Goal: Task Accomplishment & Management: Manage account settings

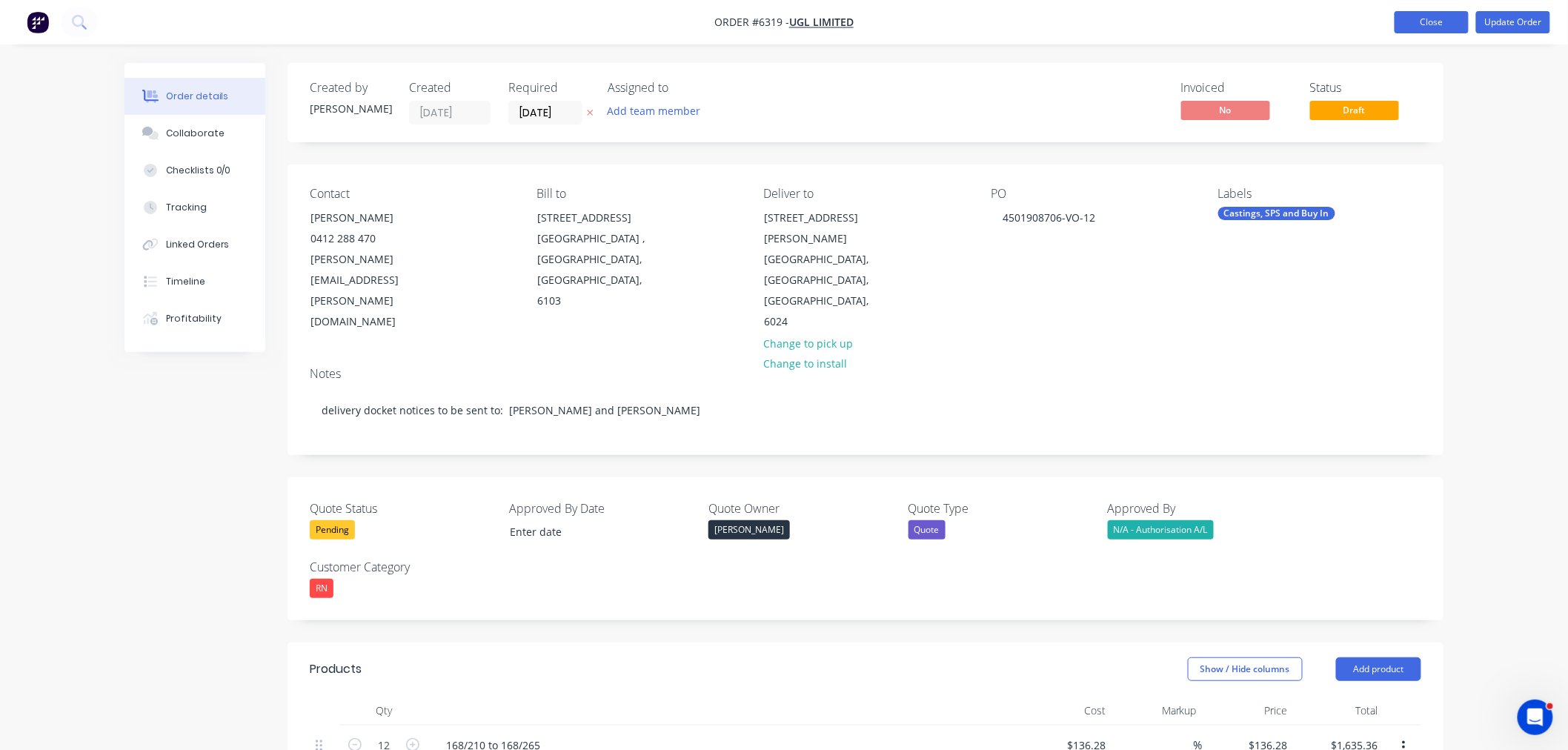
click at [1422, 17] on button "Close" at bounding box center [1432, 22] width 74 height 22
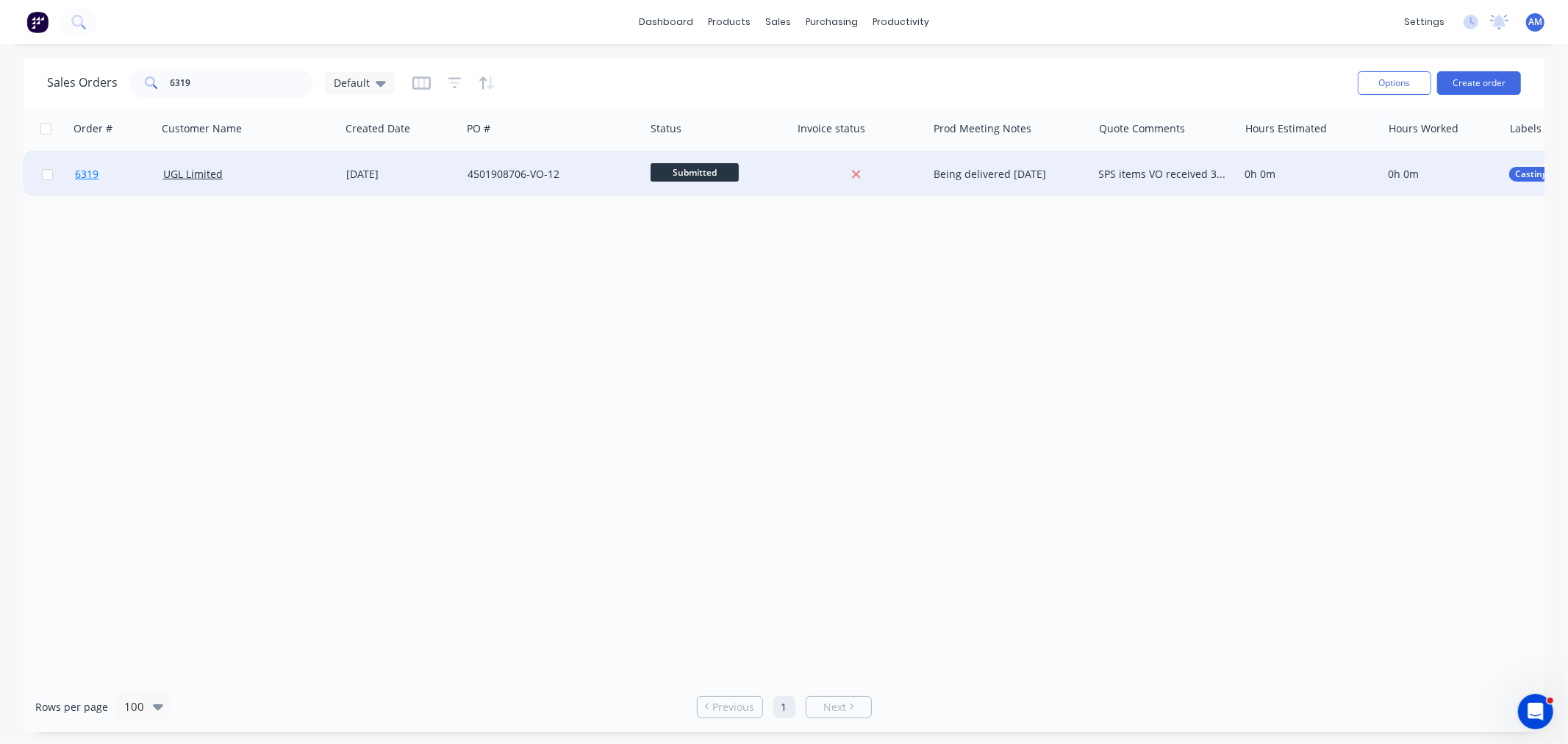
click at [109, 169] on link "6319" at bounding box center [118, 174] width 88 height 44
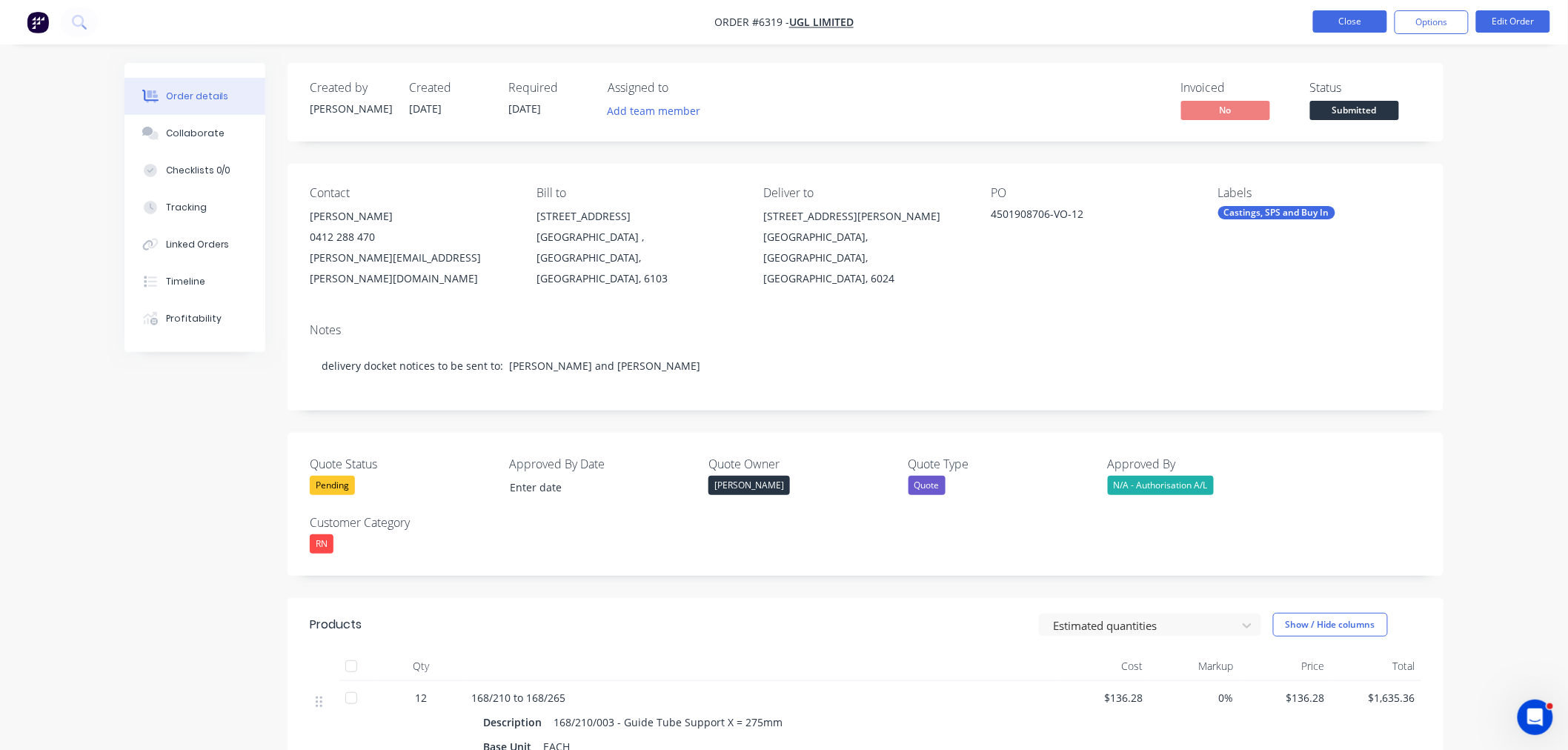
click at [1345, 15] on button "Close" at bounding box center [1350, 21] width 74 height 22
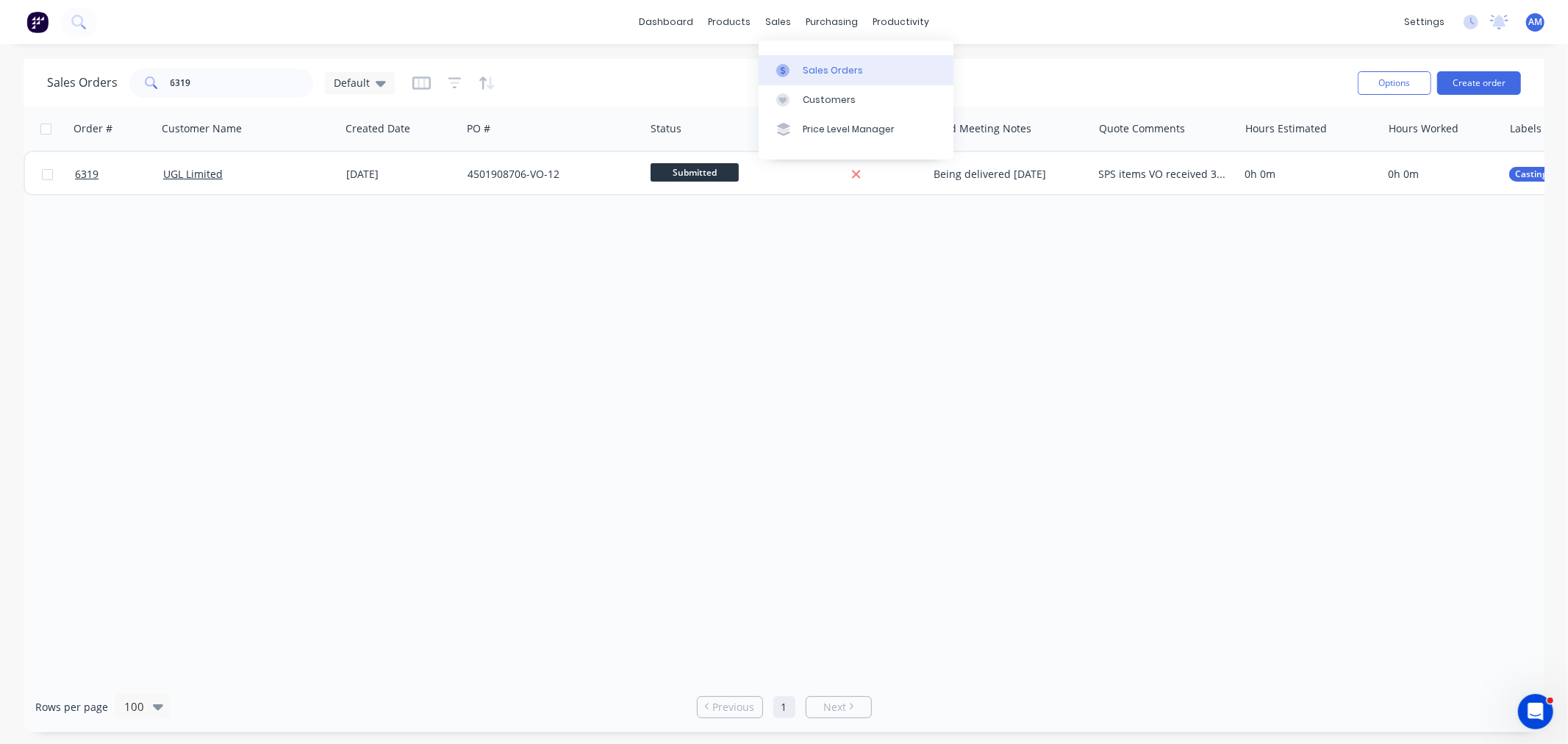
click at [821, 69] on div "Sales Orders" at bounding box center [833, 71] width 61 height 13
drag, startPoint x: 222, startPoint y: 84, endPoint x: 56, endPoint y: 76, distance: 166.2
click at [56, 76] on div "Sales Orders 6319 Default" at bounding box center [220, 82] width 347 height 29
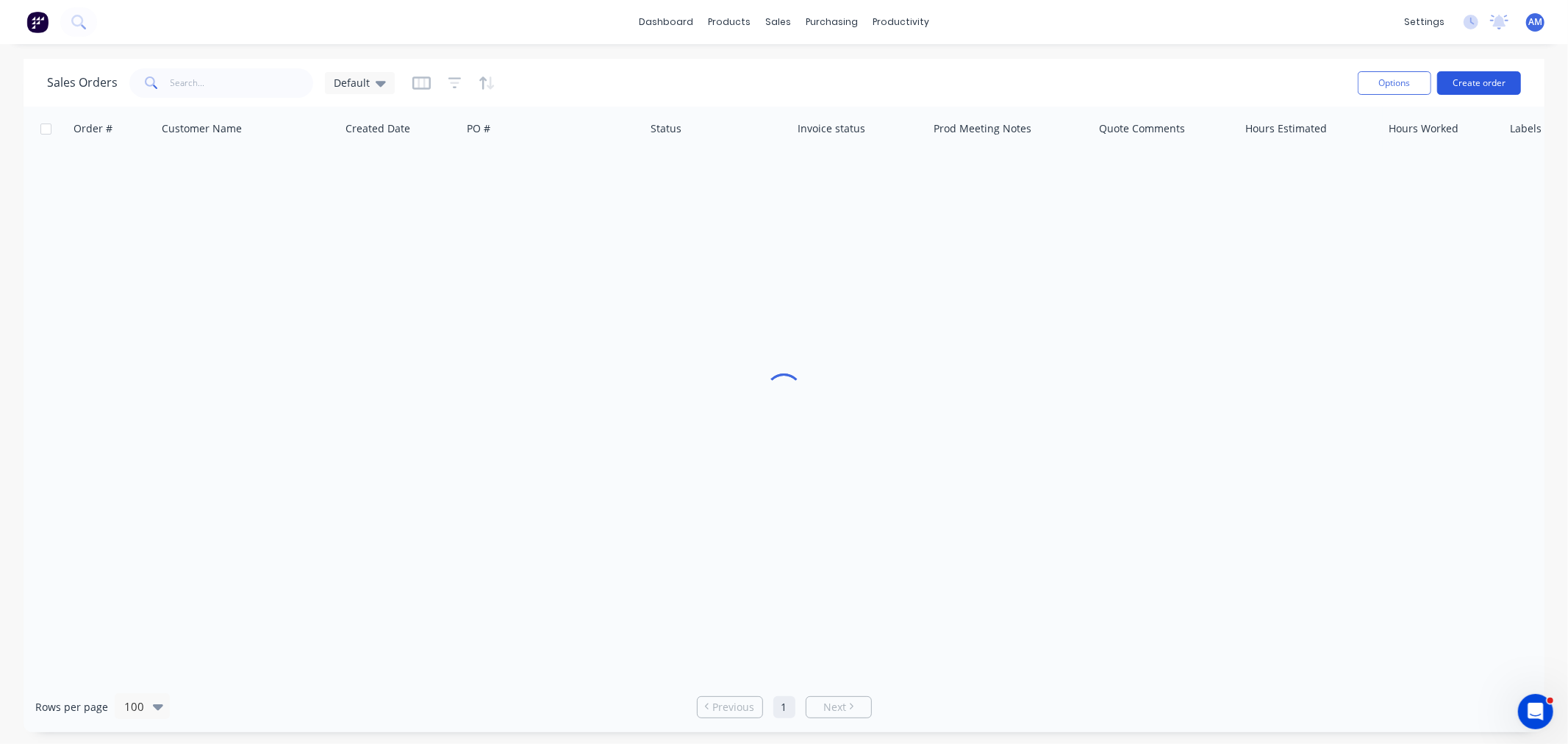
click at [1481, 79] on button "Create order" at bounding box center [1478, 82] width 84 height 24
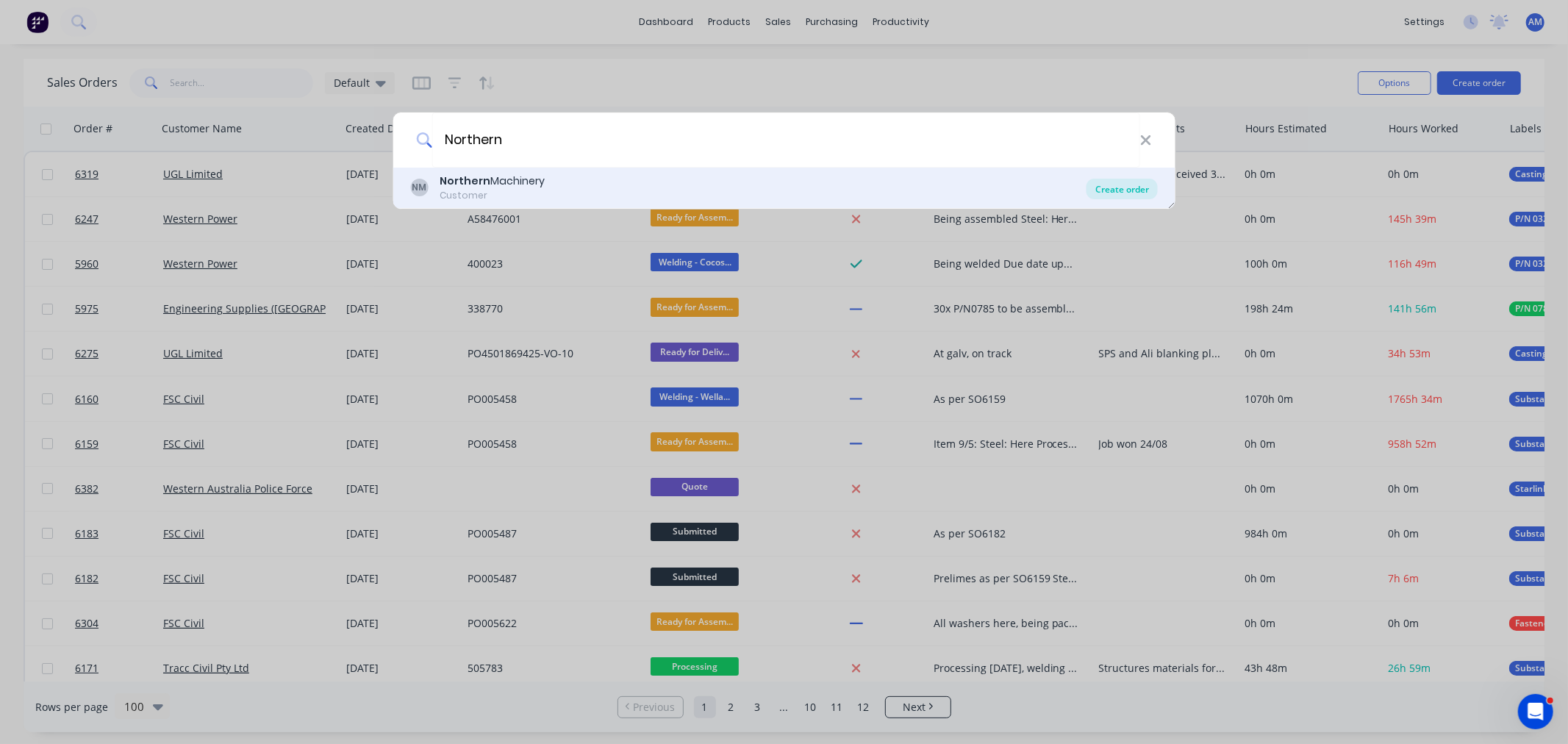
type input "Northern"
click at [1107, 189] on div "Create order" at bounding box center [1121, 189] width 71 height 21
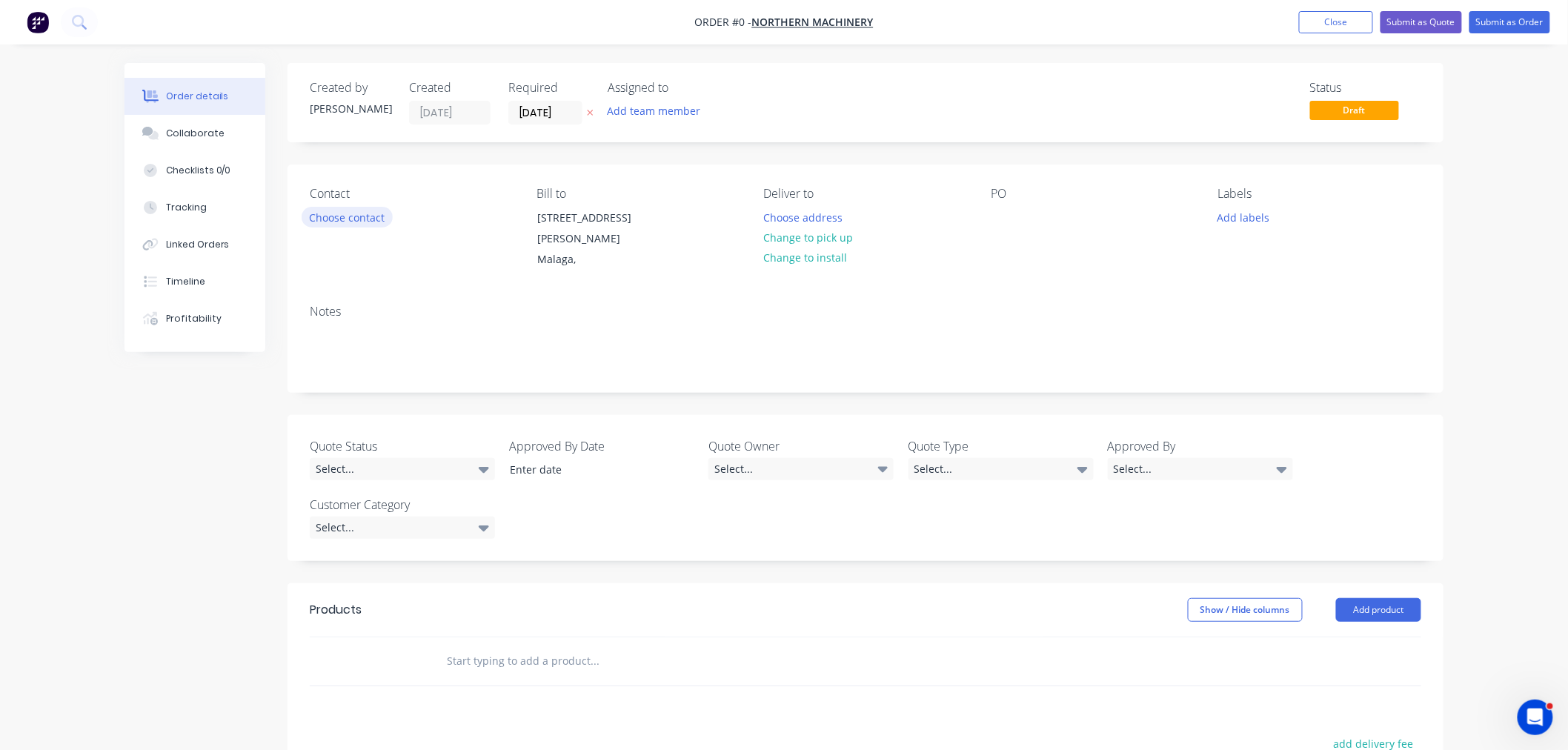
click at [366, 215] on button "Choose contact" at bounding box center [347, 217] width 92 height 20
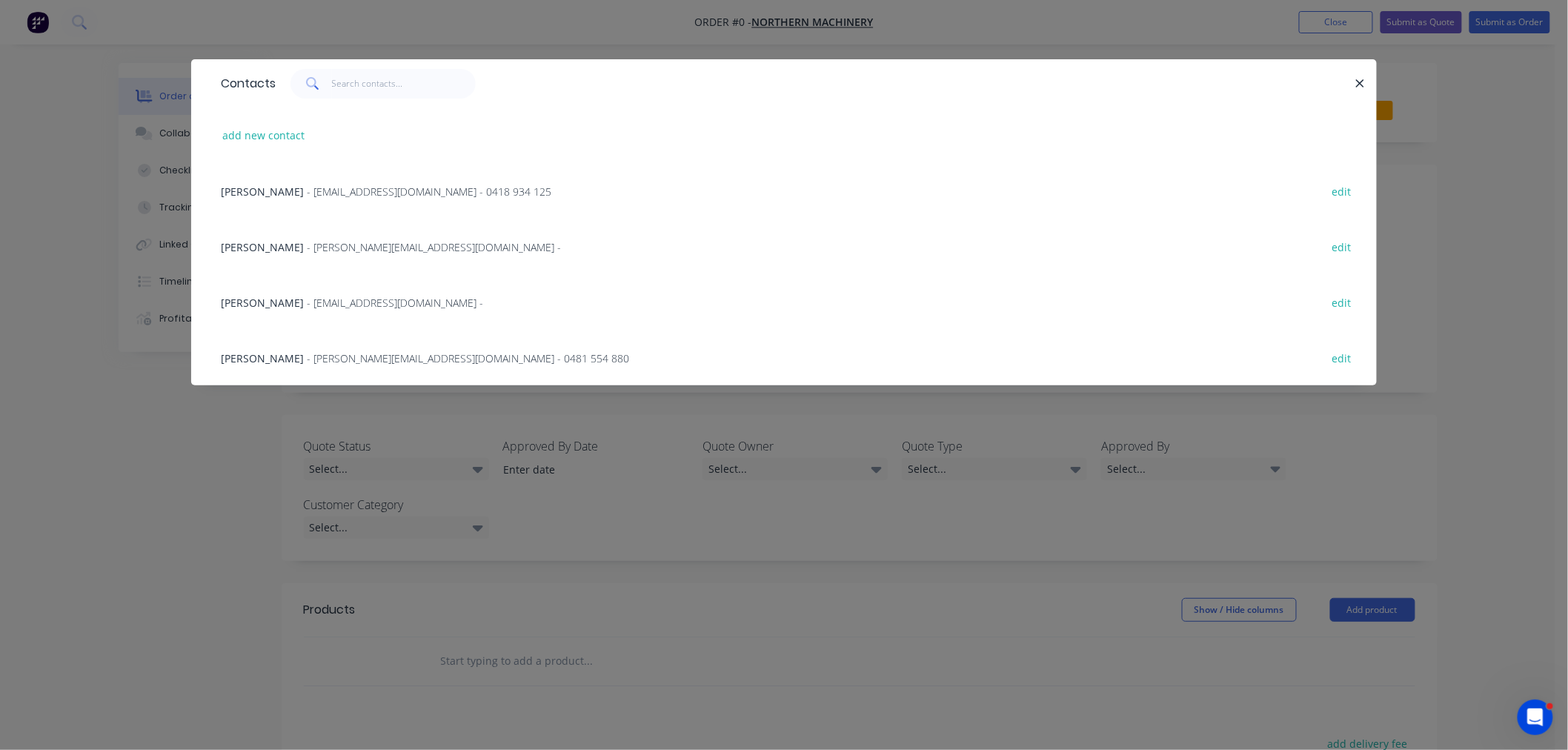
click at [307, 196] on span "- ray@northmac.com.au - 0418 934 125" at bounding box center [429, 191] width 244 height 14
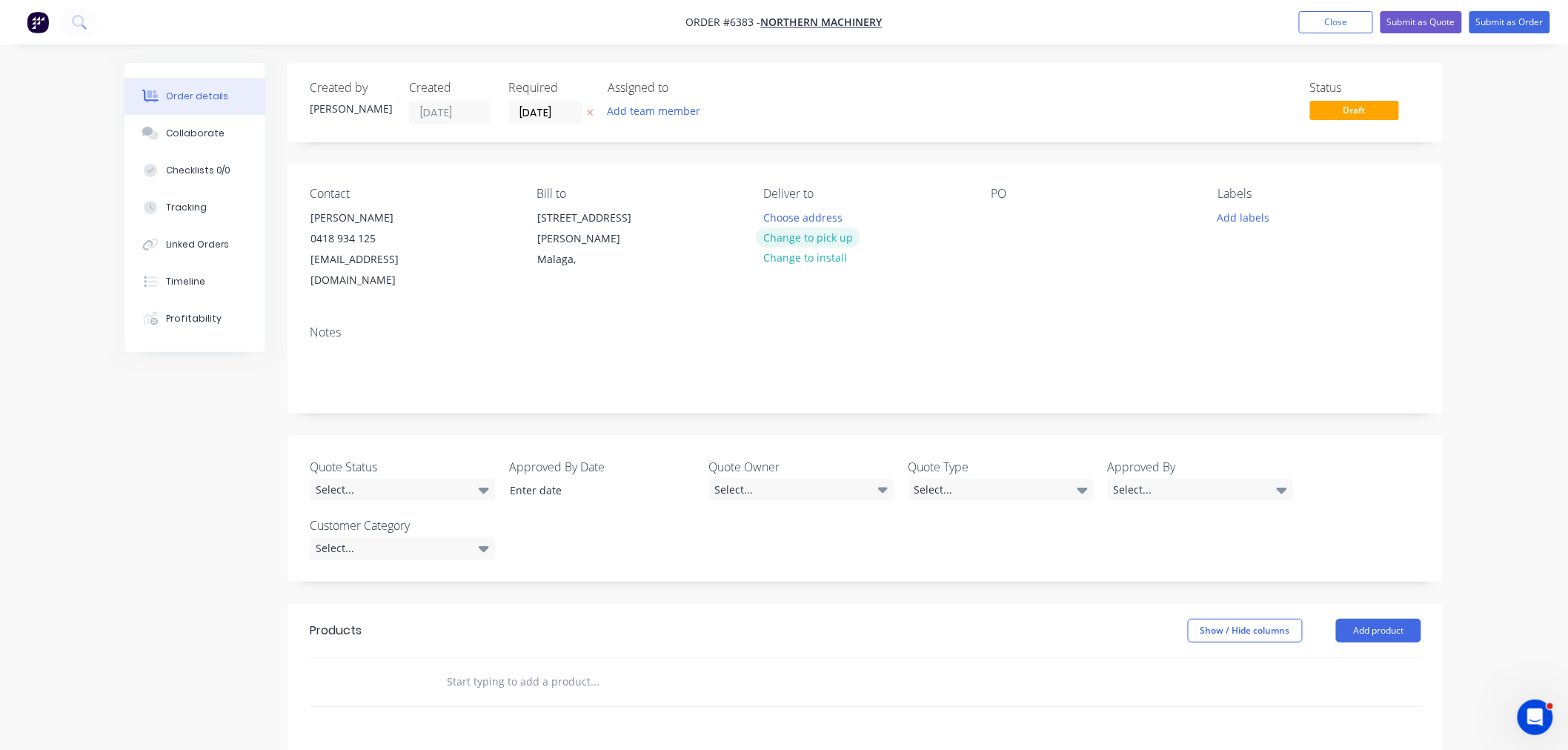
click at [808, 231] on button "Change to pick up" at bounding box center [808, 237] width 105 height 20
click at [764, 217] on div at bounding box center [776, 218] width 24 height 22
drag, startPoint x: 1001, startPoint y: 211, endPoint x: 1004, endPoint y: 260, distance: 49.1
click at [1001, 215] on div at bounding box center [1002, 218] width 24 height 22
click at [1233, 211] on button "Add labels" at bounding box center [1243, 217] width 68 height 20
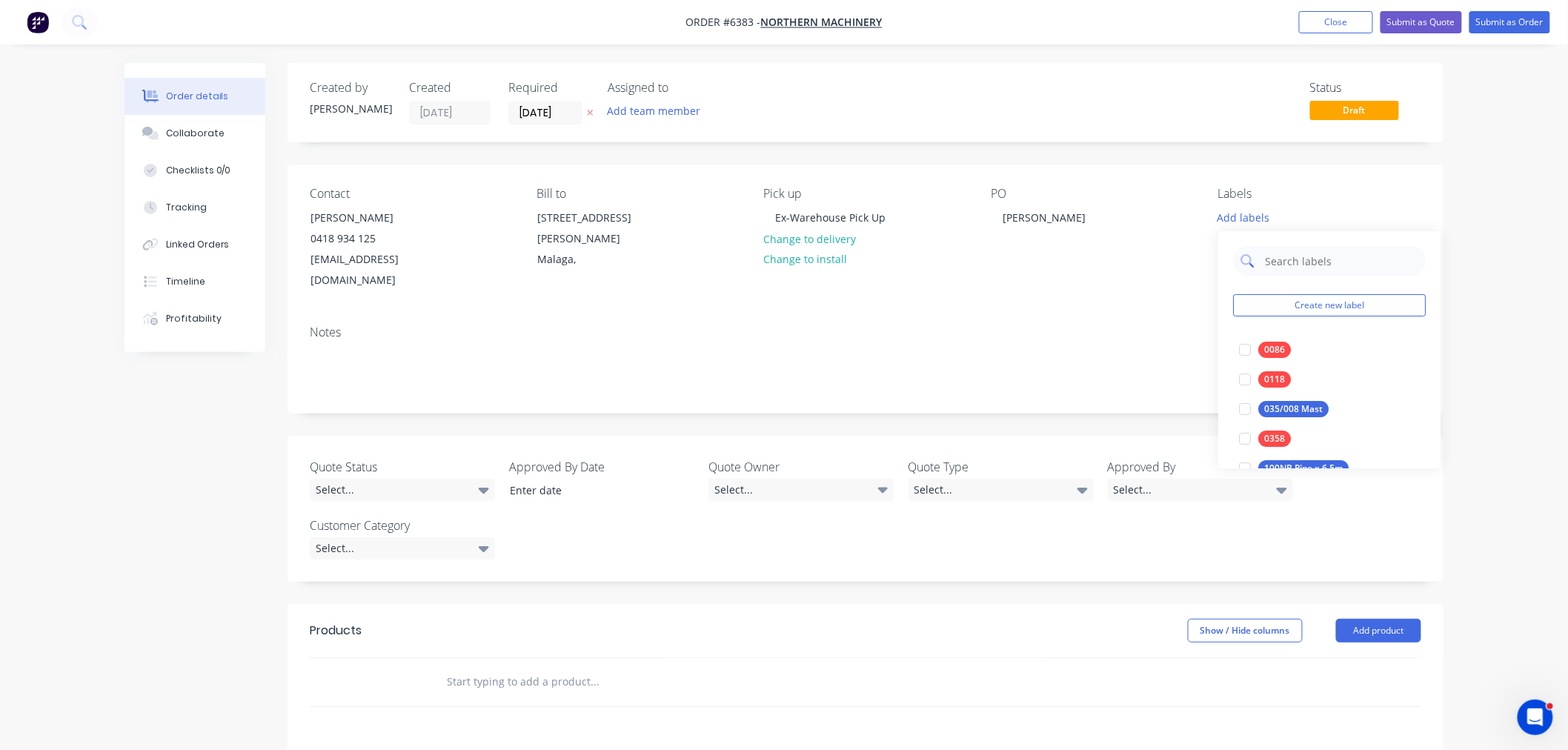
click at [1293, 260] on input "text" at bounding box center [1341, 260] width 155 height 30
type input "0140"
click at [1240, 346] on div at bounding box center [1244, 349] width 30 height 30
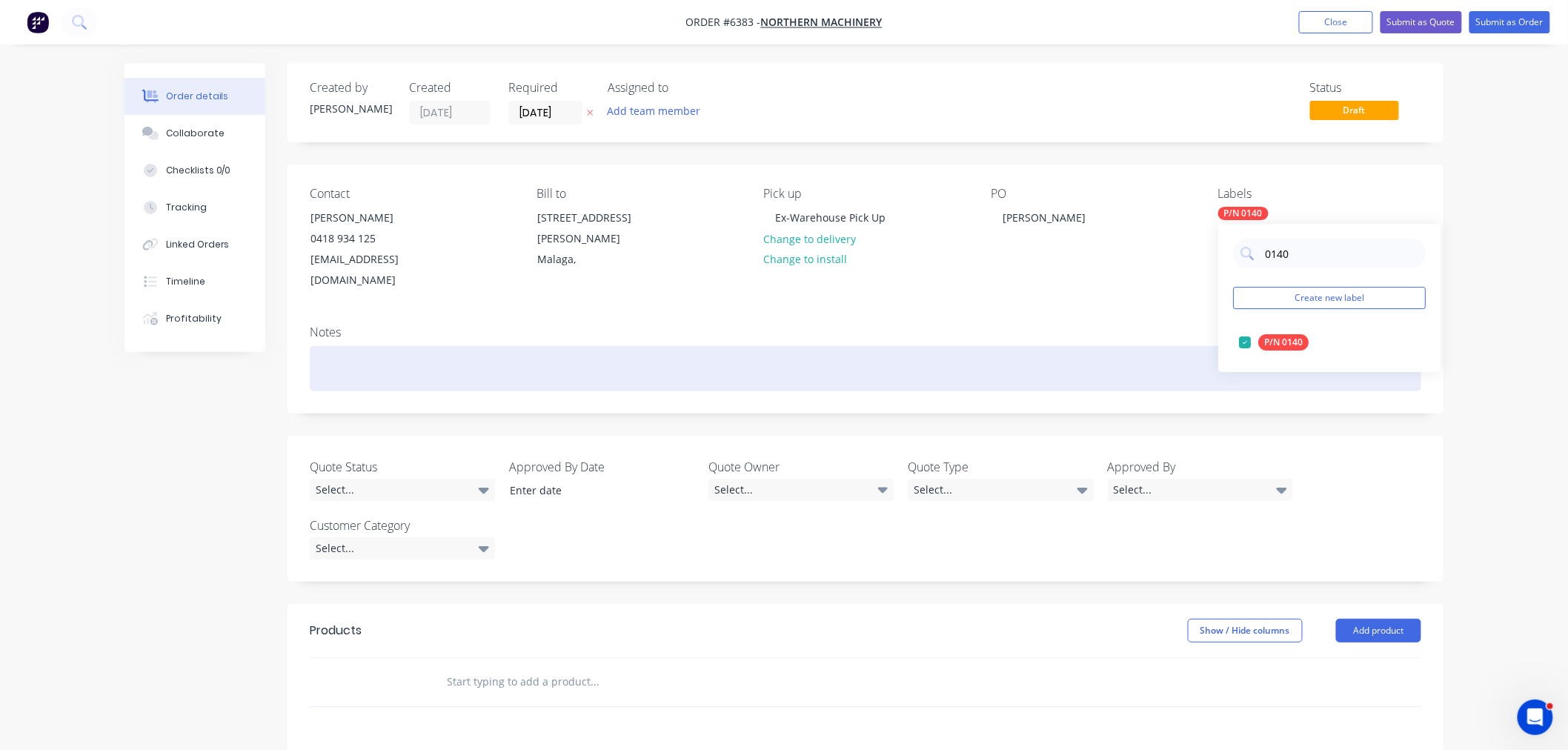
click at [1139, 358] on div at bounding box center [866, 368] width 1112 height 45
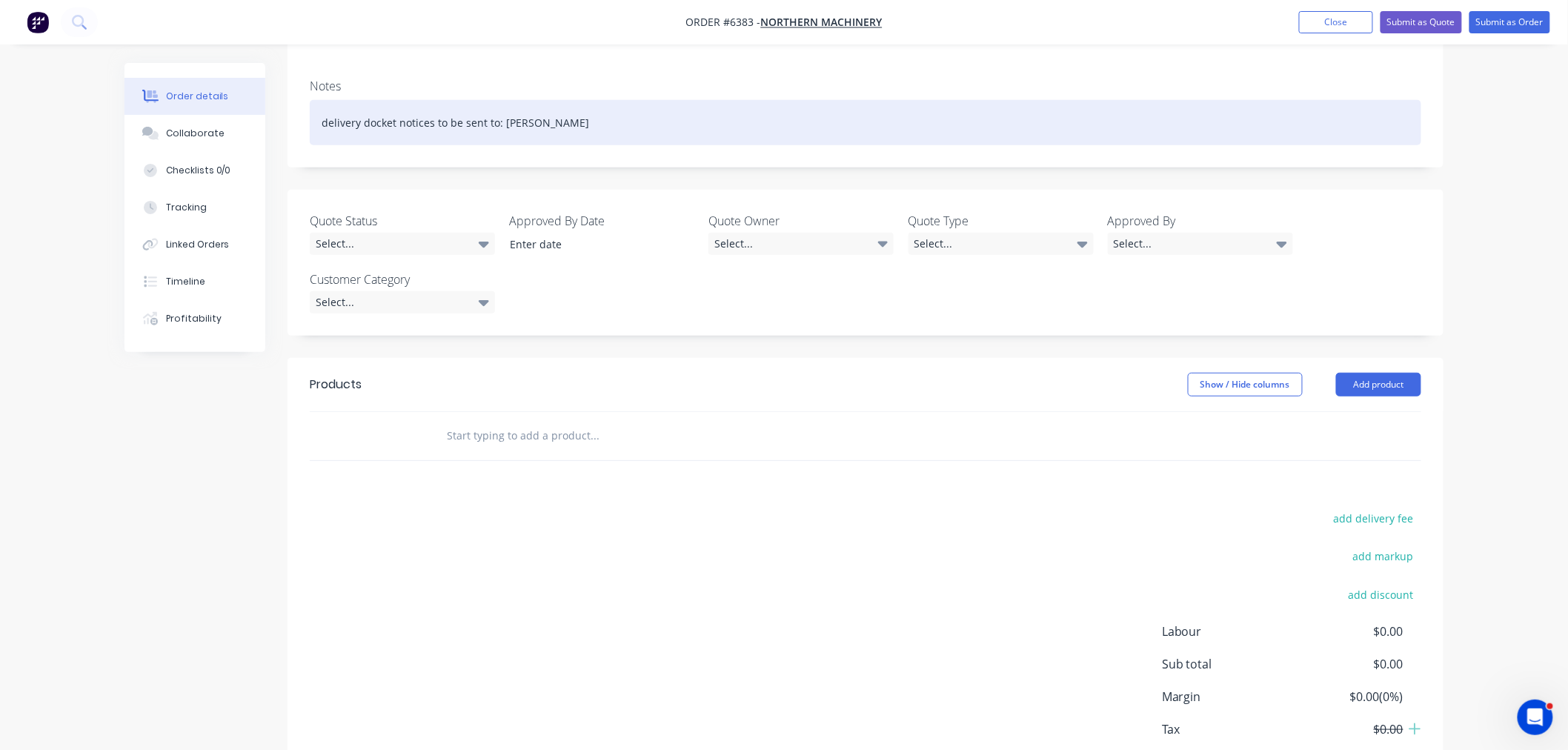
scroll to position [247, 0]
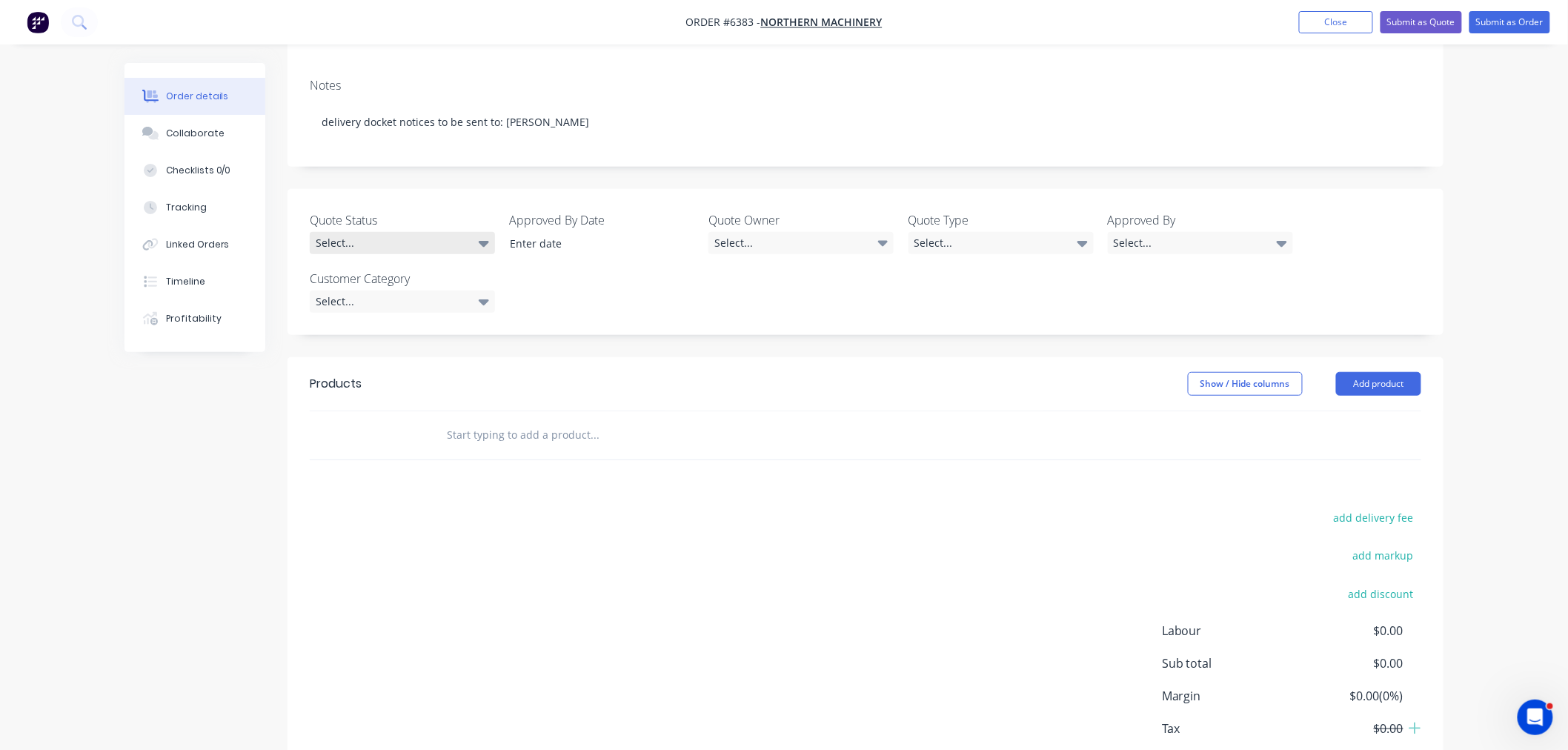
click at [421, 232] on div "Select..." at bounding box center [403, 242] width 185 height 22
drag, startPoint x: 608, startPoint y: 404, endPoint x: 587, endPoint y: 412, distance: 22.5
click at [598, 420] on input "text" at bounding box center [595, 434] width 297 height 30
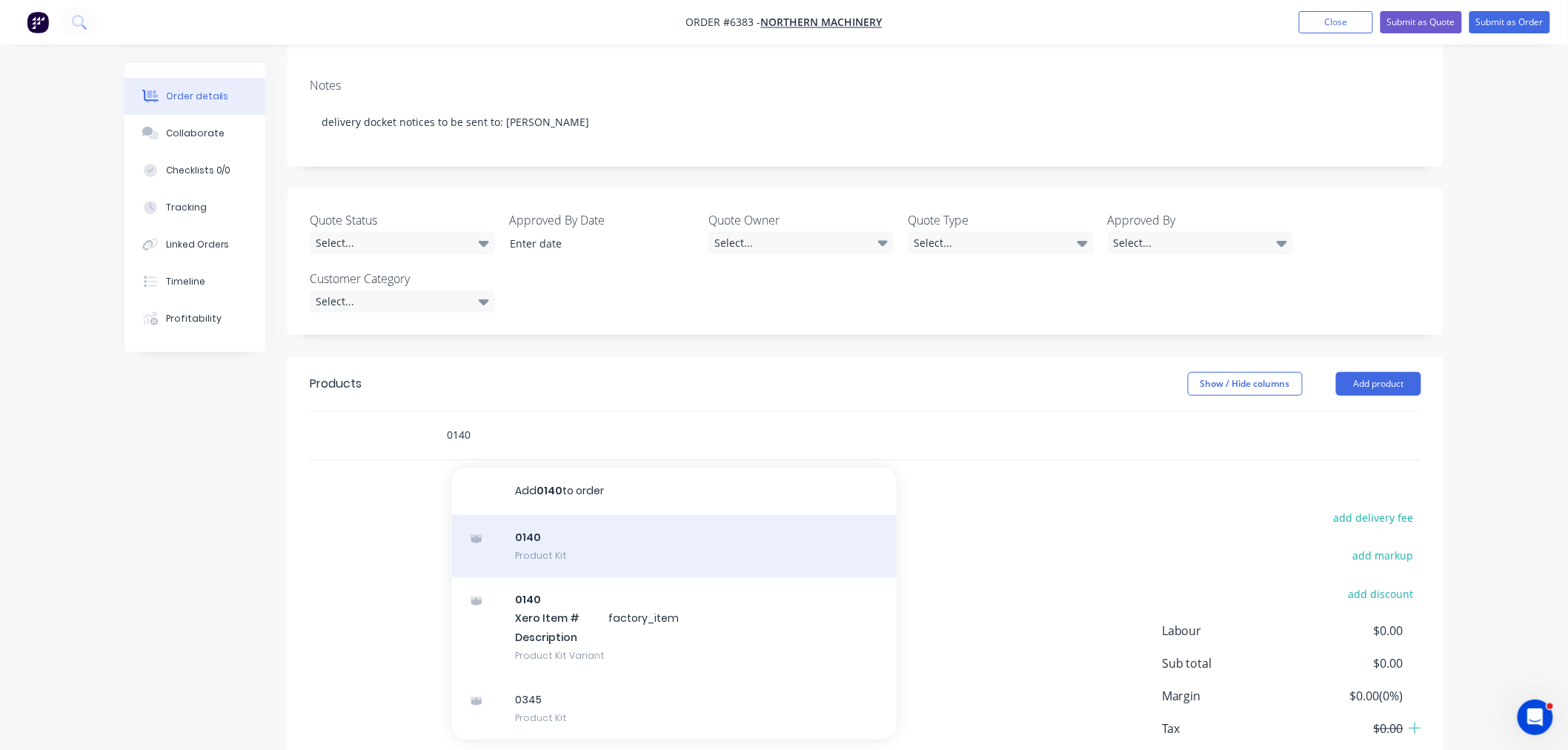
type input "0140"
click at [529, 535] on div "0140 Product Kit" at bounding box center [675, 546] width 445 height 62
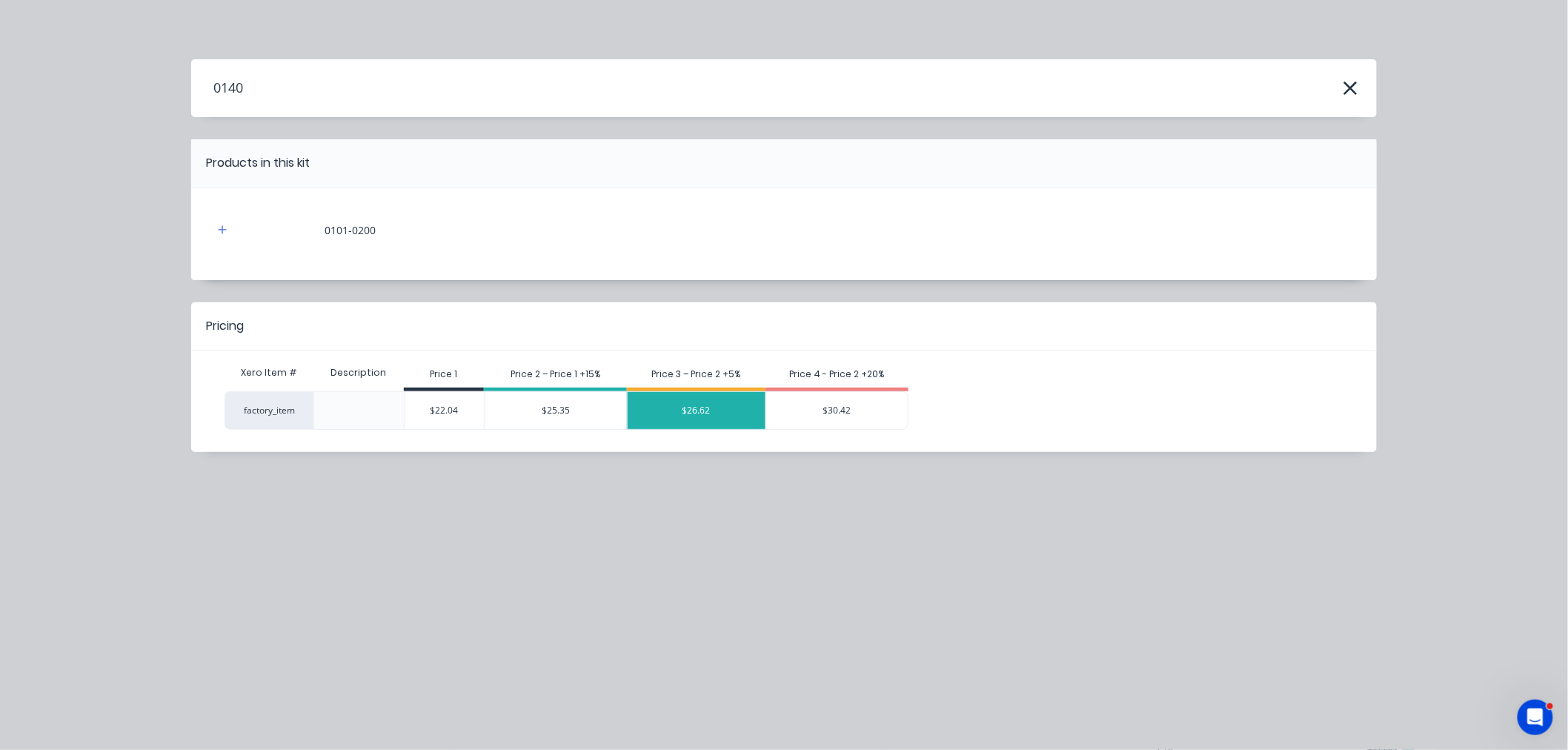
click at [679, 425] on div "$26.62" at bounding box center [697, 410] width 137 height 37
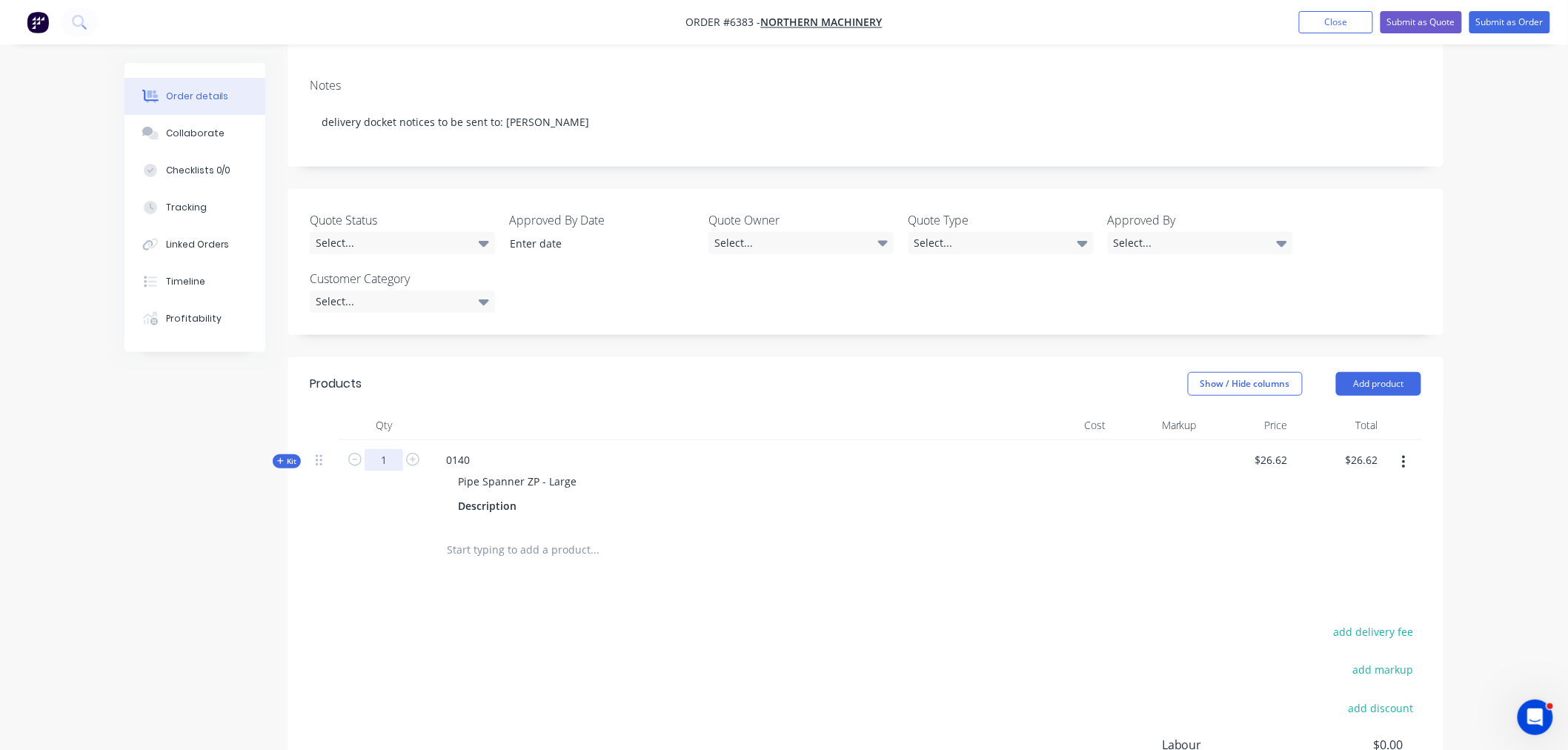
click at [388, 449] on input "1" at bounding box center [384, 460] width 38 height 22
type input "10"
type input "$266.20"
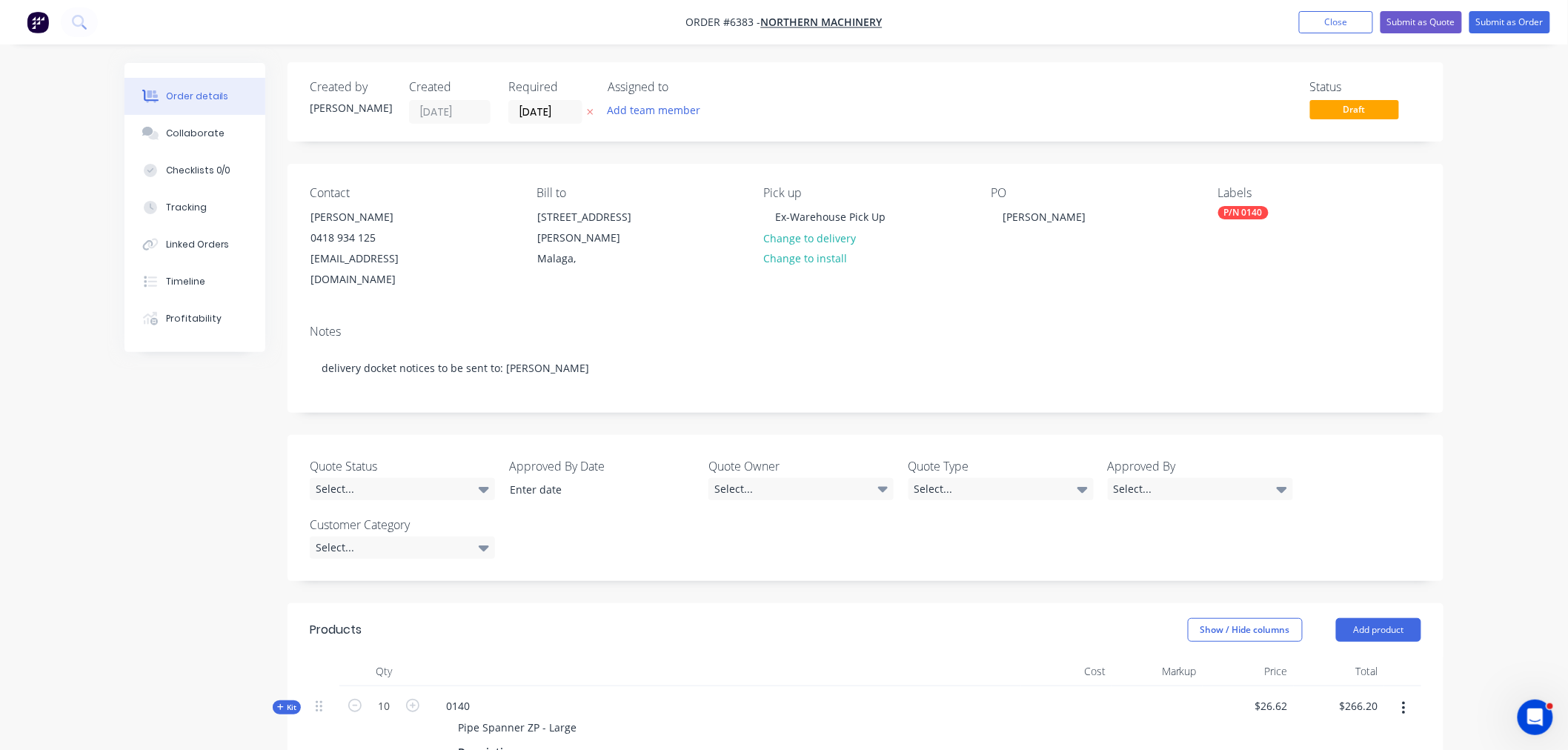
scroll to position [0, 0]
click at [1493, 25] on button "Submit as Order" at bounding box center [1510, 22] width 81 height 22
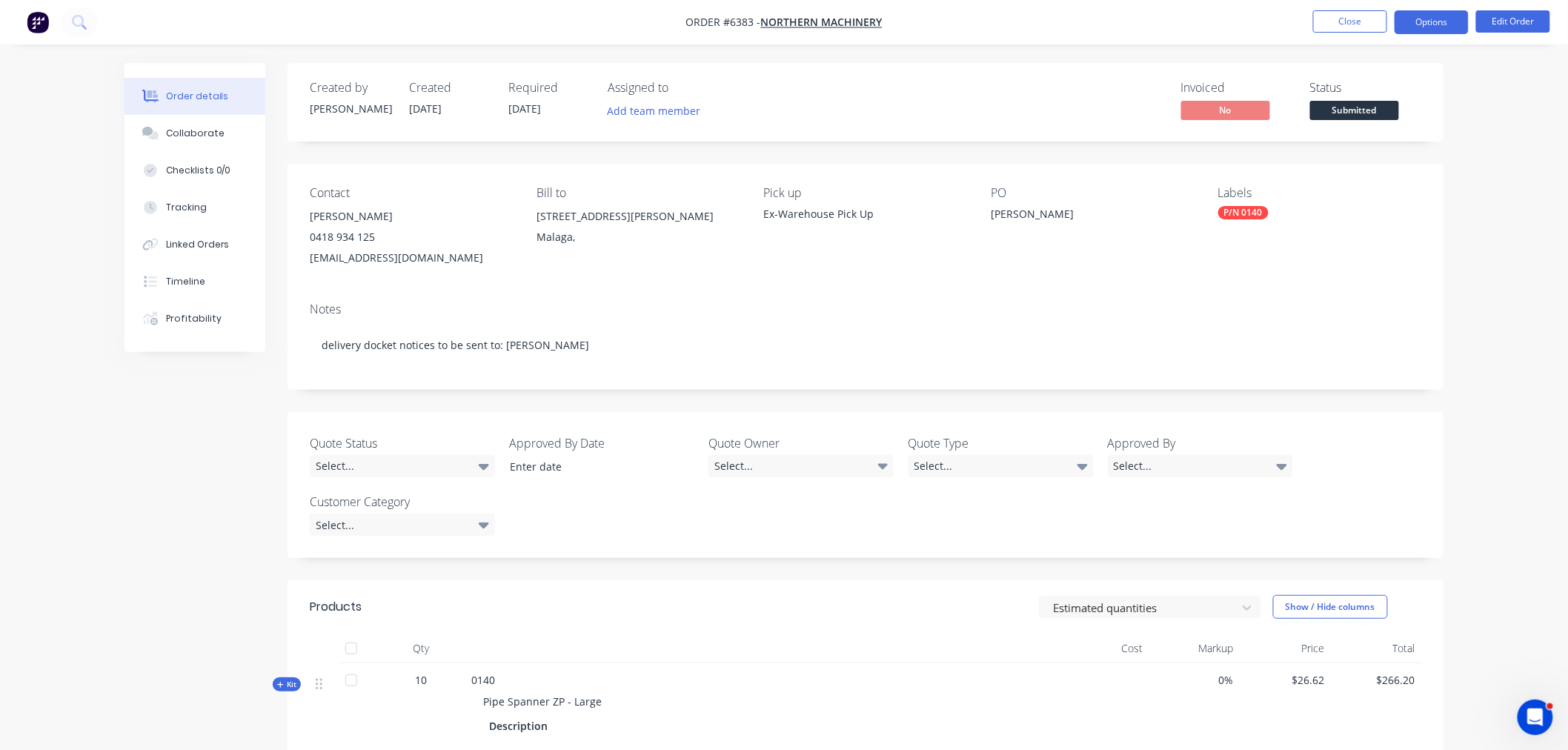
click at [1448, 27] on button "Options" at bounding box center [1432, 22] width 74 height 24
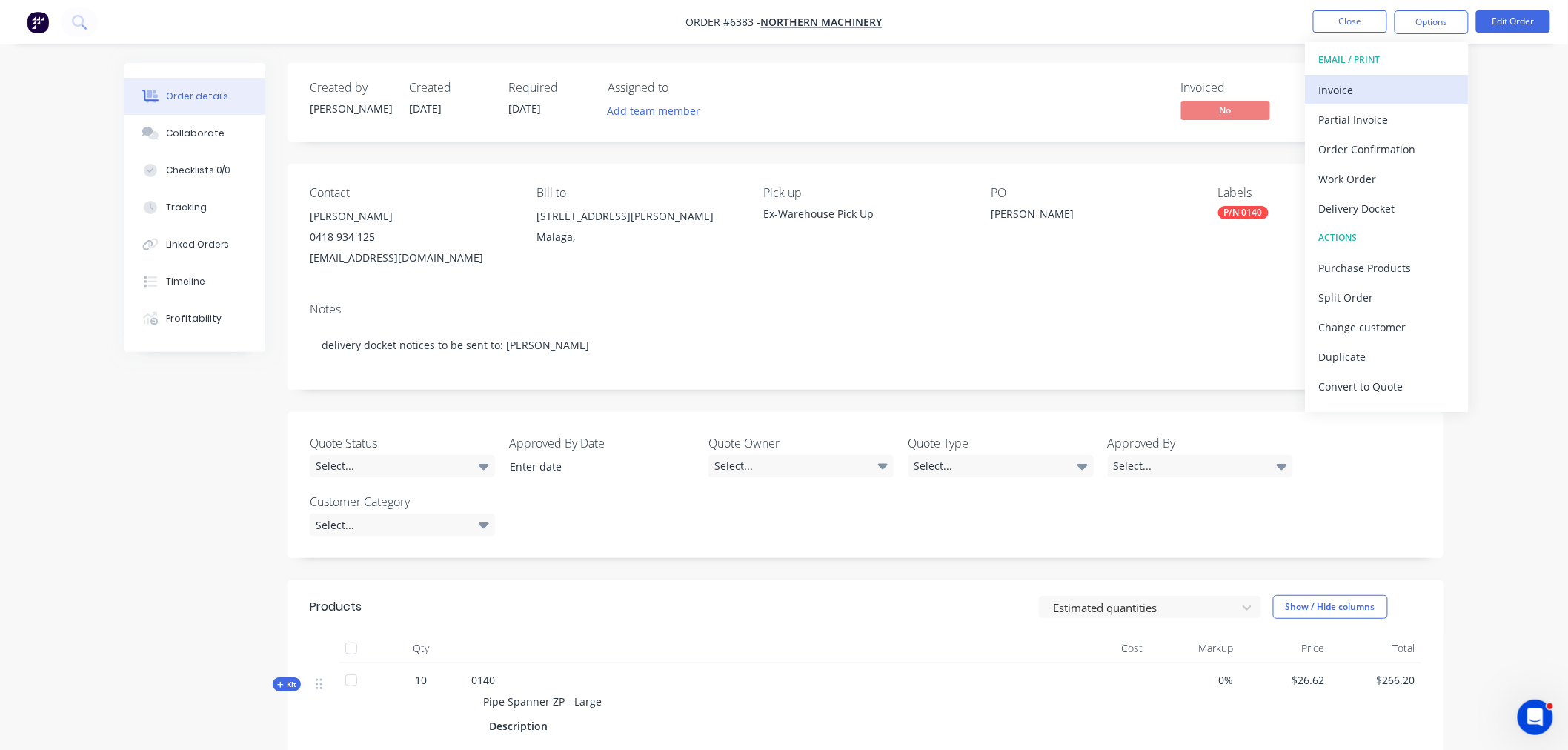
click at [1386, 94] on div "Invoice" at bounding box center [1387, 90] width 136 height 22
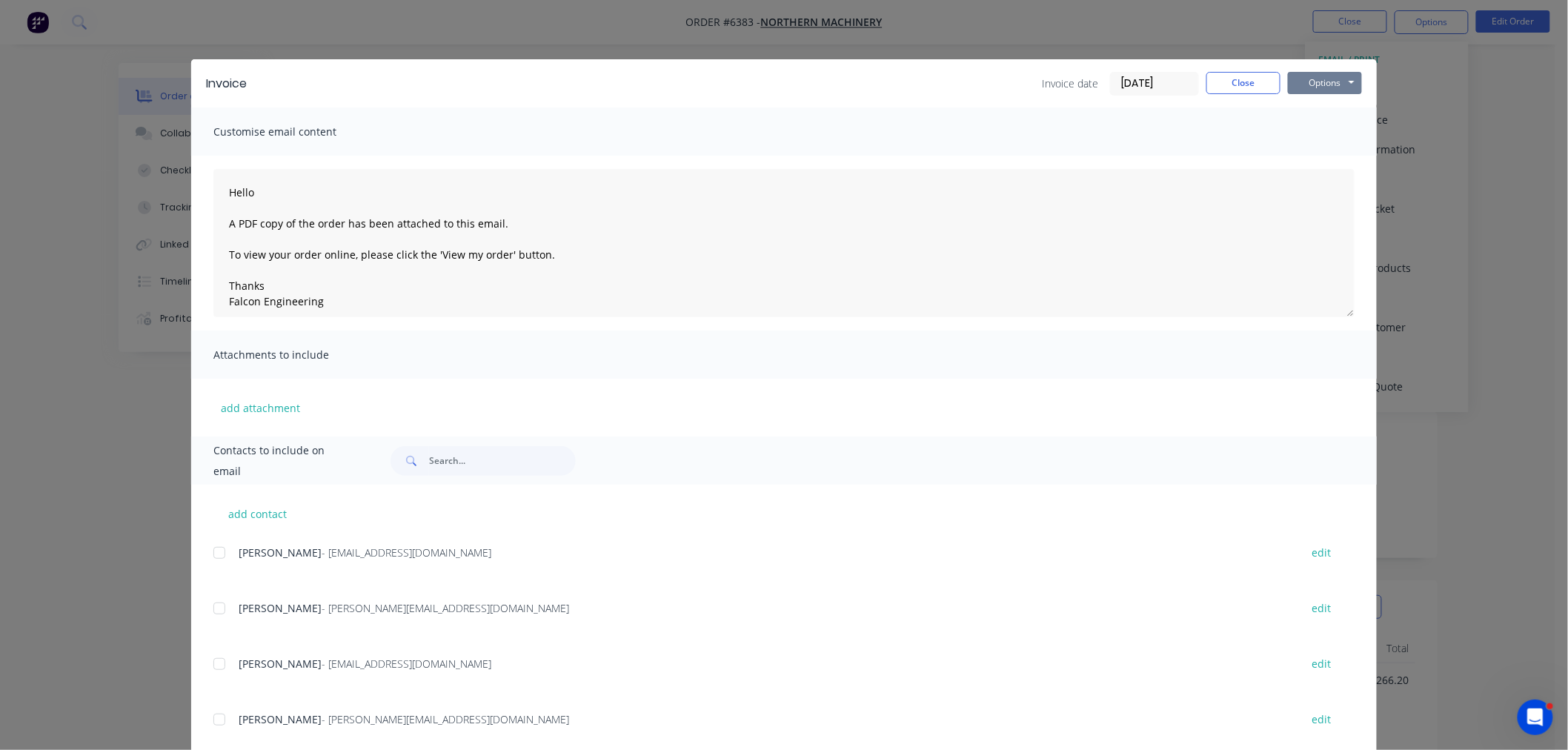
click at [1315, 82] on button "Options" at bounding box center [1326, 82] width 74 height 22
type textarea "Hello A PDF copy of the order has been attached to this email. To view your ord…"
click at [1435, 80] on div "Invoice Invoice date 01/10/25 Close Options Preview Print Email Customise email…" at bounding box center [784, 375] width 1568 height 750
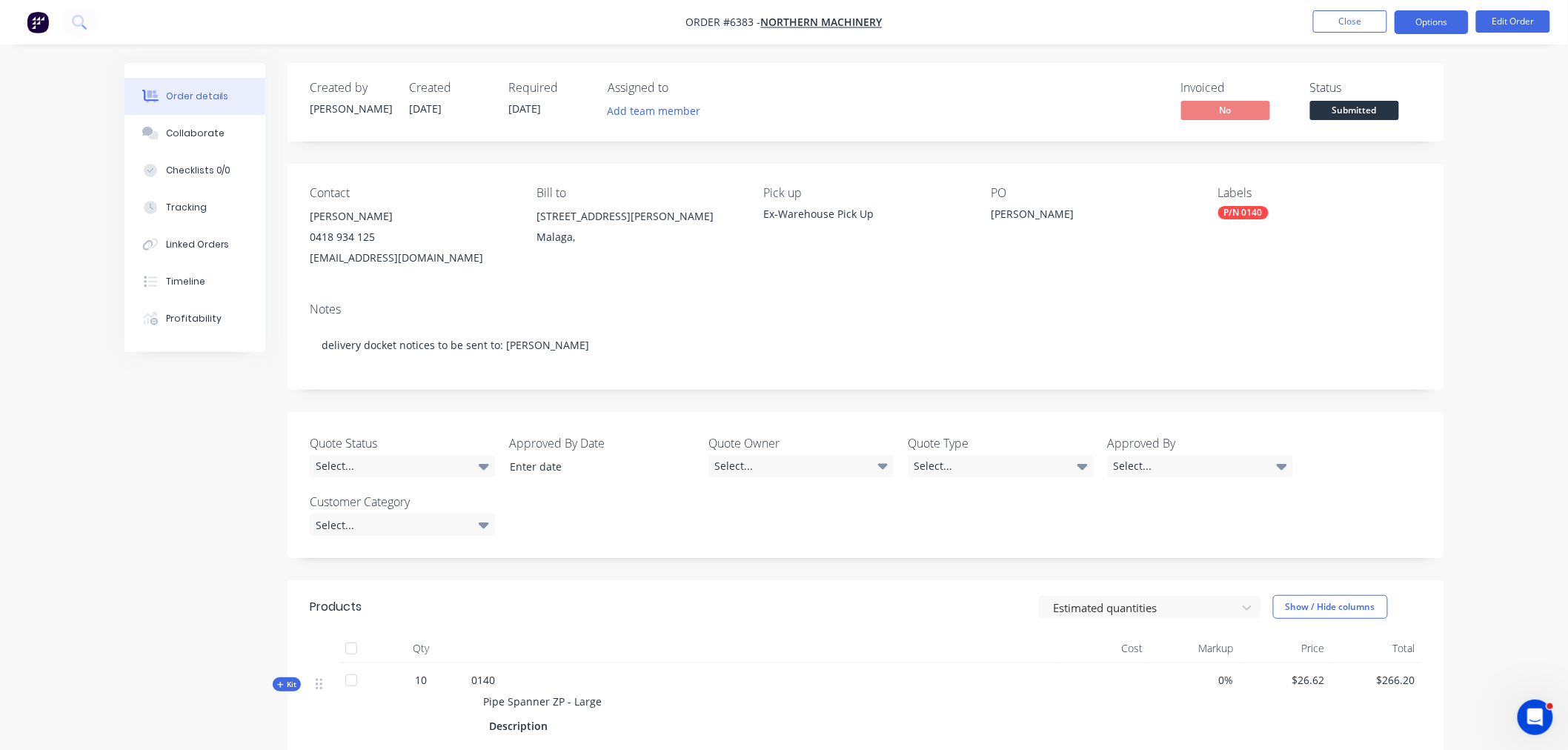
click at [1424, 18] on button "Options" at bounding box center [1432, 22] width 74 height 24
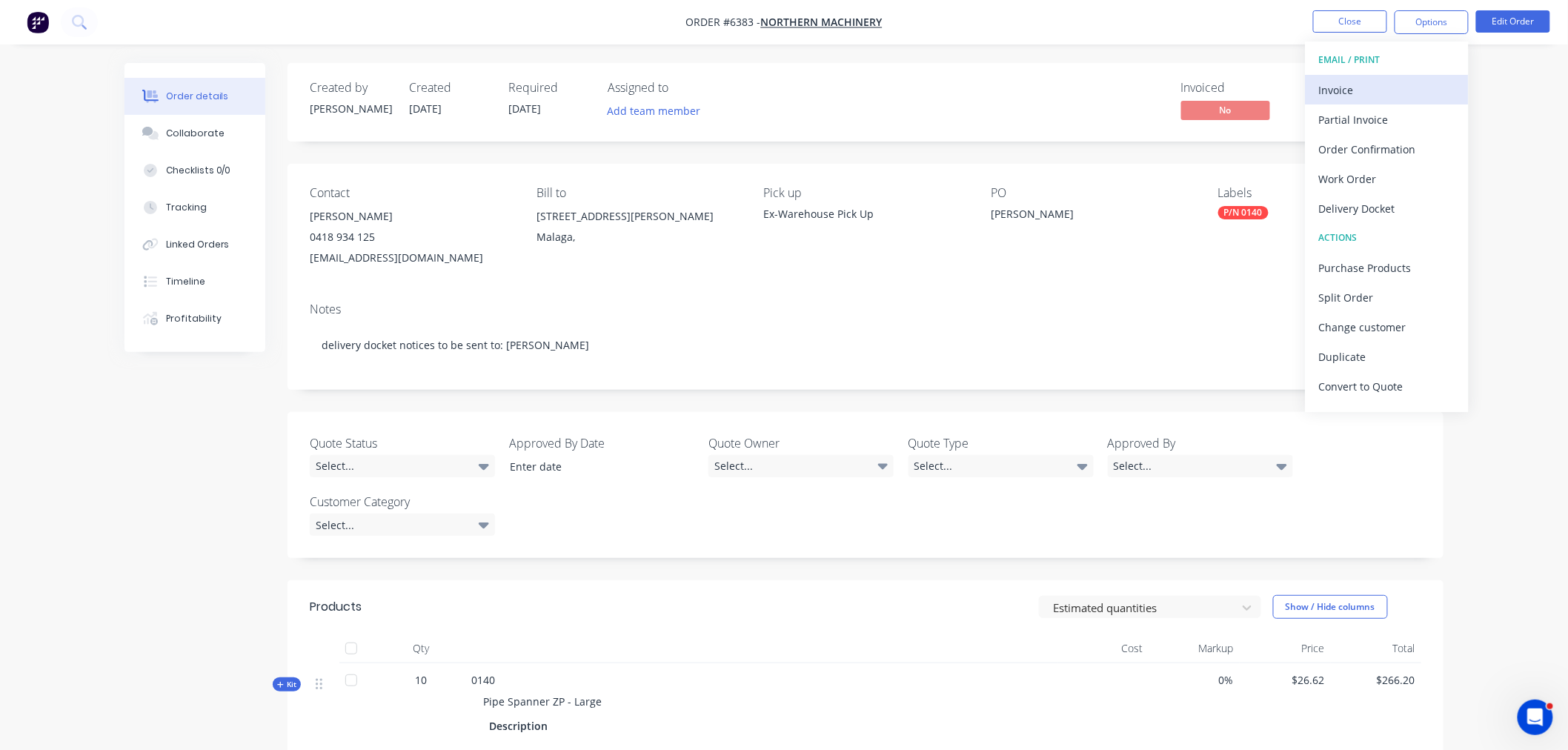
click at [1372, 89] on div "Invoice" at bounding box center [1387, 90] width 136 height 22
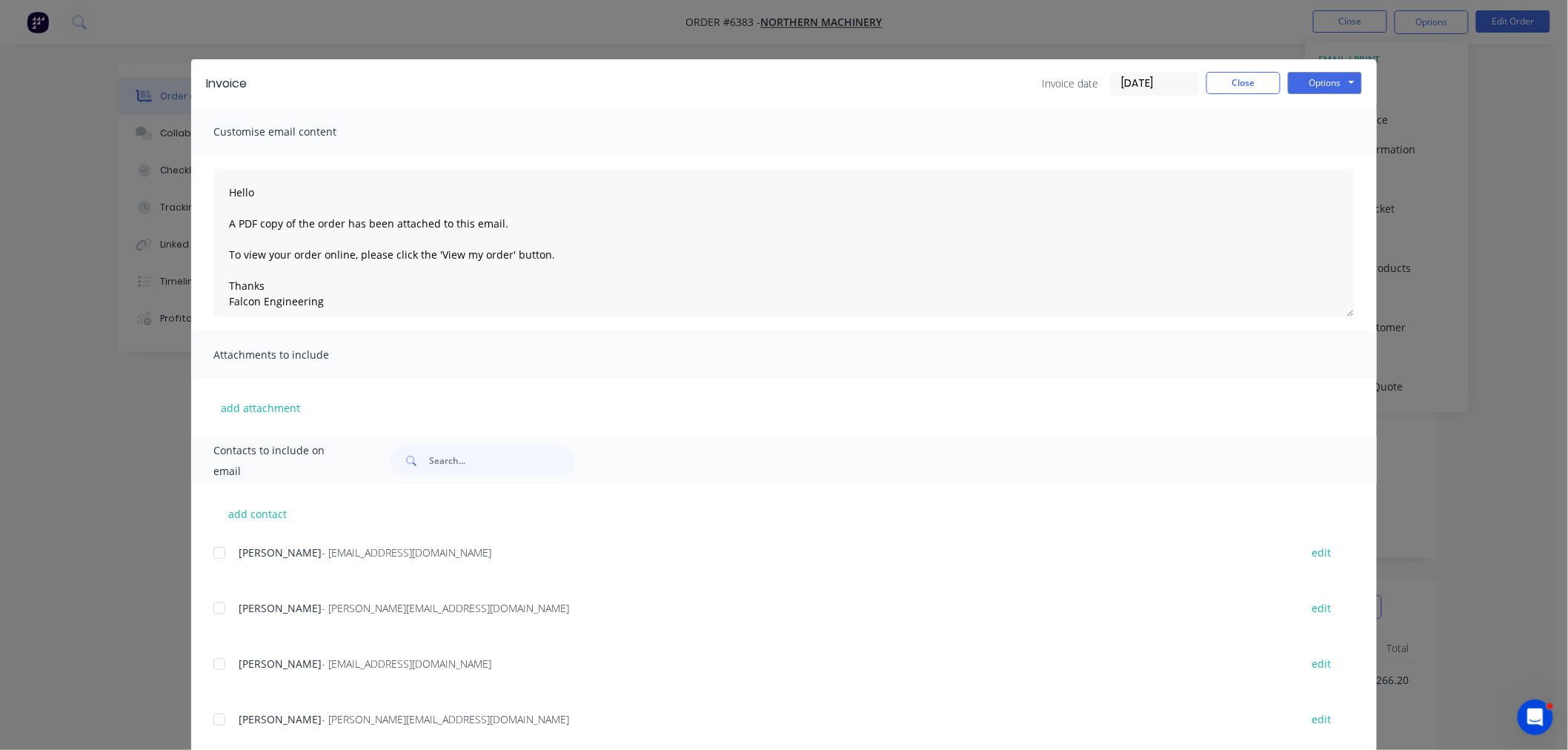
scroll to position [35, 0]
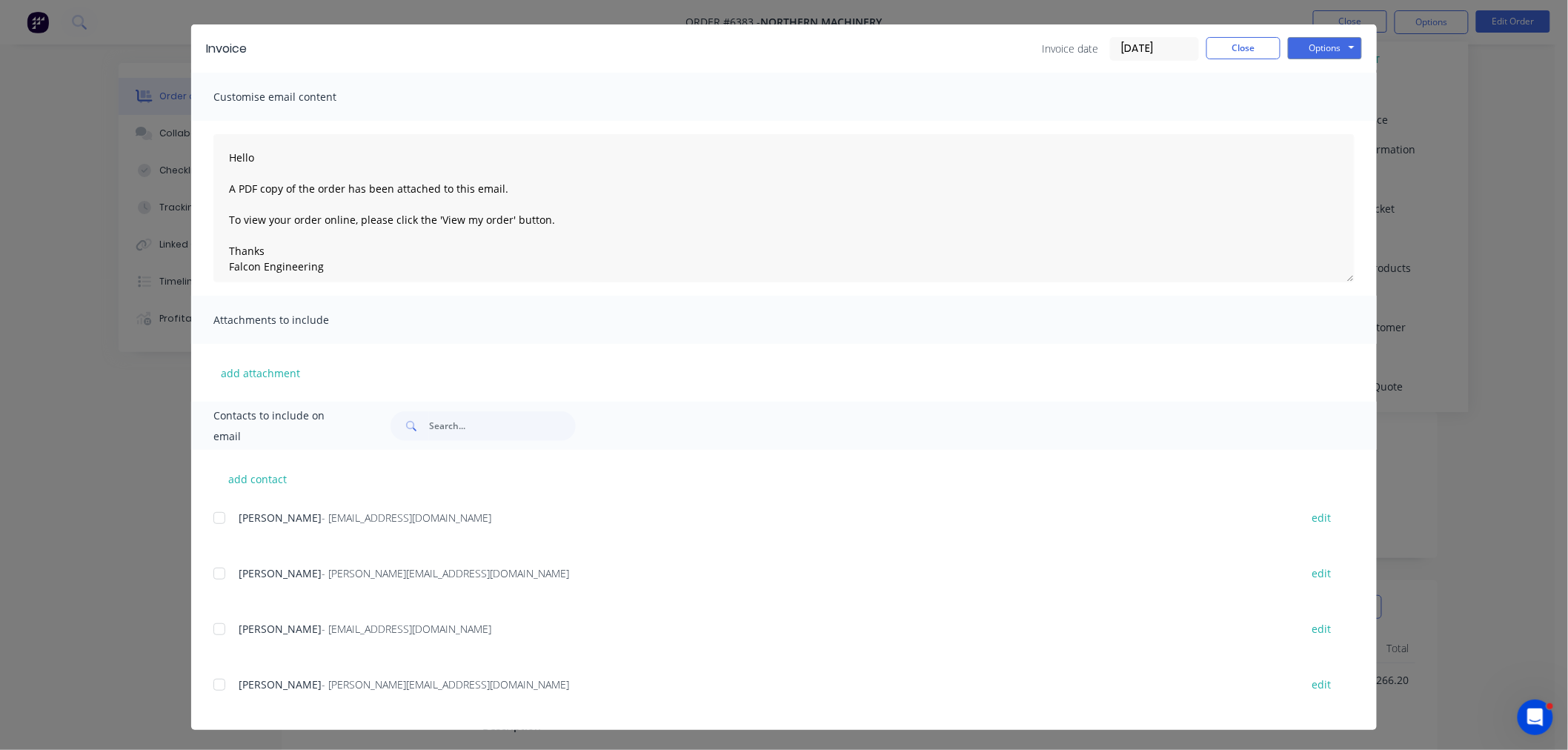
click at [212, 514] on div at bounding box center [219, 517] width 30 height 30
click at [215, 580] on div at bounding box center [219, 573] width 30 height 30
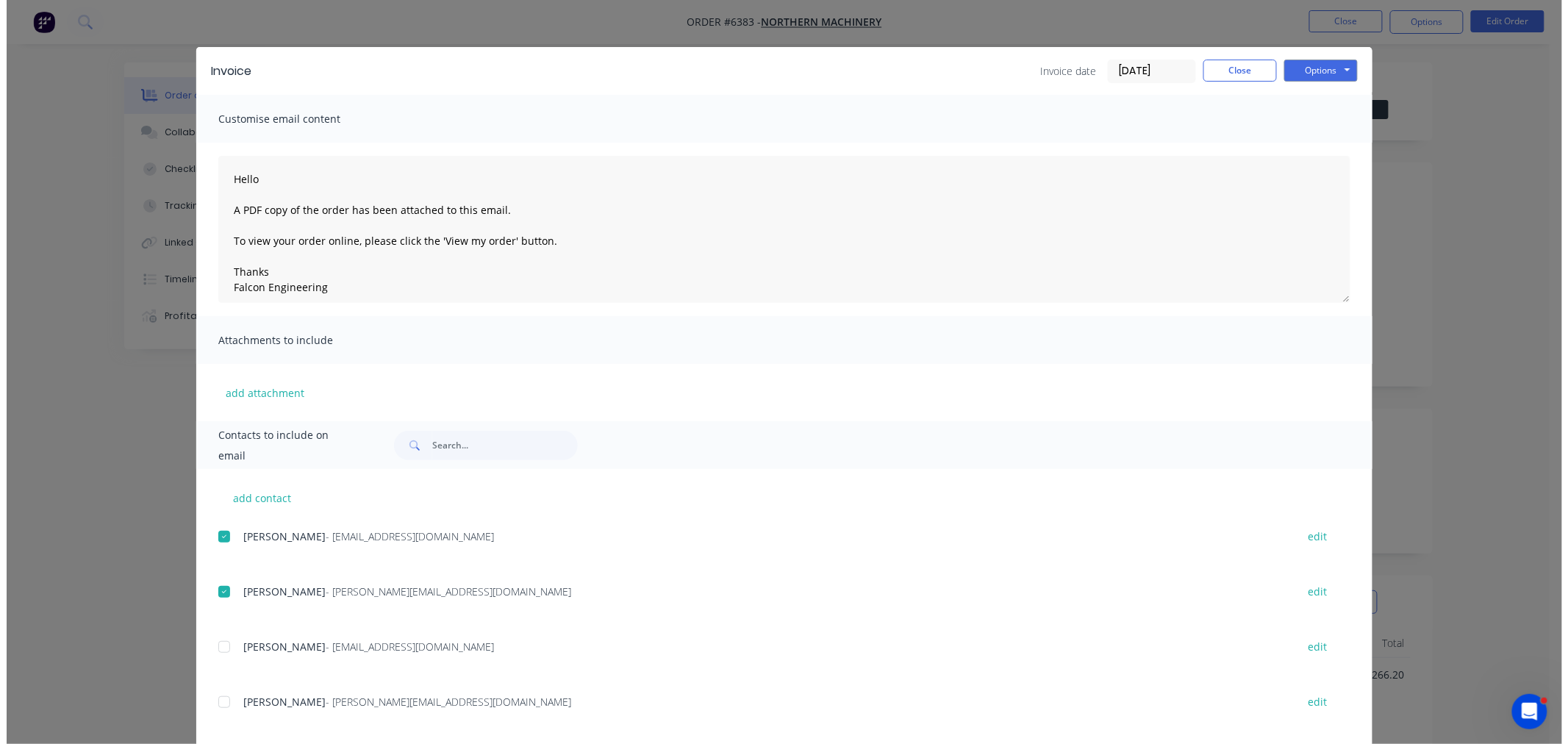
scroll to position [0, 0]
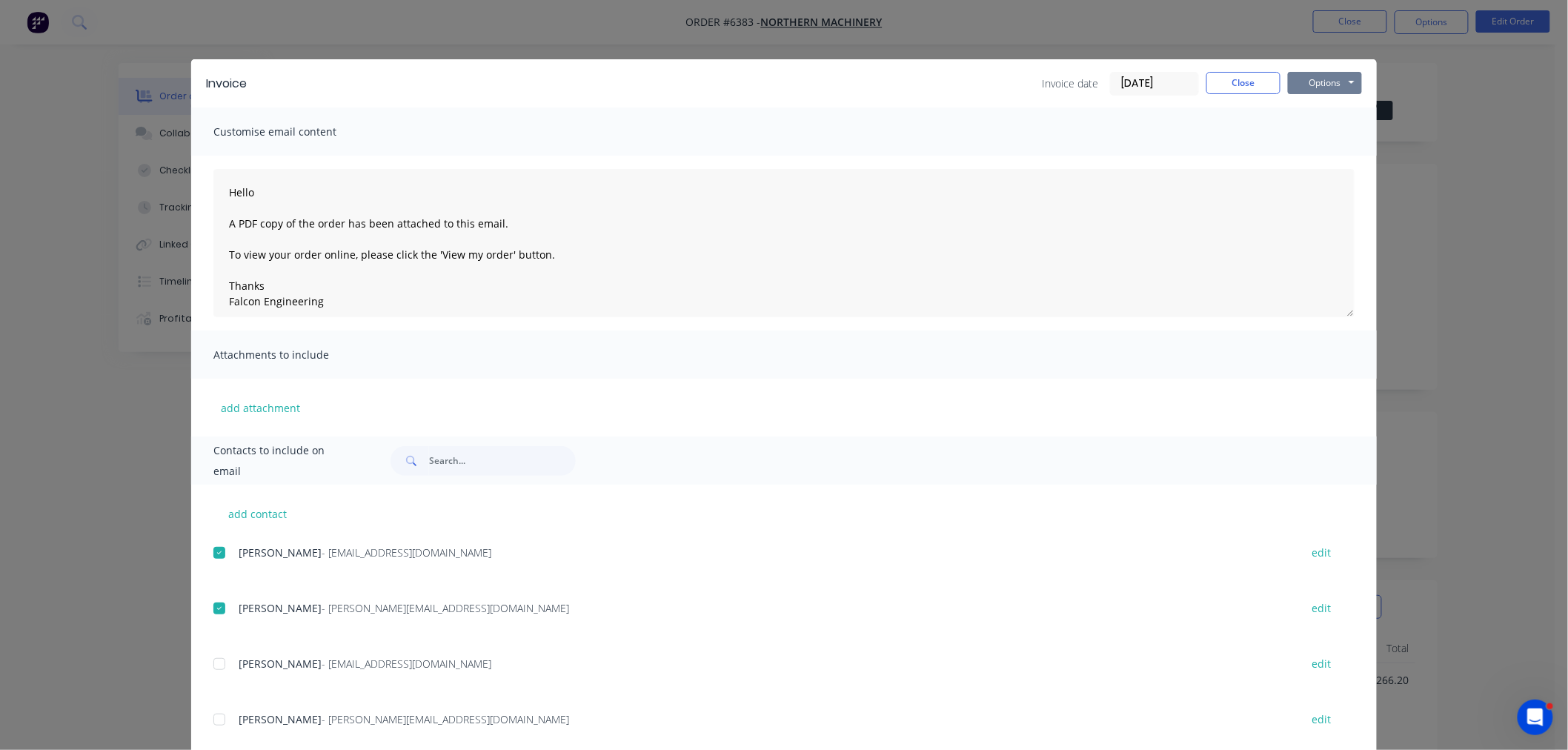
click at [1319, 87] on button "Options" at bounding box center [1326, 82] width 74 height 22
click at [1306, 156] on button "Email" at bounding box center [1335, 158] width 94 height 25
type textarea "Hello A PDF copy of the order has been attached to this email. To view your ord…"
click at [1226, 73] on button "Close" at bounding box center [1244, 82] width 74 height 22
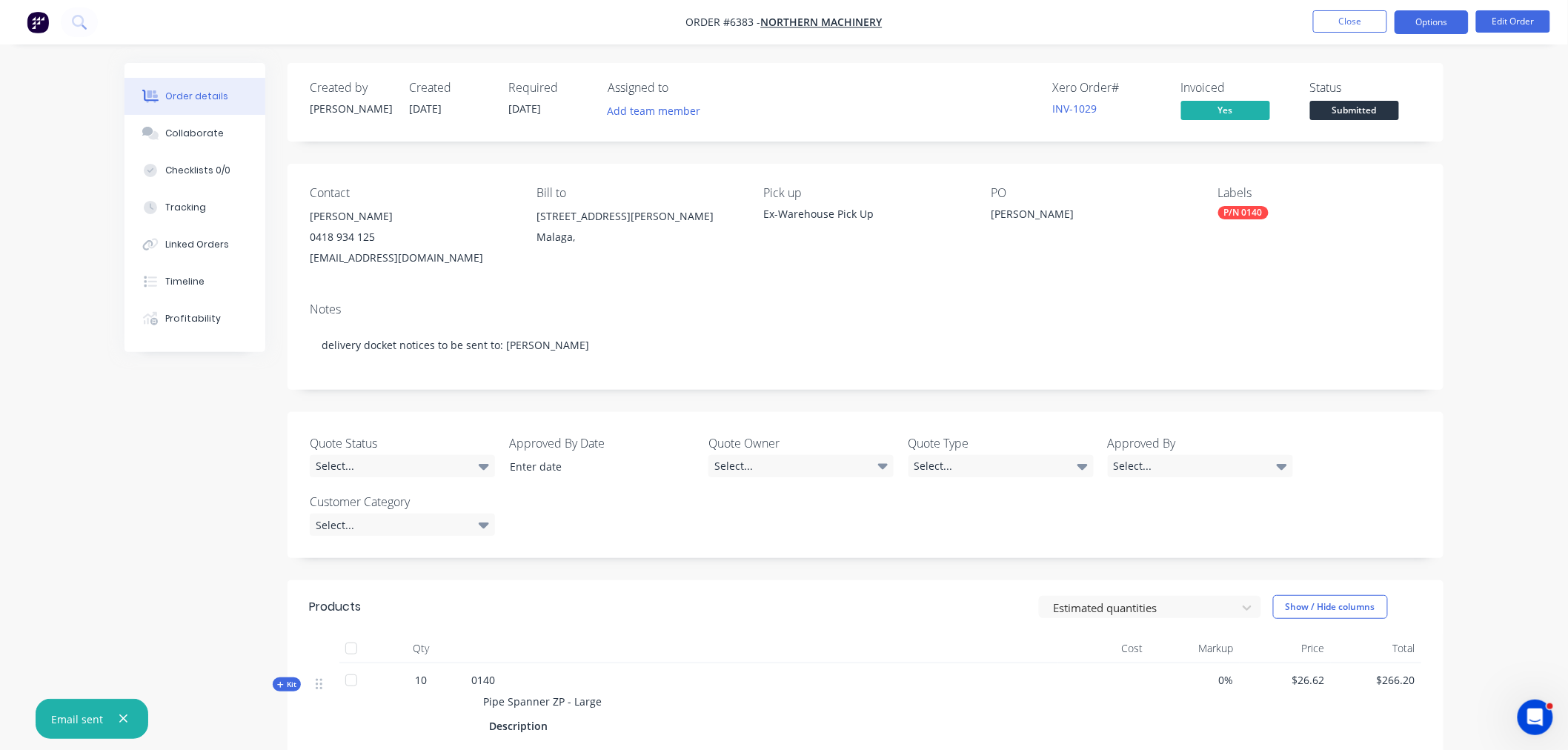
click at [1445, 24] on button "Options" at bounding box center [1432, 22] width 74 height 24
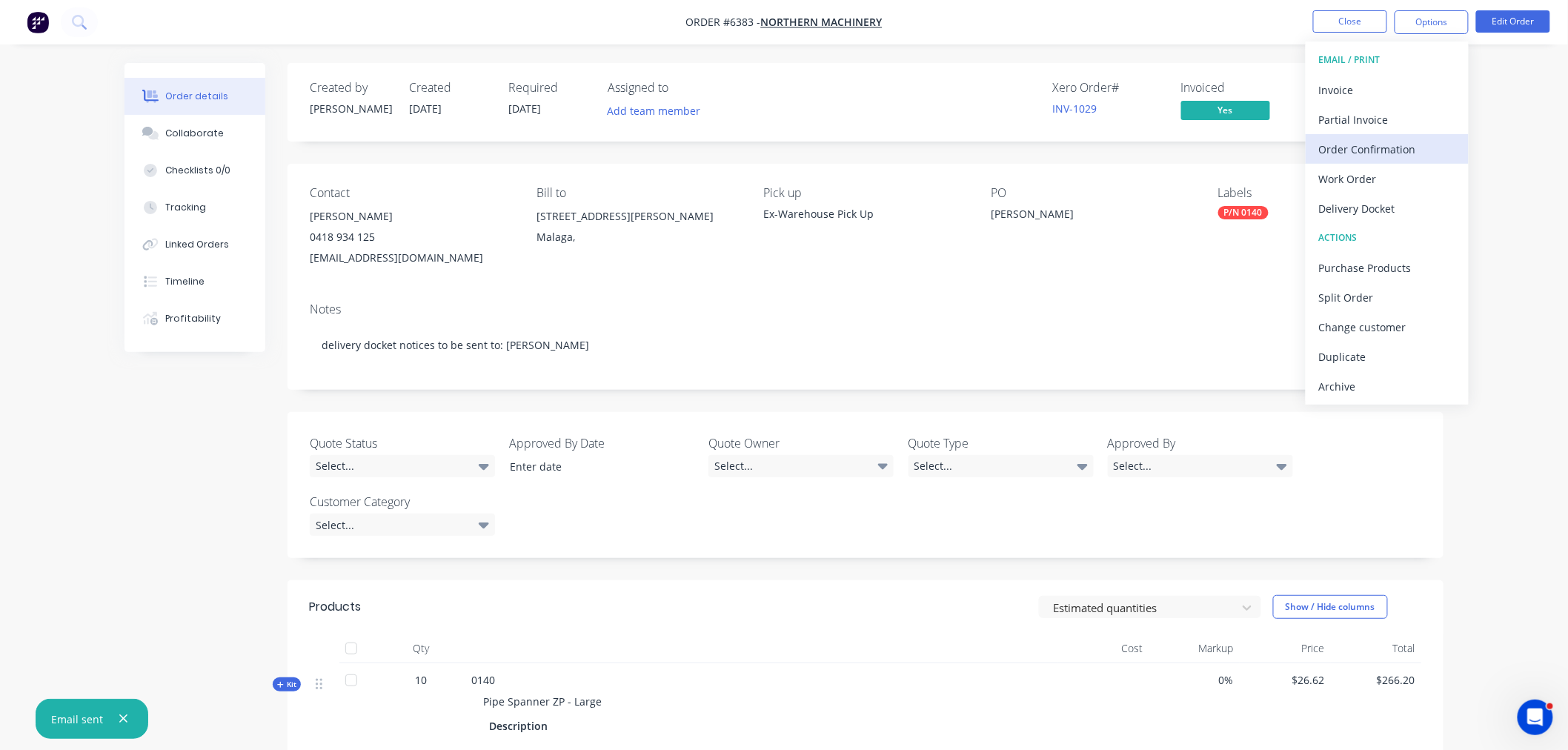
click at [1410, 141] on div "Order Confirmation" at bounding box center [1387, 149] width 136 height 22
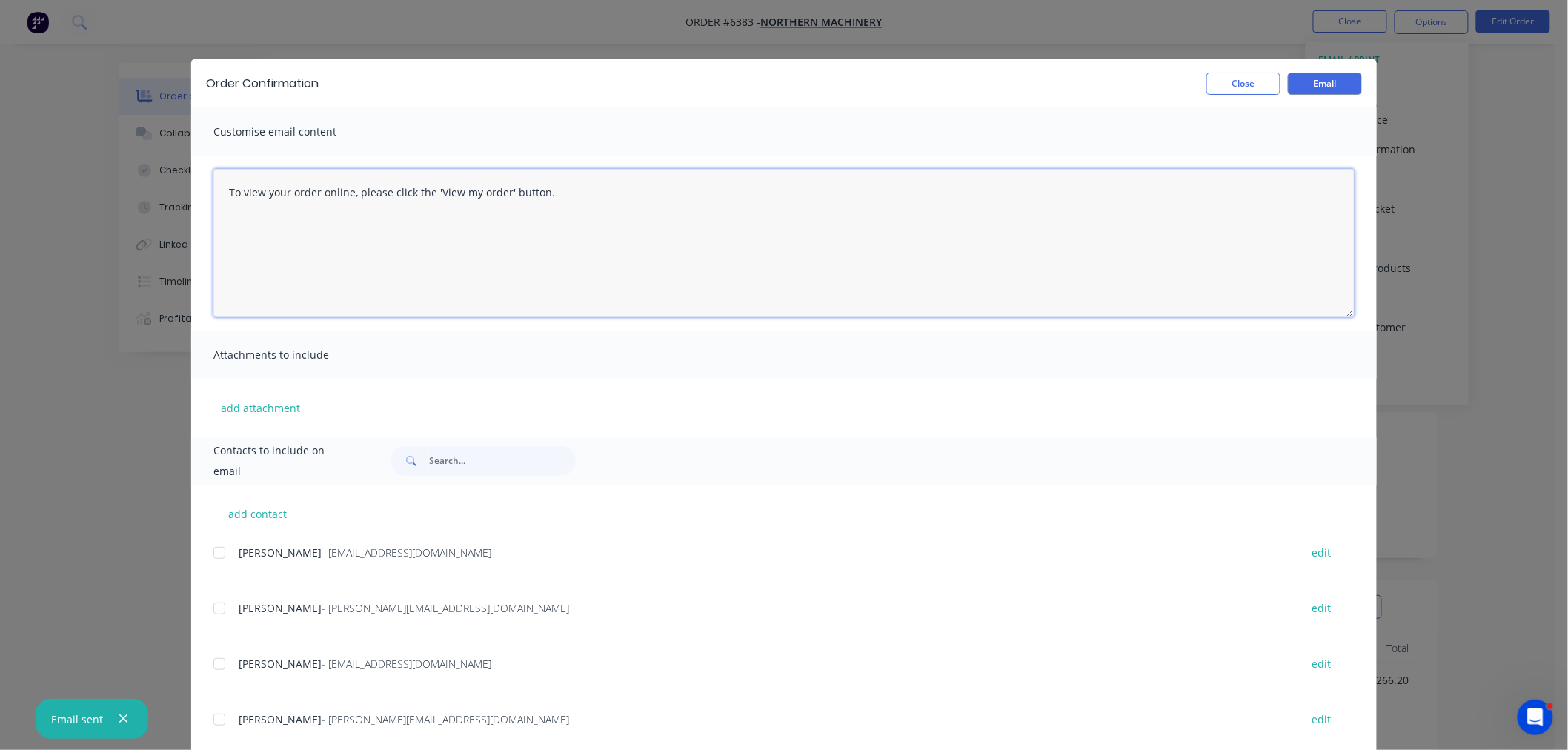
drag, startPoint x: 645, startPoint y: 205, endPoint x: 606, endPoint y: 203, distance: 39.1
click at [642, 204] on textarea "To view your order online, please click the 'View my order' button." at bounding box center [784, 242] width 1141 height 148
drag, startPoint x: 587, startPoint y: 194, endPoint x: 22, endPoint y: 249, distance: 567.7
click at [22, 249] on div "Order Confirmation Close Email Customise email content To view your order onlin…" at bounding box center [784, 375] width 1568 height 750
click at [443, 220] on textarea "Hi SK, Please see above order entered for Ray Wilkonson @ Northern Machinery, a…" at bounding box center [784, 242] width 1141 height 148
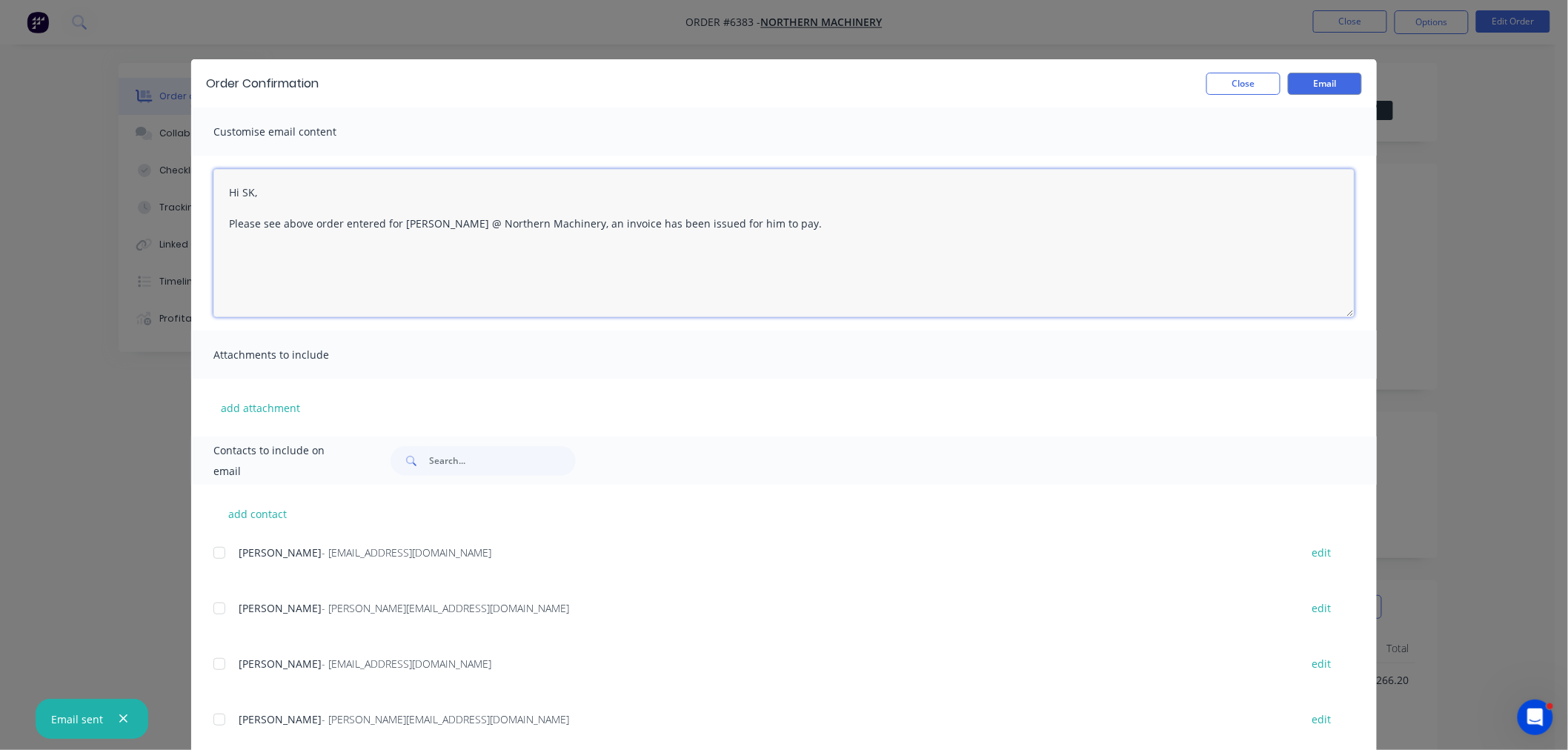
click at [795, 218] on textarea "Hi SK, Please see above order entered for Ray Wilkinson @ Northern Machinery, a…" at bounding box center [784, 242] width 1141 height 148
click at [212, 665] on div at bounding box center [219, 663] width 30 height 30
click at [211, 719] on div at bounding box center [219, 719] width 30 height 30
type textarea "Hi SK, Please see above order entered for Ray Wilkinson @ Northern Machinery, a…"
click at [1303, 90] on button "Email" at bounding box center [1326, 83] width 74 height 22
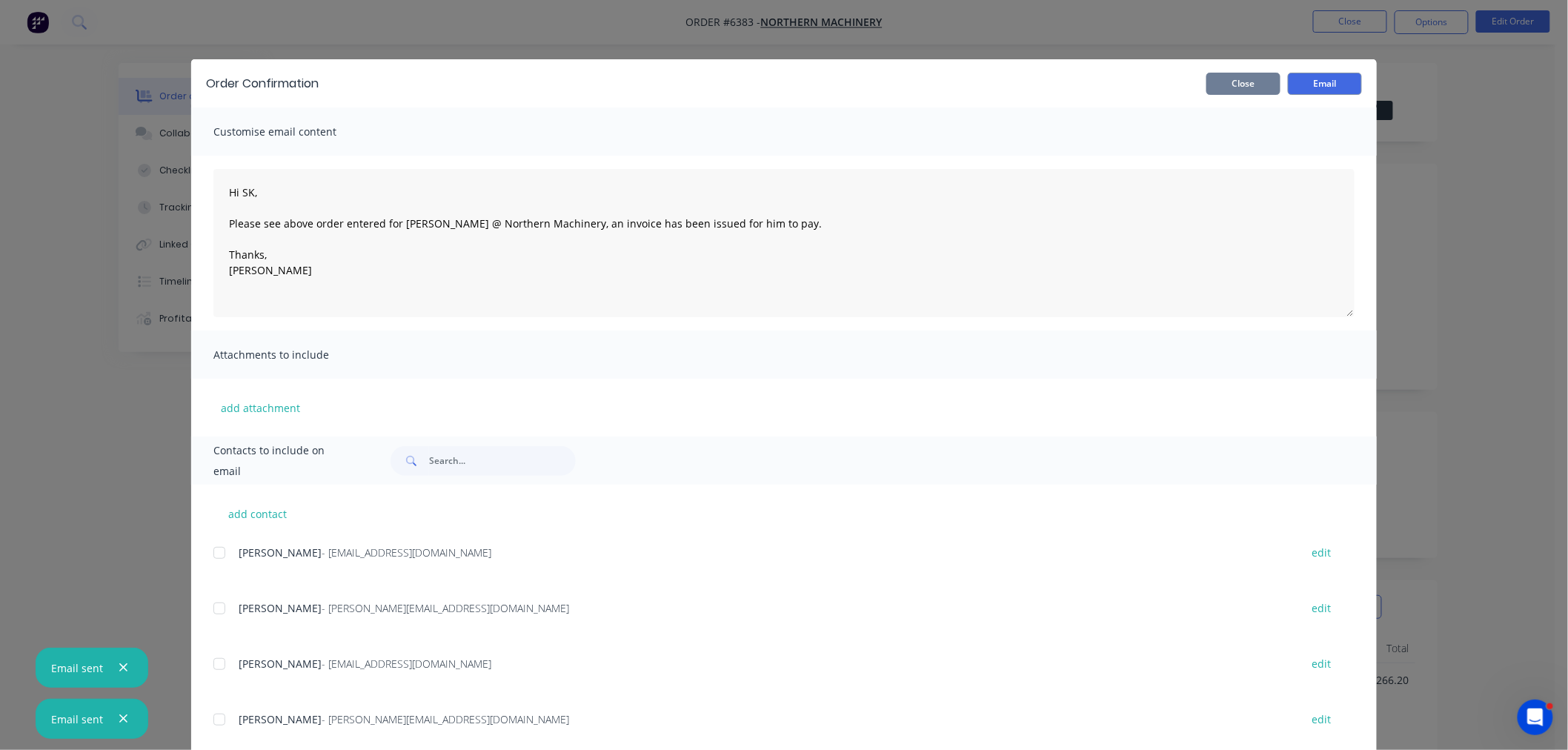
click at [1235, 77] on button "Close" at bounding box center [1244, 83] width 74 height 22
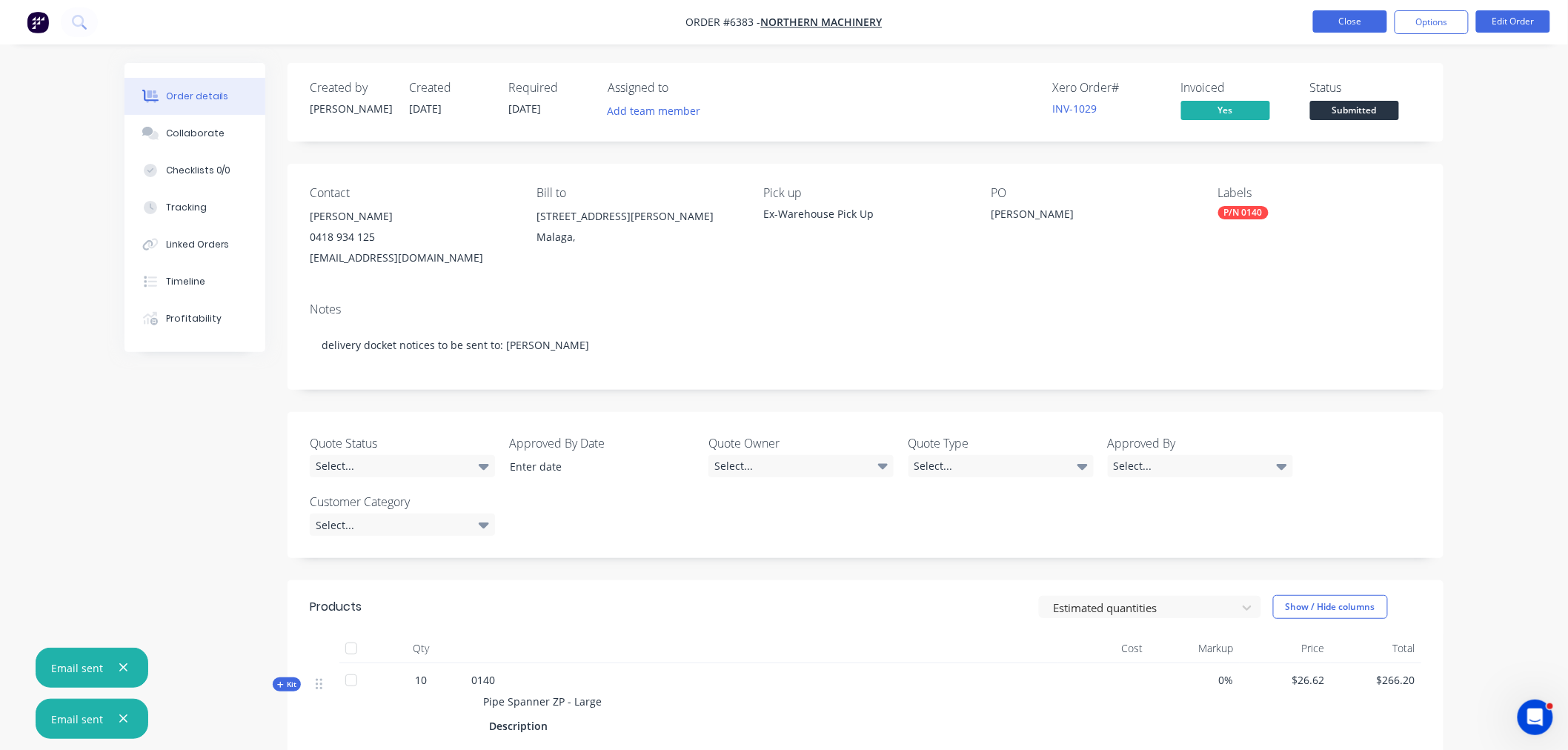
click at [1350, 23] on button "Close" at bounding box center [1350, 21] width 74 height 22
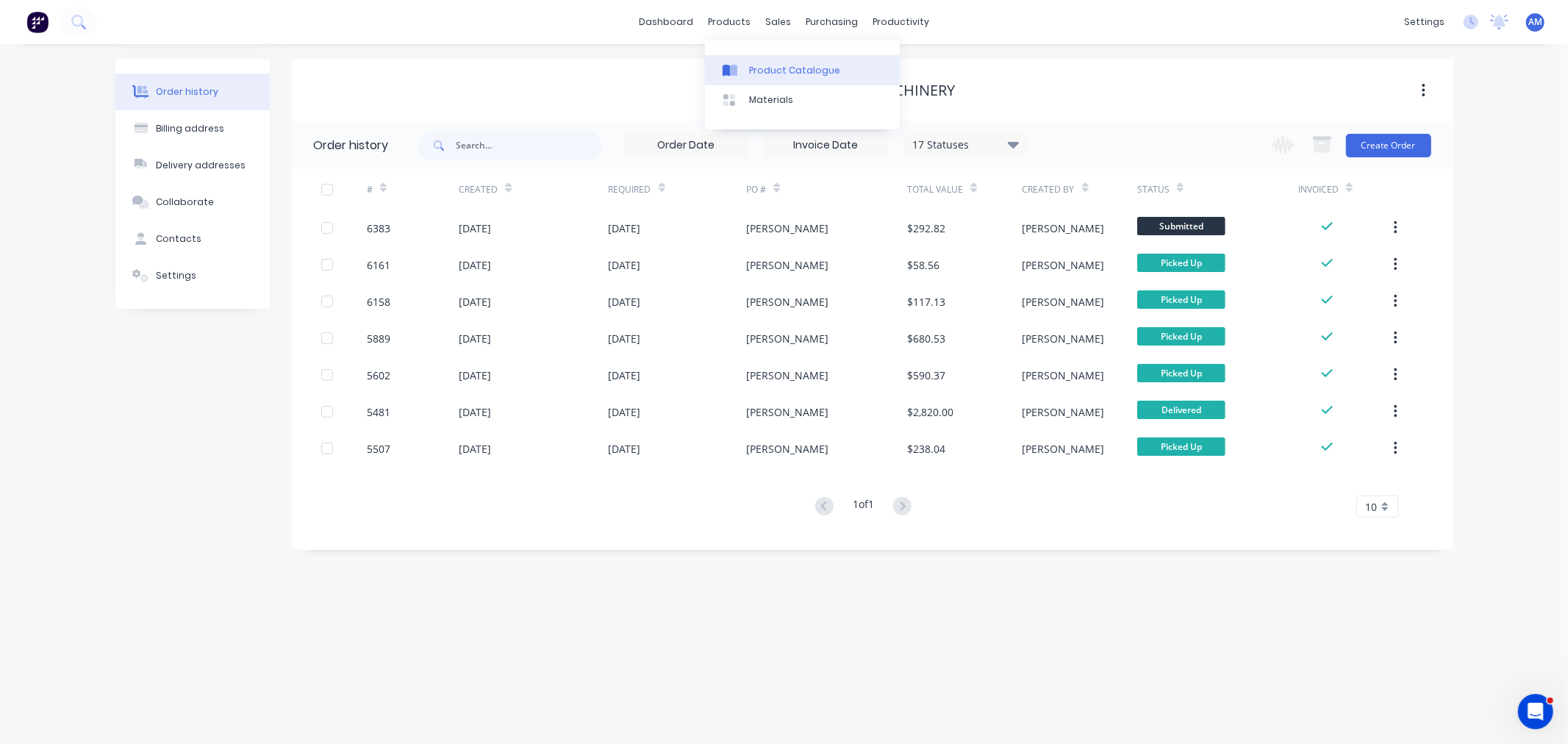
click at [751, 64] on div "Product Catalogue" at bounding box center [794, 71] width 91 height 13
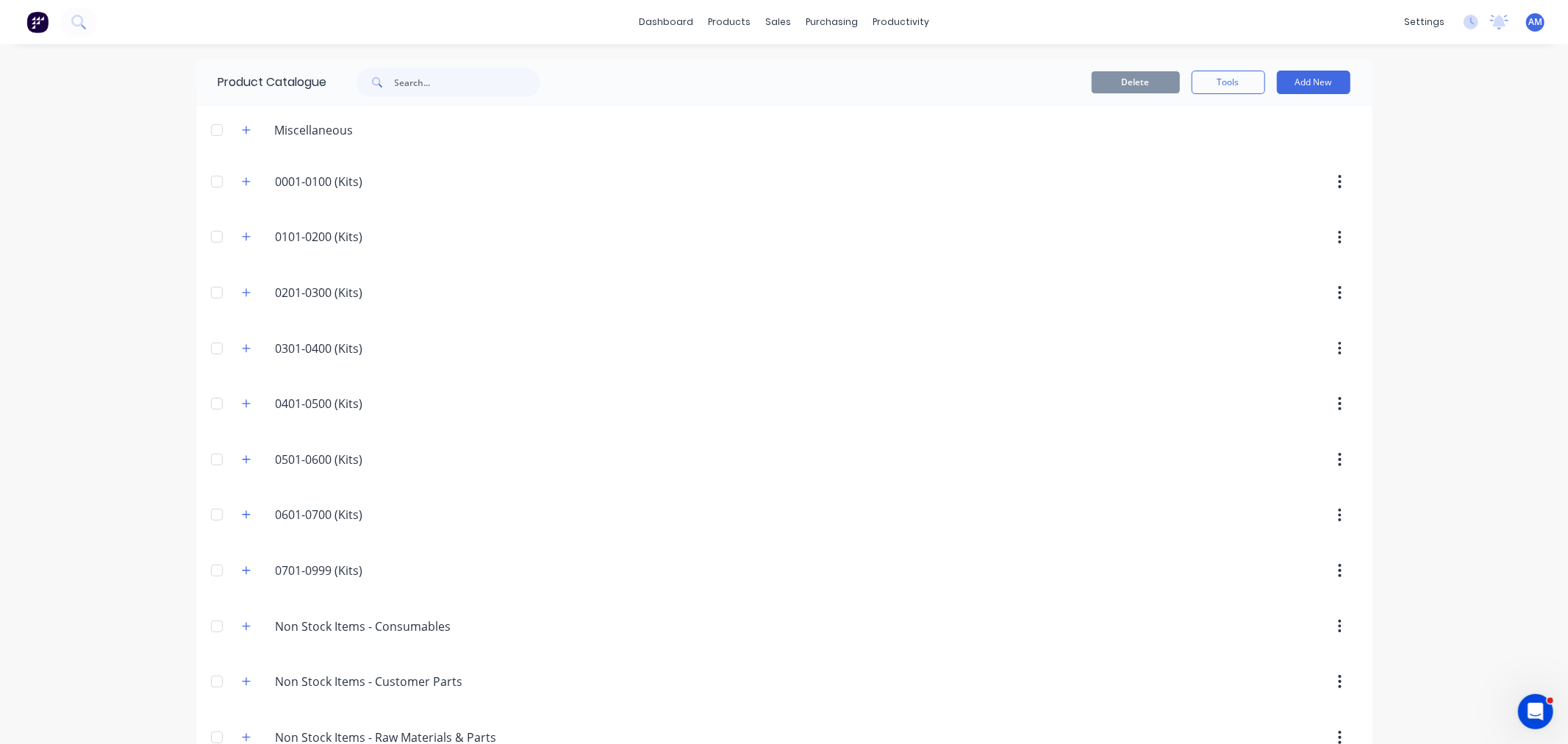
scroll to position [316, 0]
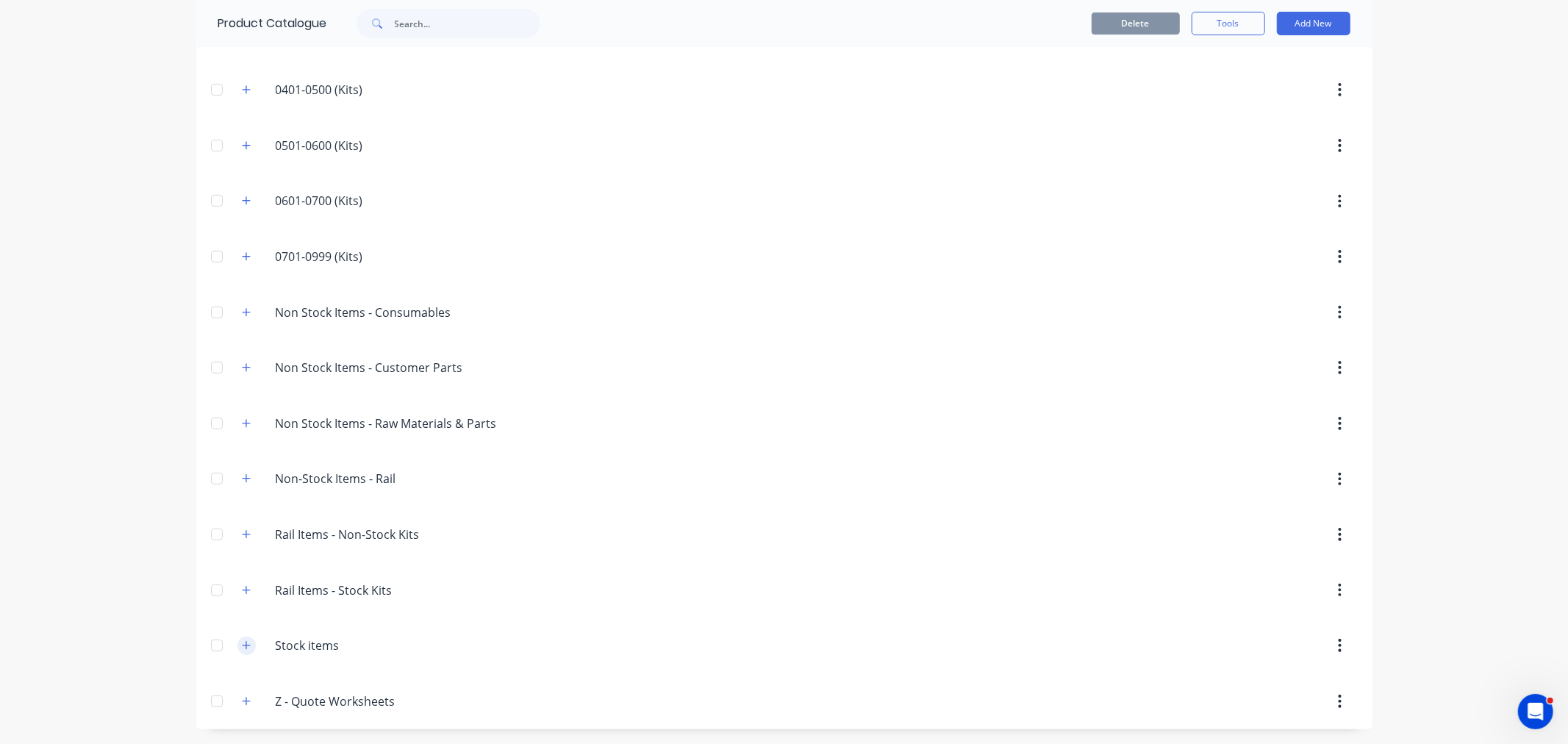
click at [242, 641] on icon "button" at bounding box center [246, 645] width 9 height 10
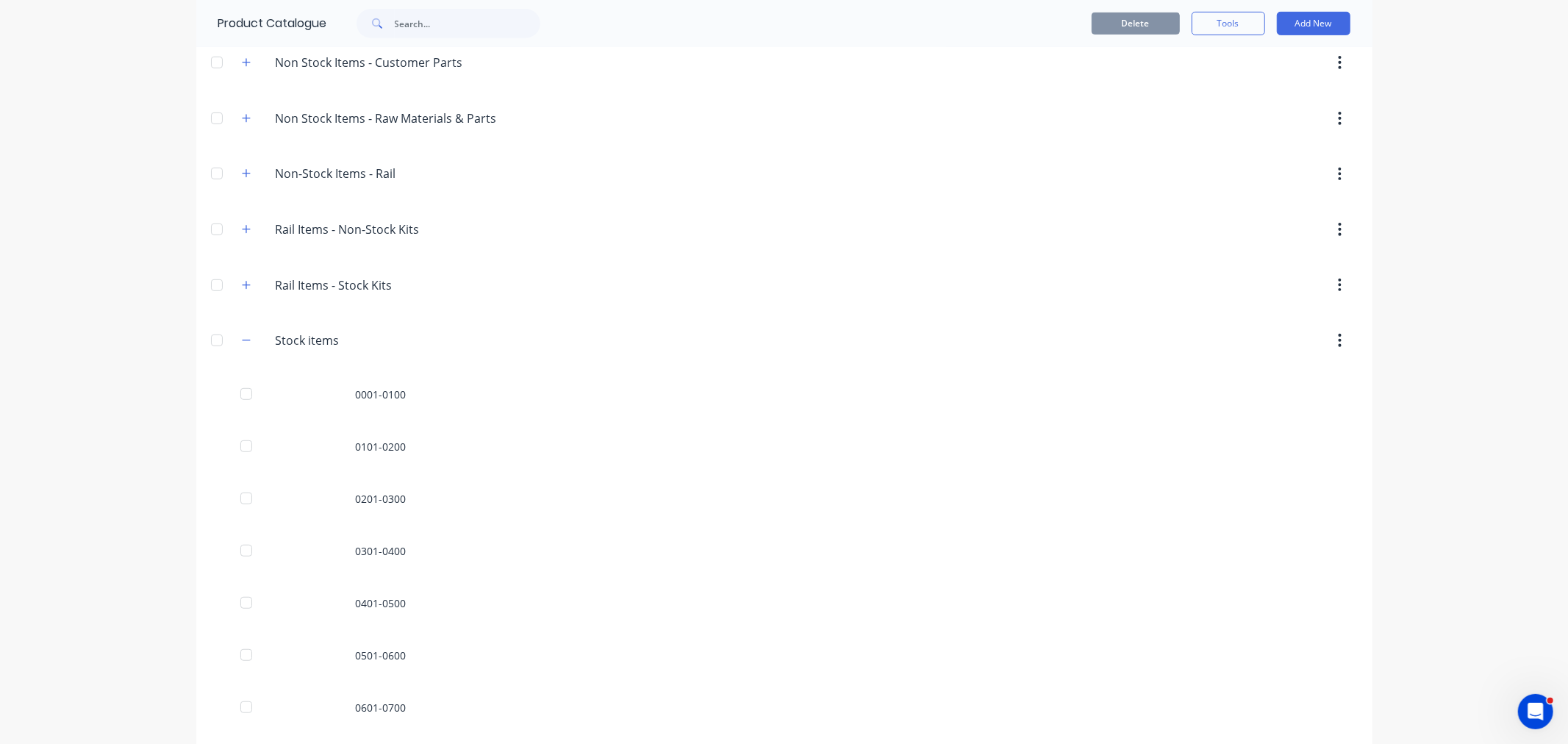
scroll to position [724, 0]
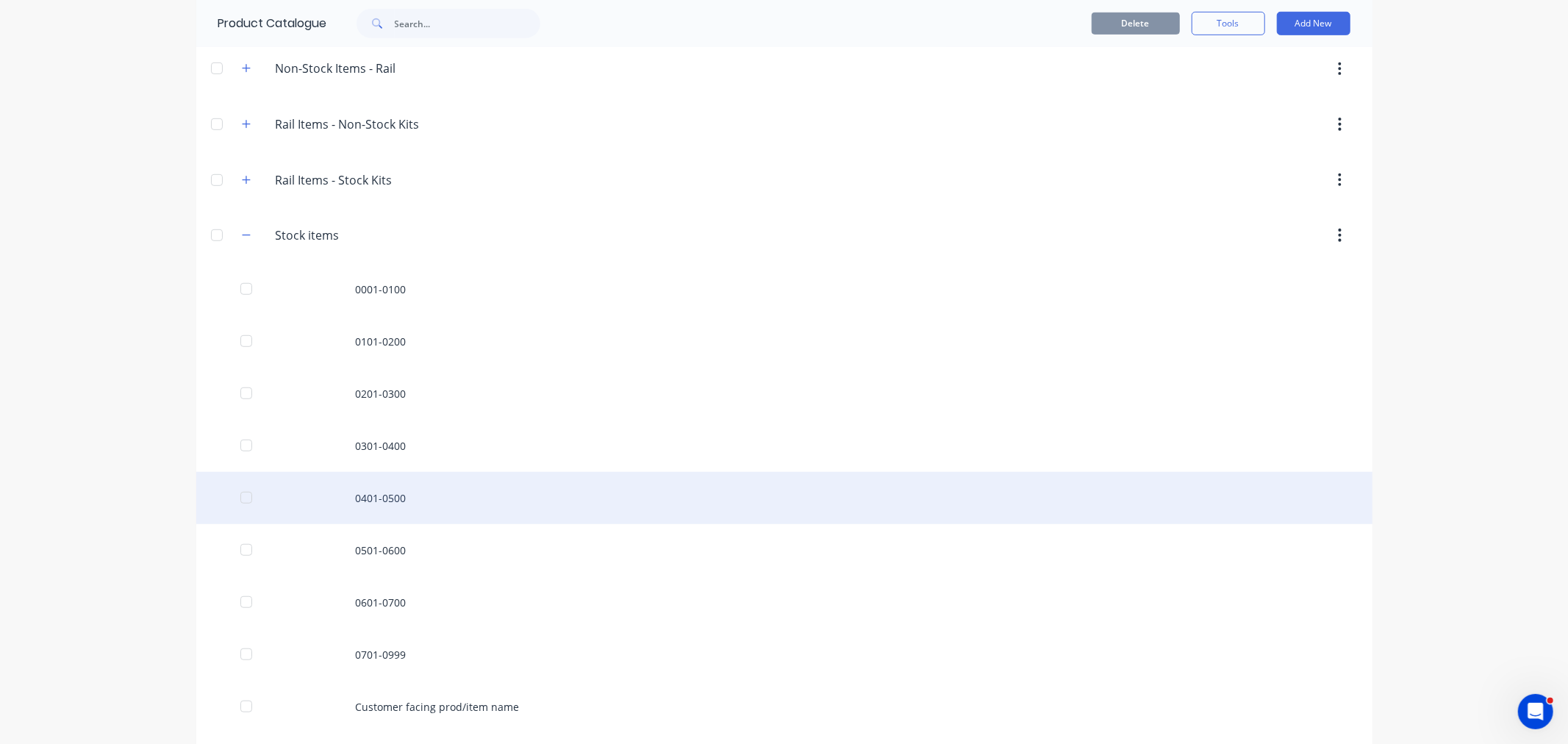
click at [383, 503] on div "0401-0500" at bounding box center [784, 498] width 1176 height 52
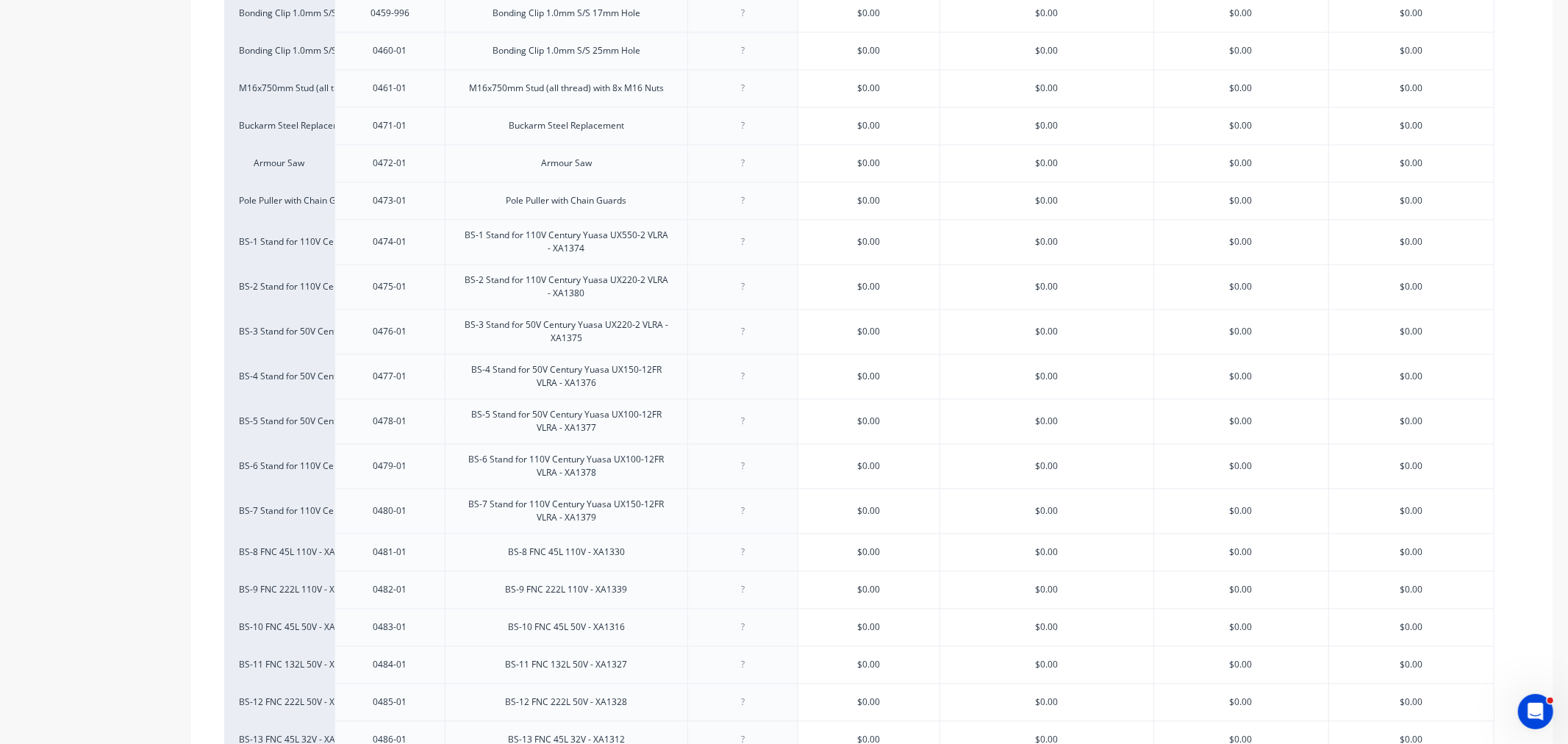
scroll to position [3252, 0]
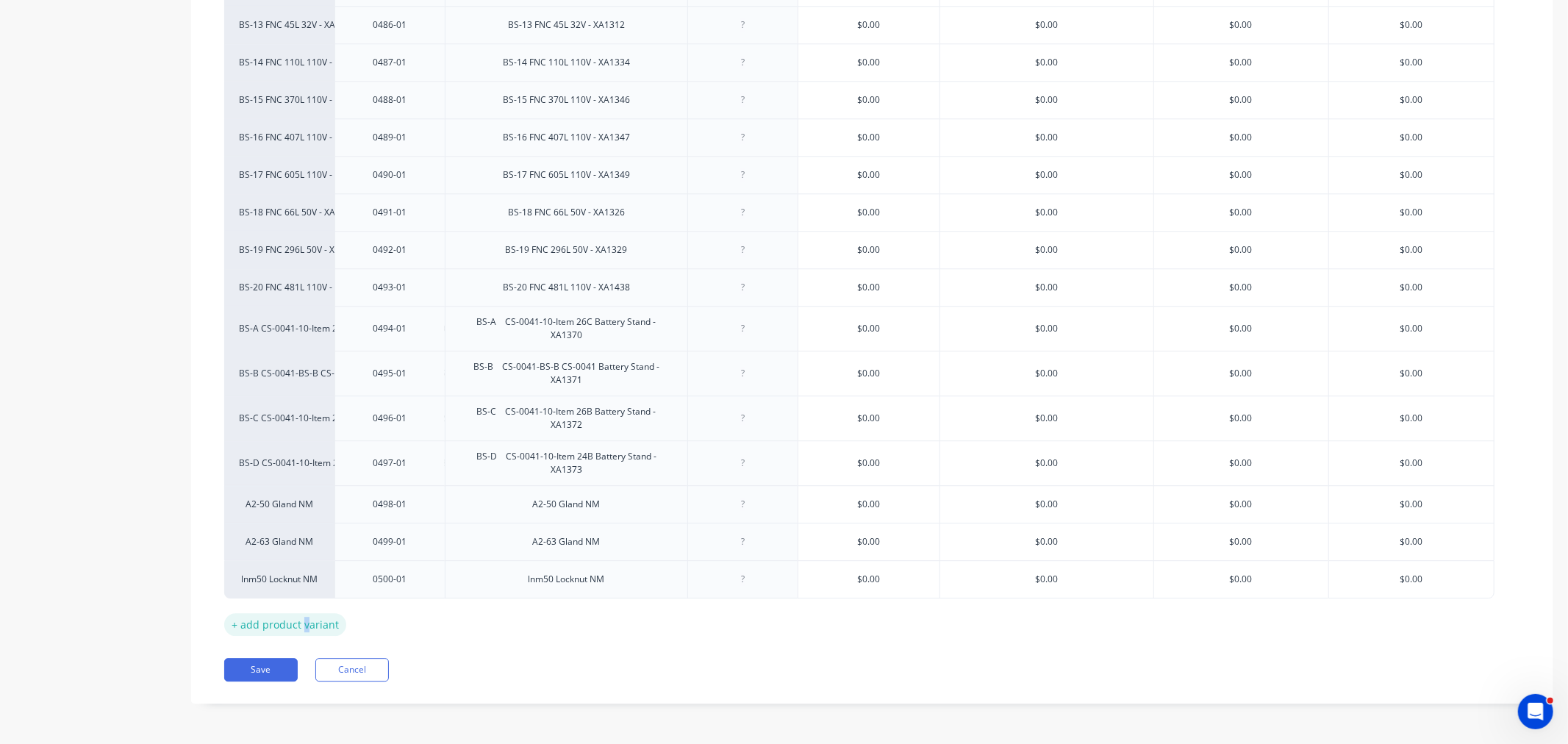
click at [304, 629] on div "+ add product variant" at bounding box center [285, 625] width 122 height 23
type textarea "x"
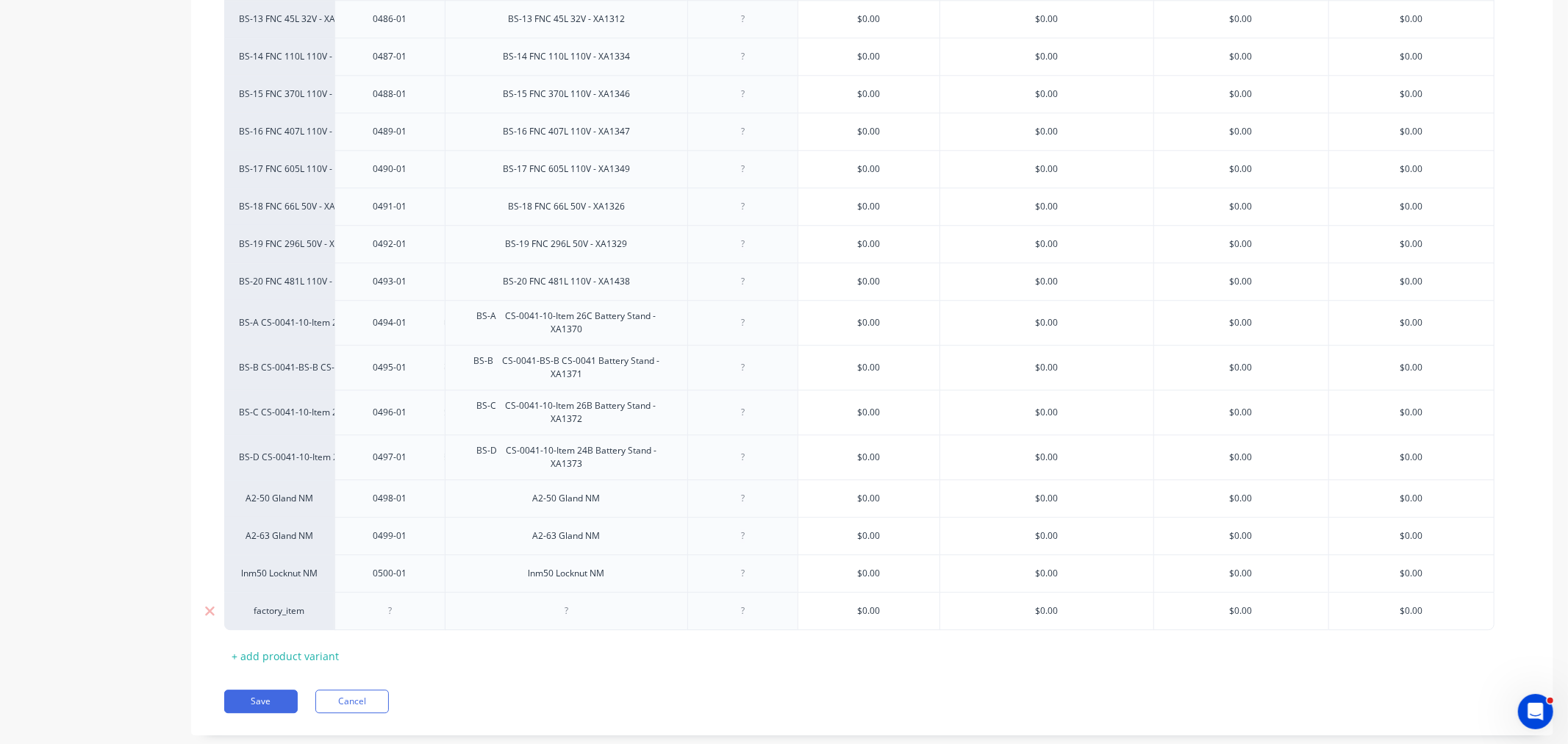
click at [390, 620] on div at bounding box center [391, 611] width 74 height 19
type textarea "x"
click at [372, 713] on button "Cancel" at bounding box center [352, 700] width 74 height 24
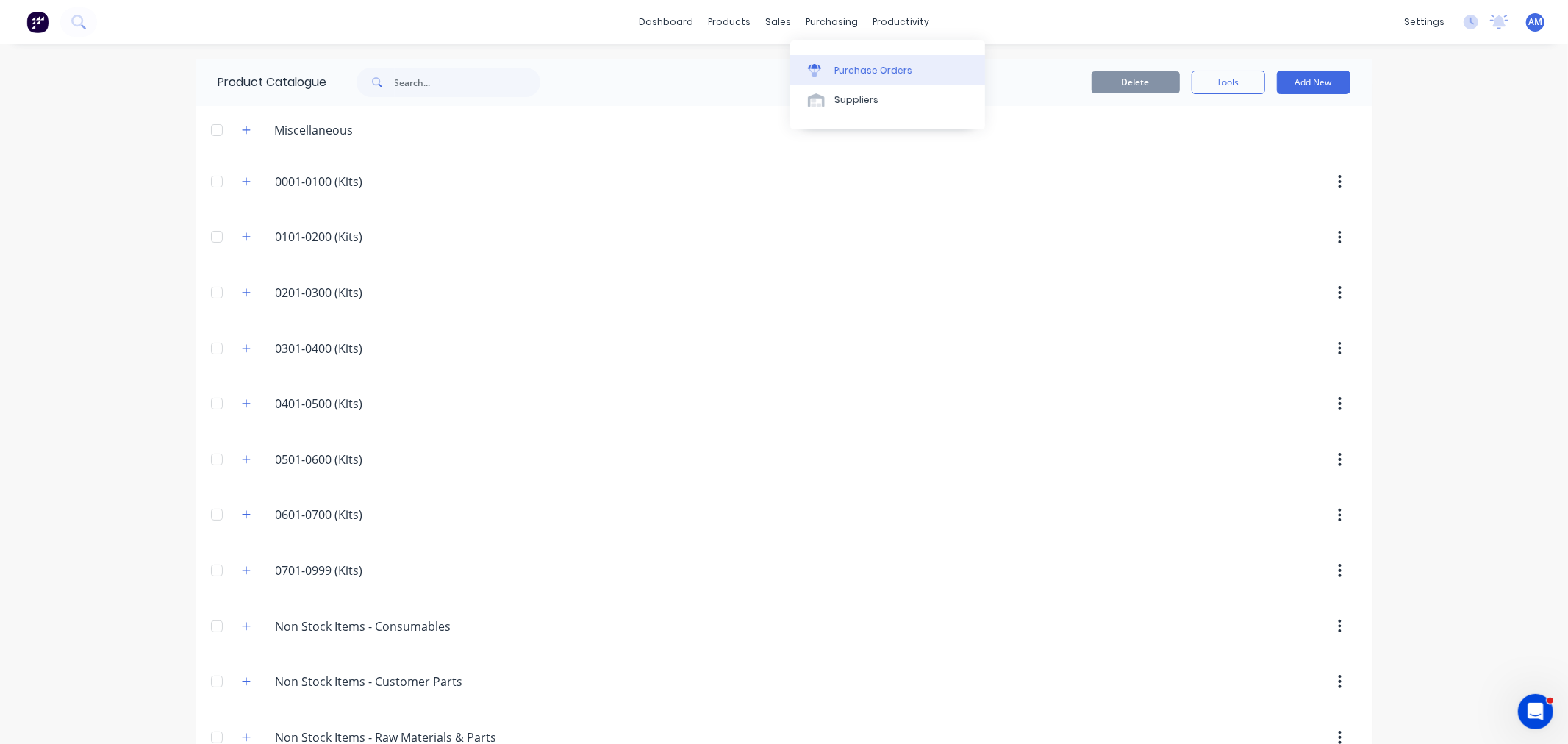
click at [857, 64] on div "Purchase Orders" at bounding box center [872, 71] width 78 height 13
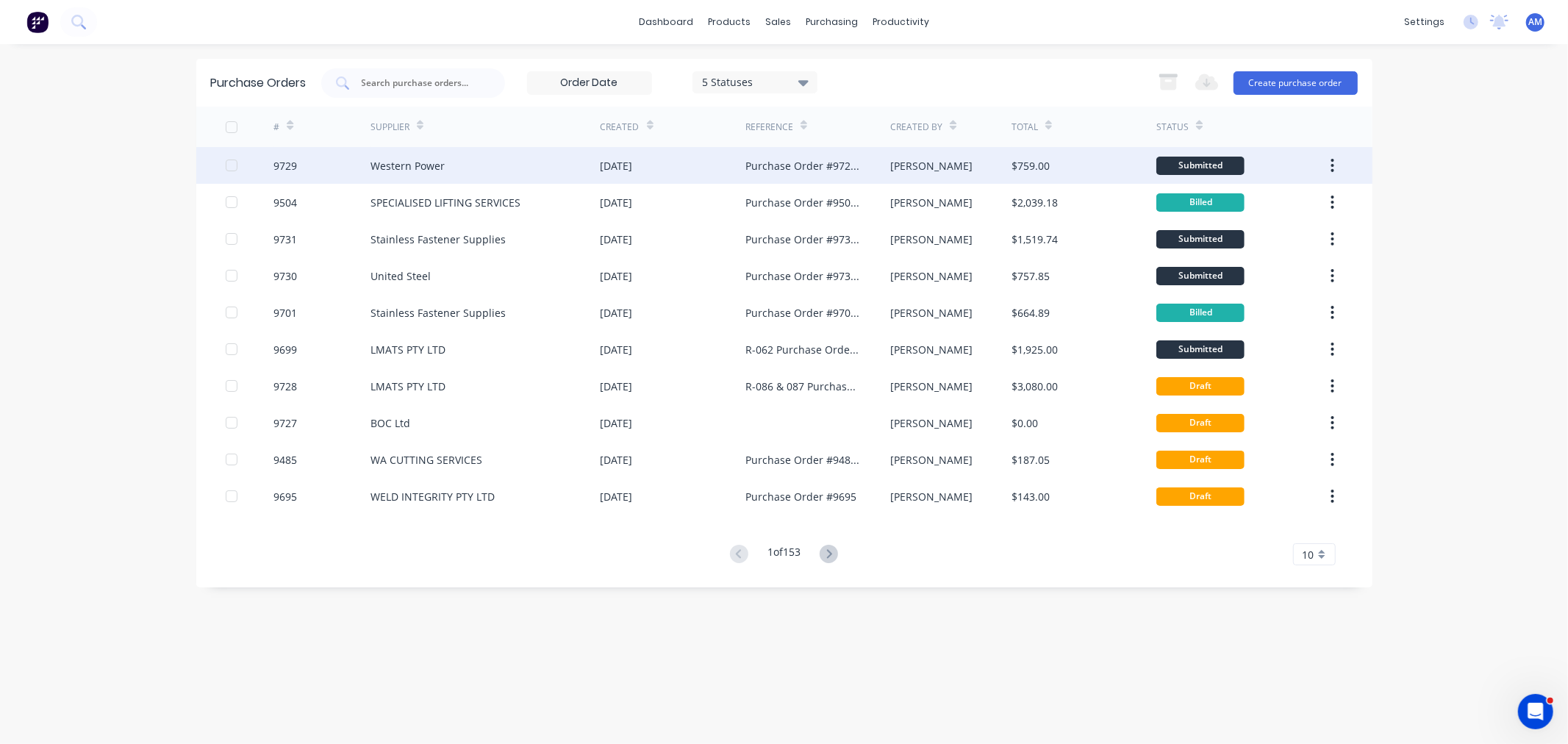
click at [340, 162] on div "9729" at bounding box center [322, 165] width 97 height 37
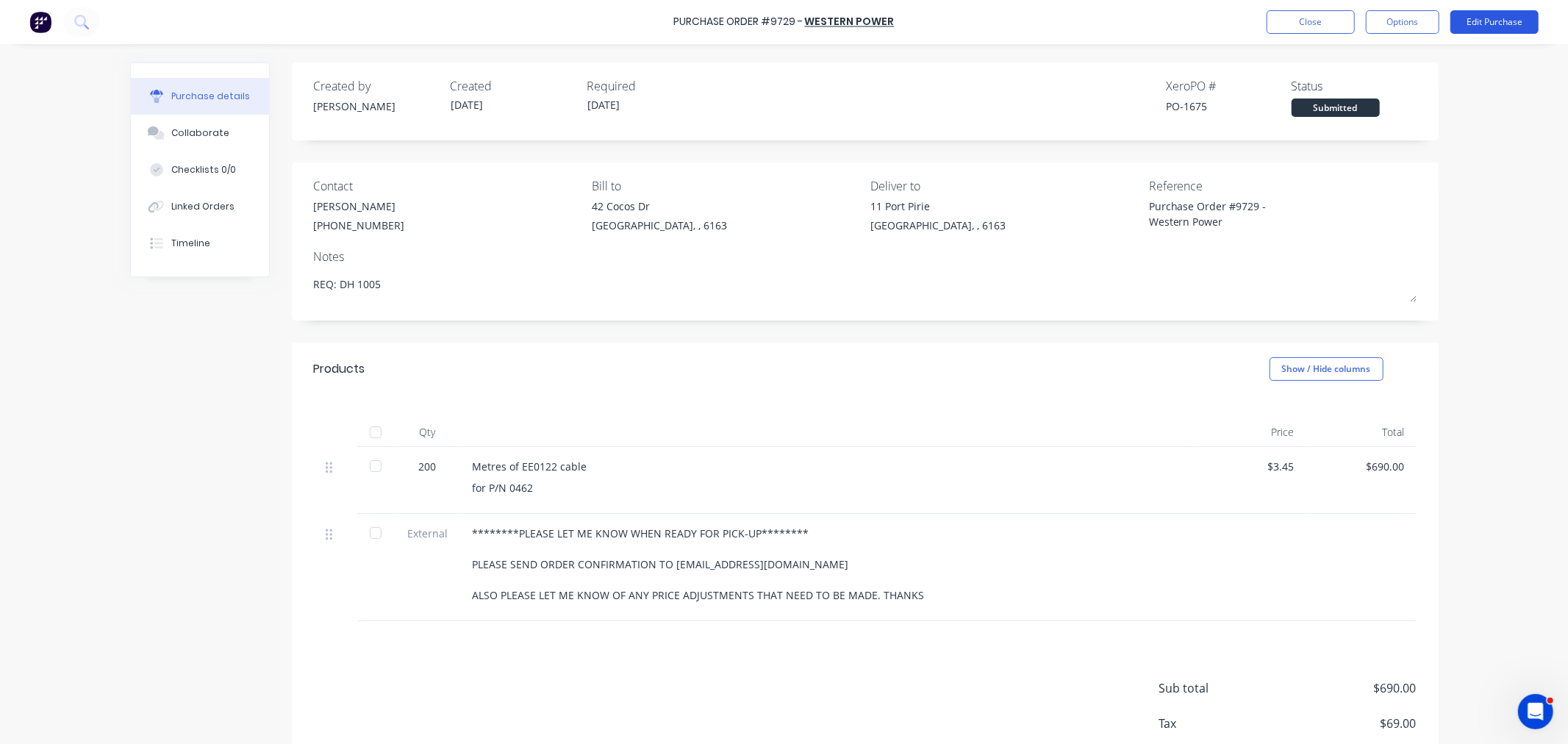
click at [1495, 17] on button "Edit Purchase" at bounding box center [1493, 22] width 88 height 24
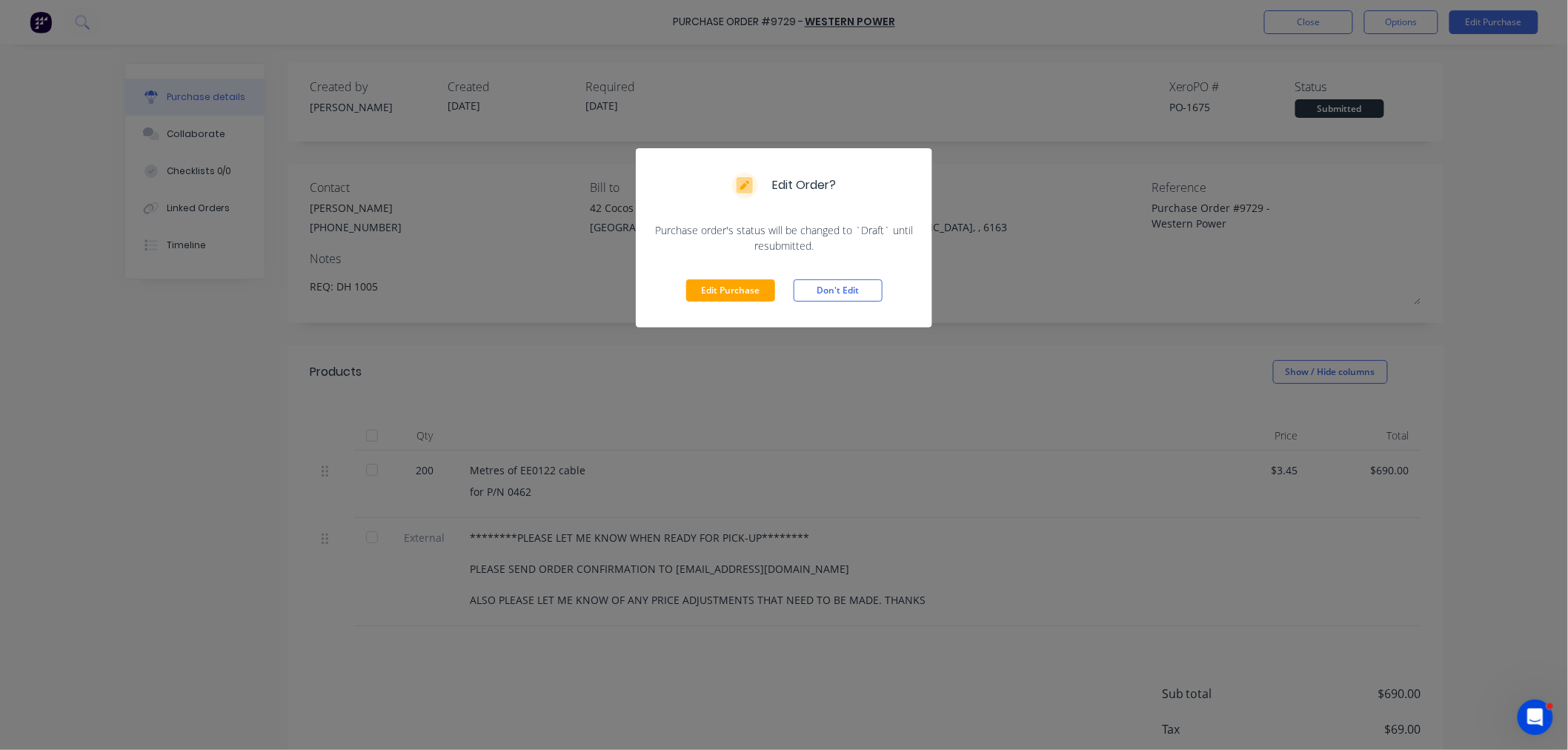
drag, startPoint x: 737, startPoint y: 290, endPoint x: 738, endPoint y: 307, distance: 17.0
click at [737, 289] on button "Edit Purchase" at bounding box center [730, 290] width 89 height 22
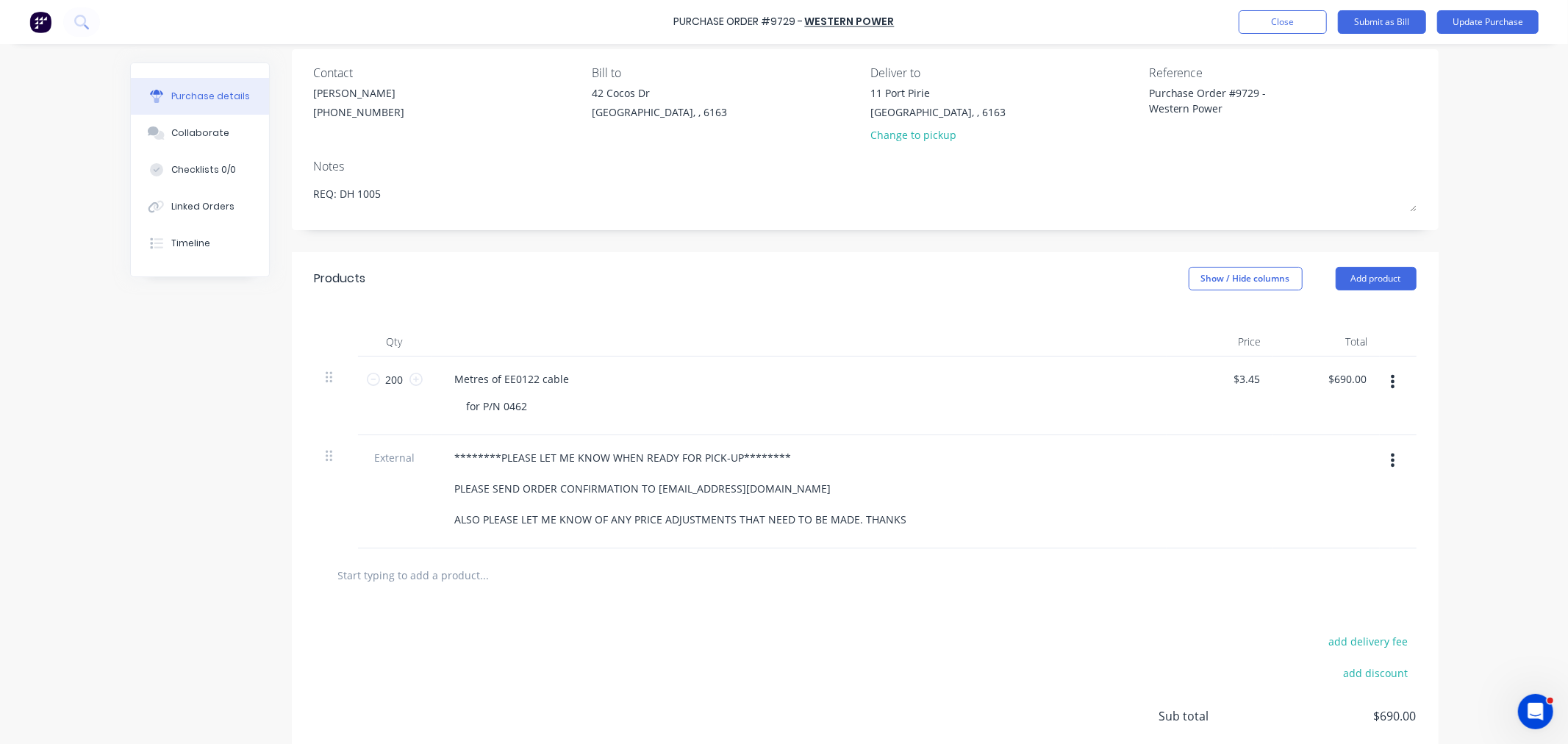
scroll to position [229, 0]
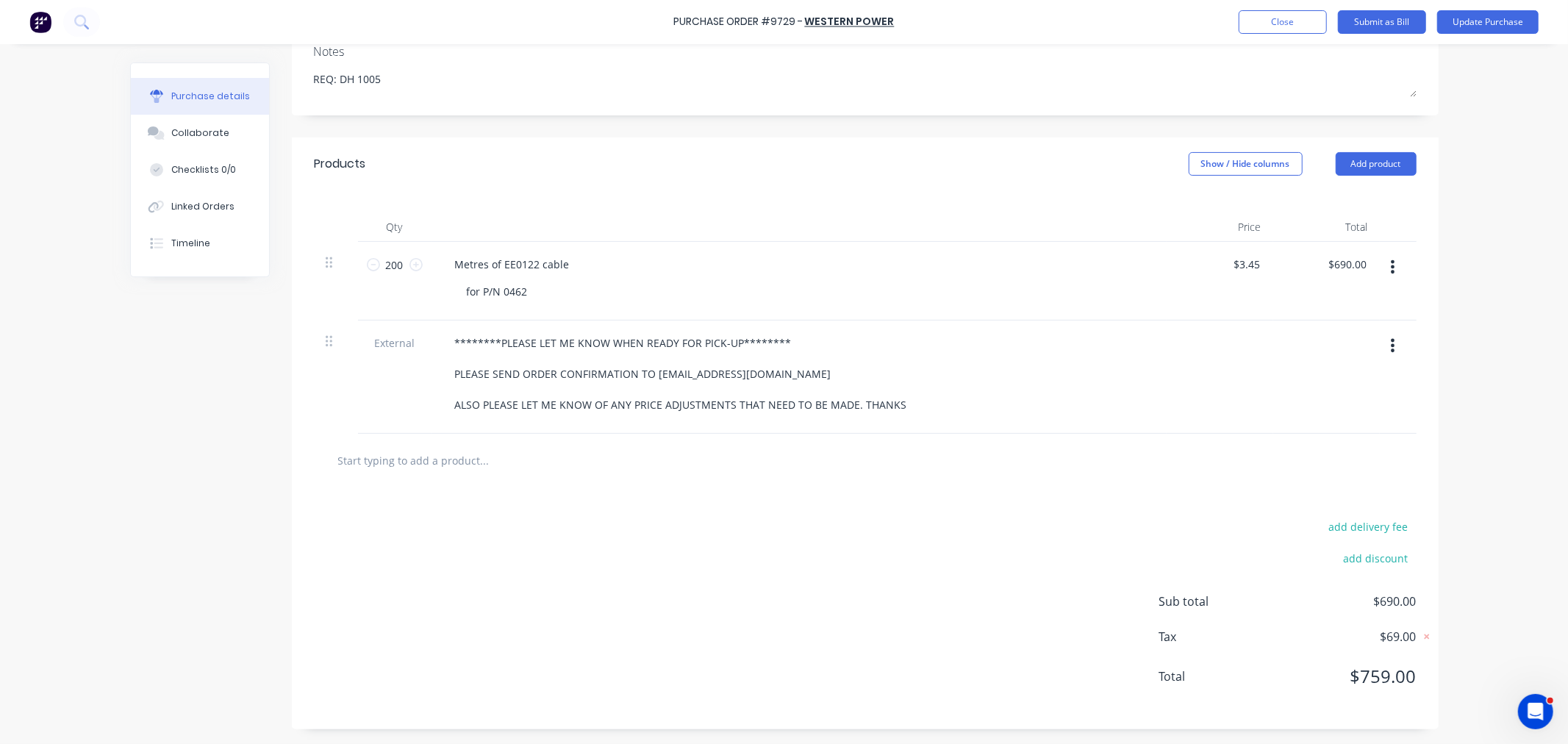
click at [405, 456] on input "text" at bounding box center [484, 460] width 294 height 29
type textarea "x"
type input "e"
type textarea "x"
type input "ee"
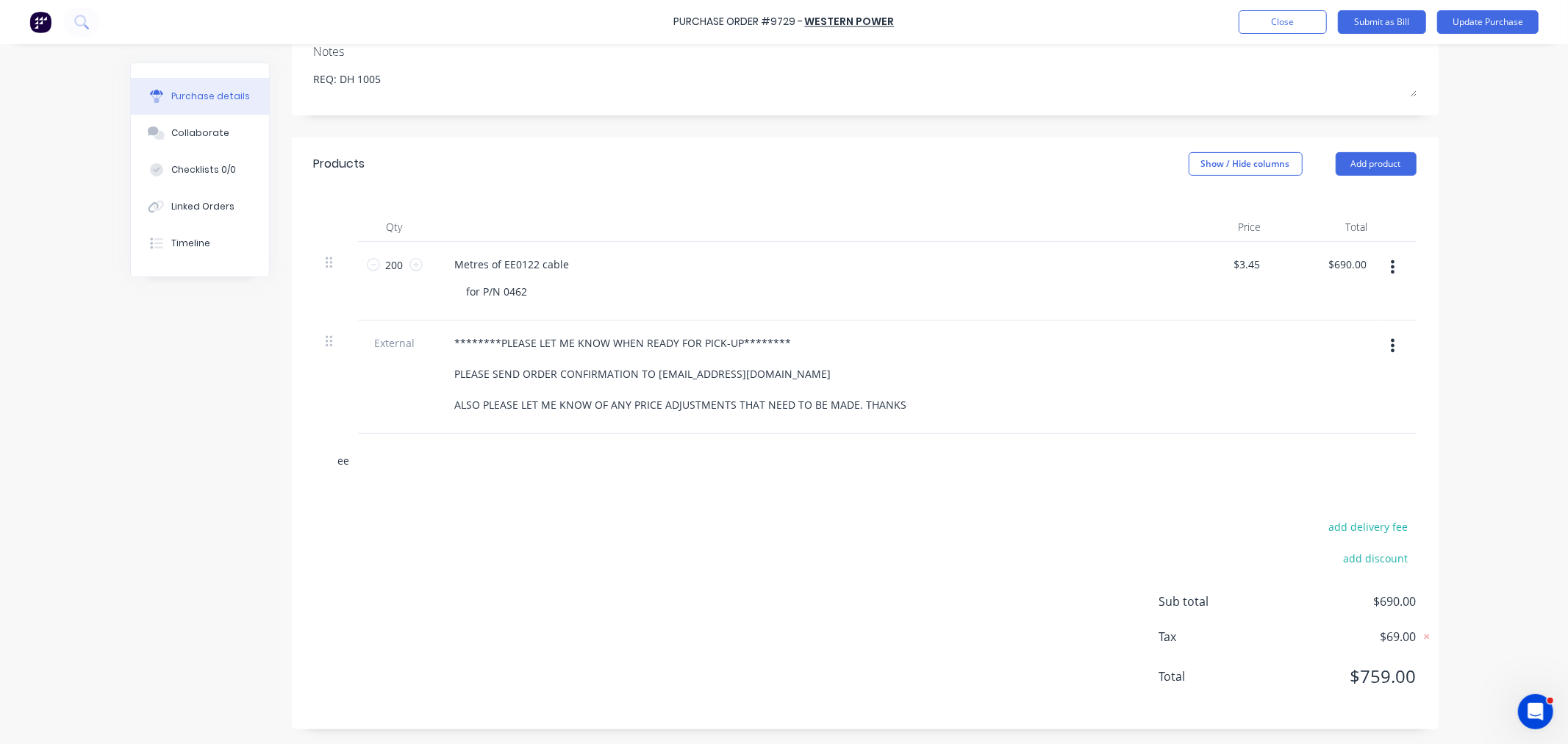
type textarea "x"
type input "ee0"
type textarea "x"
type input "ee012"
type textarea "x"
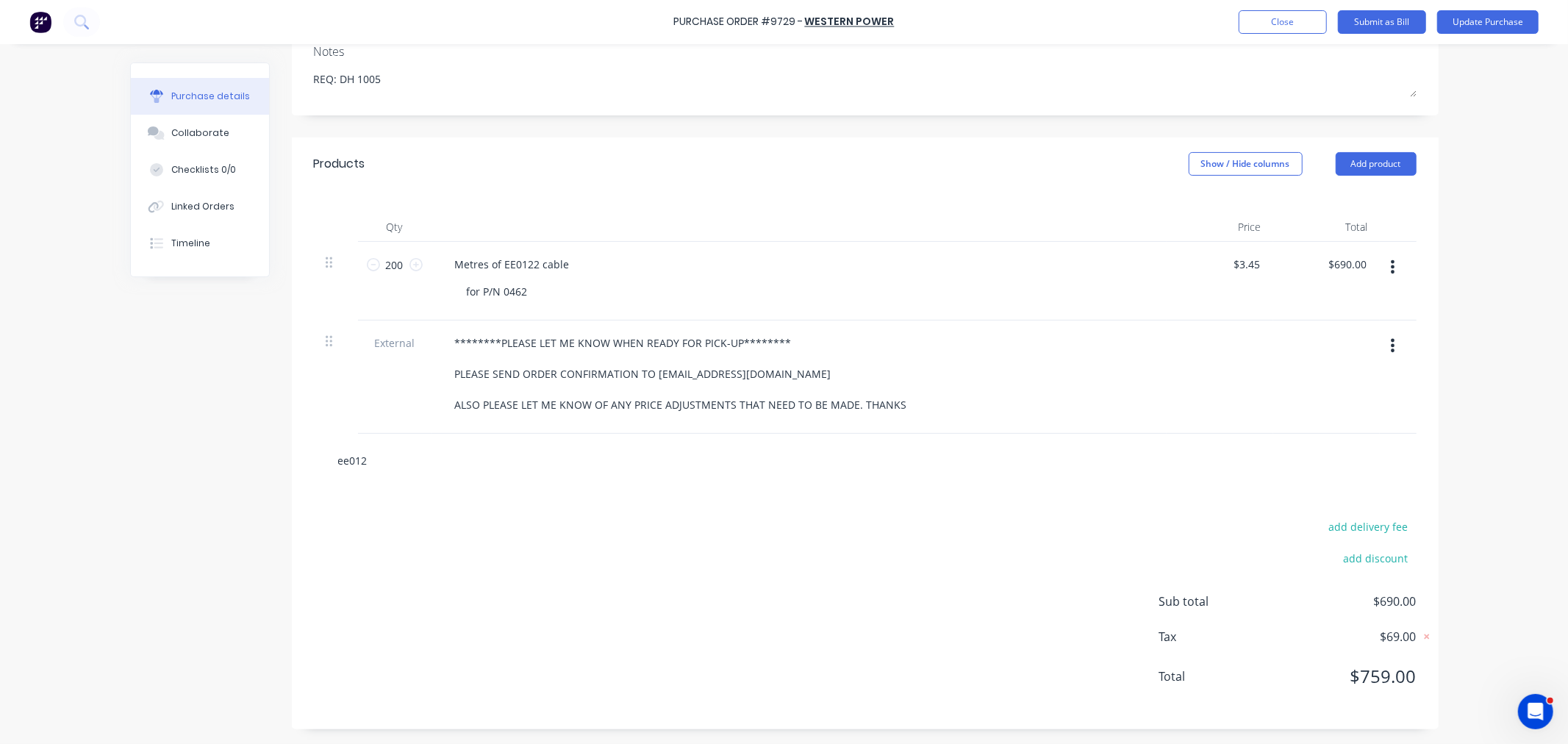
type input "ee0122"
drag, startPoint x: 372, startPoint y: 459, endPoint x: 294, endPoint y: 461, distance: 78.0
click at [294, 461] on div "ee0122 Add ee0122 to order No results found" at bounding box center [865, 460] width 1147 height 54
type textarea "x"
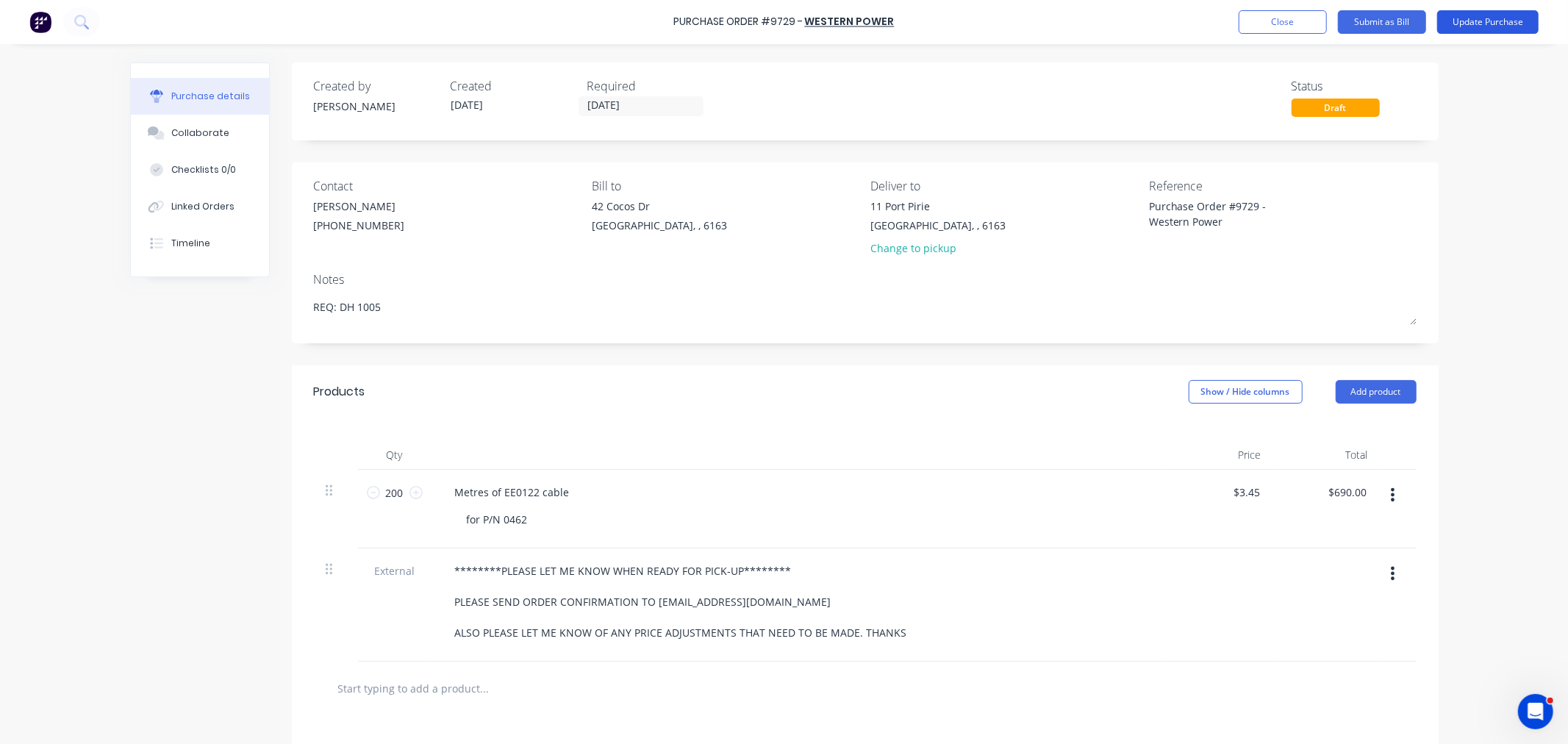
click at [1495, 13] on button "Update Purchase" at bounding box center [1487, 22] width 101 height 24
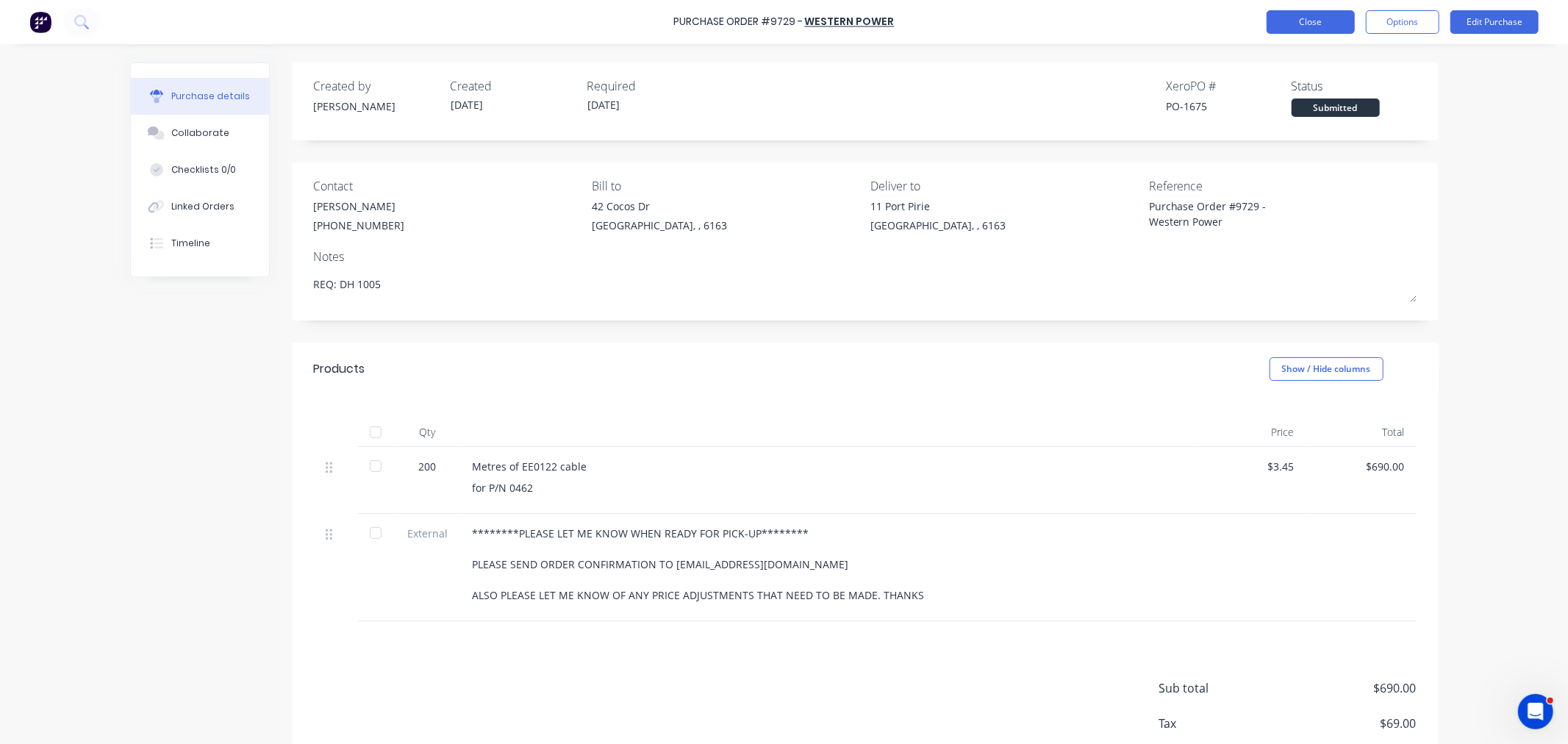
click at [1301, 27] on button "Close" at bounding box center [1310, 22] width 88 height 24
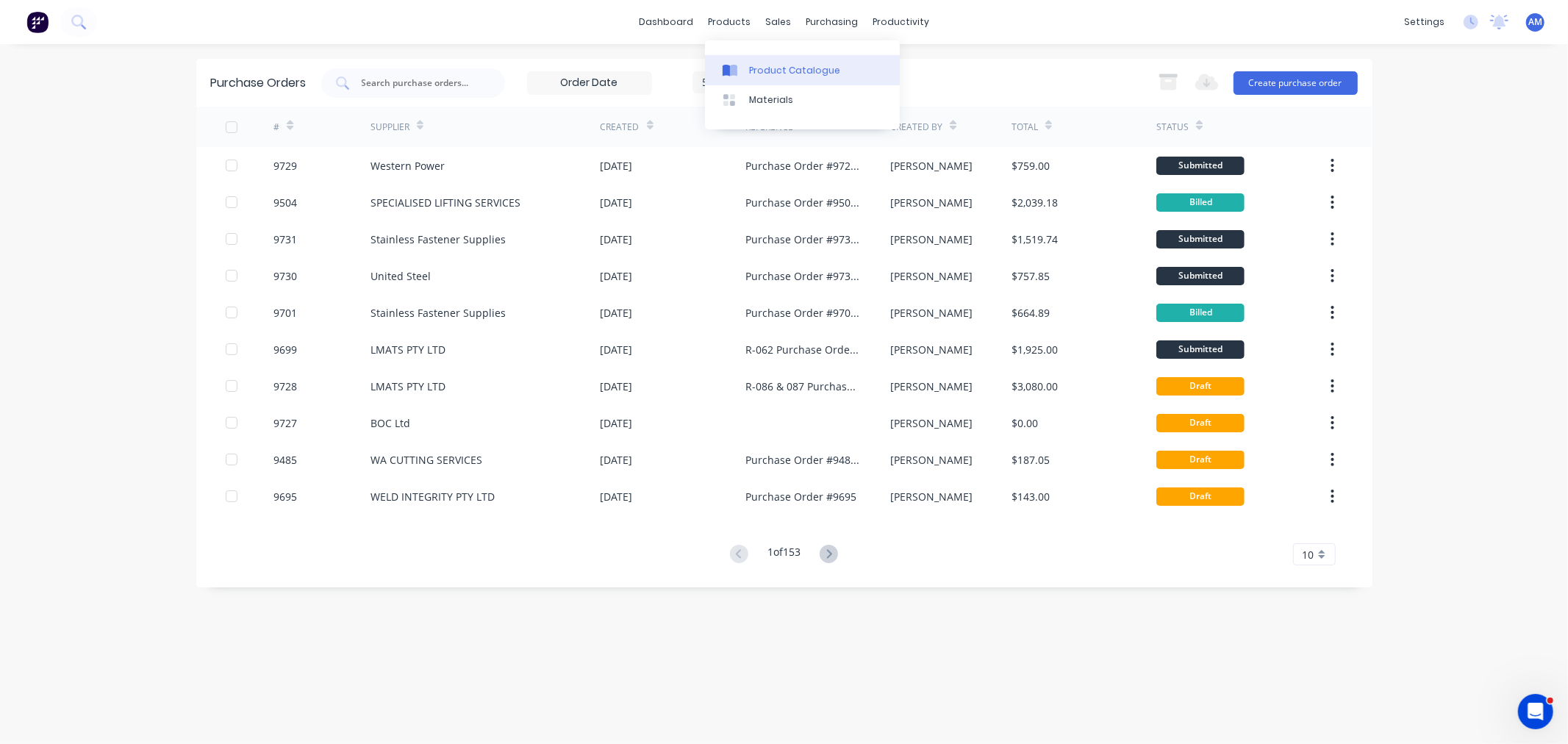
click at [759, 67] on div "Product Catalogue" at bounding box center [794, 71] width 91 height 13
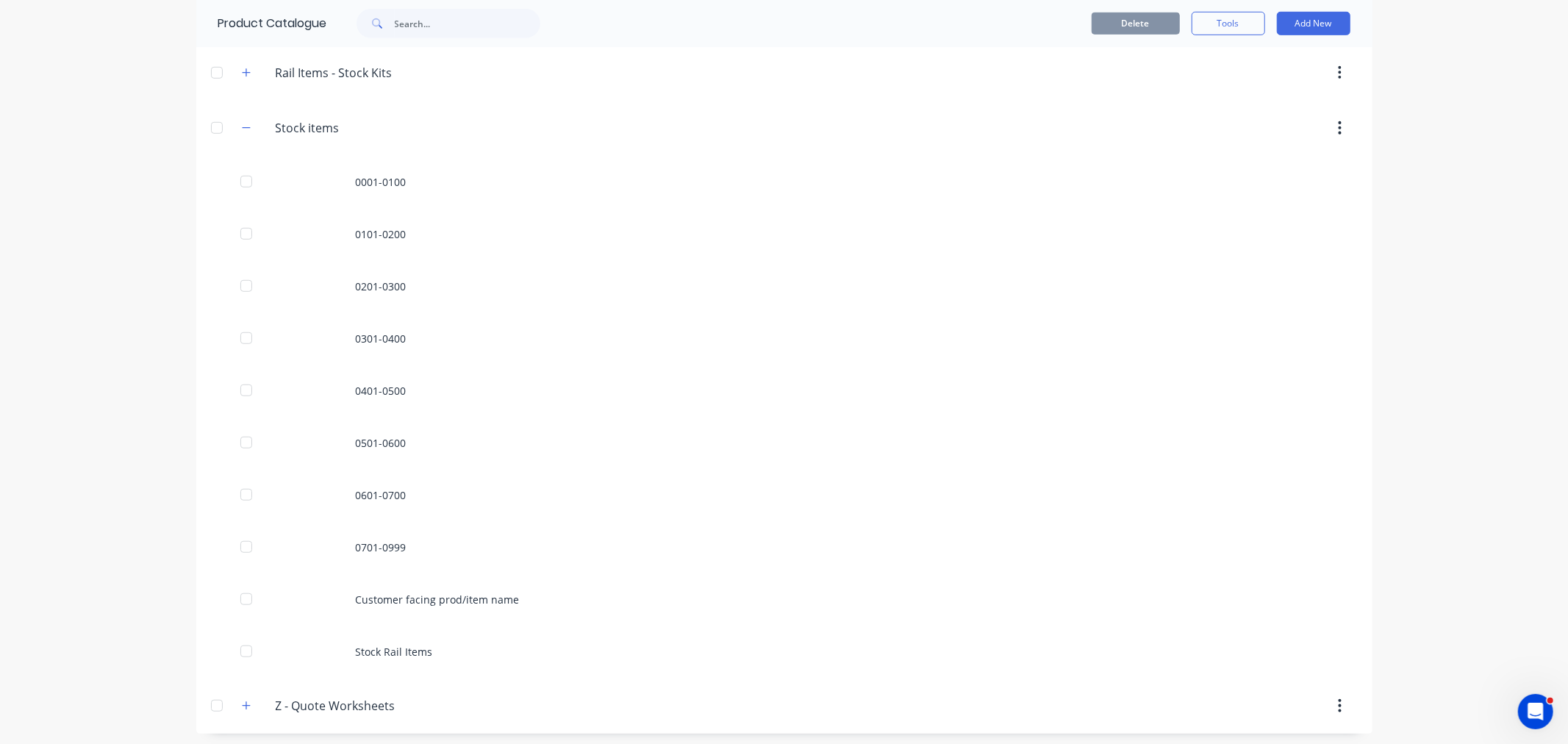
scroll to position [837, 0]
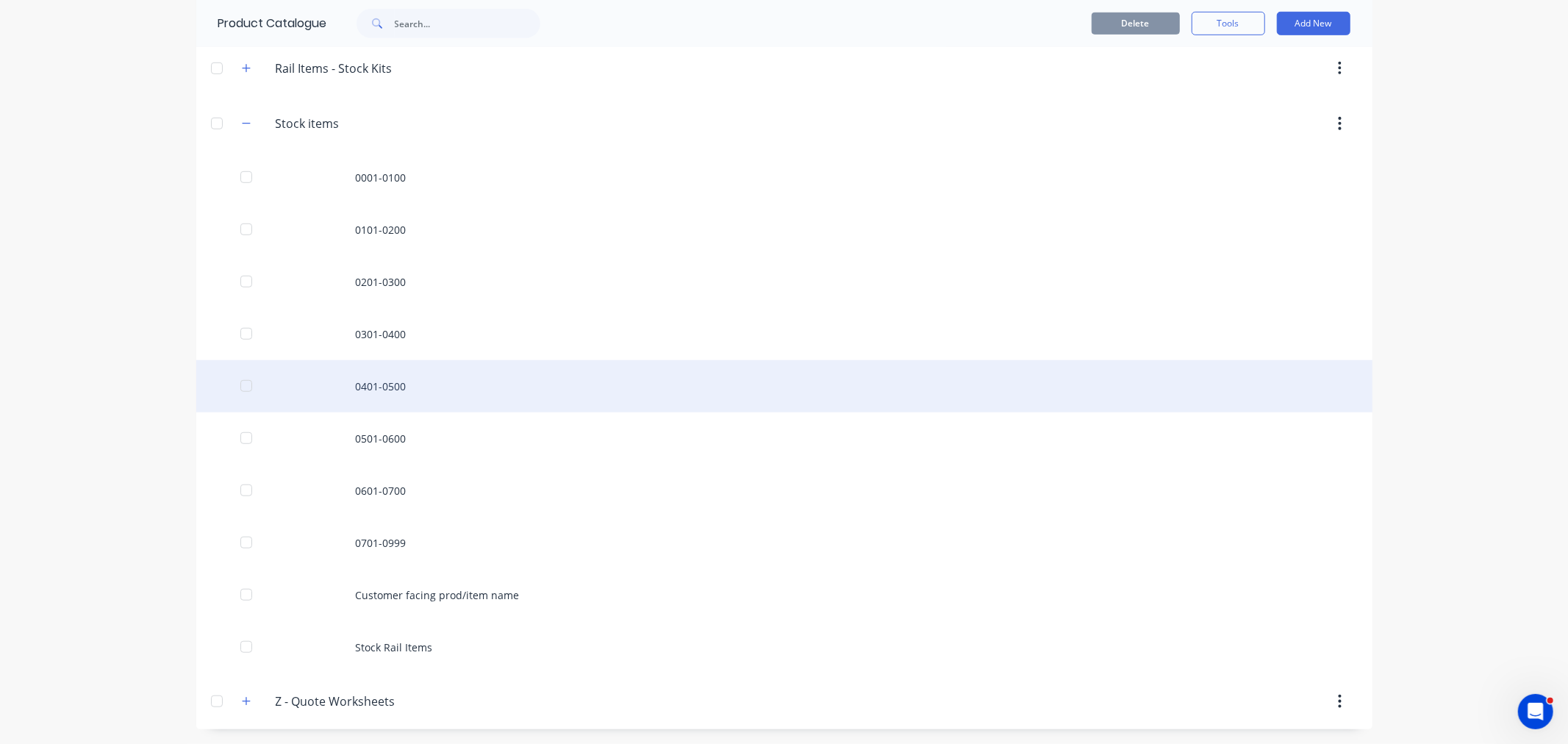
click at [363, 396] on div "0401-0500" at bounding box center [784, 386] width 1176 height 52
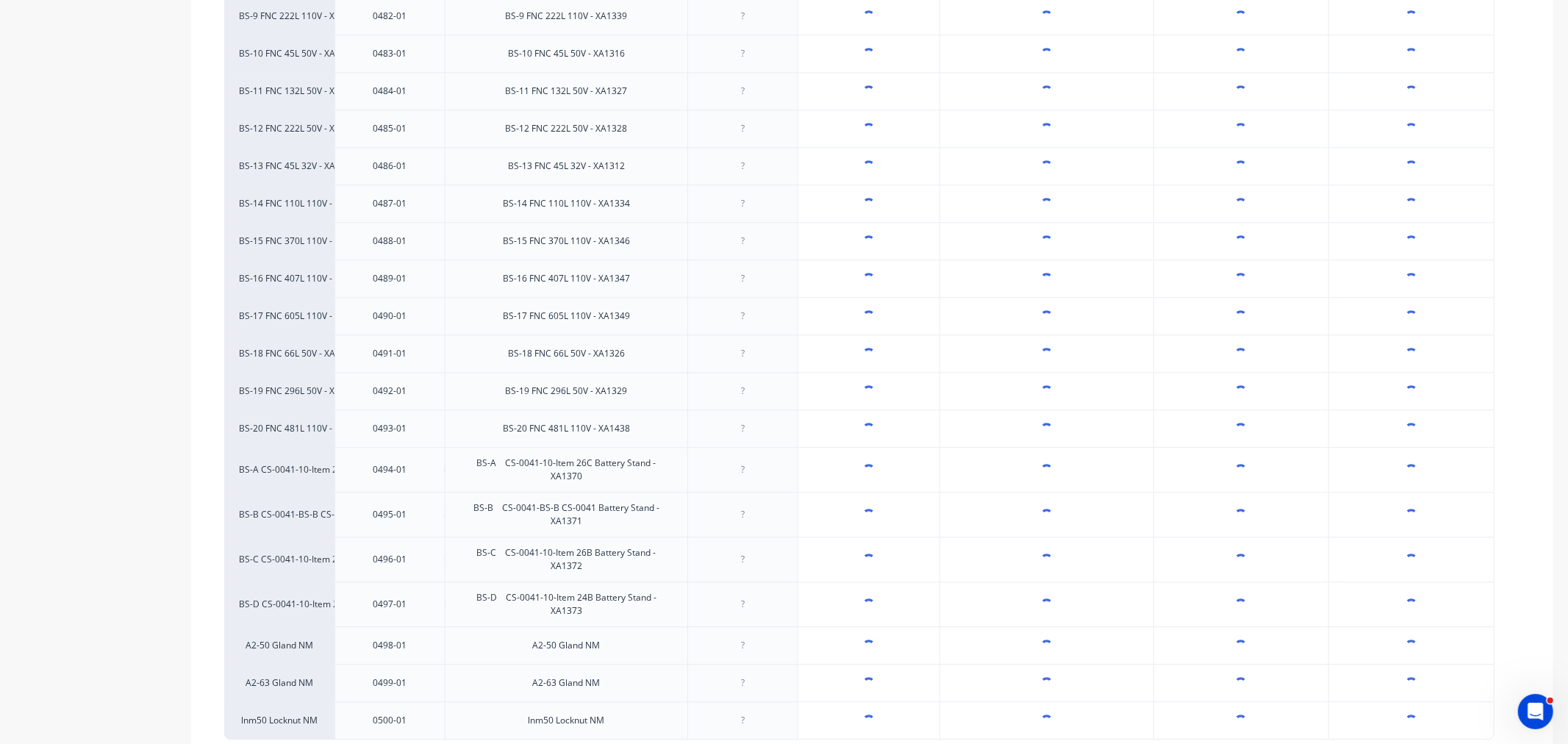
scroll to position [3252, 0]
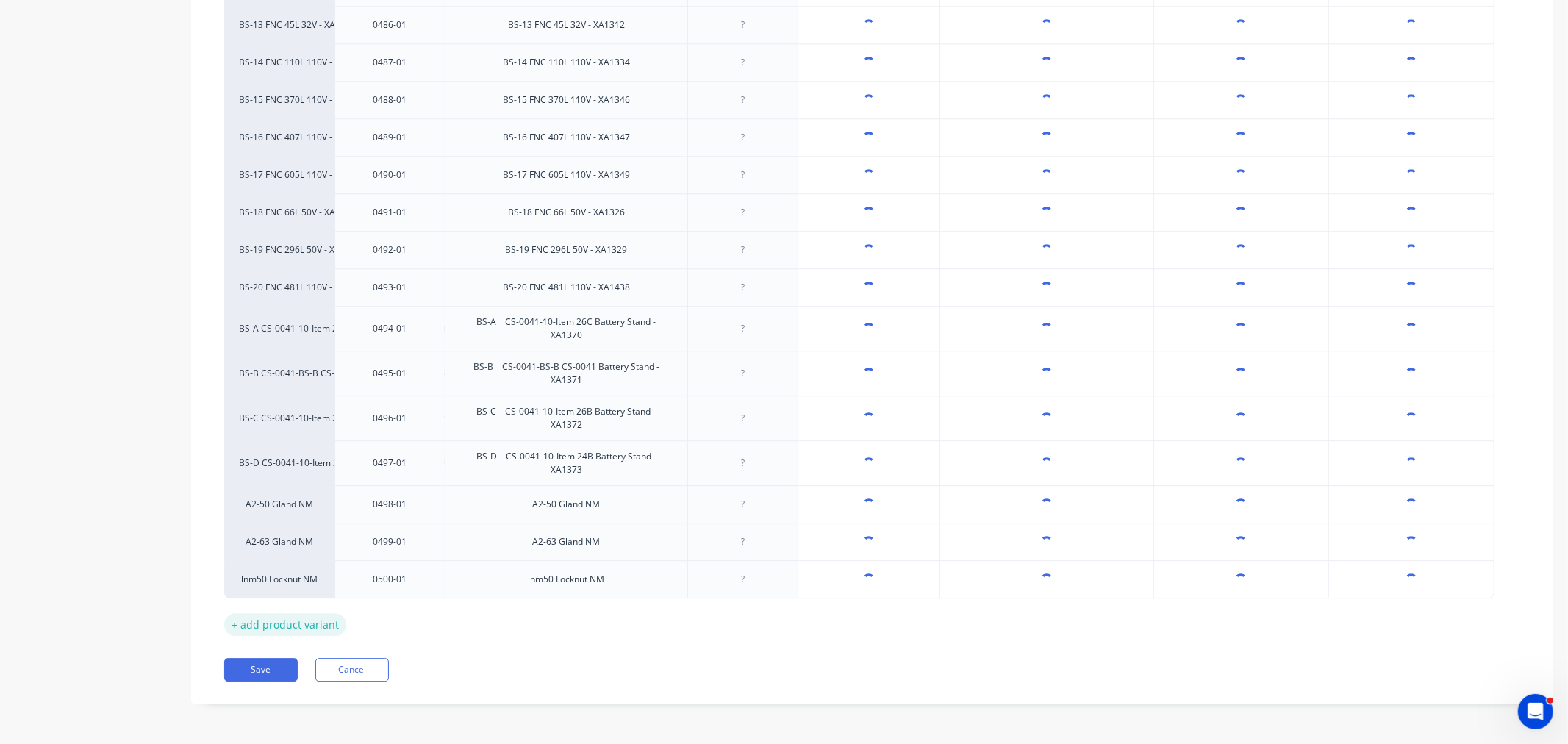
click at [298, 627] on div "+ add product variant" at bounding box center [285, 625] width 122 height 23
type textarea "x"
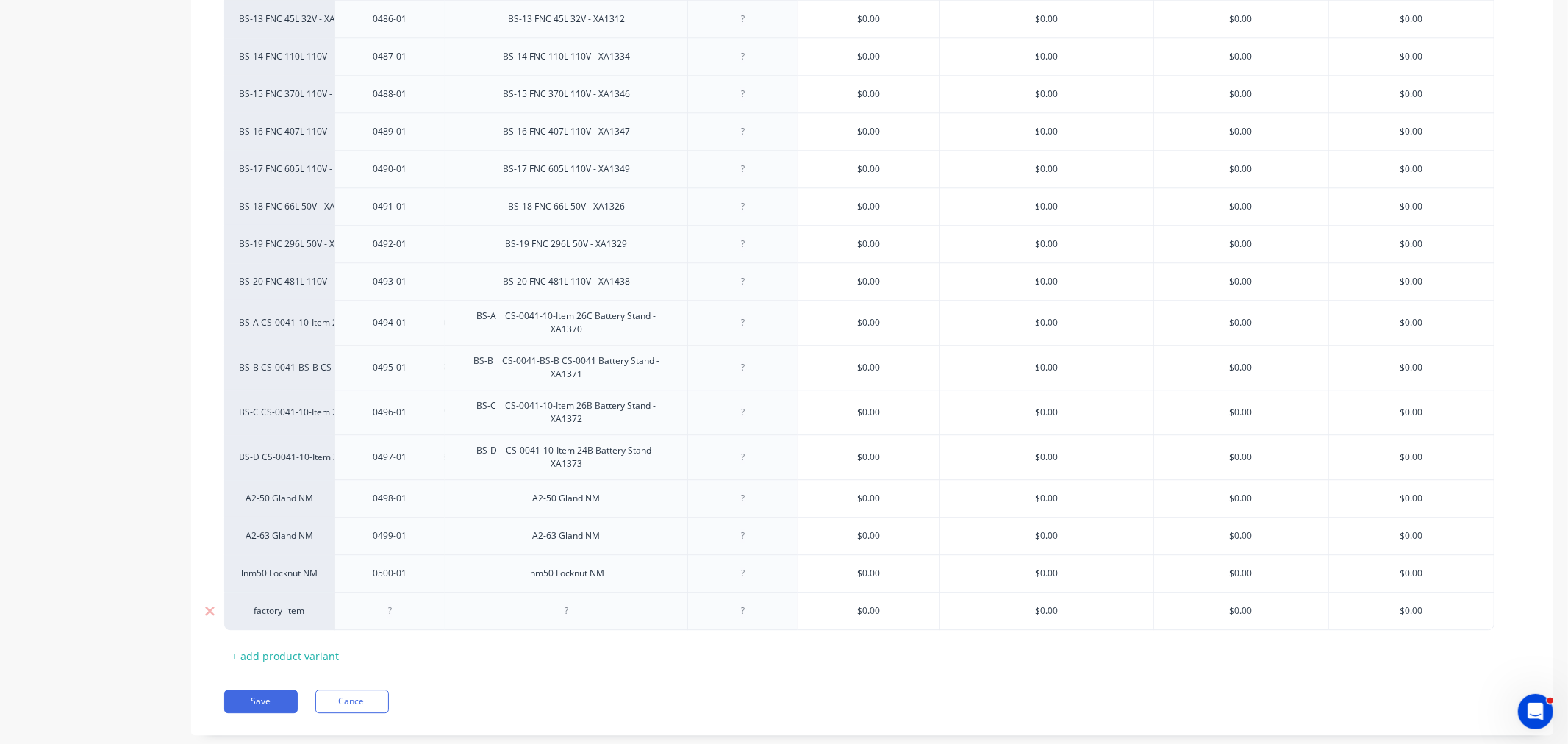
click at [390, 620] on div at bounding box center [391, 611] width 74 height 19
type textarea "x"
click at [569, 629] on div at bounding box center [566, 611] width 242 height 38
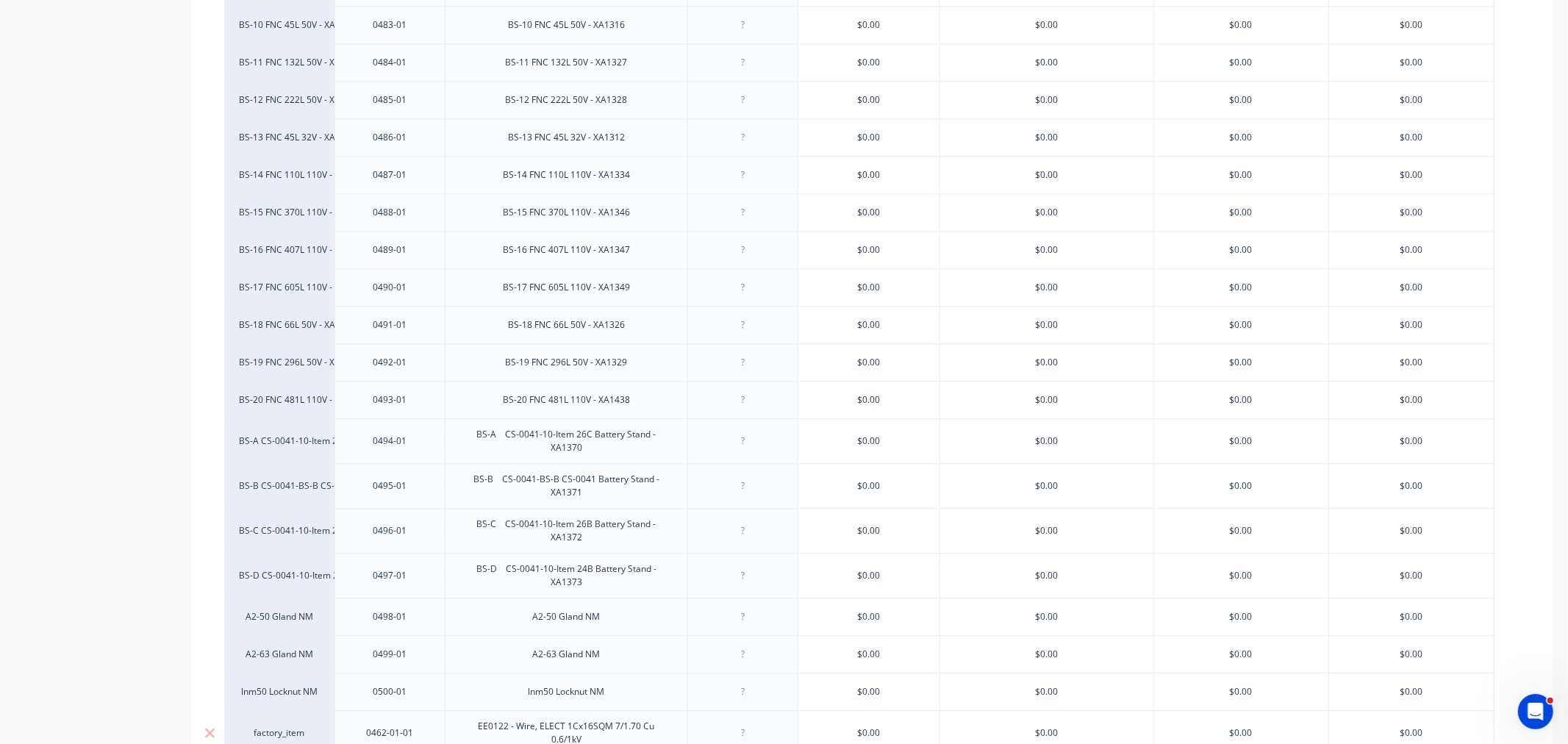
scroll to position [3267, 0]
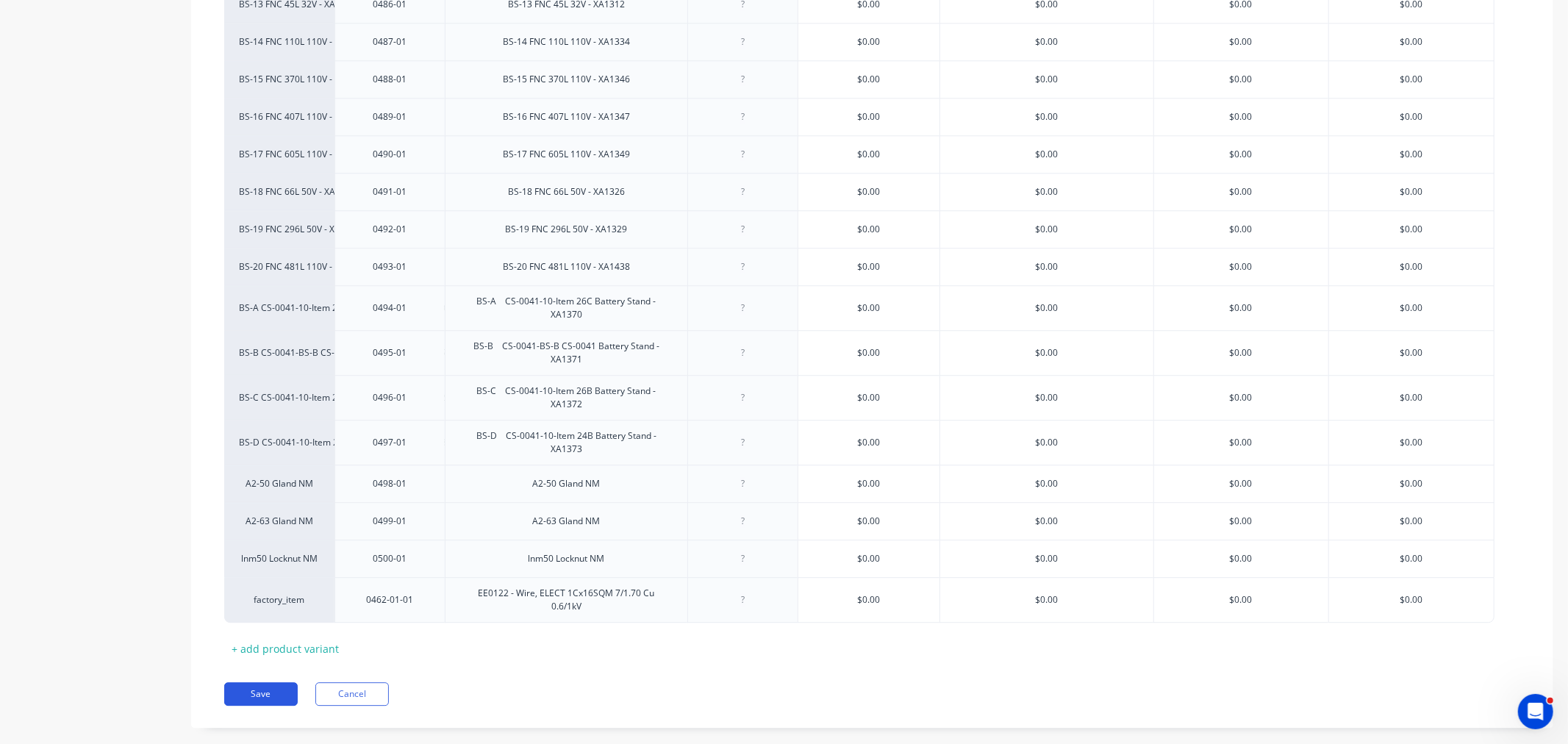
click at [268, 695] on button "Save" at bounding box center [261, 694] width 74 height 24
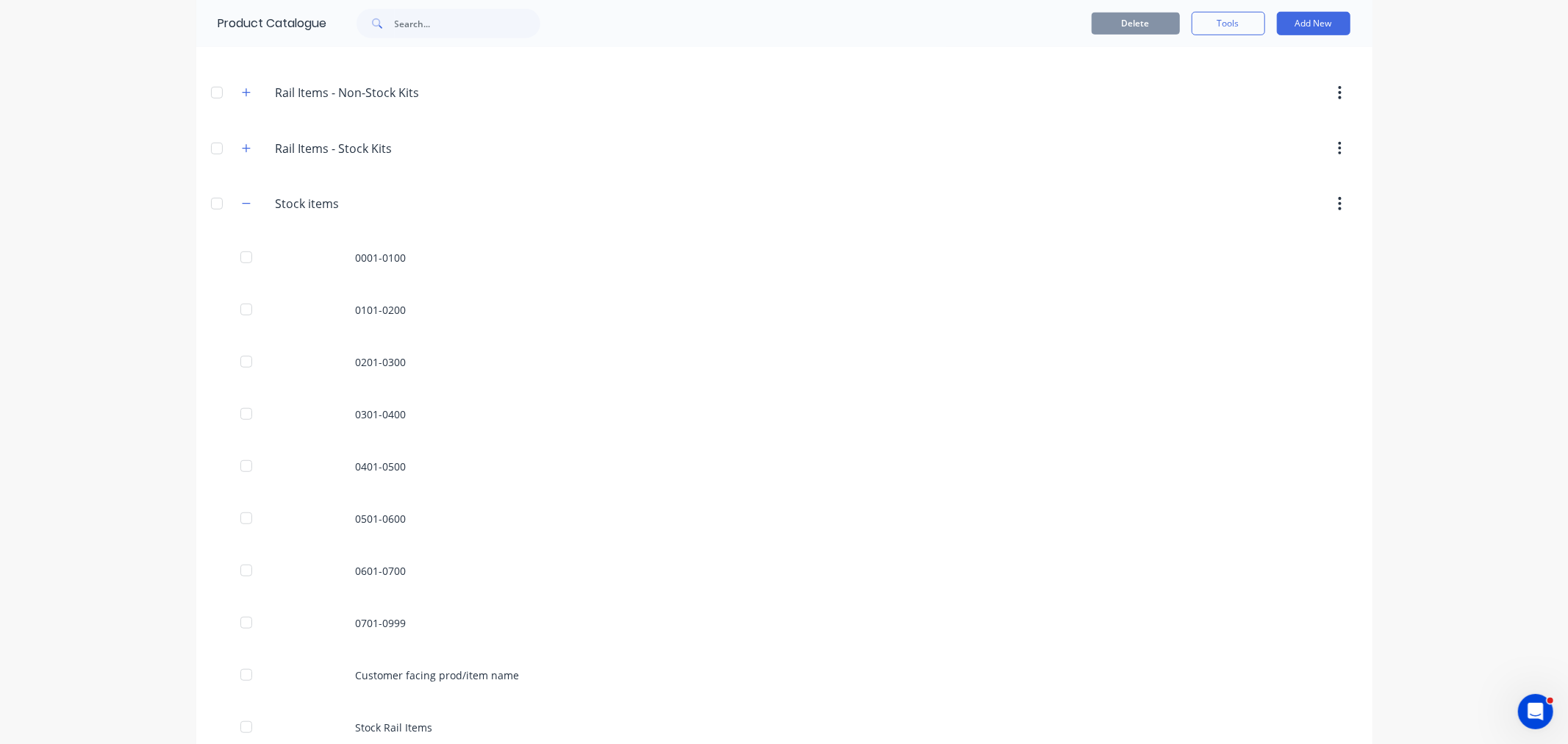
scroll to position [837, 0]
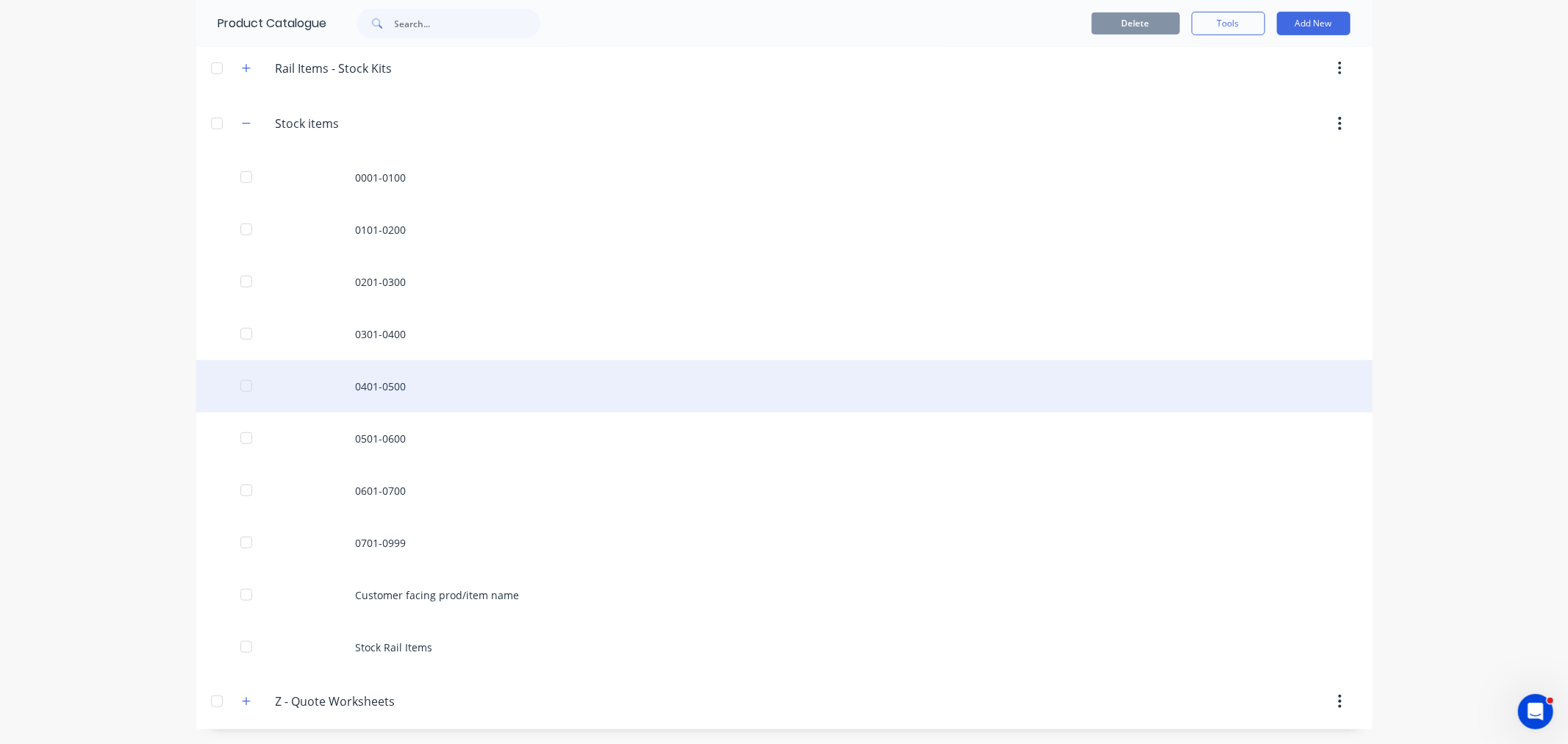
click at [377, 385] on div "0401-0500" at bounding box center [784, 386] width 1176 height 52
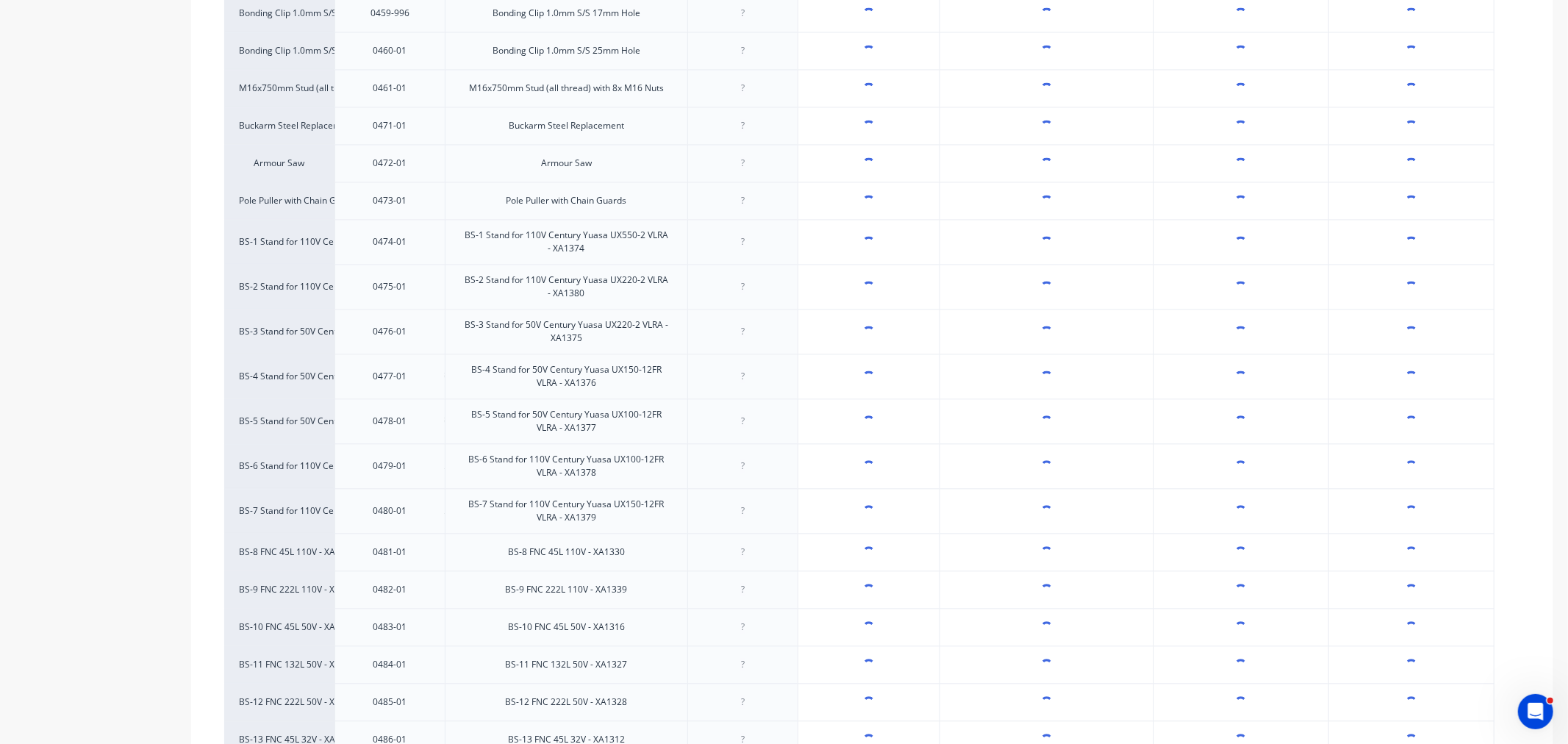
scroll to position [3297, 0]
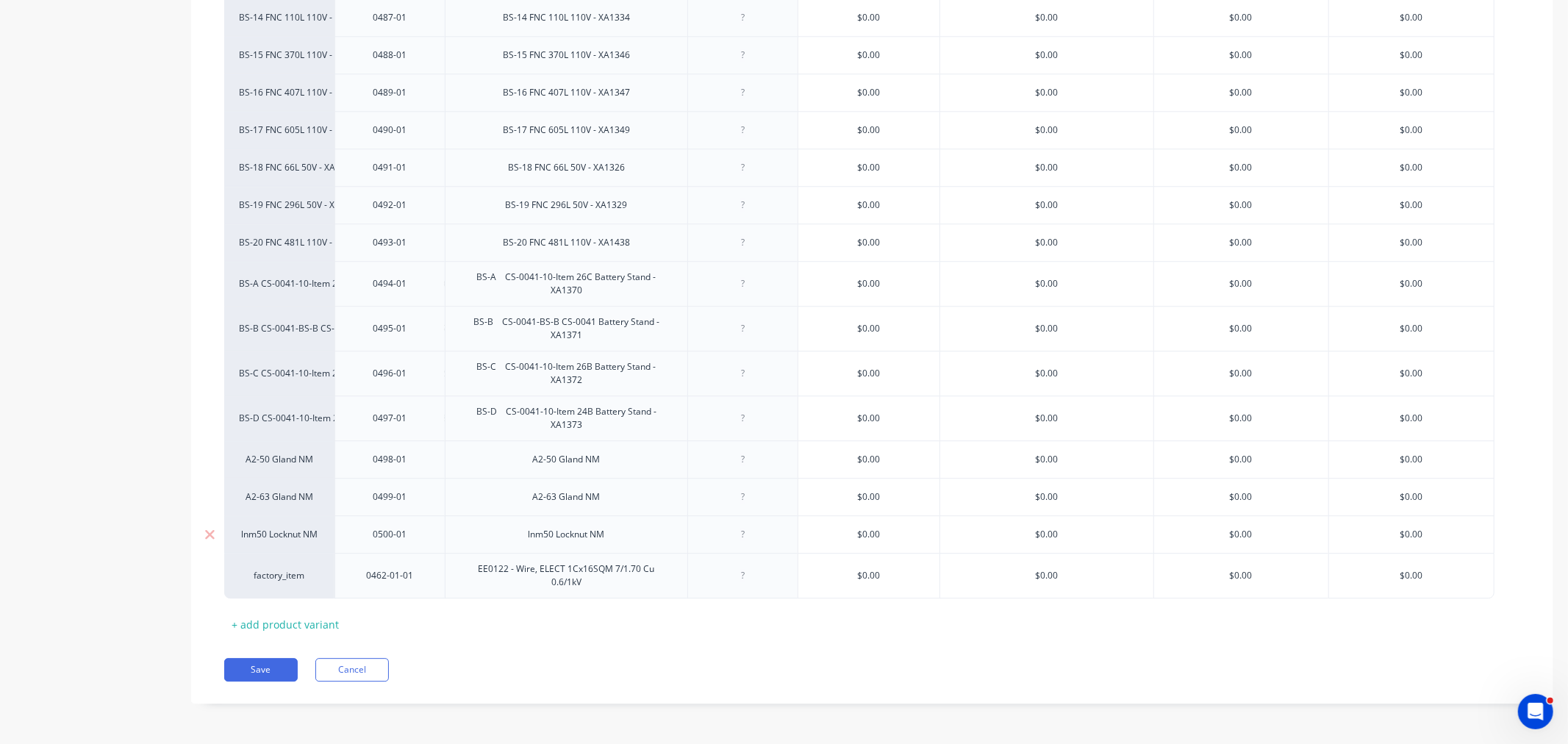
drag, startPoint x: 390, startPoint y: 583, endPoint x: 390, endPoint y: 531, distance: 52.0
drag, startPoint x: 377, startPoint y: 581, endPoint x: 375, endPoint y: 554, distance: 27.1
click at [375, 554] on div "0462-01-01" at bounding box center [389, 576] width 110 height 45
drag, startPoint x: 357, startPoint y: 577, endPoint x: 358, endPoint y: 558, distance: 19.0
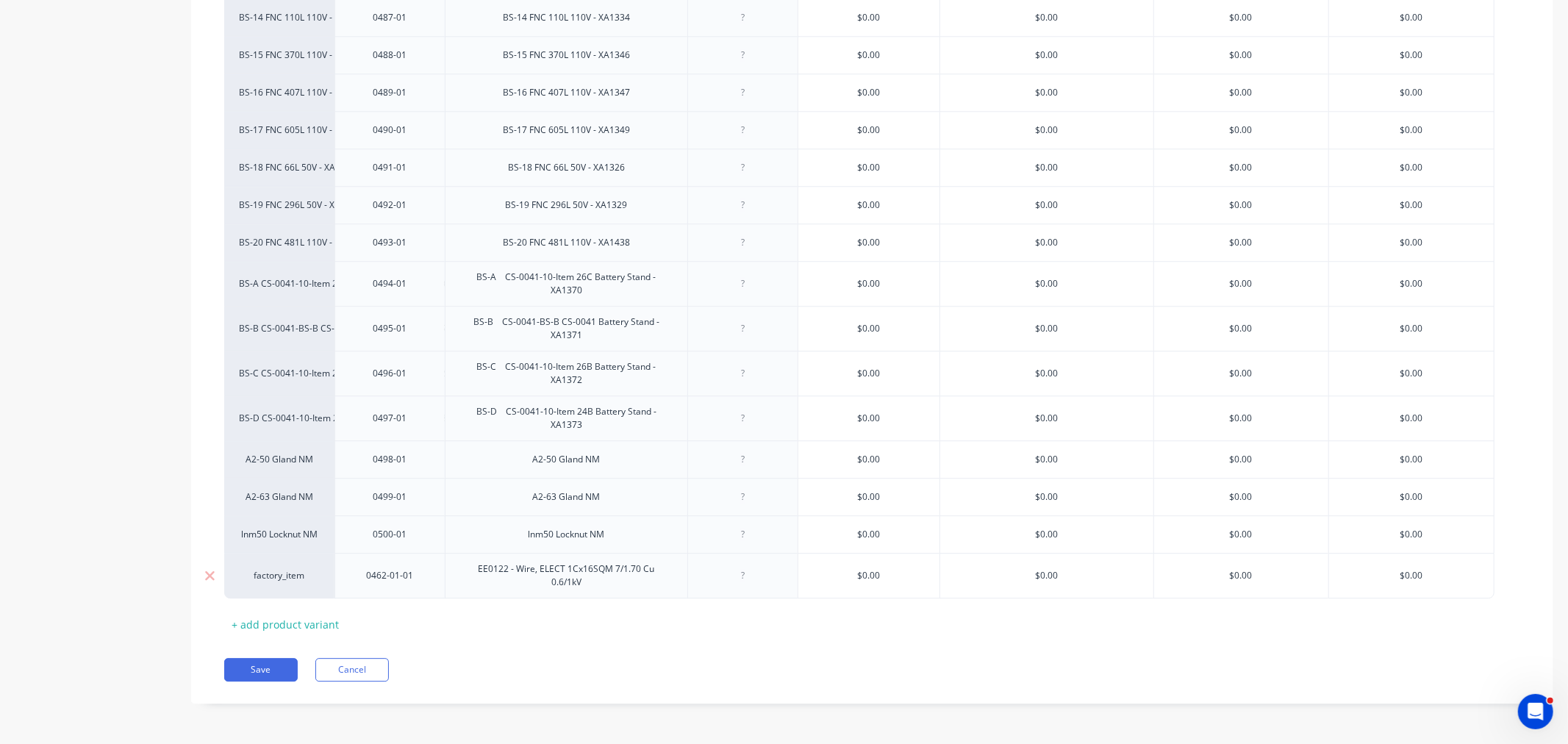
drag, startPoint x: 468, startPoint y: 576, endPoint x: 465, endPoint y: 570, distance: 6.7
click at [466, 568] on div "EE0122 - Wire, ELECT 1Cx16SQM 7/1.70 Cu 0.6/1kV" at bounding box center [566, 576] width 230 height 32
click at [465, 571] on div "EE0122 - Wire, ELECT 1Cx16SQM 7/1.70 Cu 0.6/1kV" at bounding box center [566, 576] width 230 height 32
drag, startPoint x: 390, startPoint y: 581, endPoint x: 413, endPoint y: 494, distance: 90.0
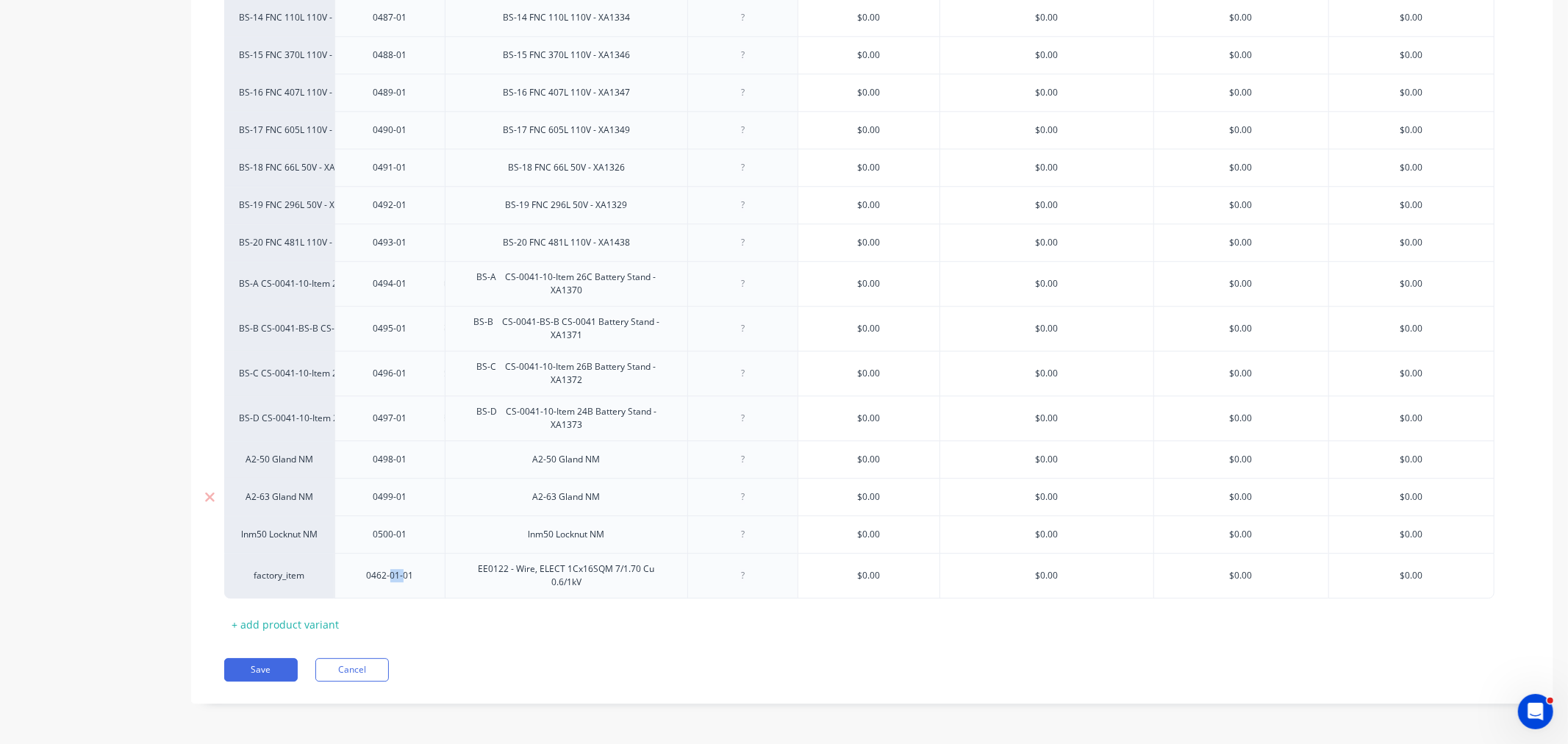
click at [420, 575] on div "0462-01-01" at bounding box center [391, 576] width 74 height 19
click at [401, 576] on div "0462-01-01" at bounding box center [391, 576] width 74 height 19
drag, startPoint x: 393, startPoint y: 576, endPoint x: 390, endPoint y: 561, distance: 15.3
click at [390, 561] on div "0462-01-01" at bounding box center [389, 576] width 110 height 45
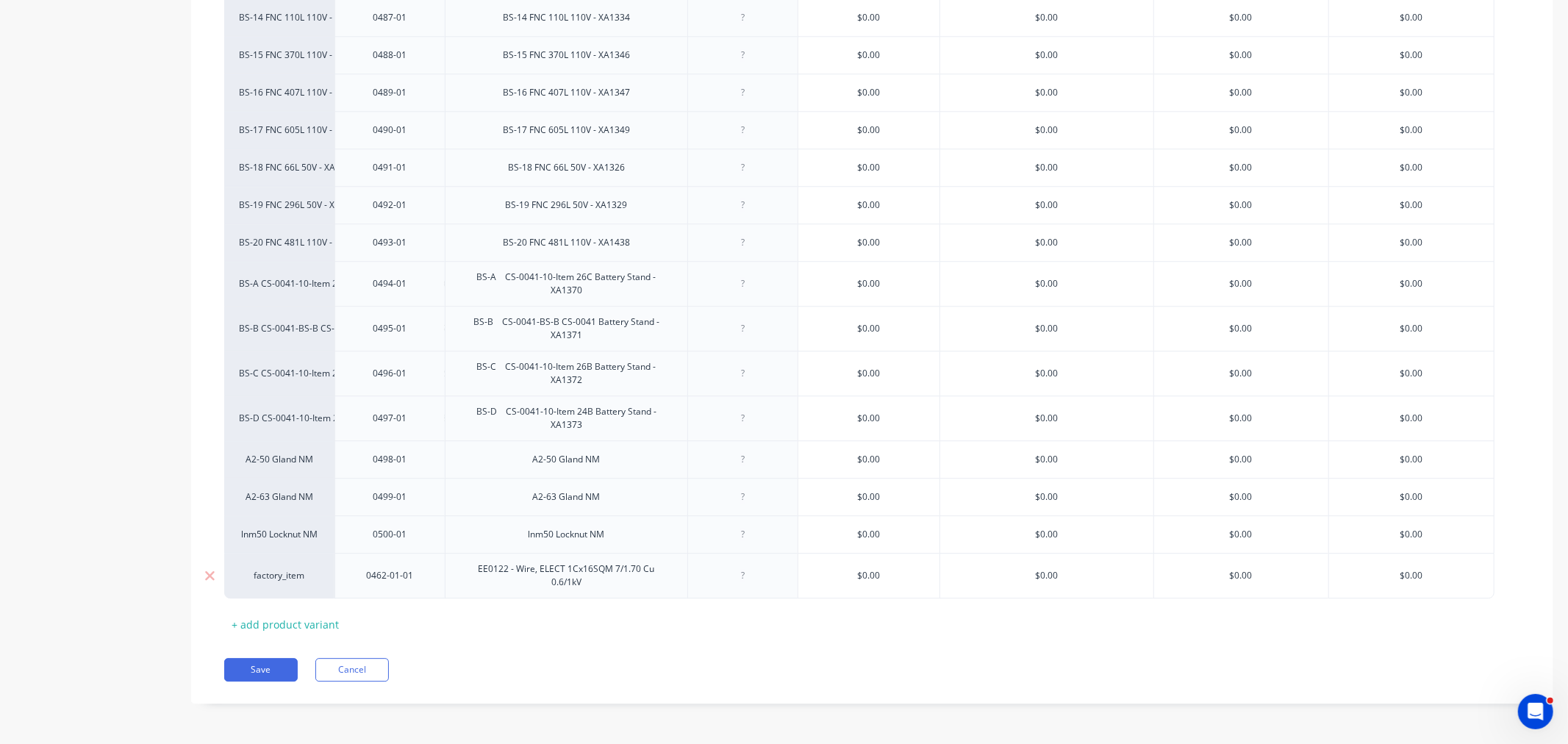
click at [423, 575] on div "0462-01-01" at bounding box center [391, 576] width 74 height 19
click at [499, 582] on div "EE0122 - Wire, ELECT 1Cx16SQM 7/1.70 Cu 0.6/1kV" at bounding box center [566, 576] width 230 height 32
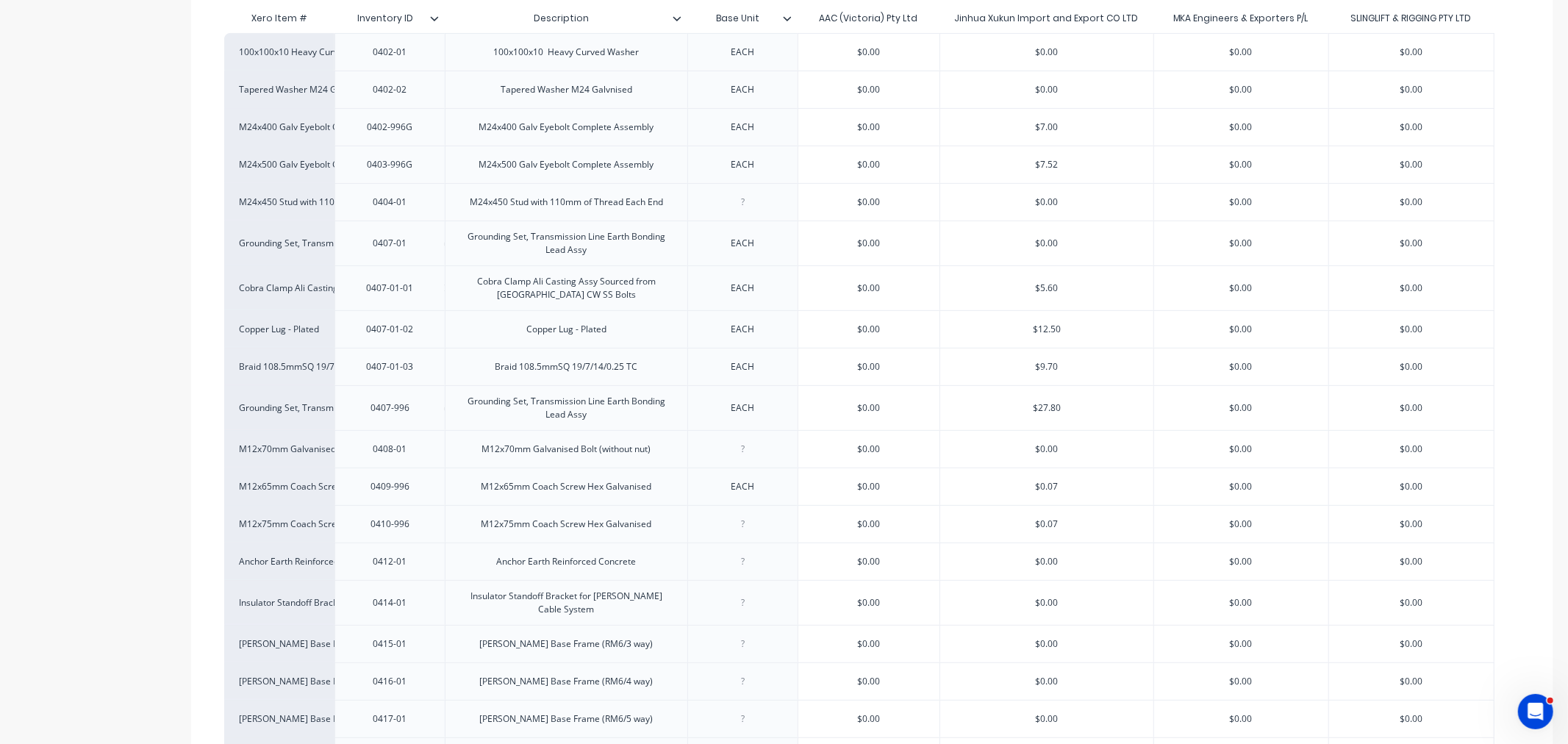
scroll to position [0, 0]
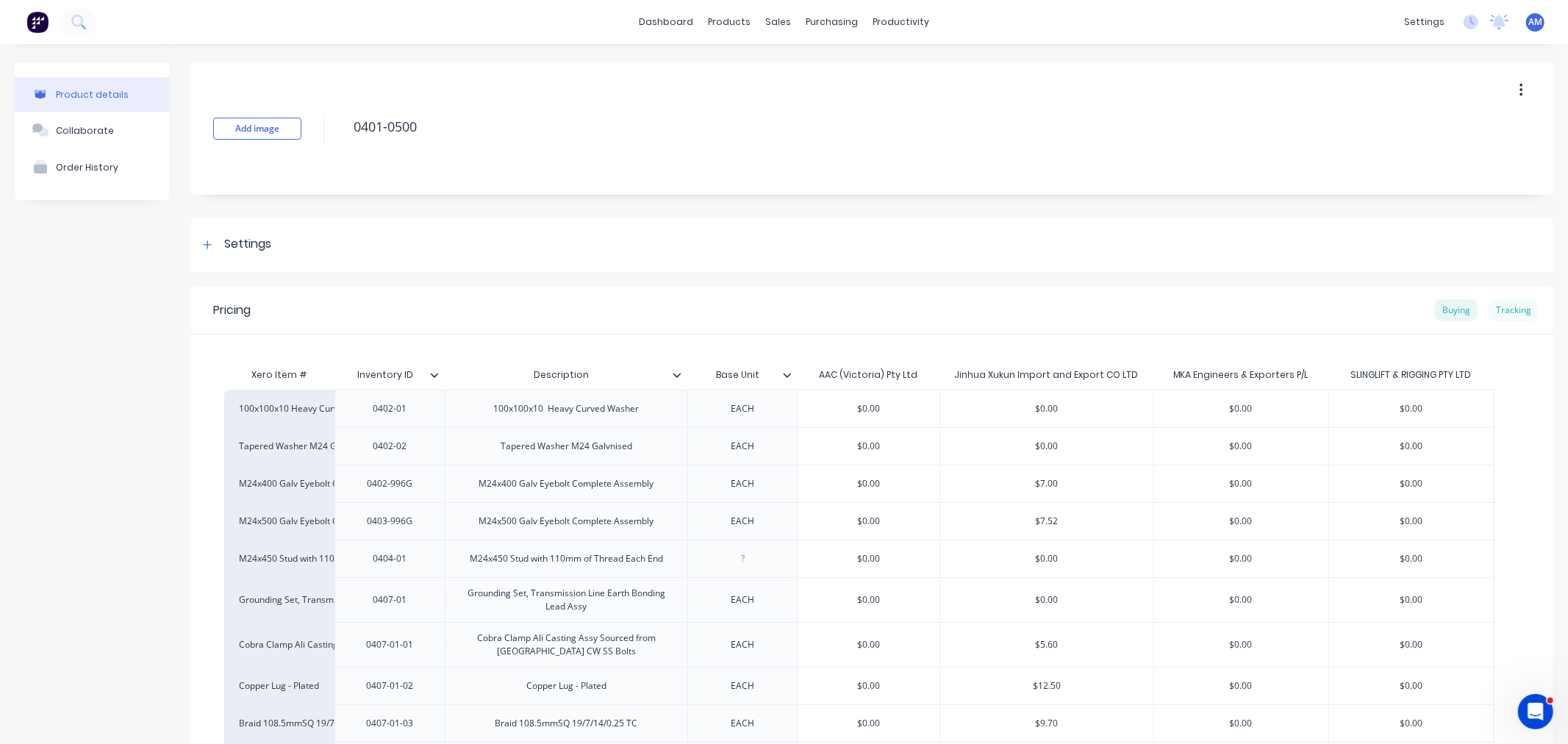
click at [1500, 314] on div "Tracking" at bounding box center [1513, 310] width 50 height 22
type textarea "x"
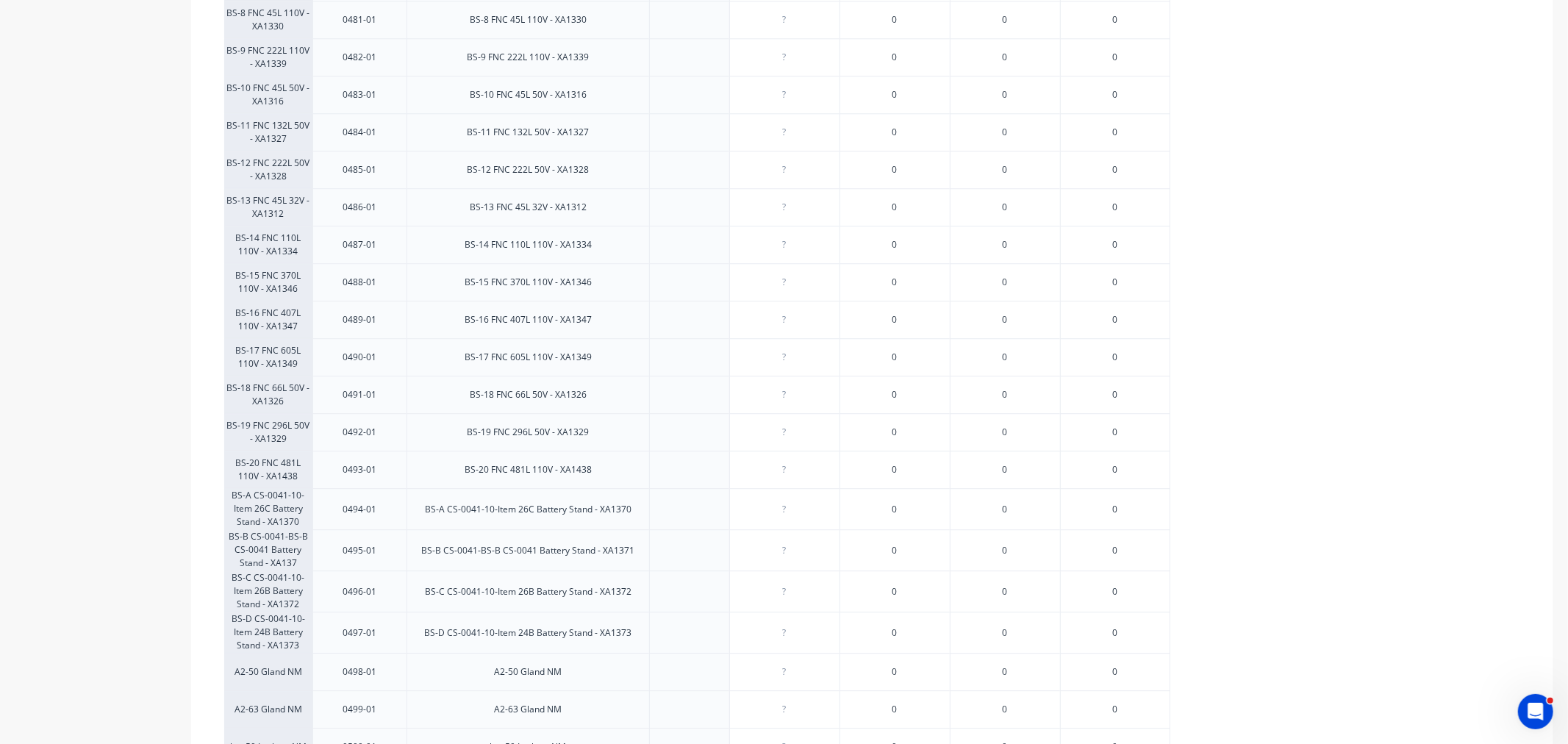
scroll to position [3435, 0]
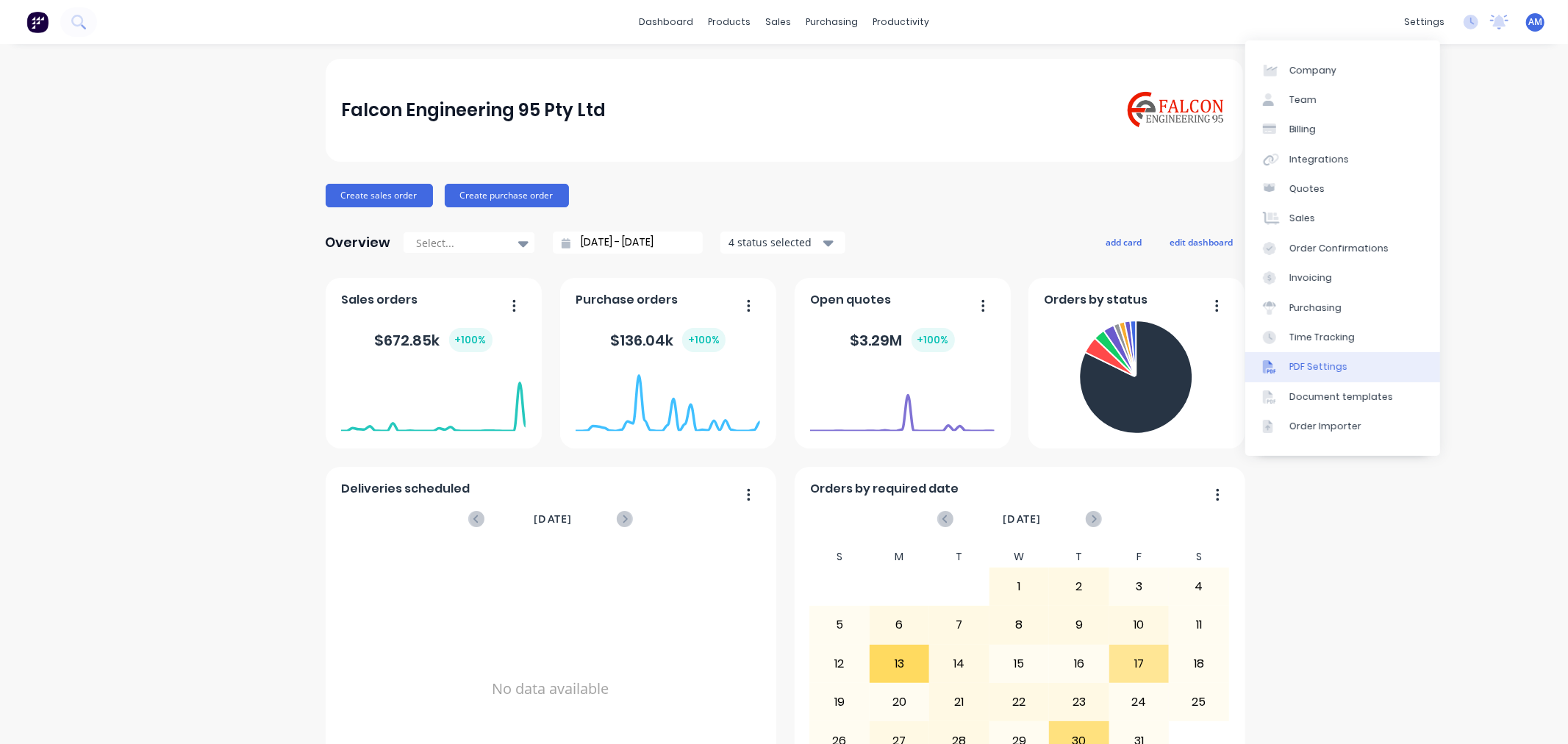
click at [1331, 363] on div "PDF Settings" at bounding box center [1317, 367] width 58 height 13
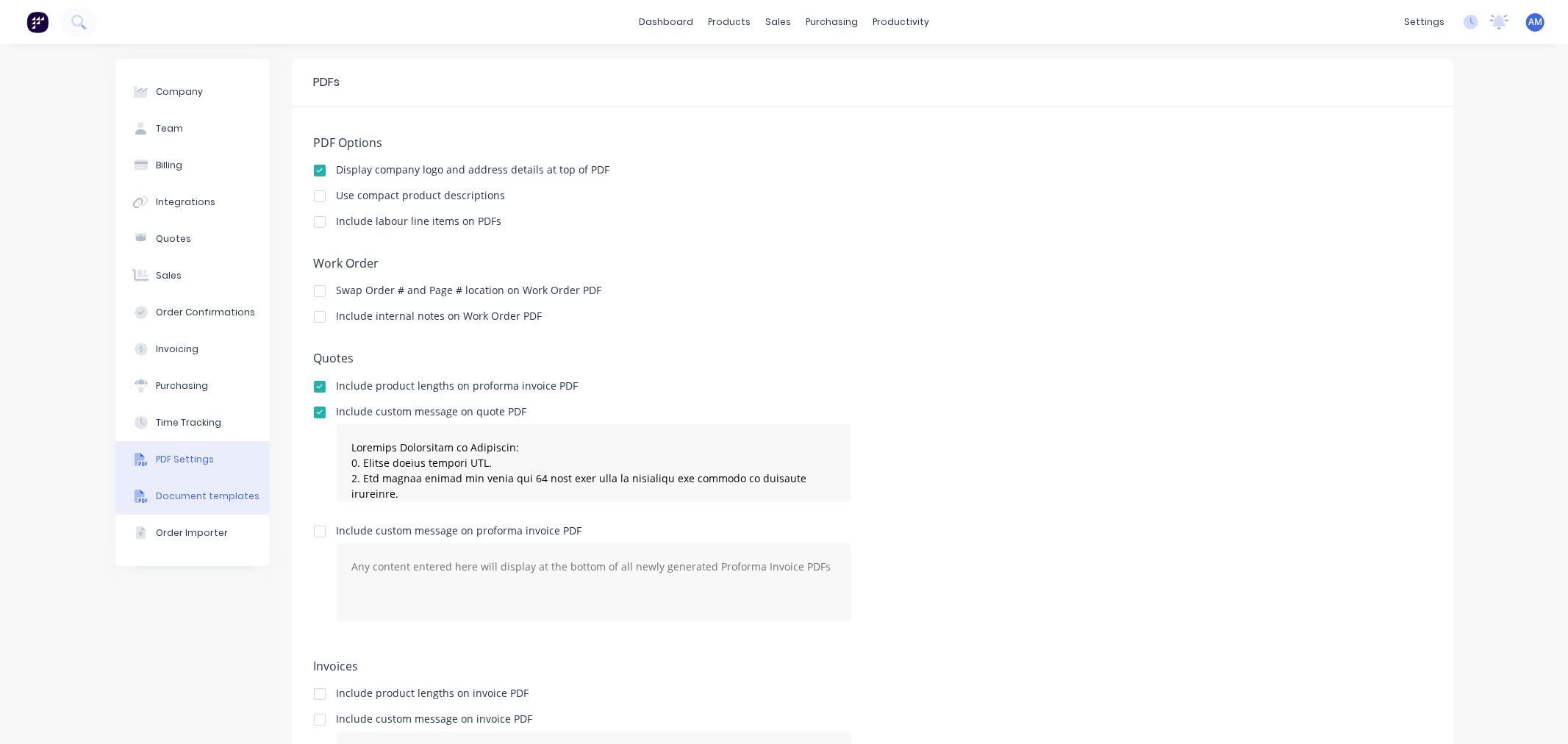
click at [216, 483] on button "Document templates" at bounding box center [192, 496] width 154 height 37
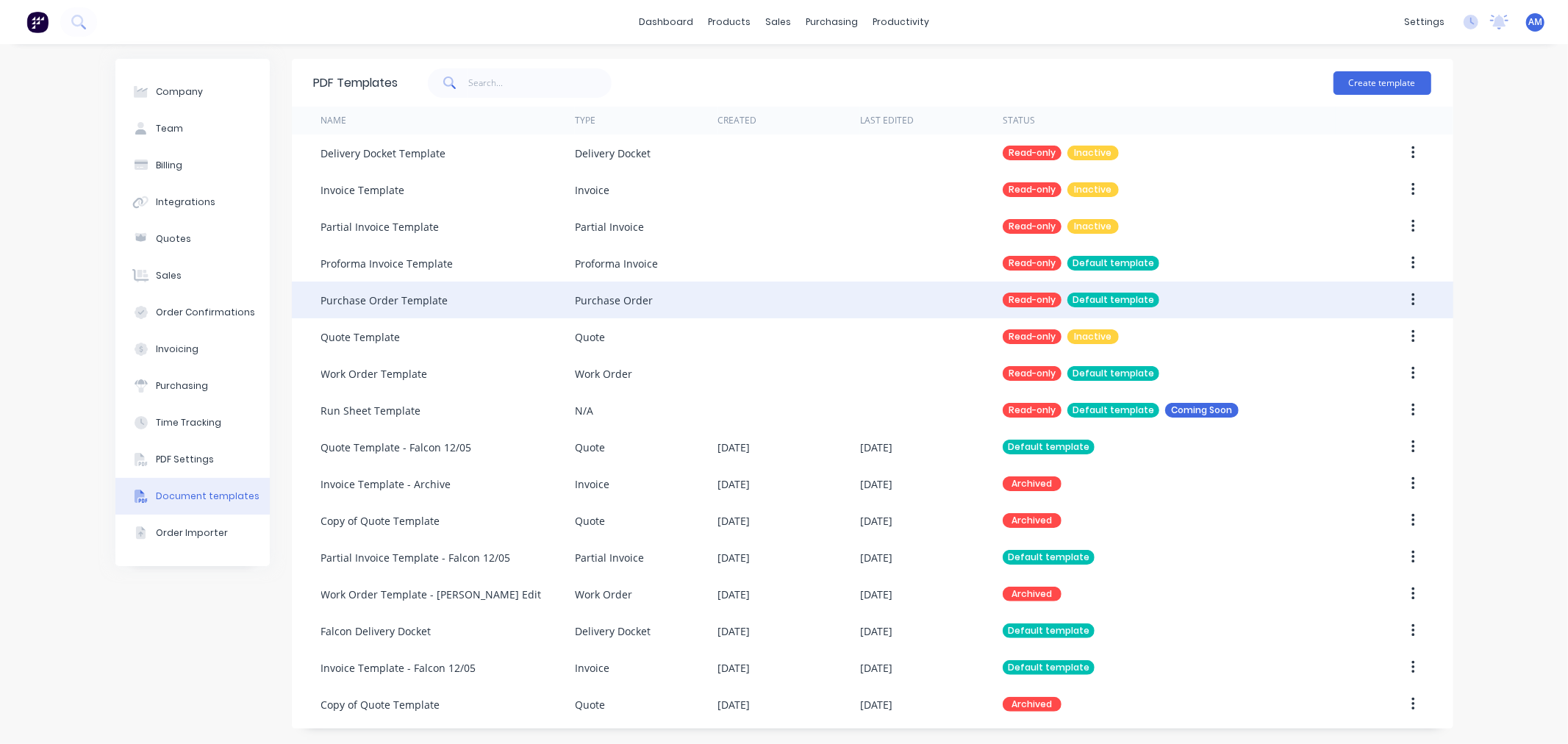
click at [1413, 297] on icon "button" at bounding box center [1413, 299] width 4 height 16
click at [1382, 329] on div "Duplicate" at bounding box center [1361, 338] width 114 height 22
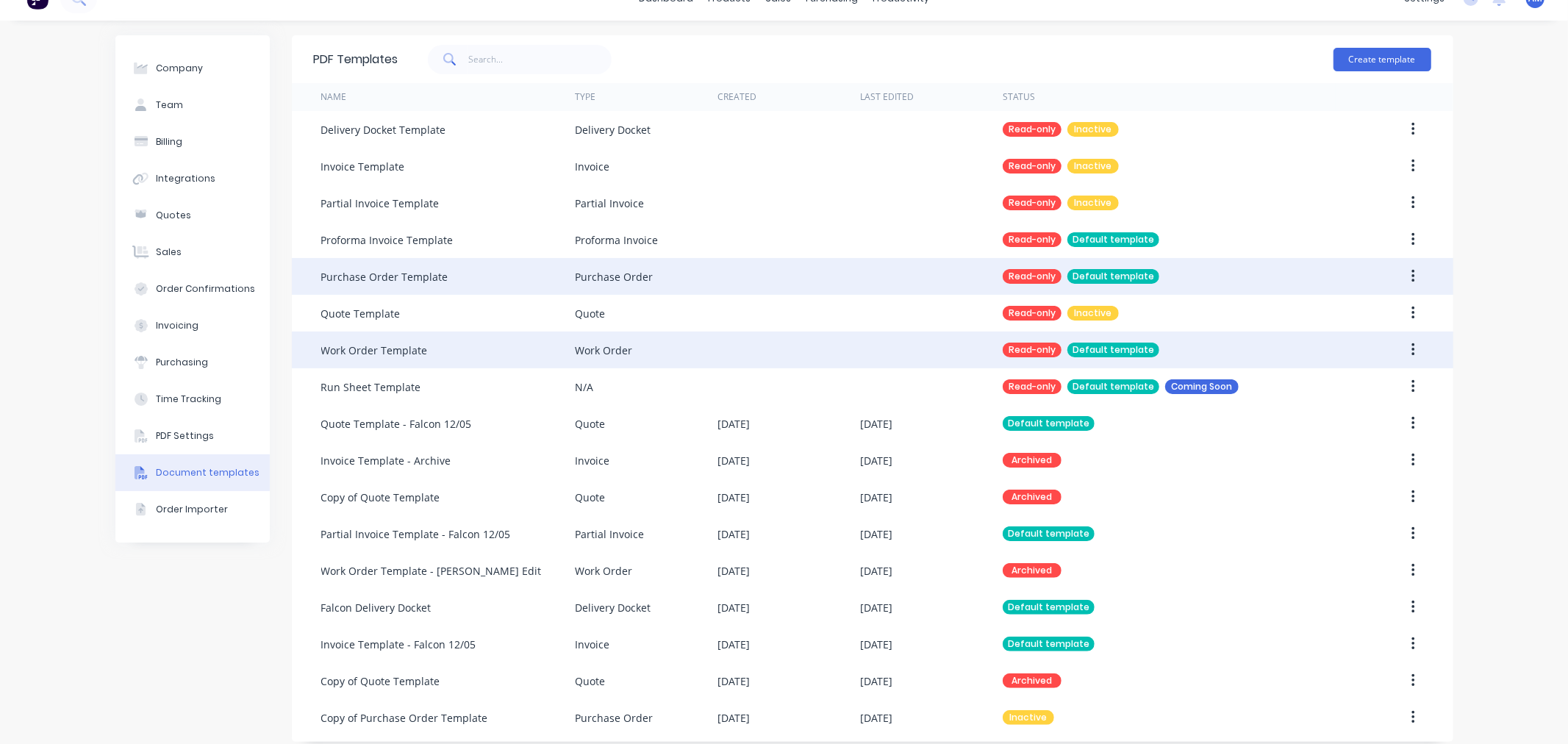
scroll to position [35, 0]
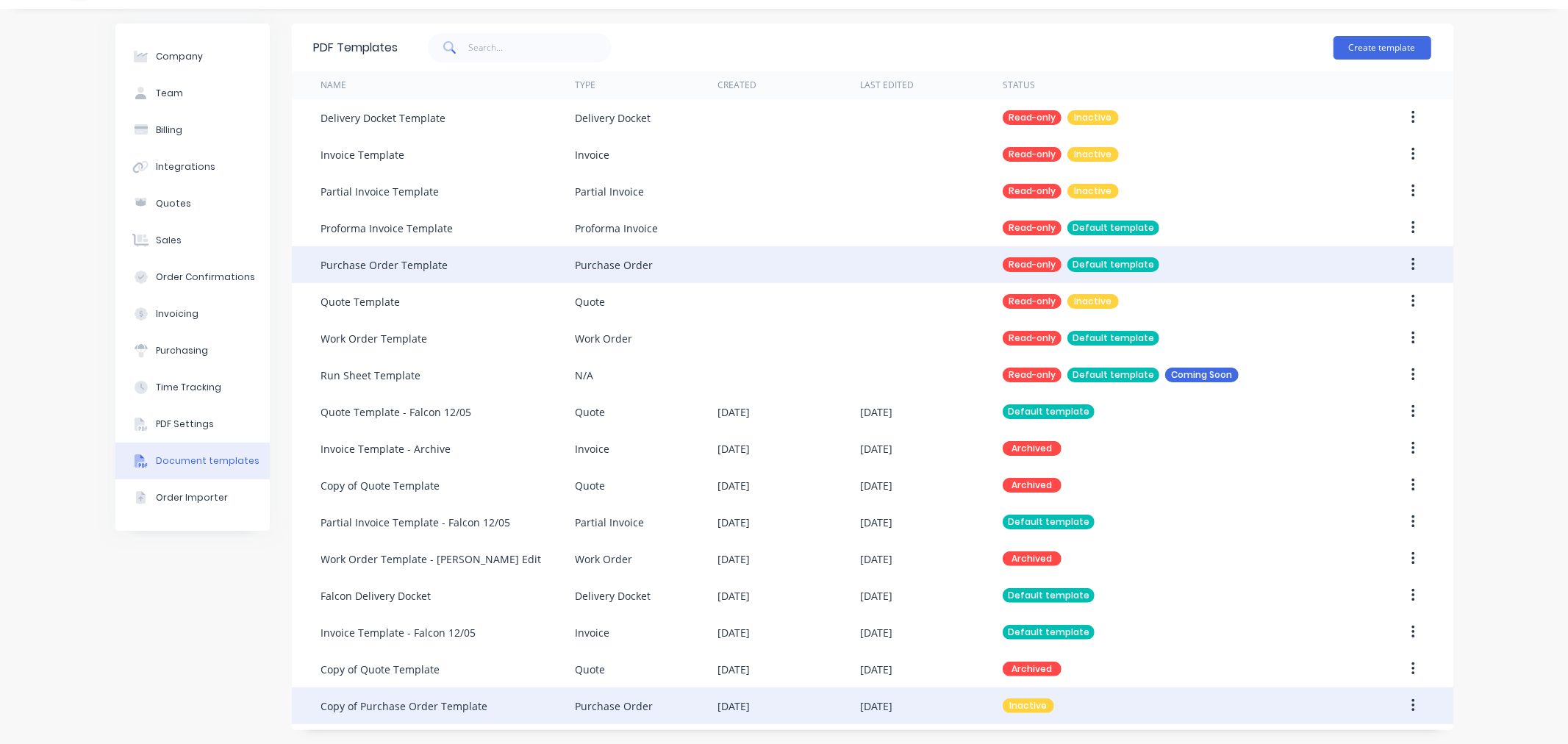
click at [492, 703] on div "Copy of Purchase Order Template" at bounding box center [448, 705] width 254 height 37
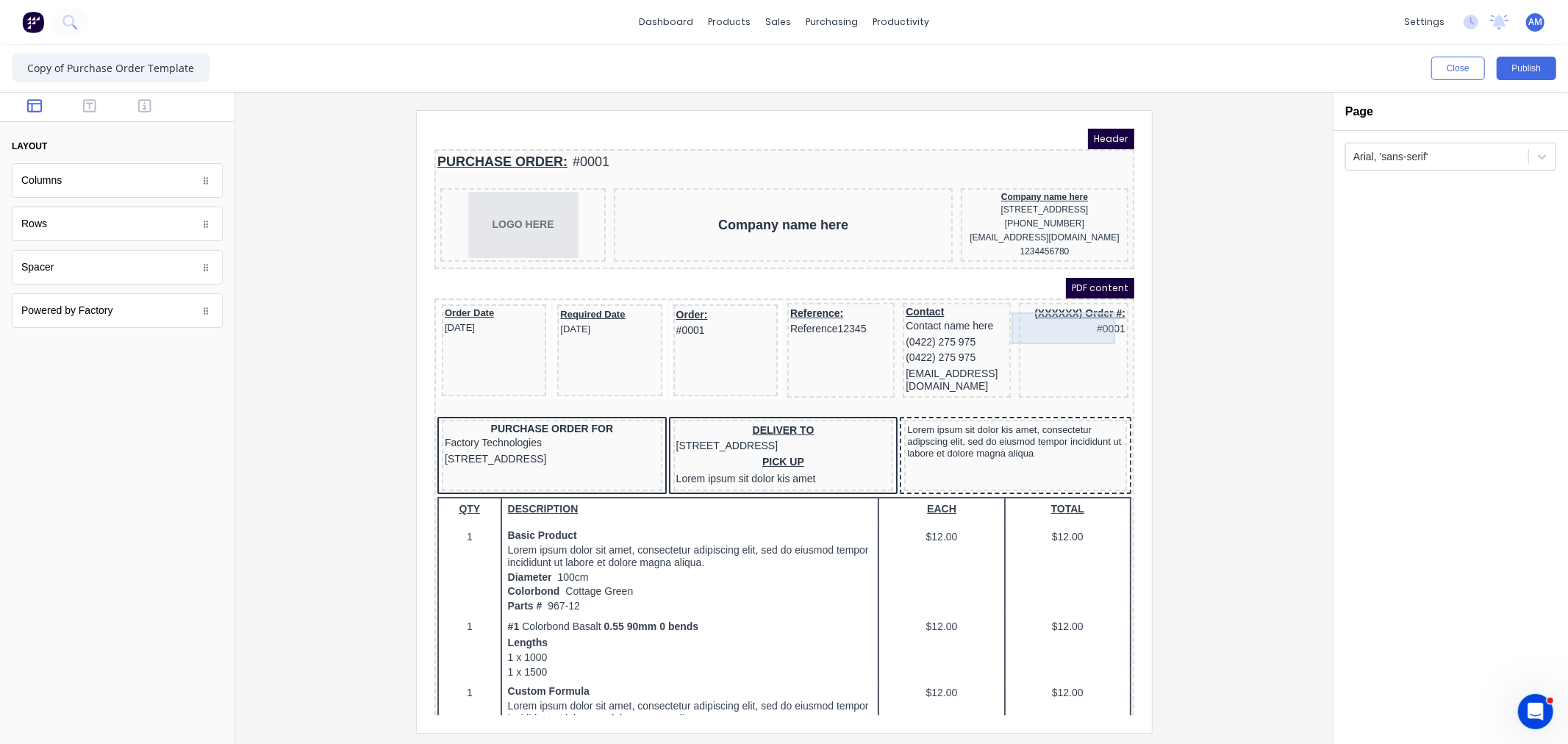
click at [1058, 306] on div "(XXXXXX) Order #: #0001" at bounding box center [1055, 303] width 104 height 31
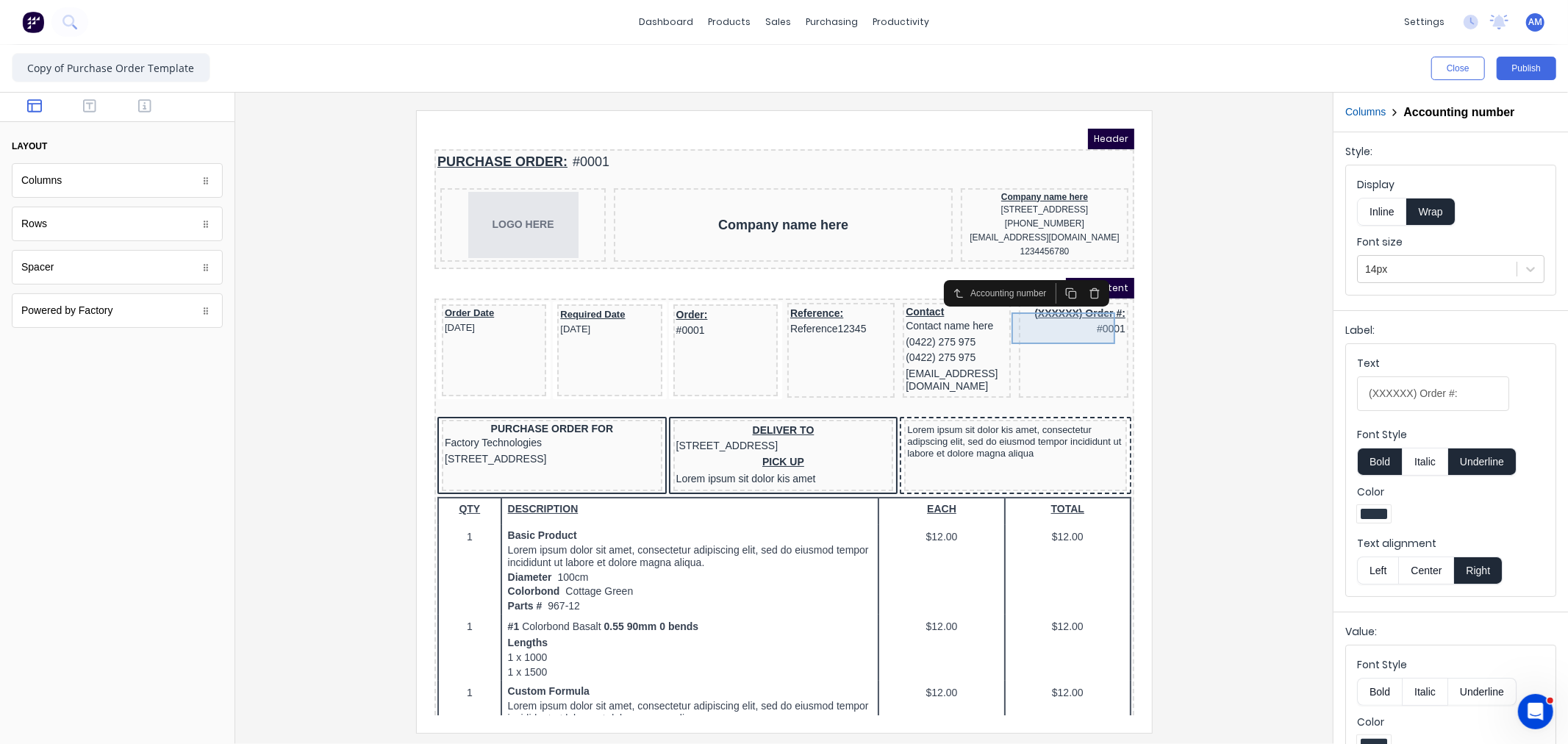
drag, startPoint x: 1077, startPoint y: 305, endPoint x: 1046, endPoint y: 323, distance: 35.8
click at [1046, 319] on div "(XXXXXX) Order #: #0001" at bounding box center [1055, 303] width 104 height 31
drag, startPoint x: 1459, startPoint y: 390, endPoint x: 1483, endPoint y: 395, distance: 24.5
click at [1459, 390] on input "(XXXXXX) Order #:" at bounding box center [1433, 394] width 152 height 35
drag, startPoint x: 1345, startPoint y: 399, endPoint x: 1261, endPoint y: 412, distance: 85.0
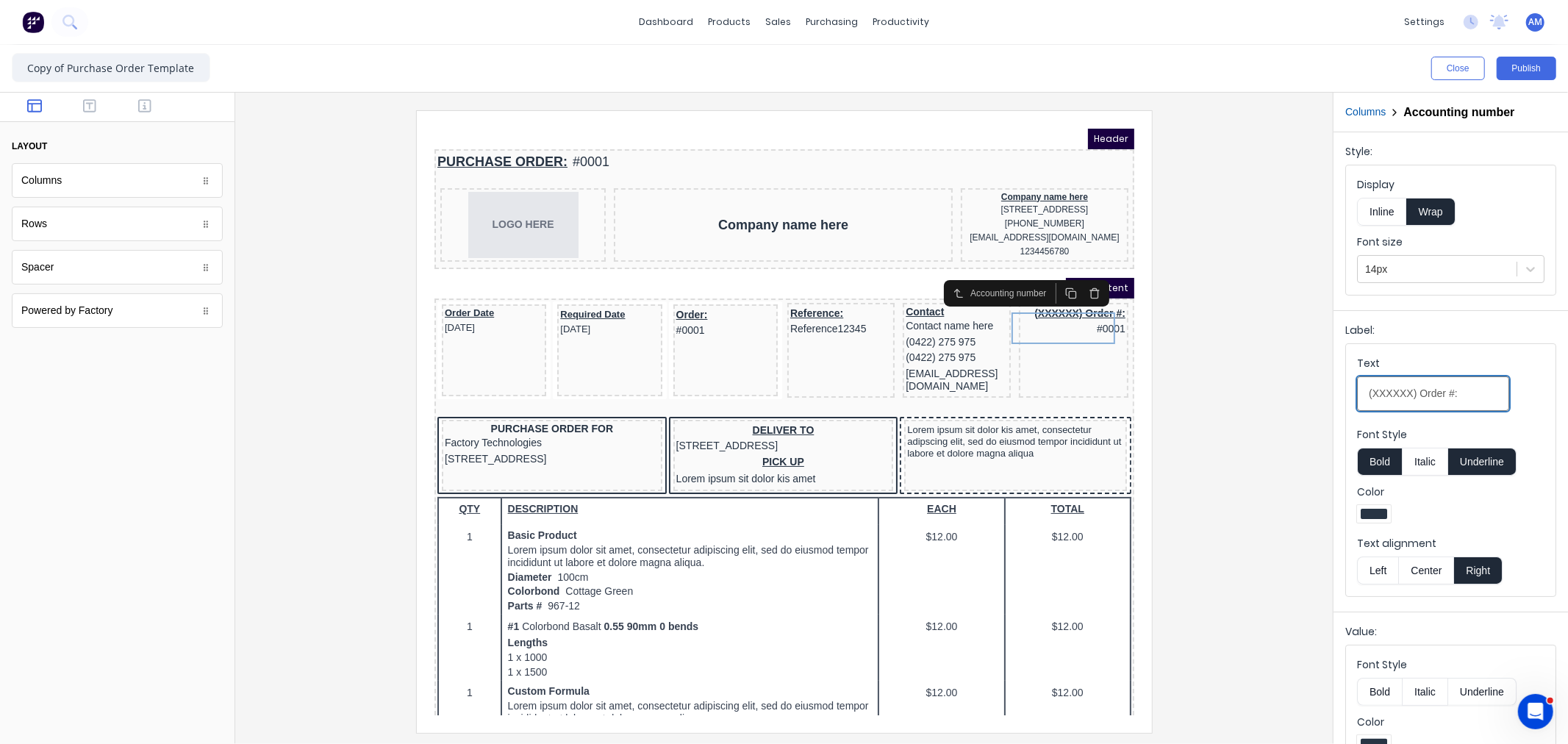
click at [1261, 412] on div "Close Publish Components layout Columns Columns Rows Rows Spacer Spacer Powered…" at bounding box center [784, 394] width 1568 height 700
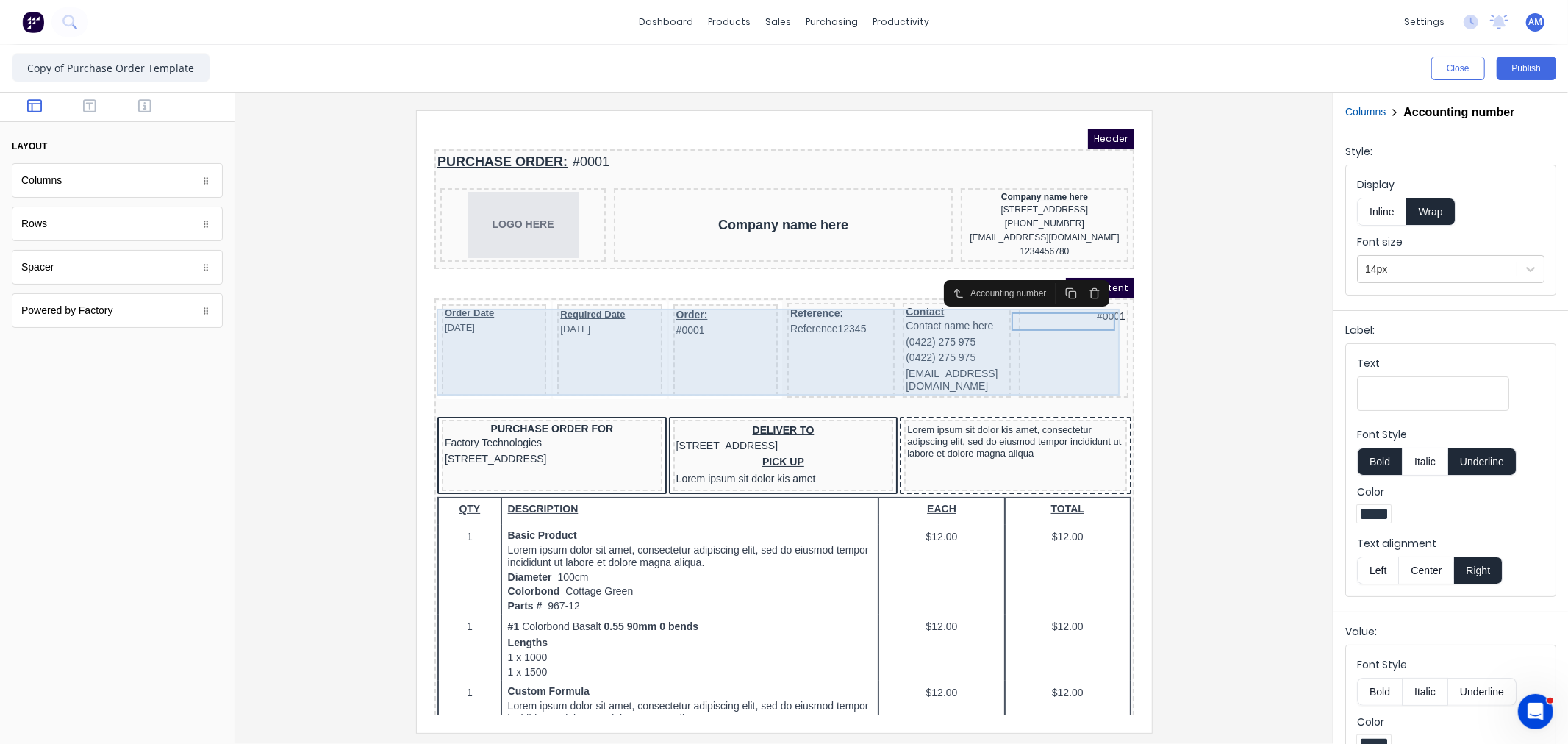
click at [1081, 326] on div "#0001" at bounding box center [1055, 332] width 110 height 95
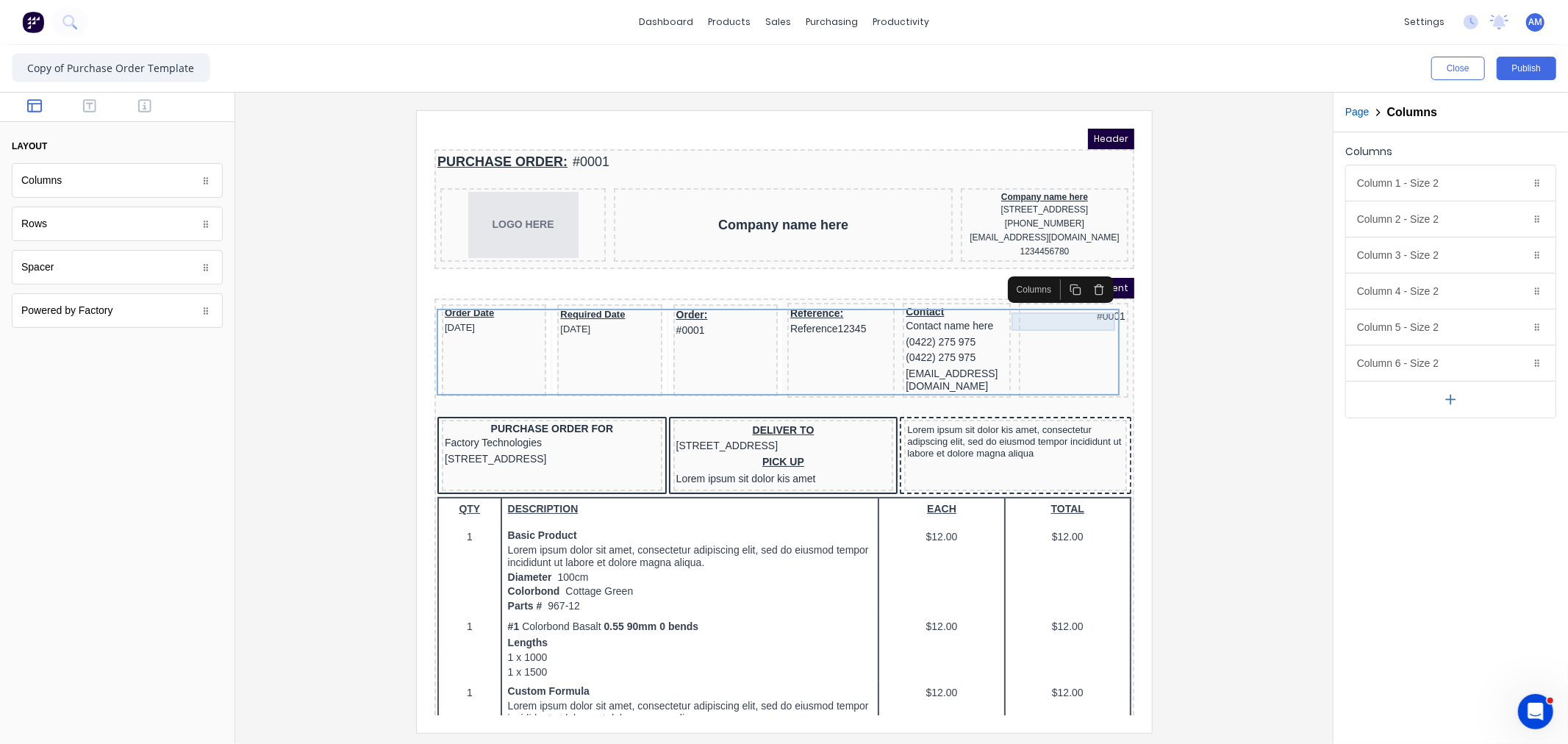
click at [1078, 299] on div "#0001" at bounding box center [1055, 297] width 104 height 19
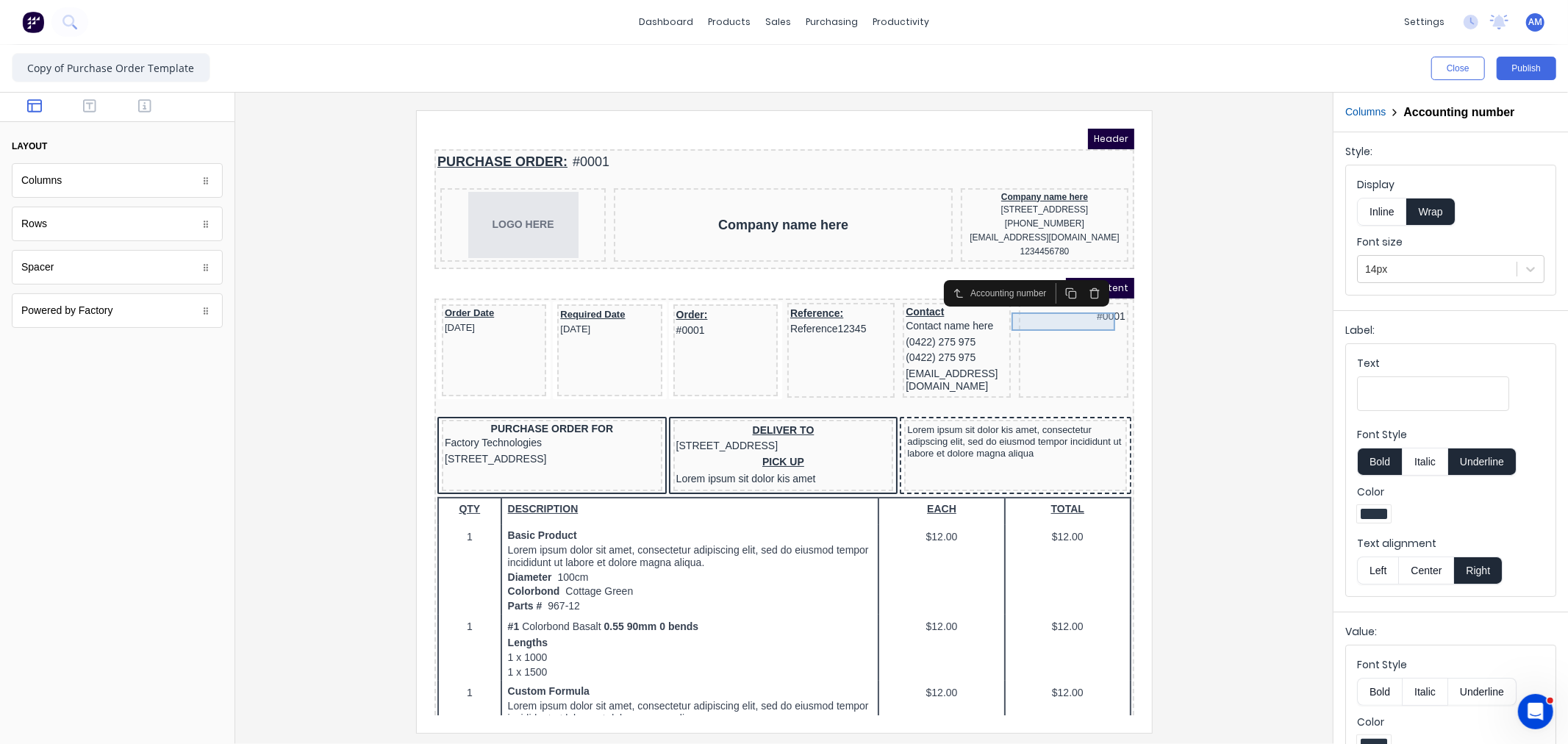
click at [1061, 297] on div "#0001" at bounding box center [1055, 297] width 104 height 19
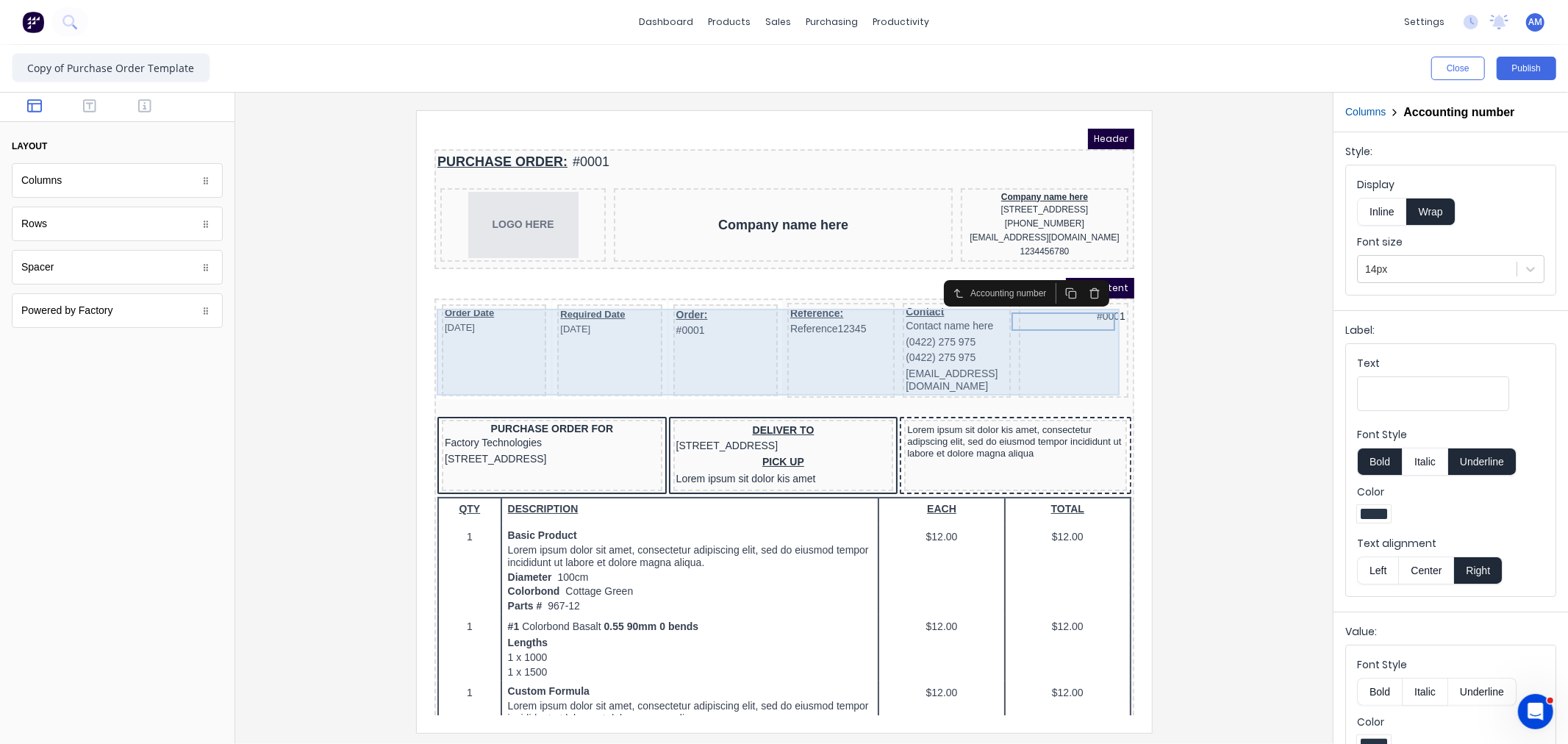
click at [1058, 330] on div "#0001" at bounding box center [1055, 332] width 110 height 95
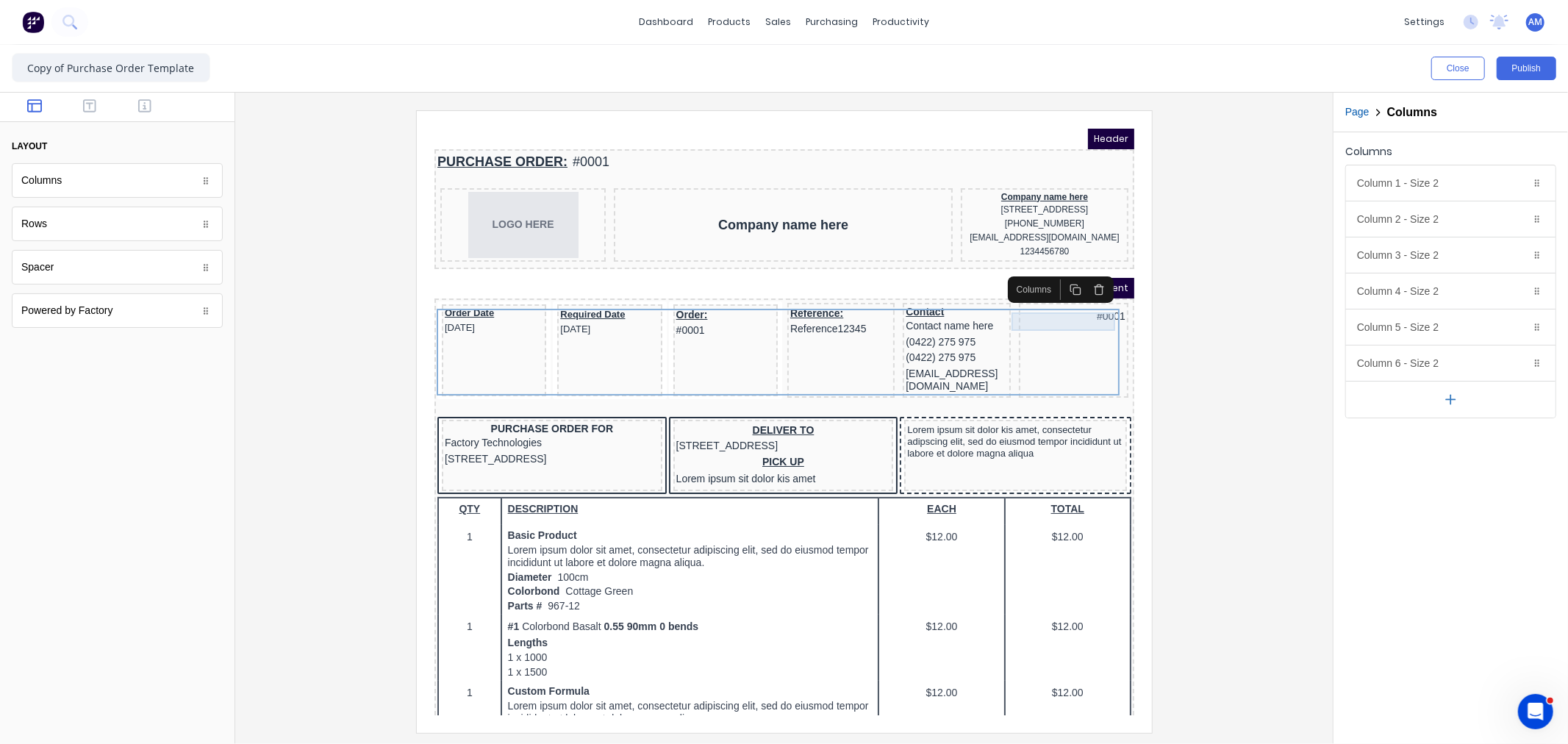
click at [1070, 299] on div "#0001" at bounding box center [1055, 297] width 104 height 19
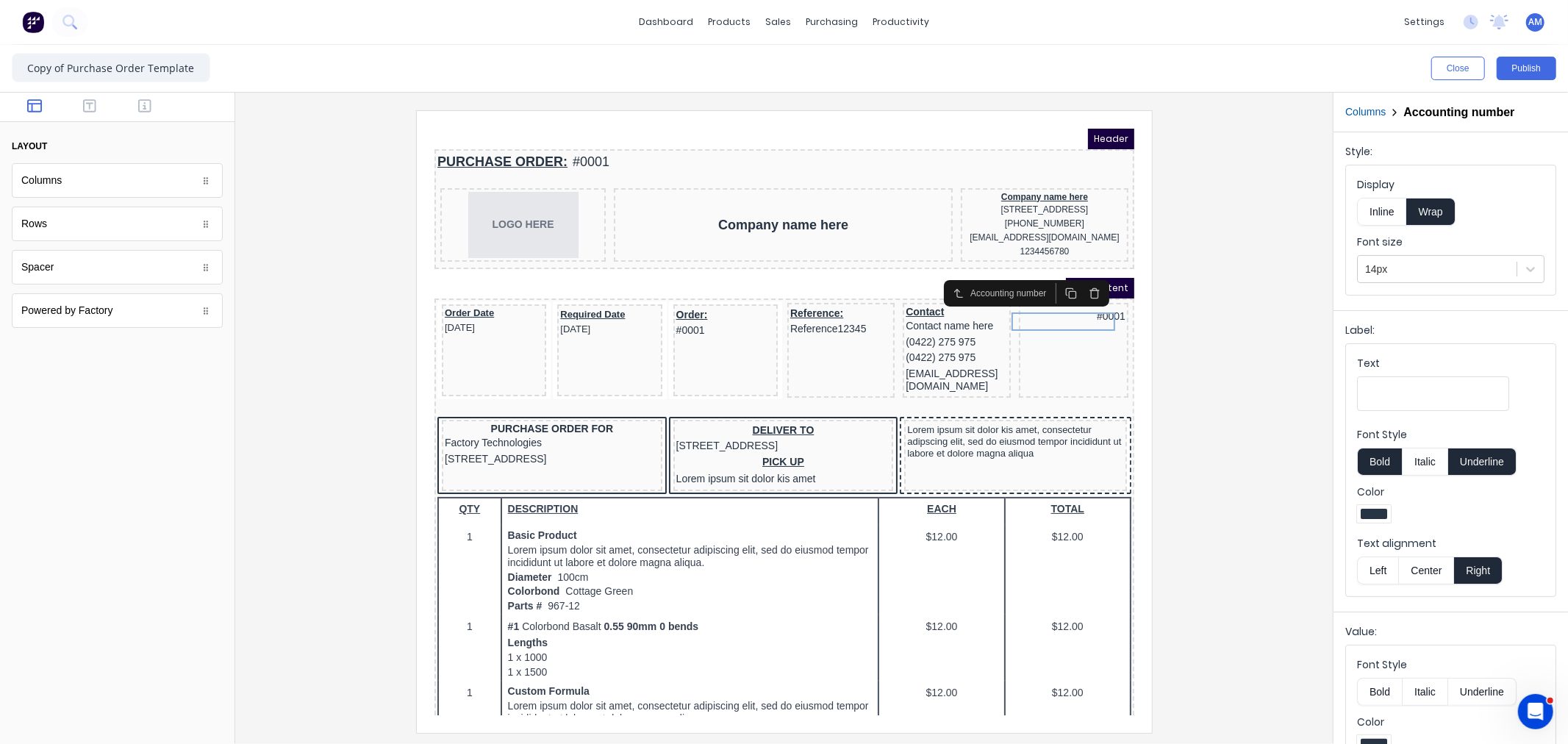
click at [1074, 272] on icon "button" at bounding box center [1076, 271] width 4 height 2
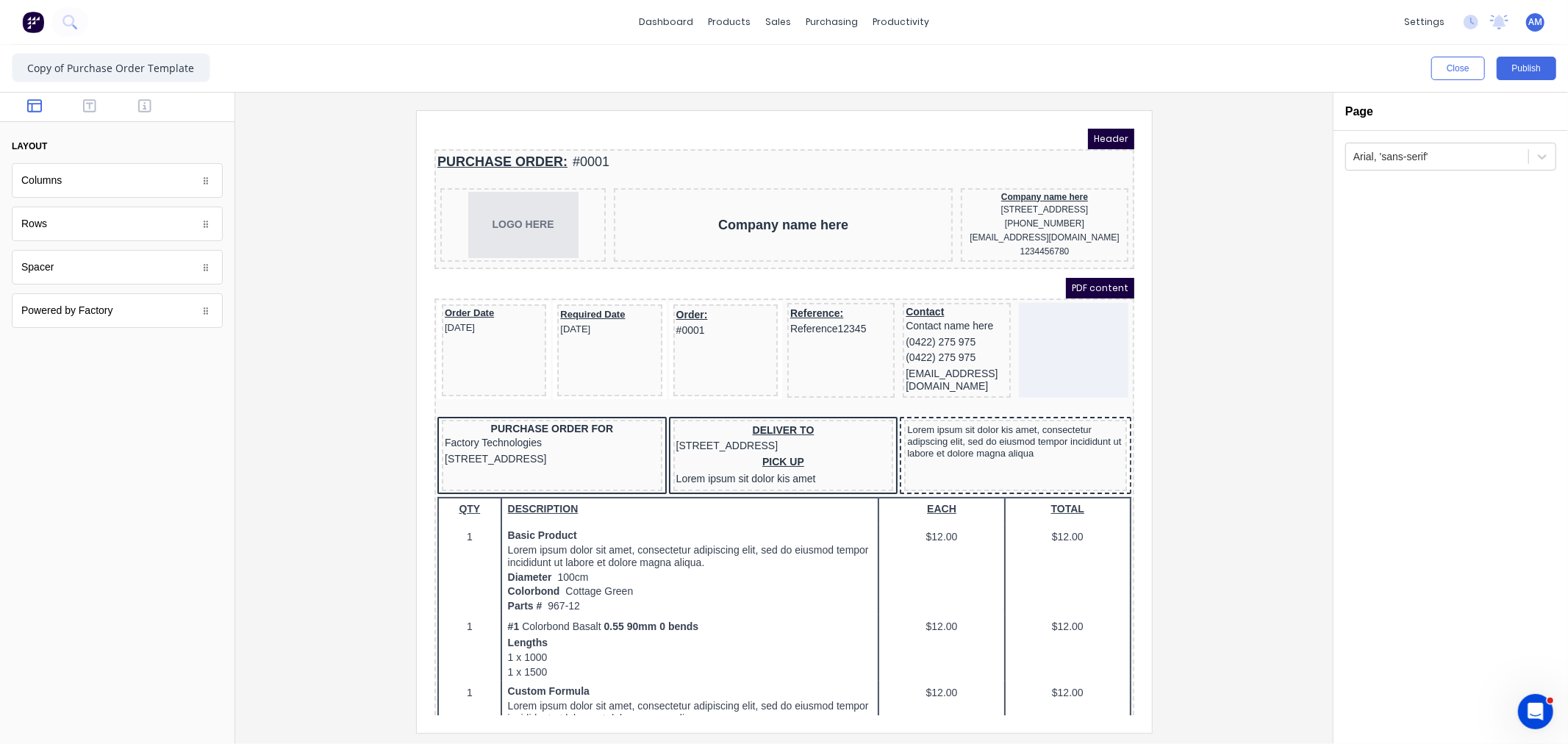
click at [1203, 342] on div at bounding box center [784, 420] width 1074 height 622
click at [1525, 64] on button "Publish" at bounding box center [1525, 68] width 60 height 24
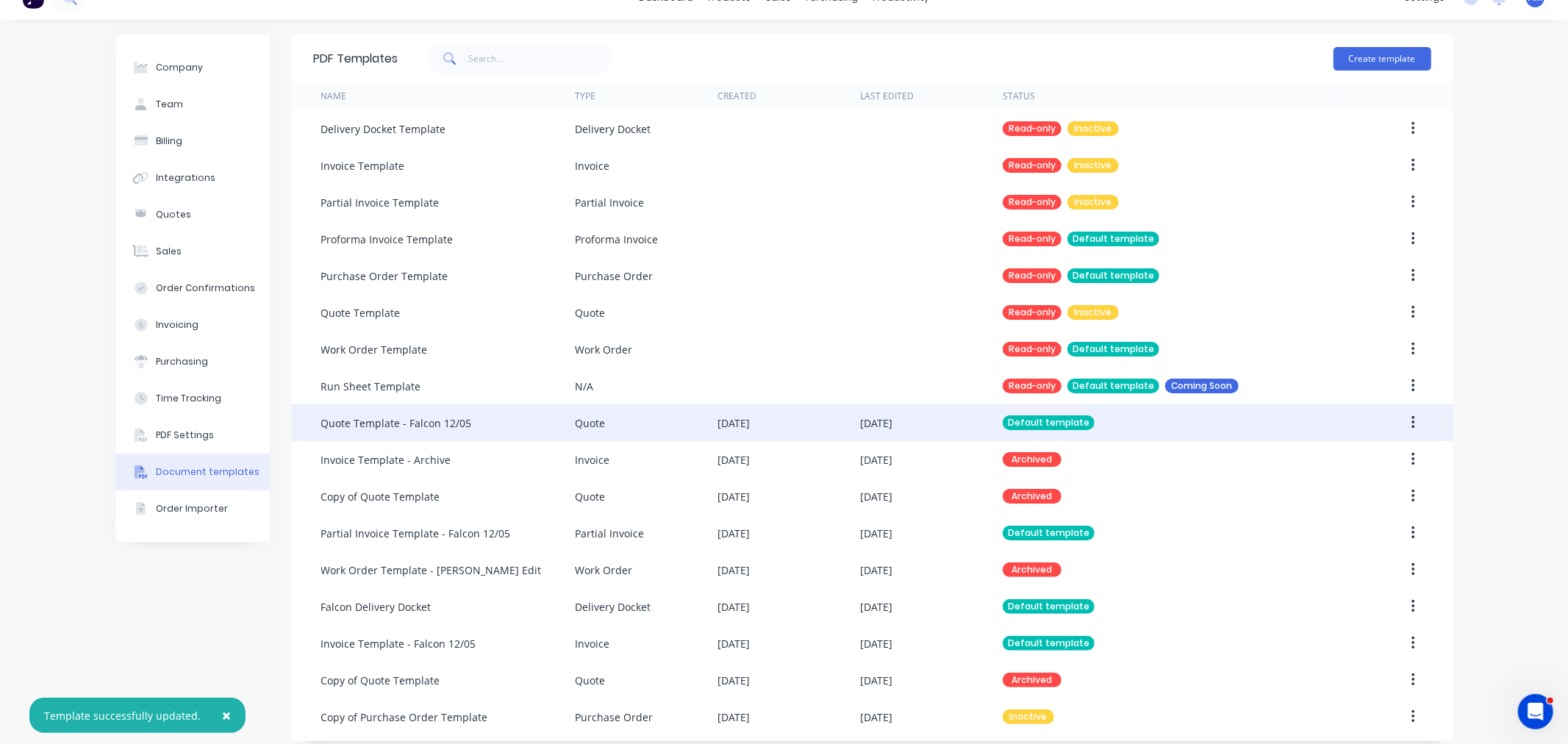
scroll to position [35, 0]
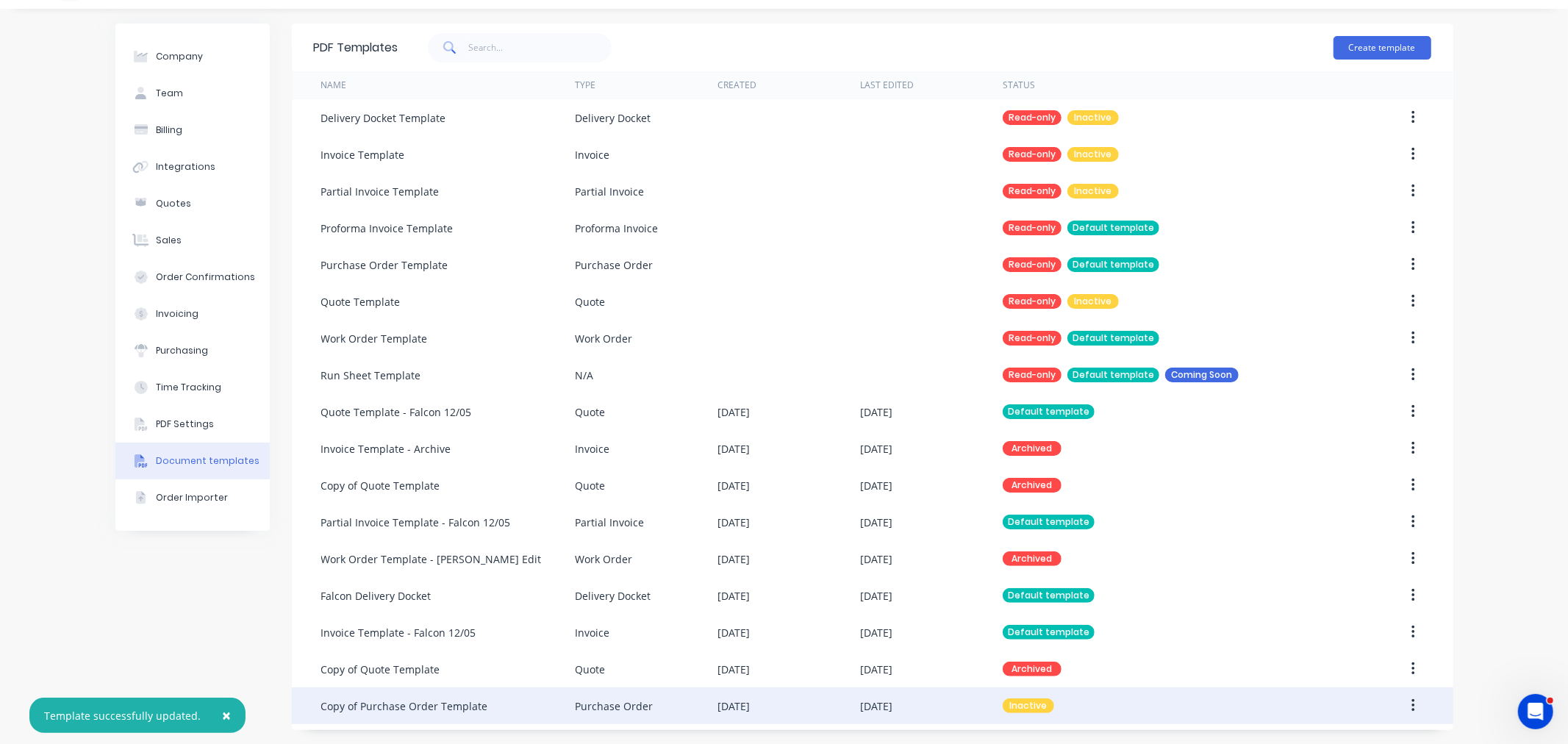
click at [432, 700] on div "Copy of Purchase Order Template" at bounding box center [404, 706] width 167 height 15
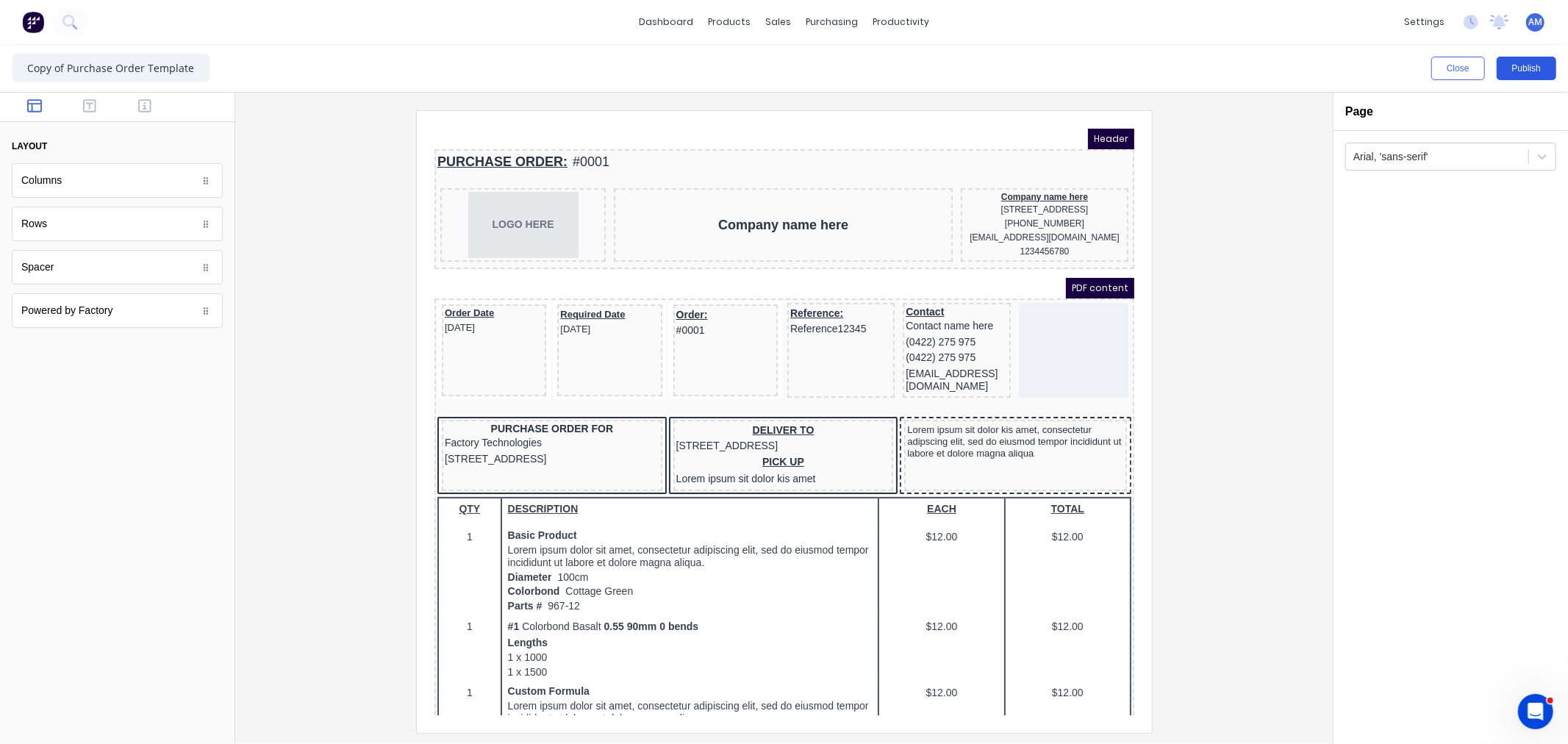
click at [1524, 70] on button "Publish" at bounding box center [1525, 68] width 60 height 24
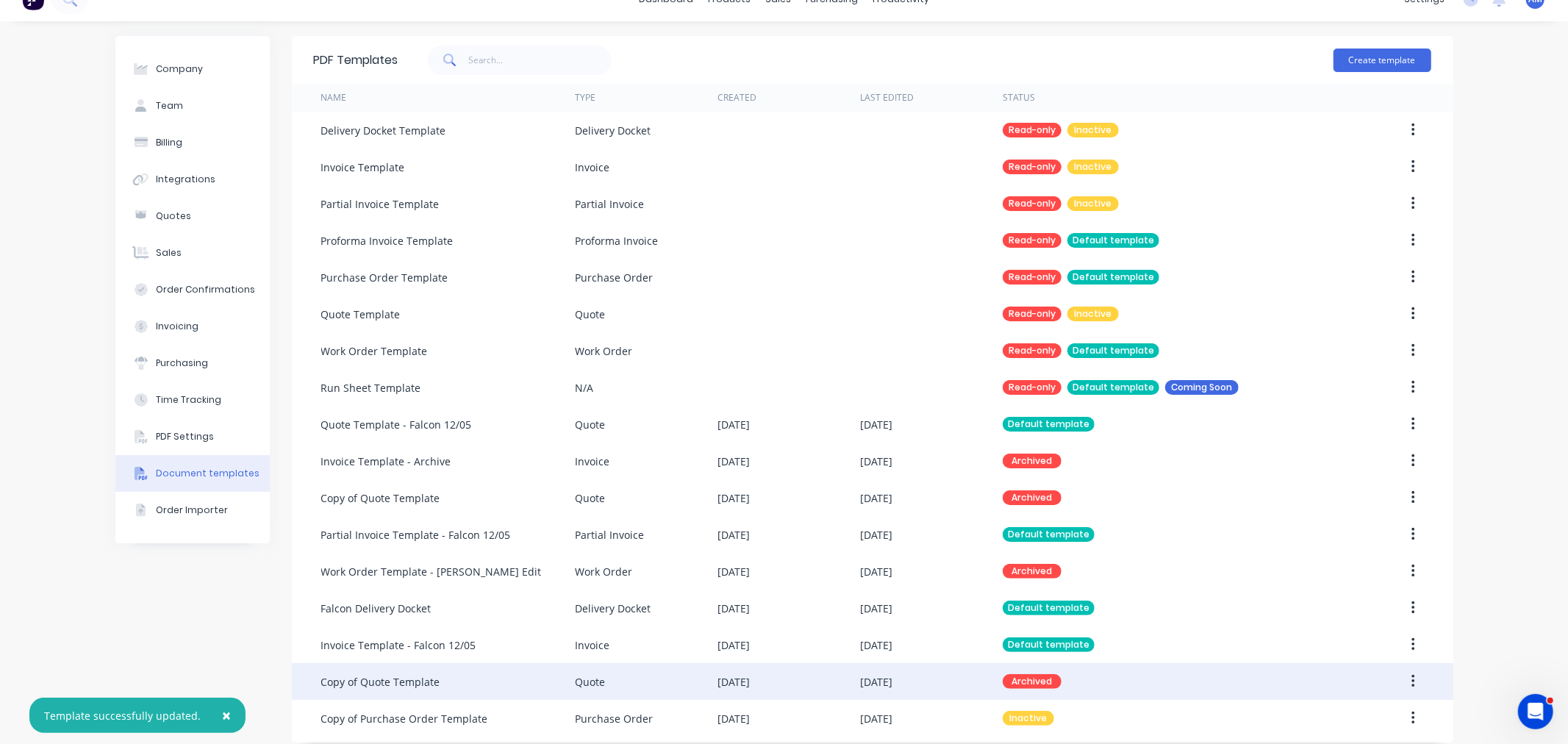
scroll to position [35, 0]
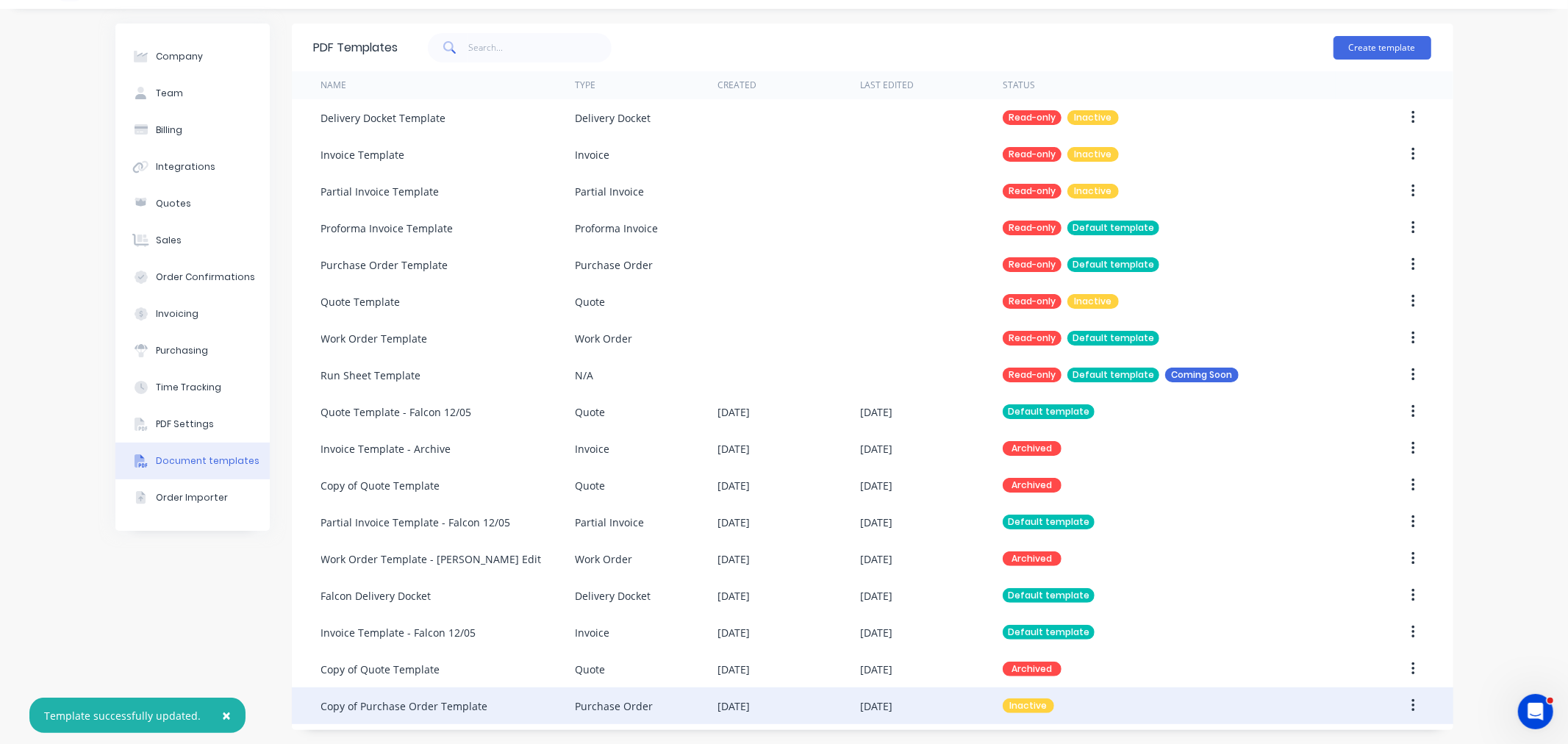
click at [1412, 709] on button "button" at bounding box center [1413, 706] width 35 height 27
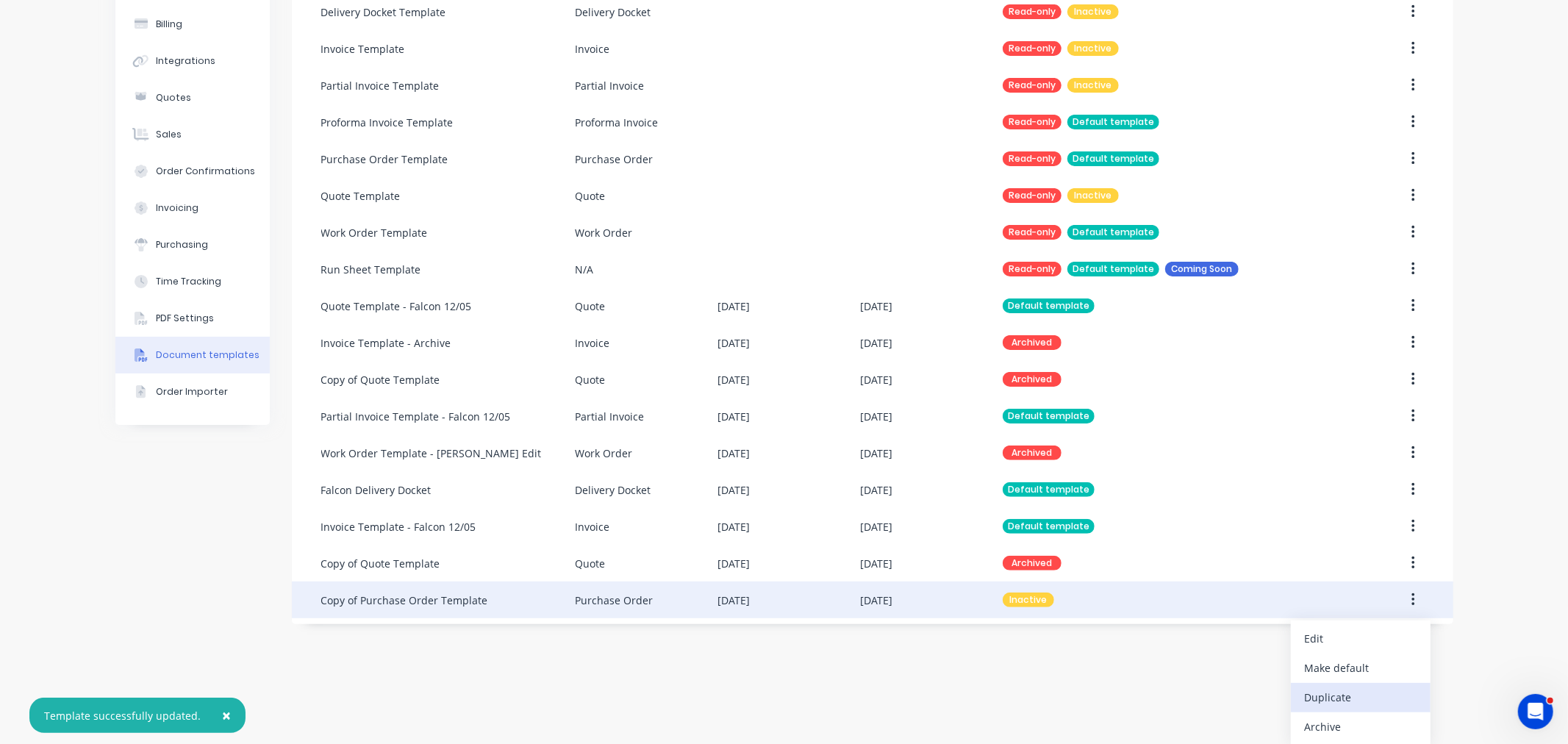
scroll to position [142, 0]
click at [1357, 670] on div "Make default" at bounding box center [1361, 667] width 114 height 22
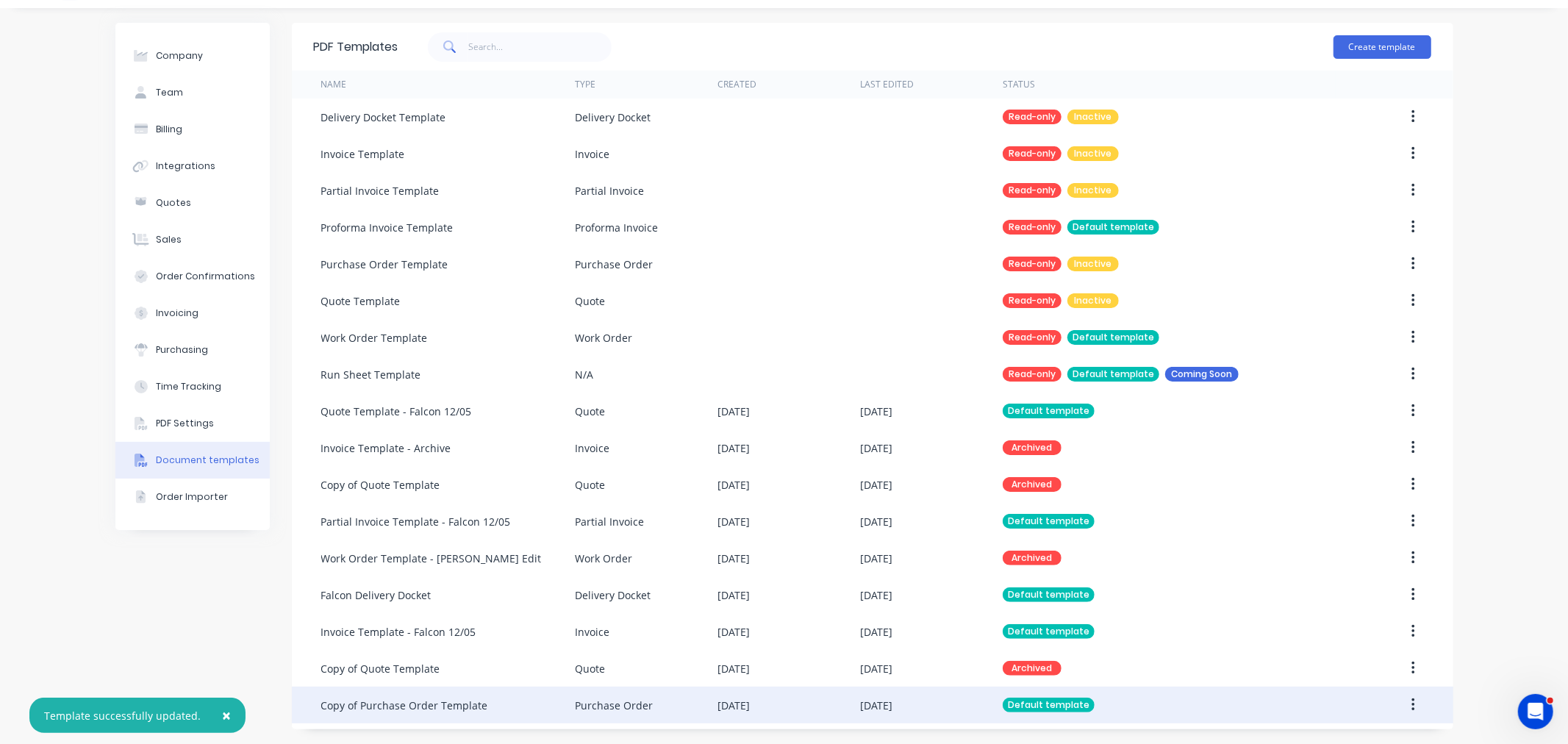
scroll to position [35, 0]
click at [658, 687] on div "Purchase Order" at bounding box center [645, 705] width 143 height 37
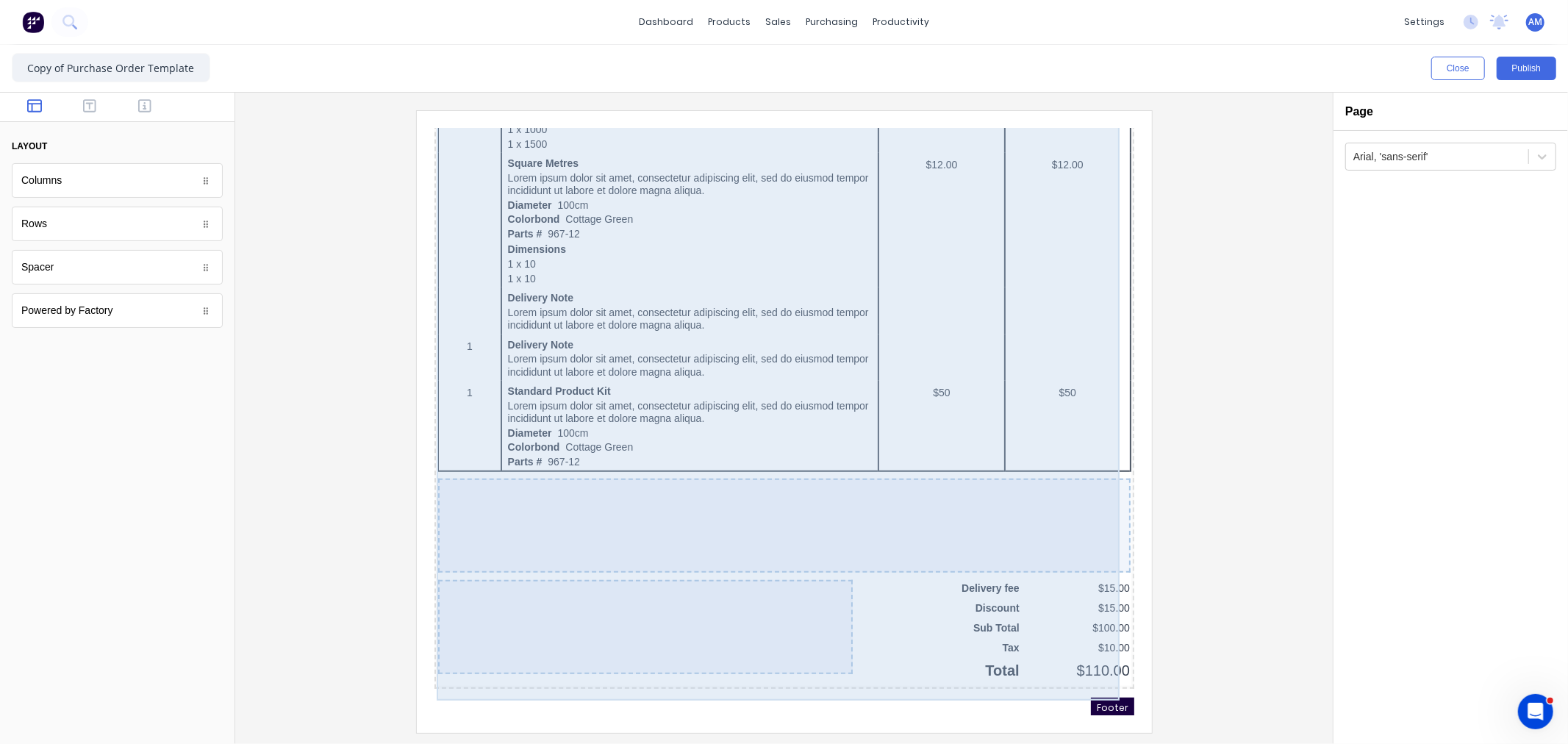
scroll to position [821, 0]
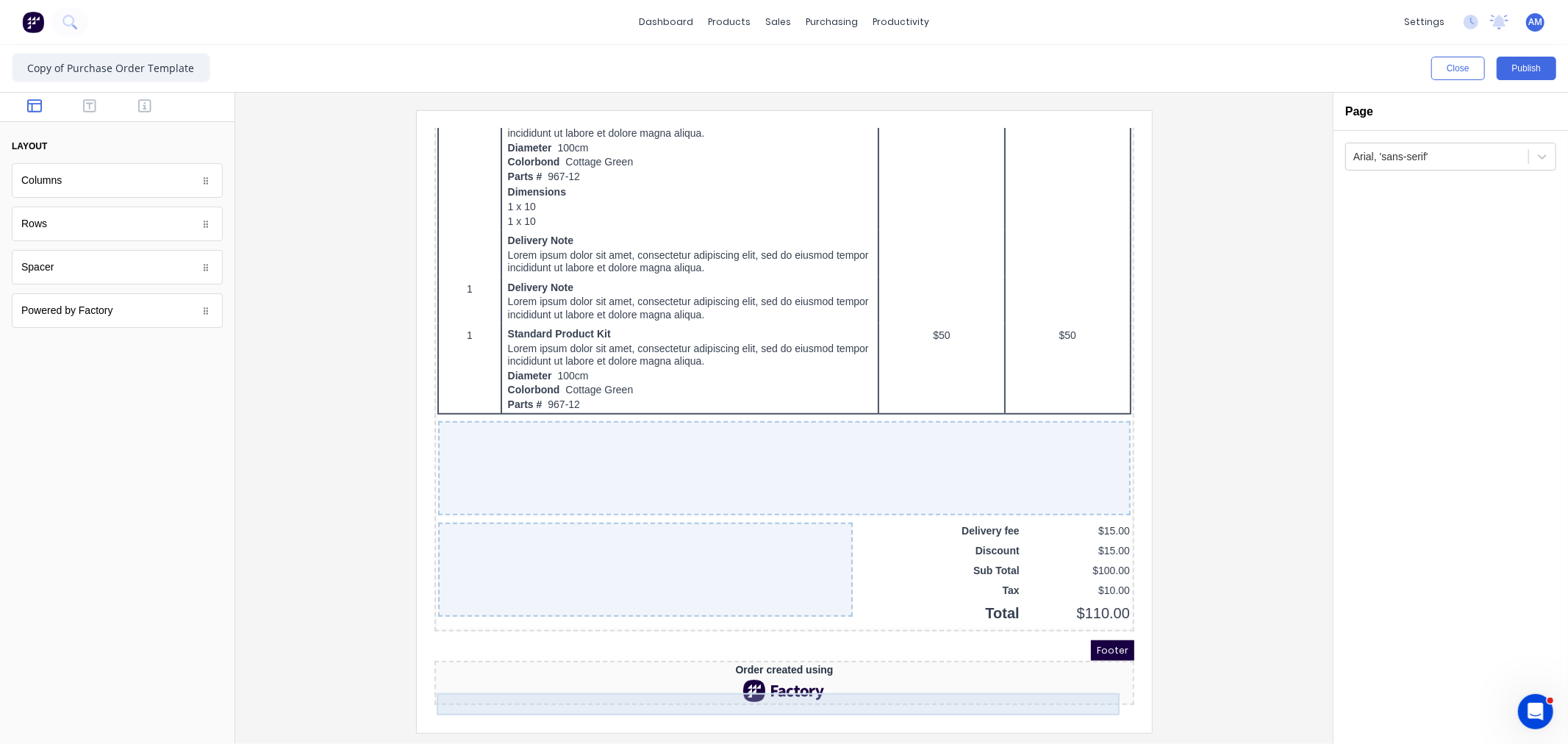
click at [734, 670] on div at bounding box center [766, 672] width 694 height 22
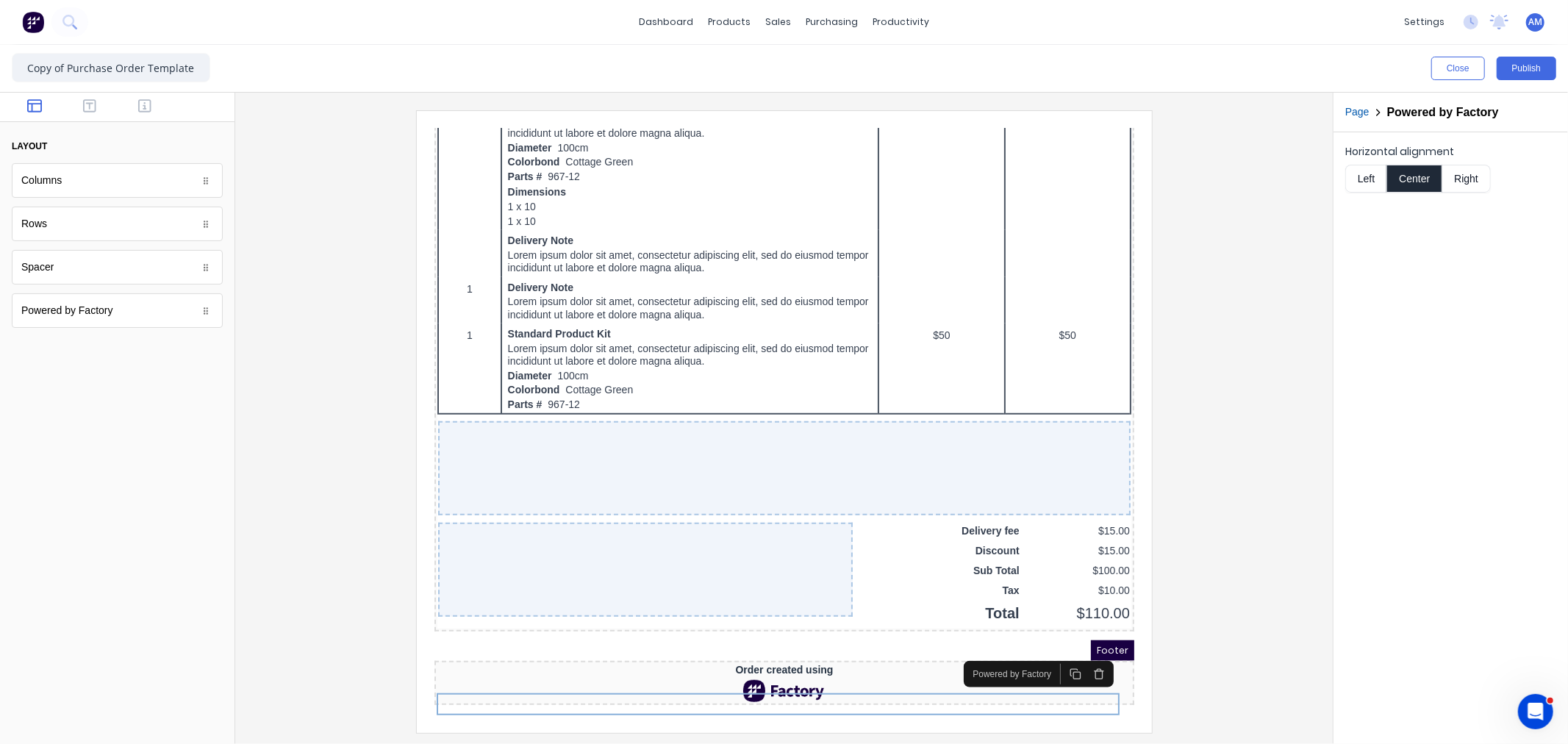
click at [1082, 650] on icon "button" at bounding box center [1080, 656] width 11 height 11
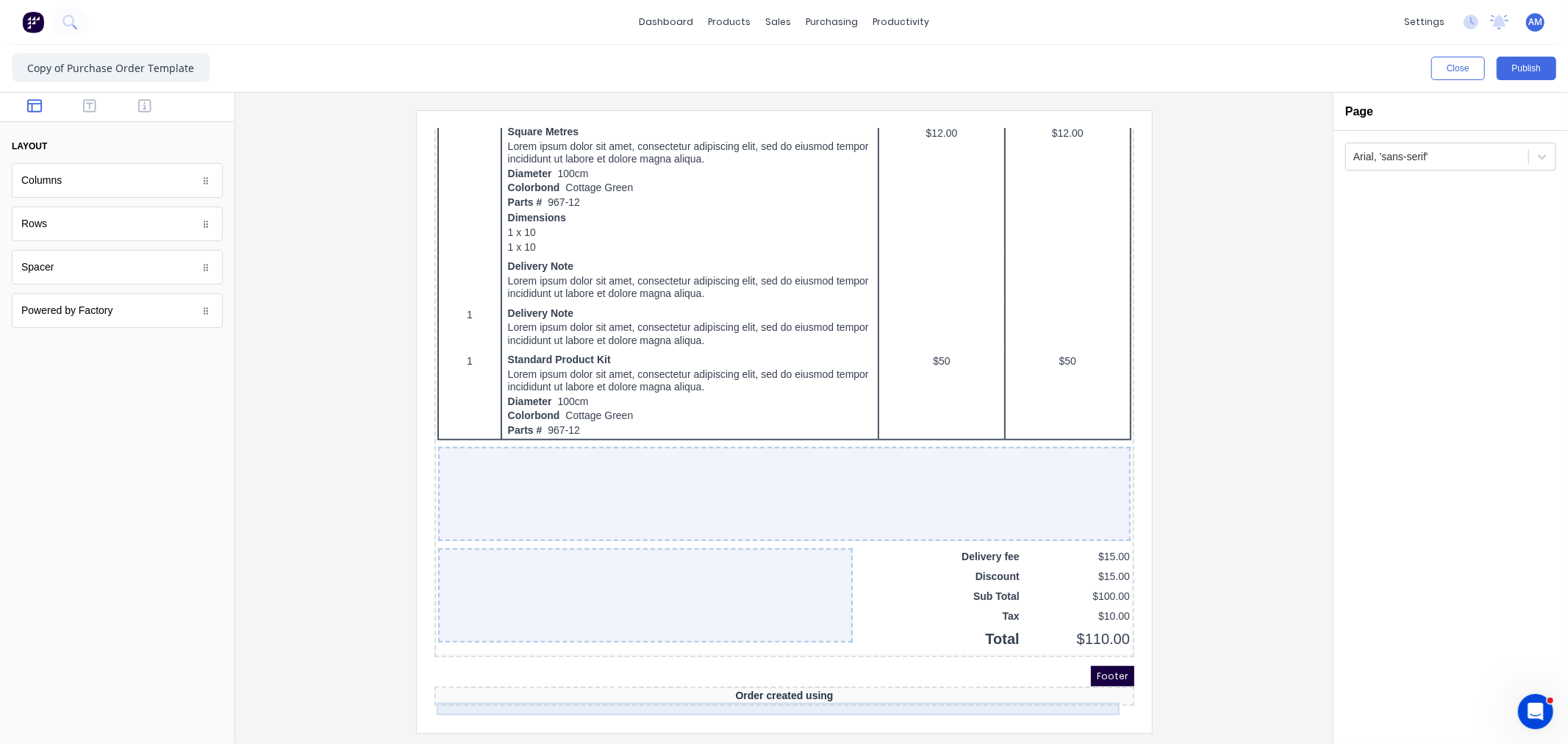
click at [788, 682] on div "Order created using" at bounding box center [766, 678] width 694 height 13
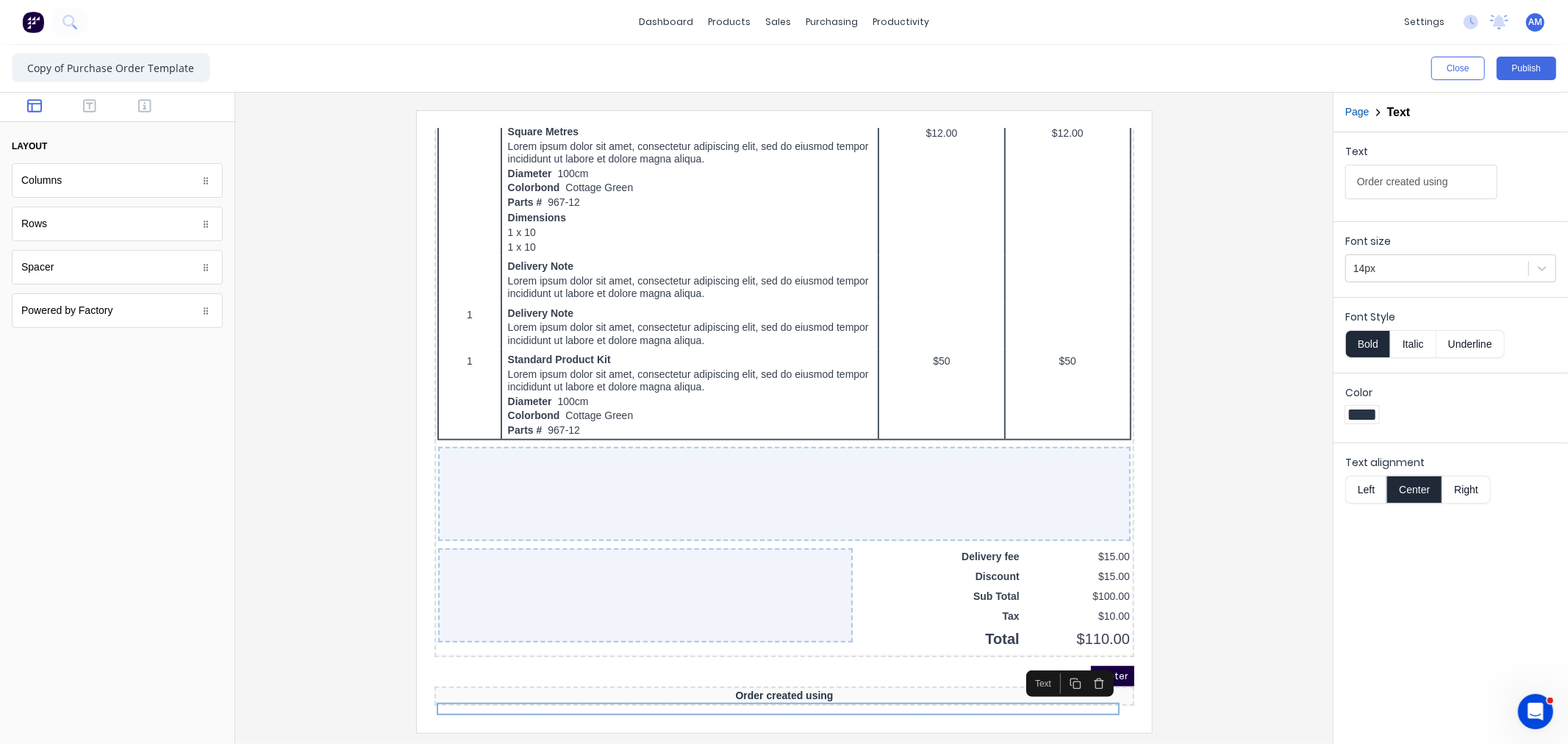
click at [1079, 660] on icon "button" at bounding box center [1080, 665] width 11 height 11
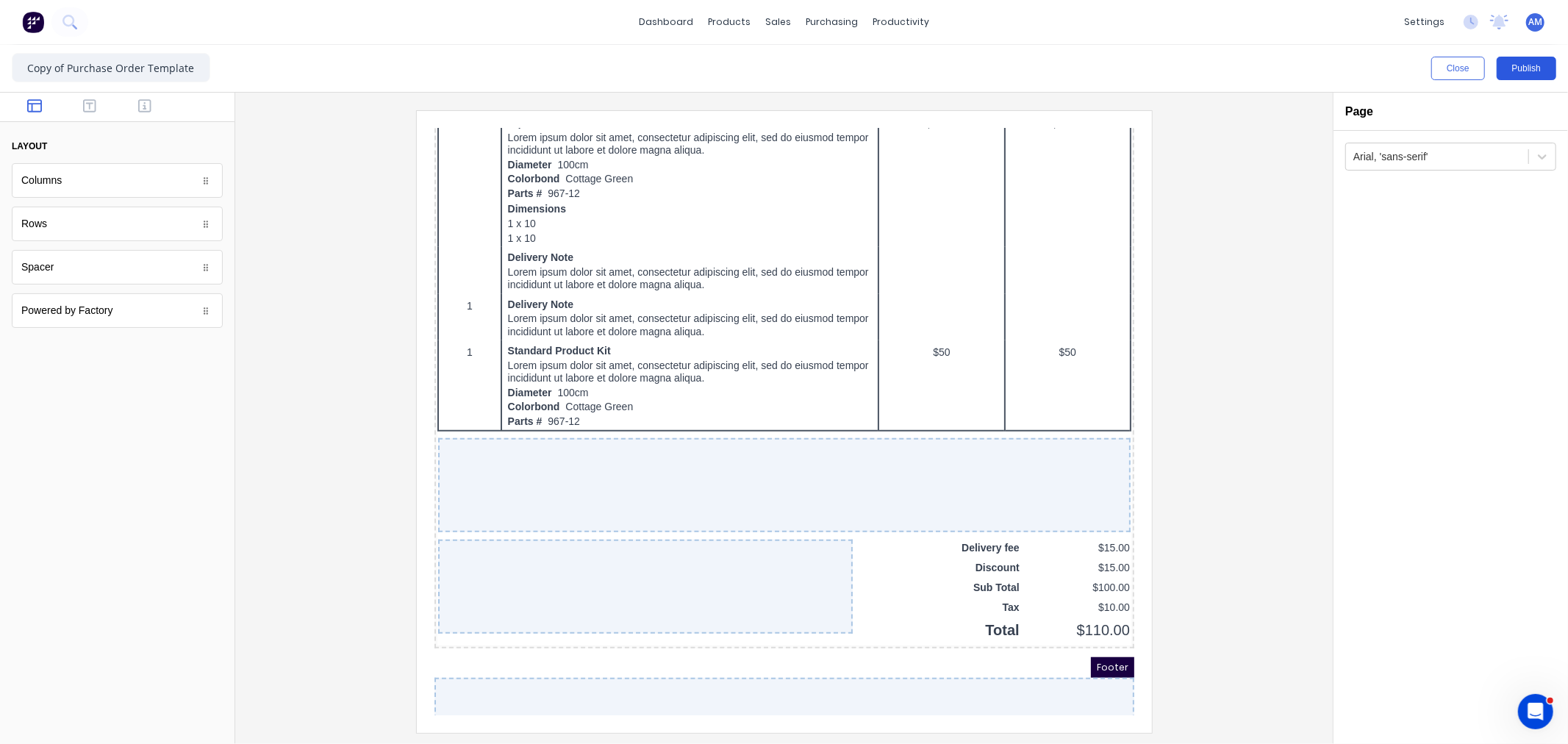
click at [1512, 64] on button "Publish" at bounding box center [1525, 68] width 60 height 24
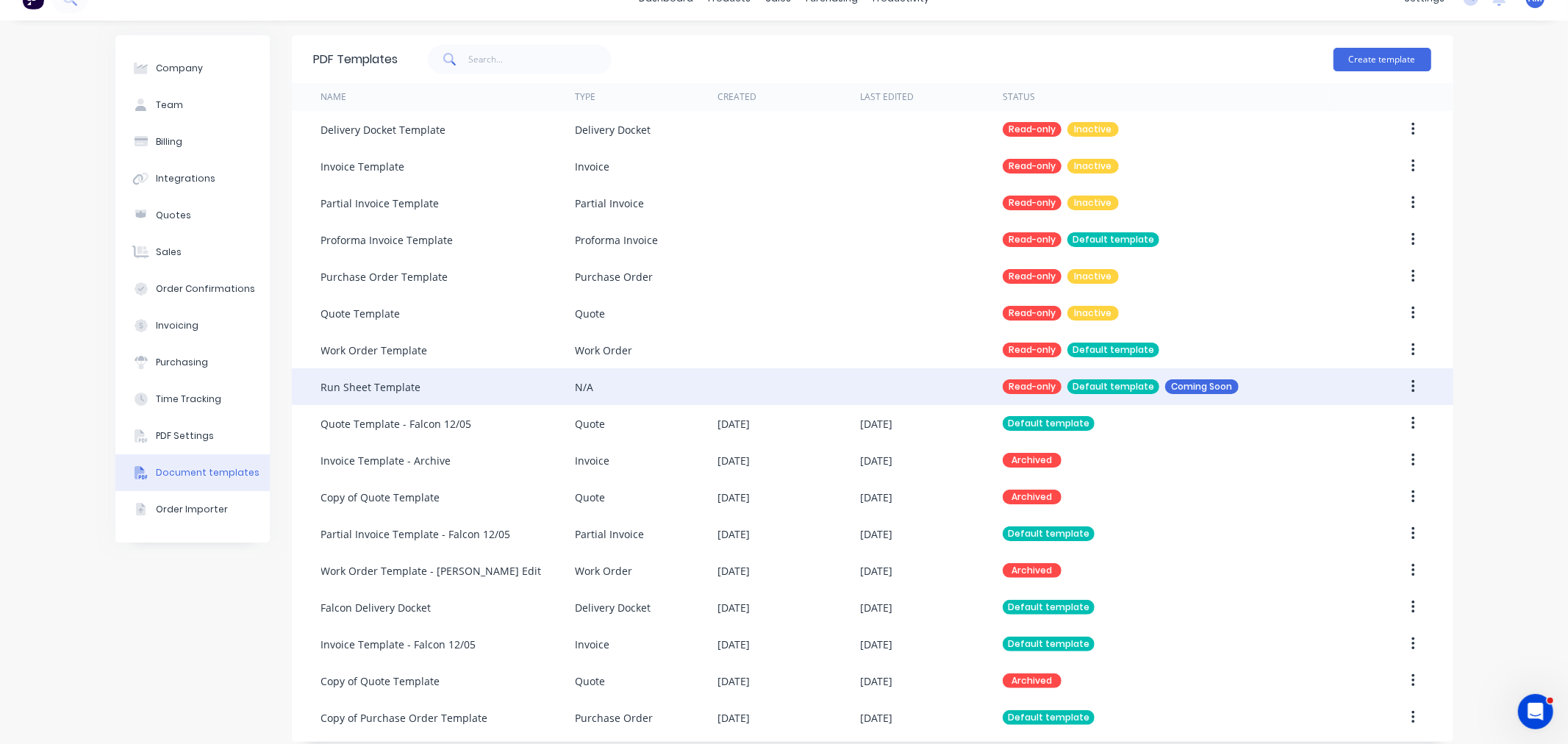
scroll to position [35, 0]
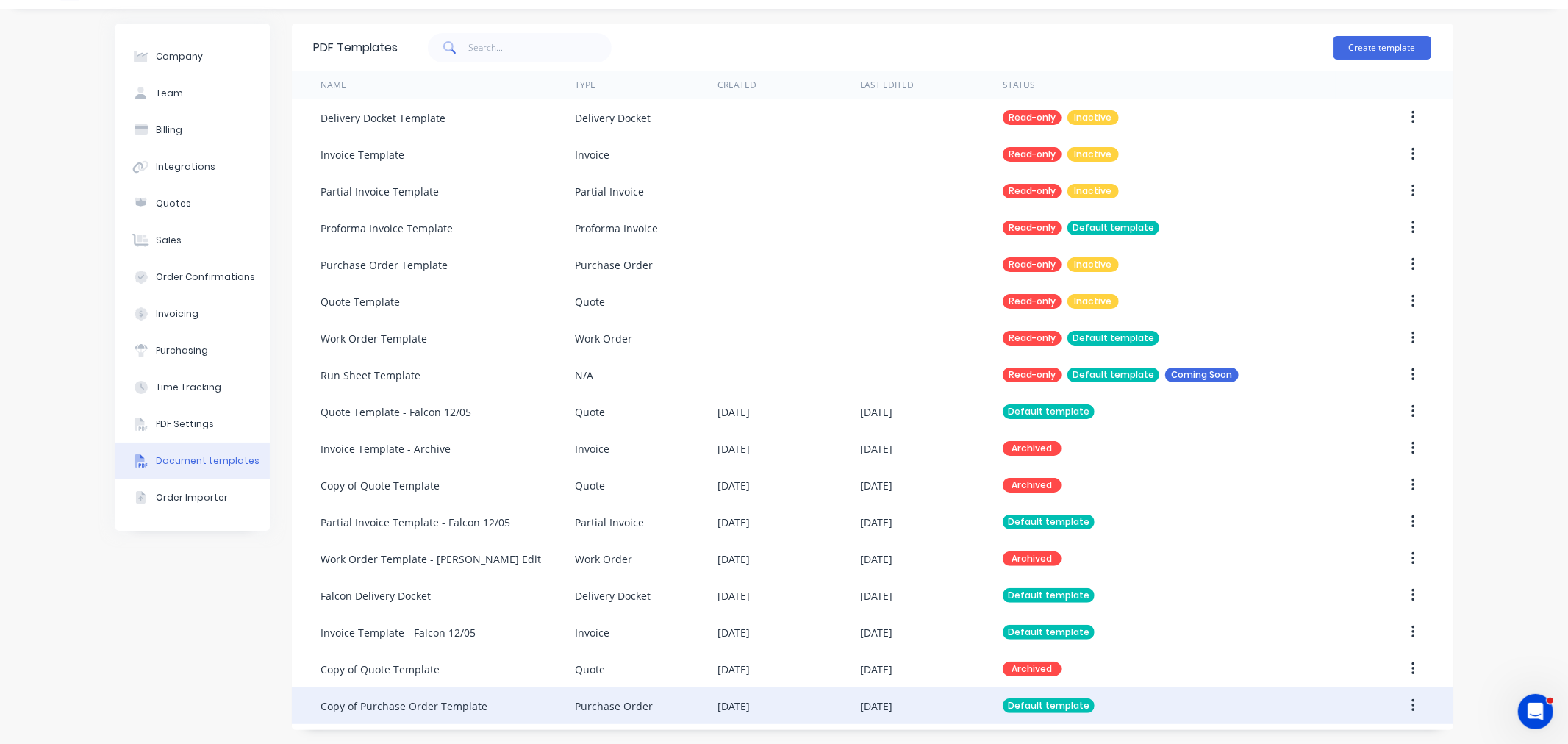
click at [399, 707] on div "Copy of Purchase Order Template" at bounding box center [404, 706] width 167 height 15
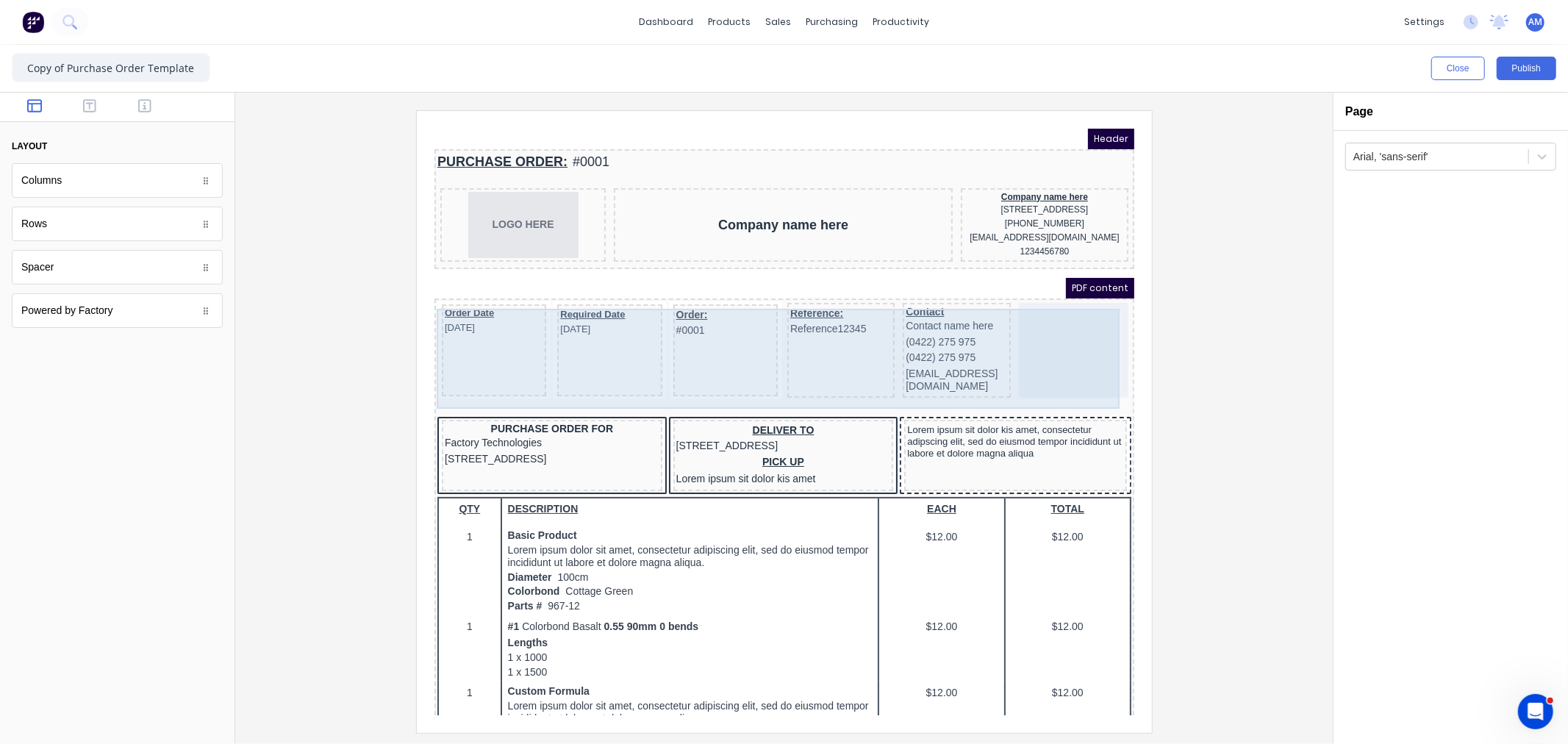
click at [1064, 352] on div at bounding box center [1055, 332] width 110 height 95
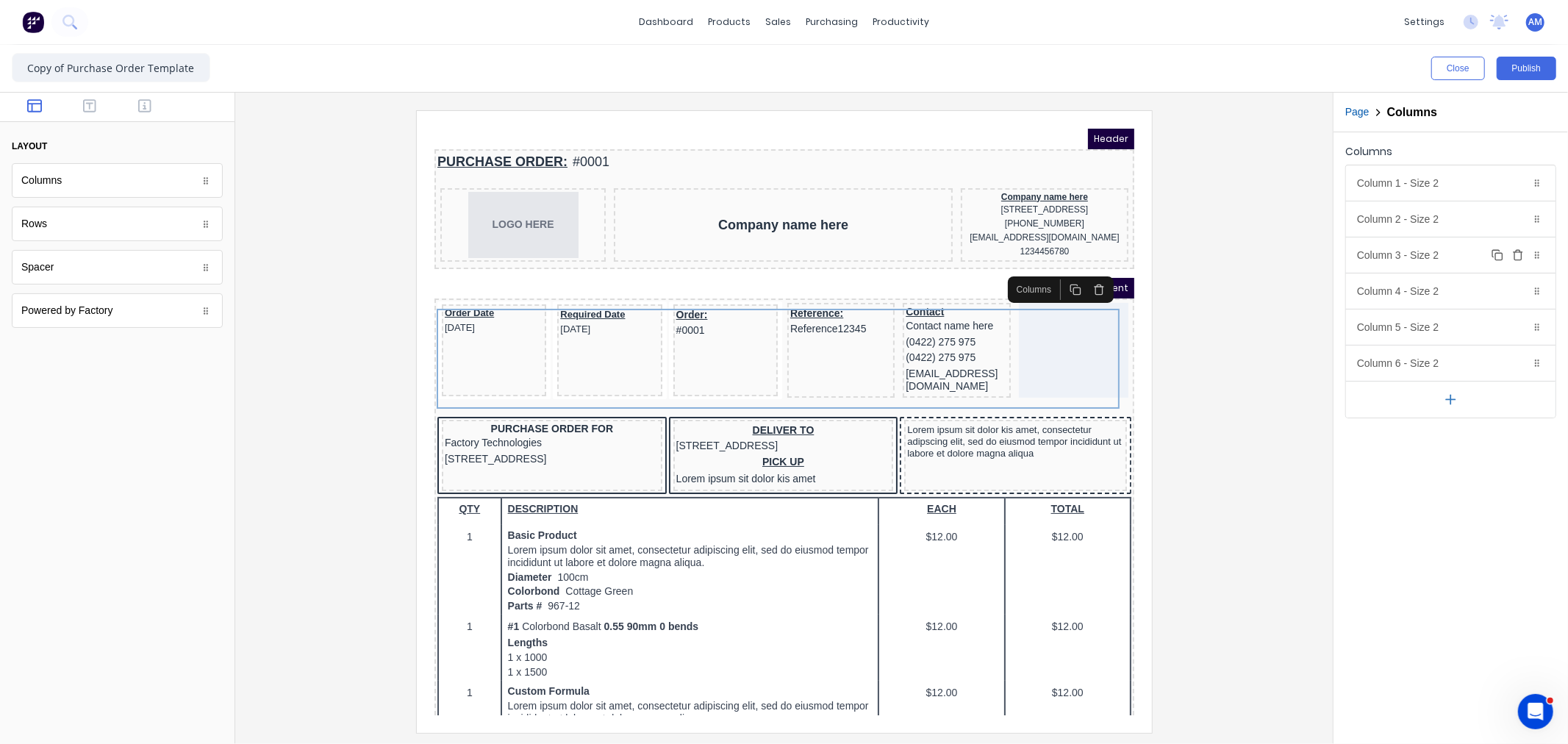
click at [1518, 254] on icon "button" at bounding box center [1518, 255] width 11 height 11
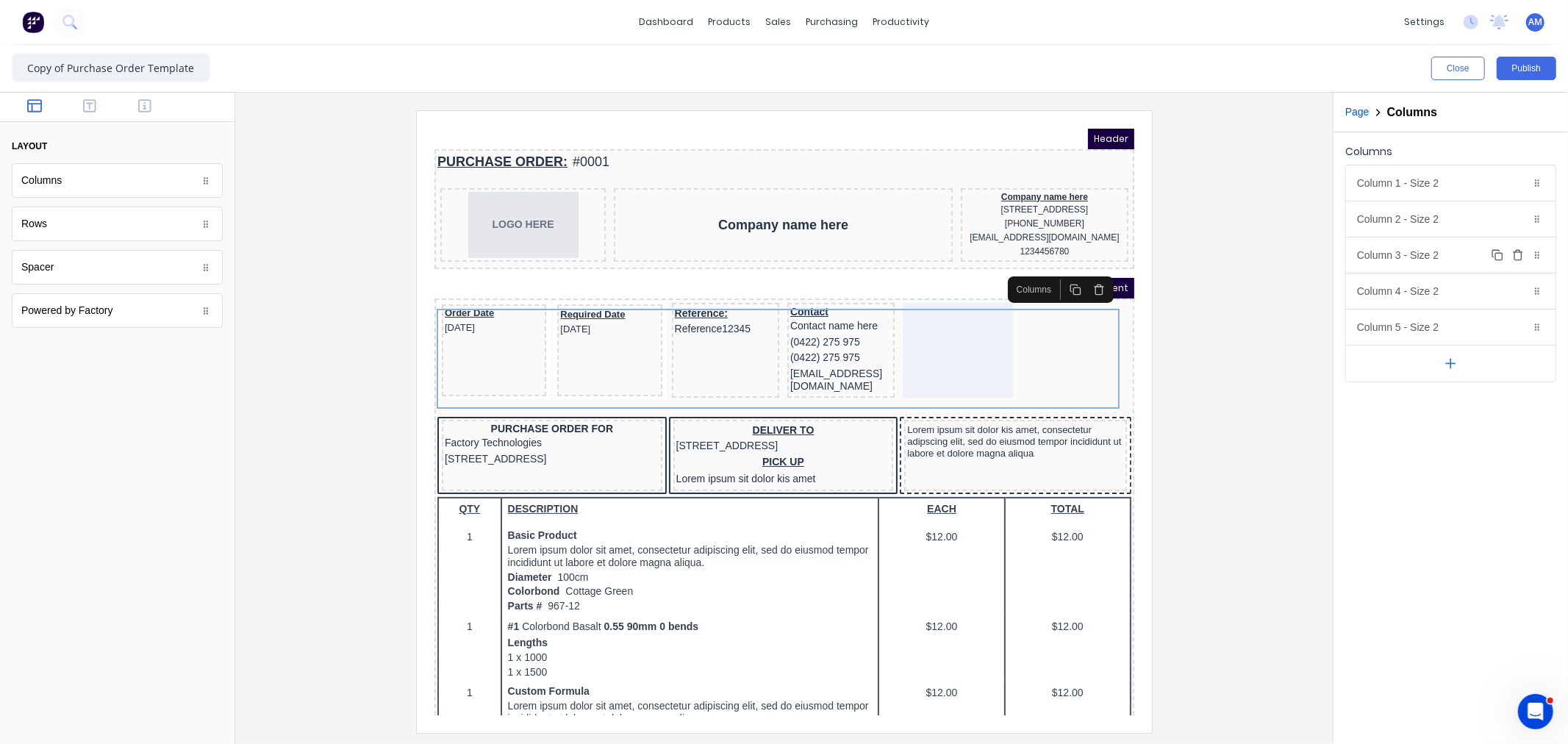
click at [1539, 258] on icon at bounding box center [1536, 255] width 9 height 9
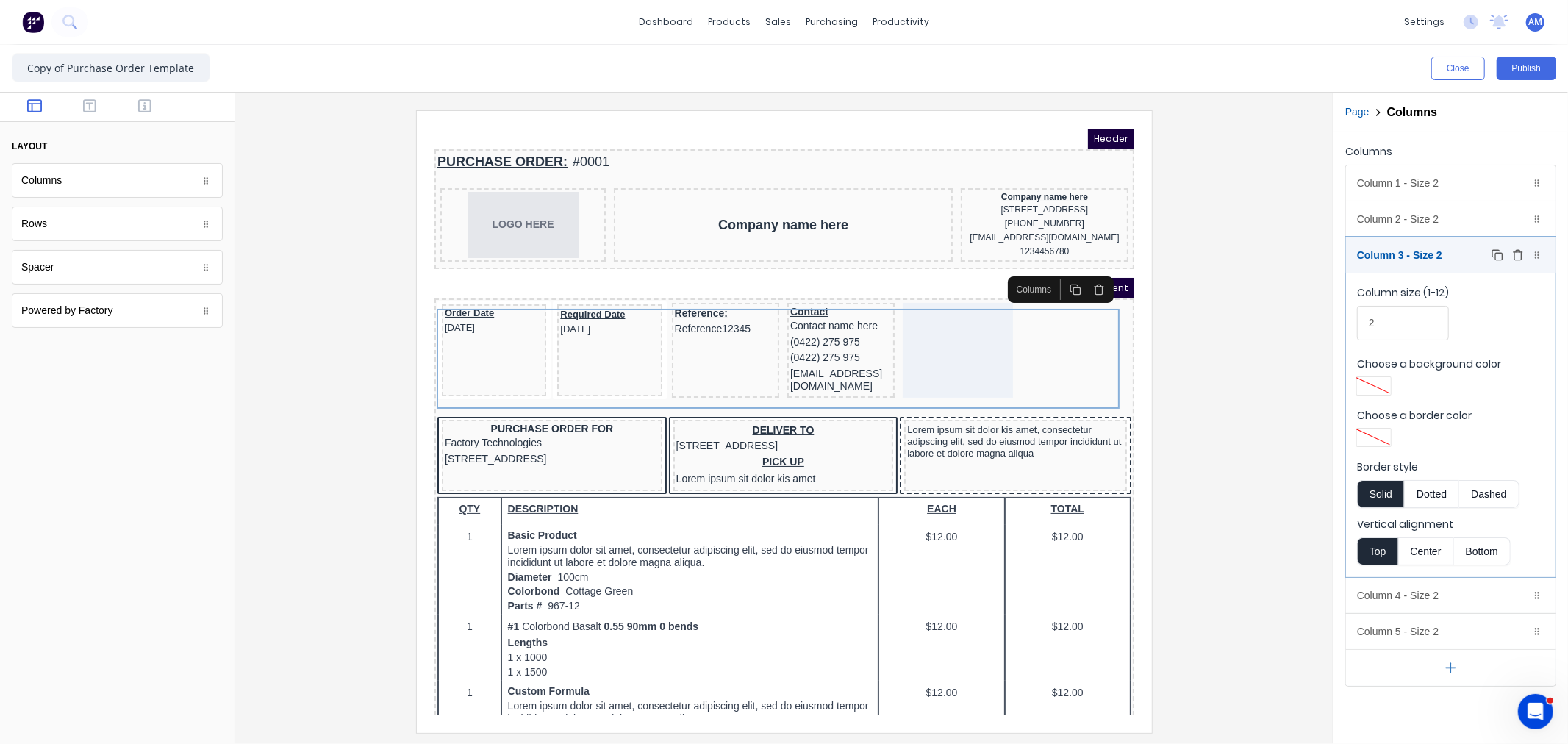
click at [1535, 254] on icon at bounding box center [1536, 255] width 9 height 9
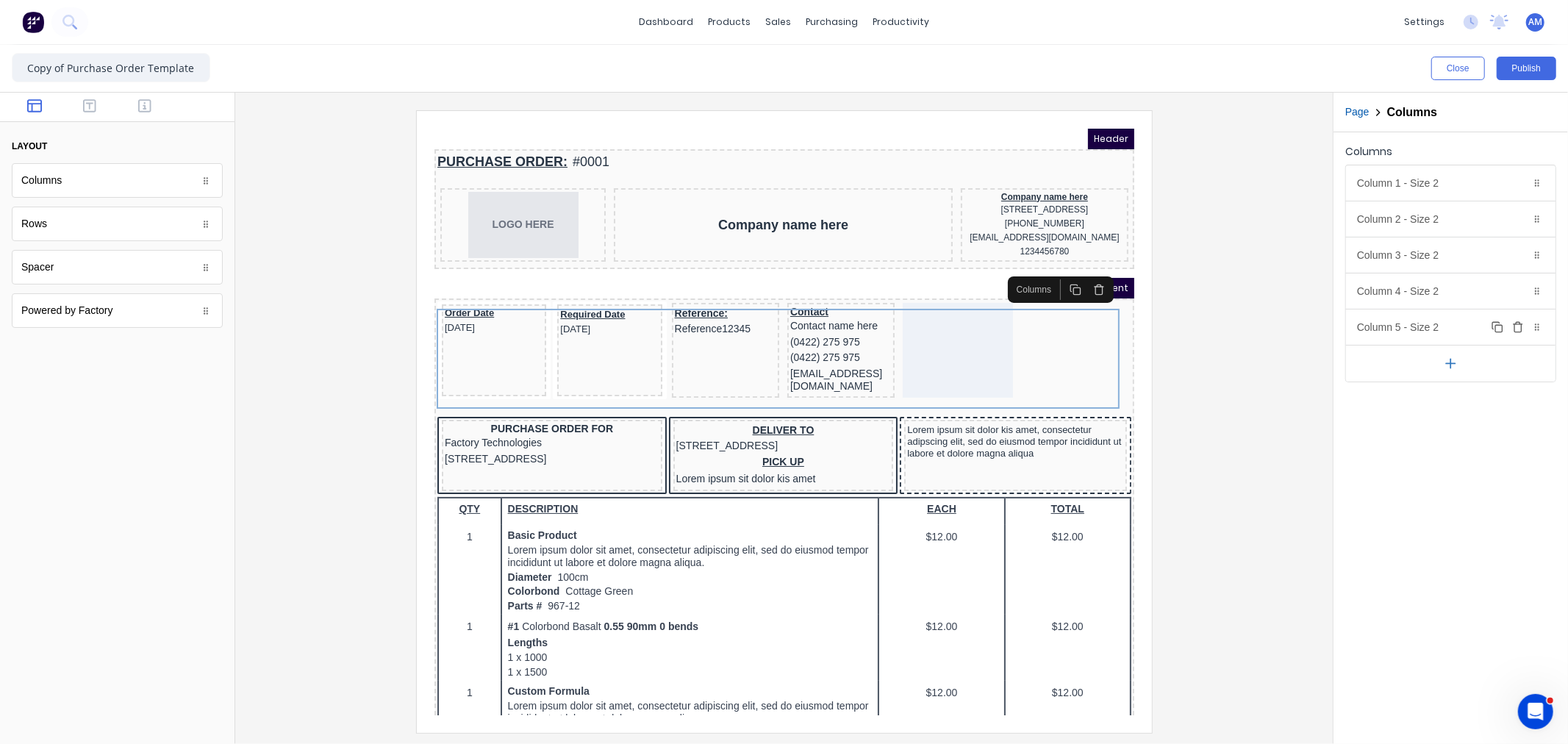
click at [1523, 324] on icon "button" at bounding box center [1518, 327] width 11 height 11
click at [1537, 292] on icon at bounding box center [1536, 291] width 9 height 9
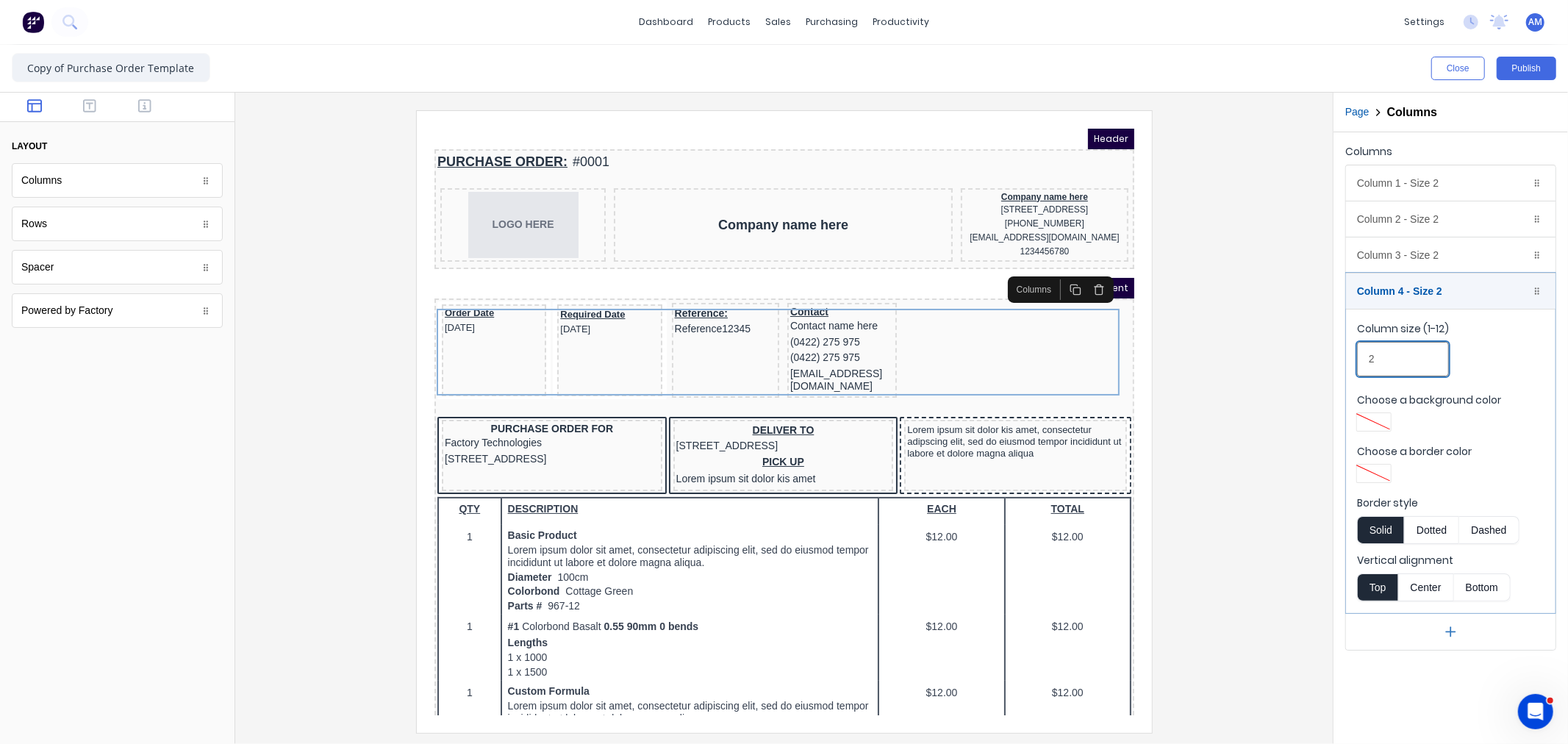
click at [1402, 362] on input "2" at bounding box center [1402, 359] width 92 height 35
drag, startPoint x: 1394, startPoint y: 361, endPoint x: 1352, endPoint y: 361, distance: 42.0
click at [1352, 361] on fieldset "Column size (1-12) 2 Choose a background color Choose a border color Border sty…" at bounding box center [1450, 461] width 209 height 305
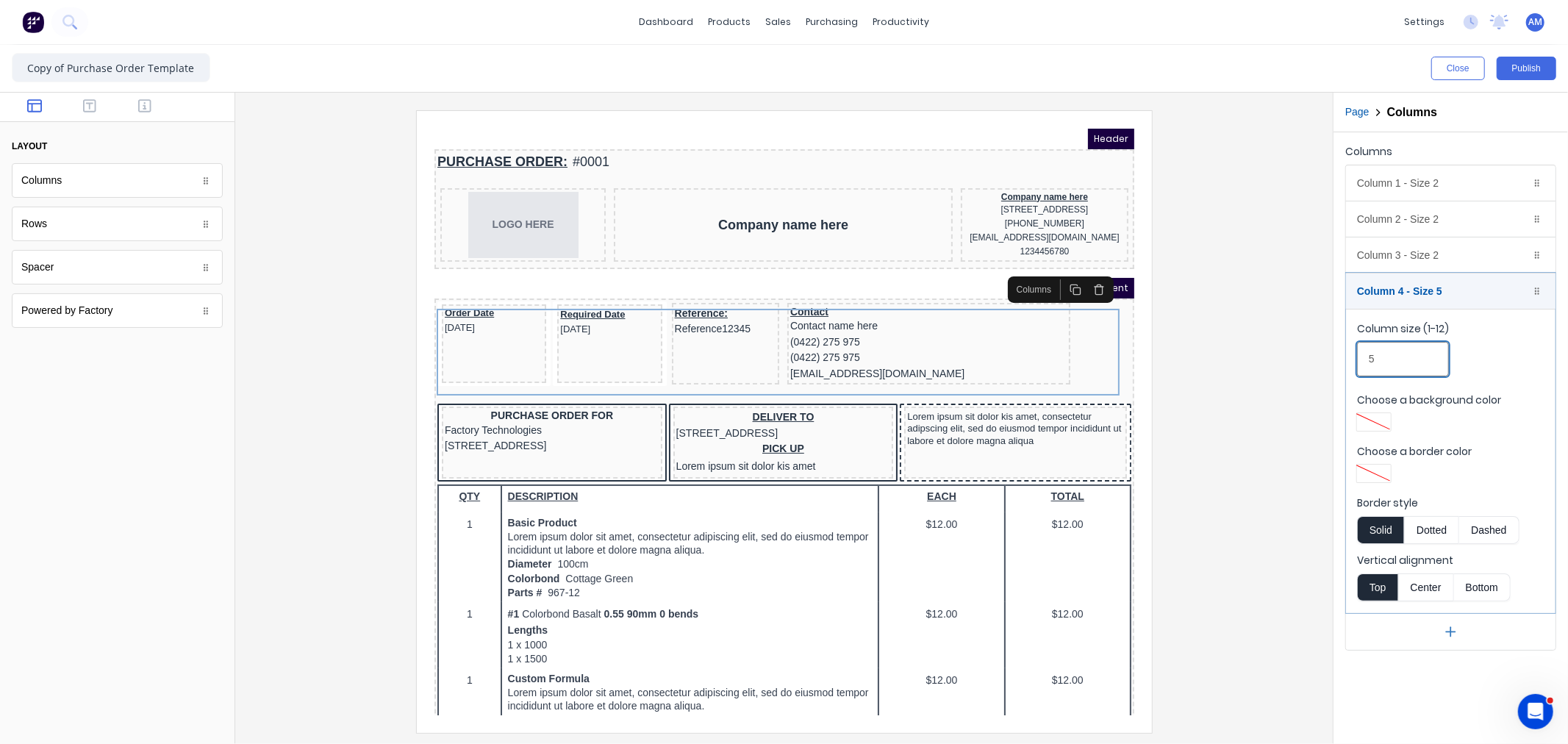
type input "5"
click at [1542, 292] on div at bounding box center [1537, 292] width 15 height 15
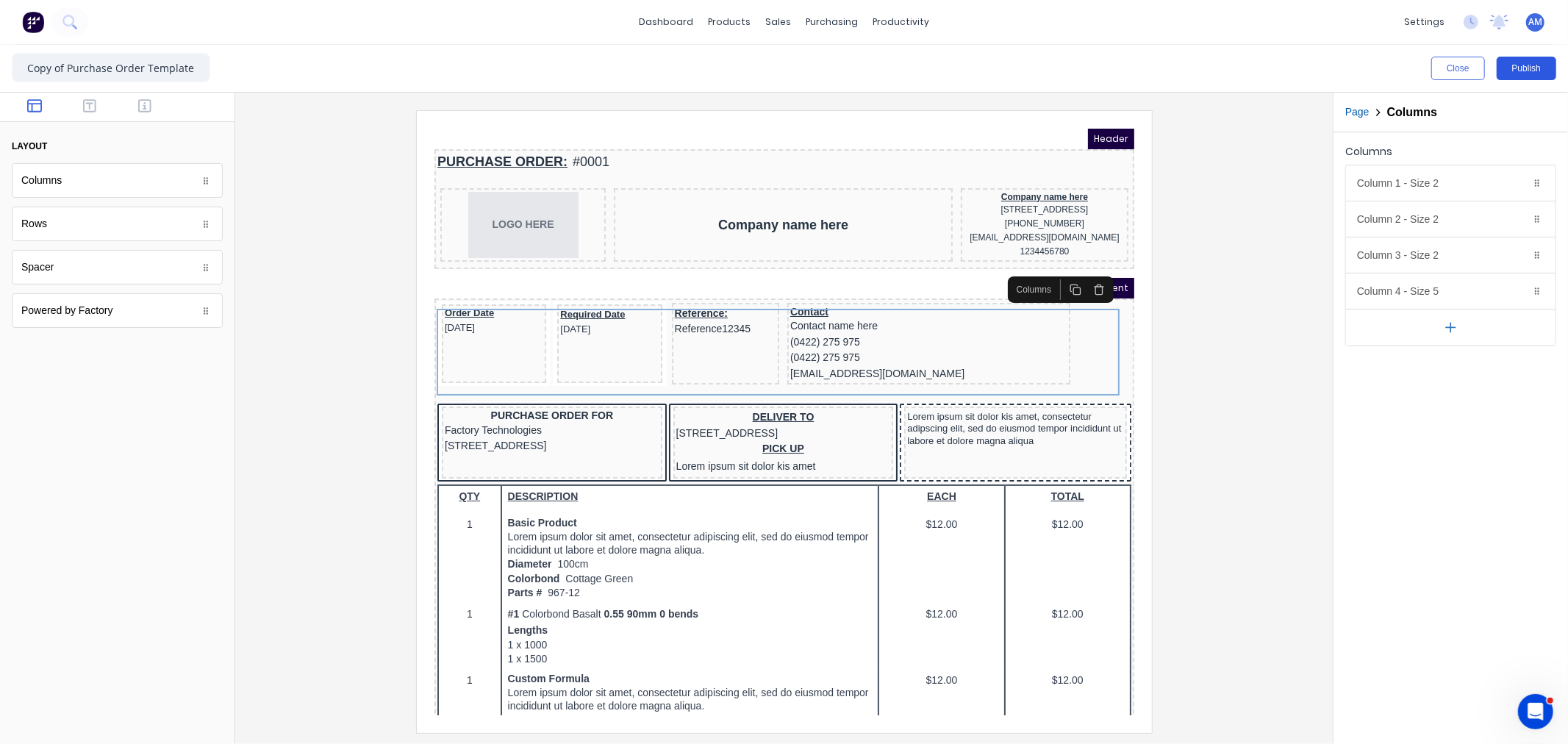
click at [1531, 67] on button "Publish" at bounding box center [1525, 68] width 60 height 24
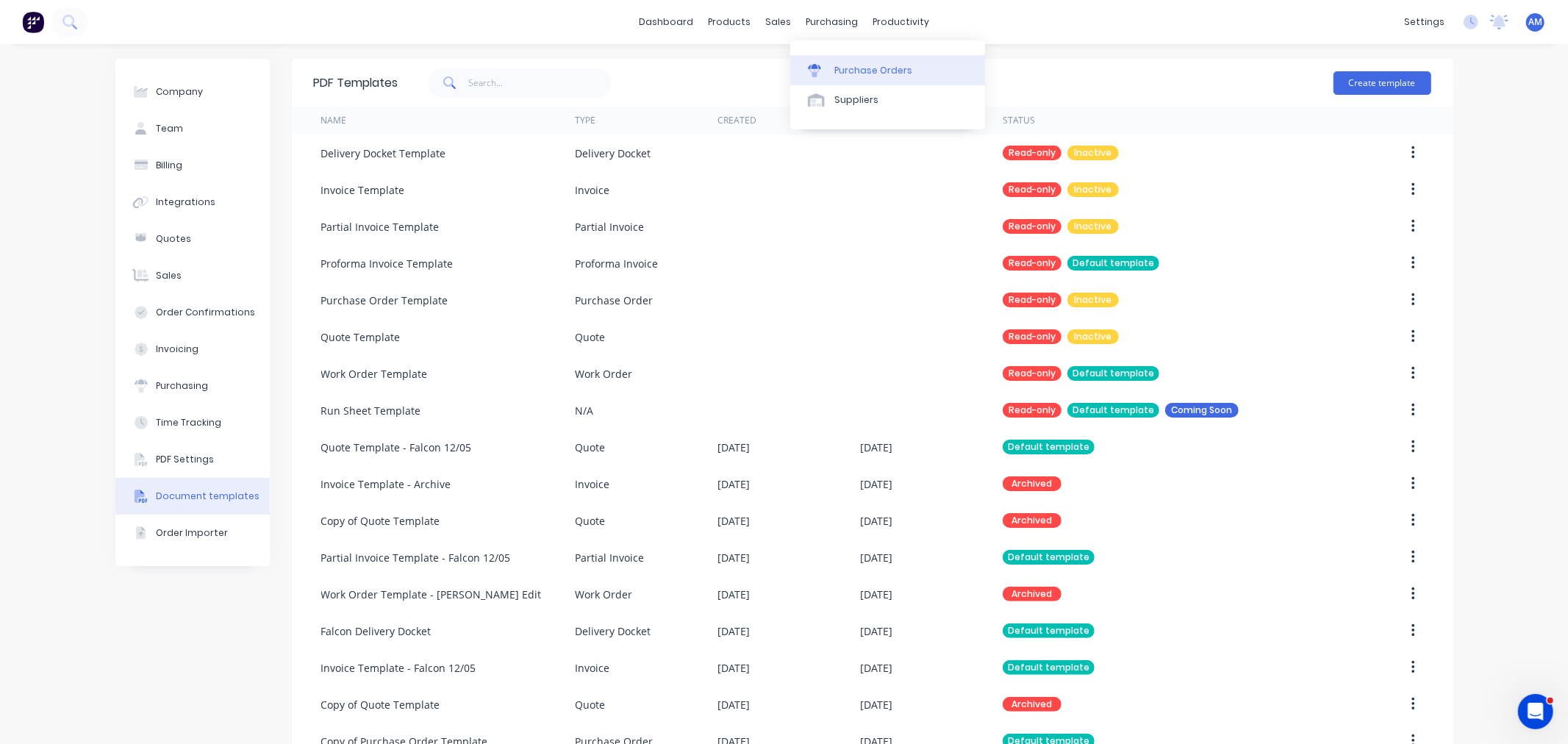
click at [839, 64] on div "Purchase Orders" at bounding box center [872, 71] width 78 height 13
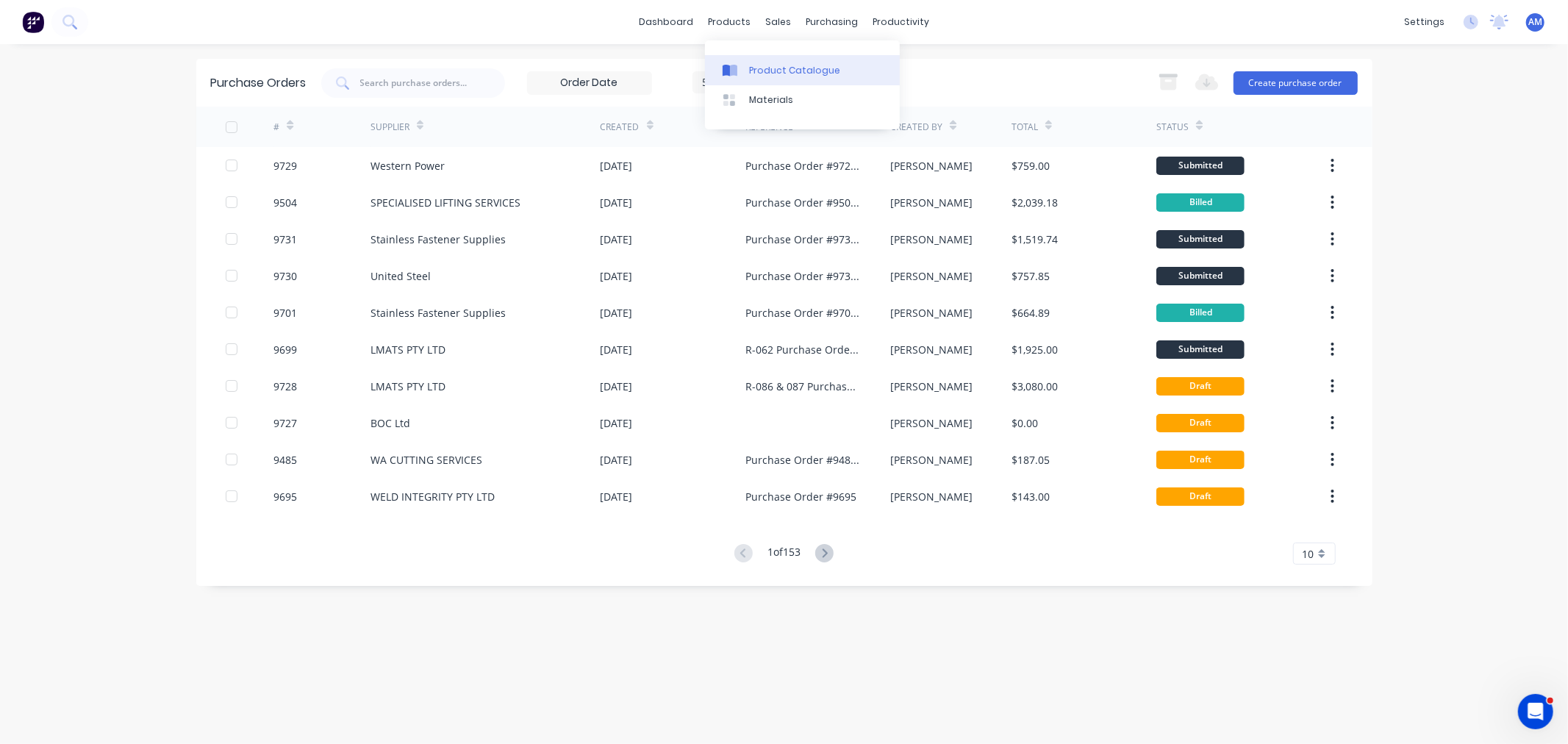
click at [762, 62] on link "Product Catalogue" at bounding box center [802, 69] width 195 height 29
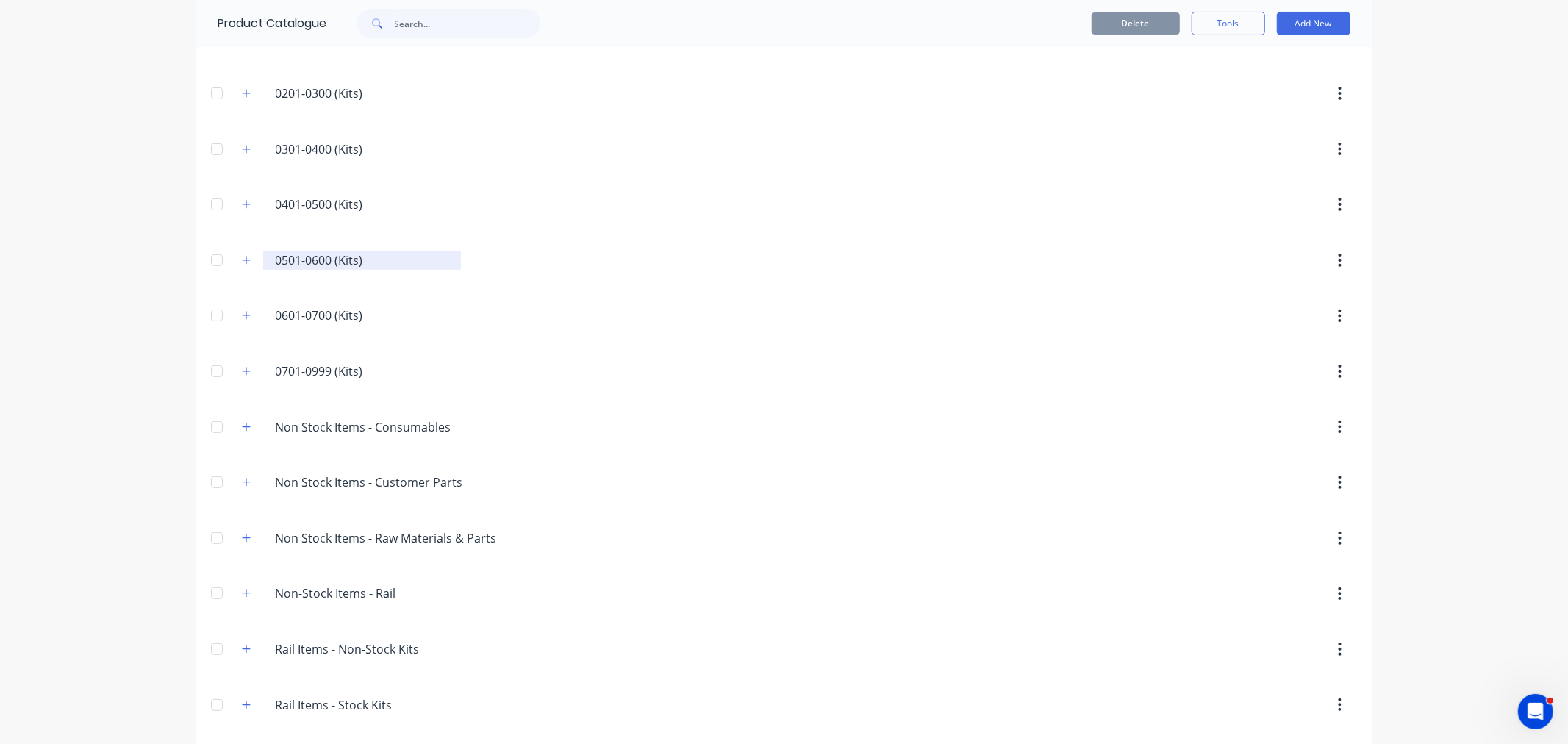
scroll to position [316, 0]
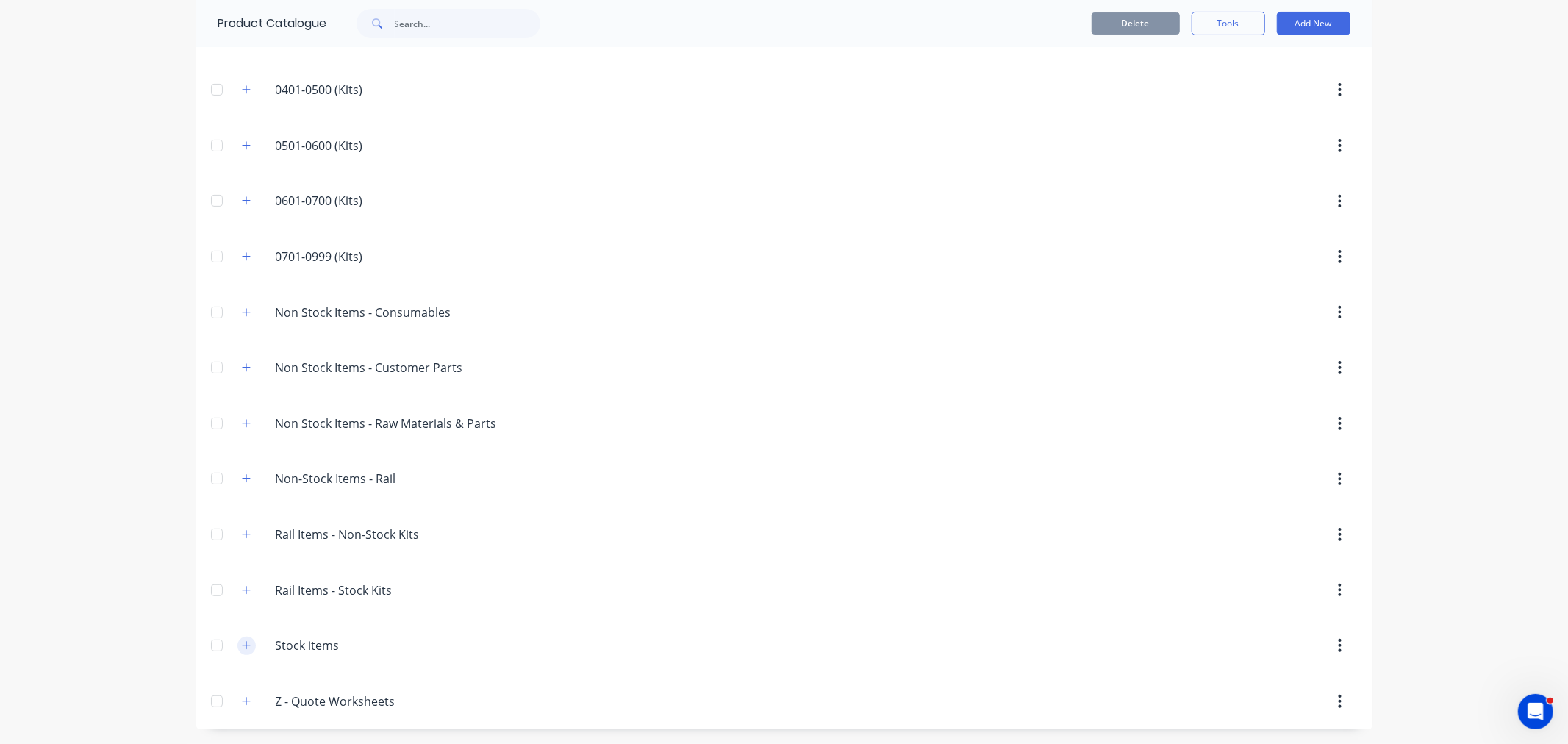
click at [245, 641] on button "button" at bounding box center [246, 646] width 18 height 18
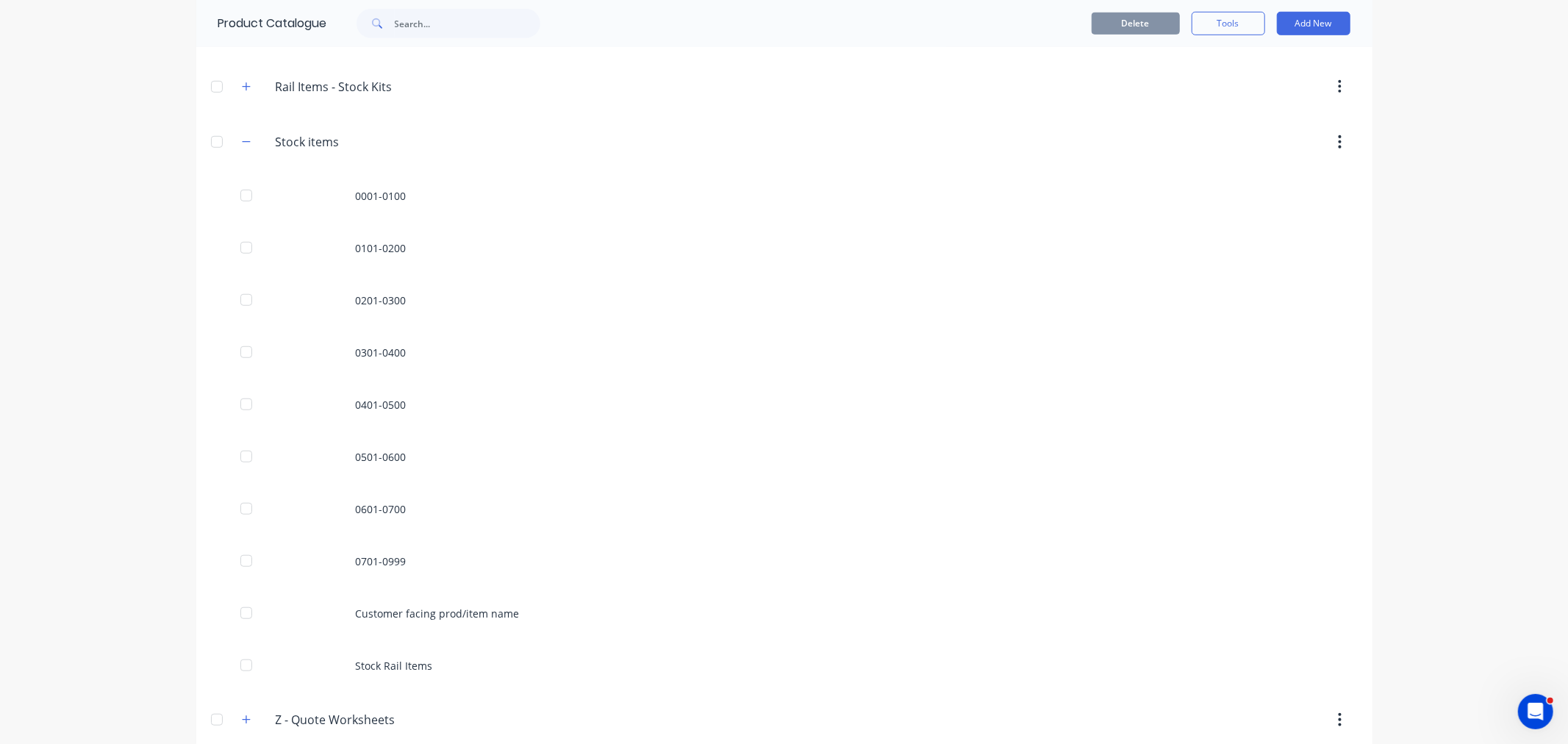
scroll to position [837, 0]
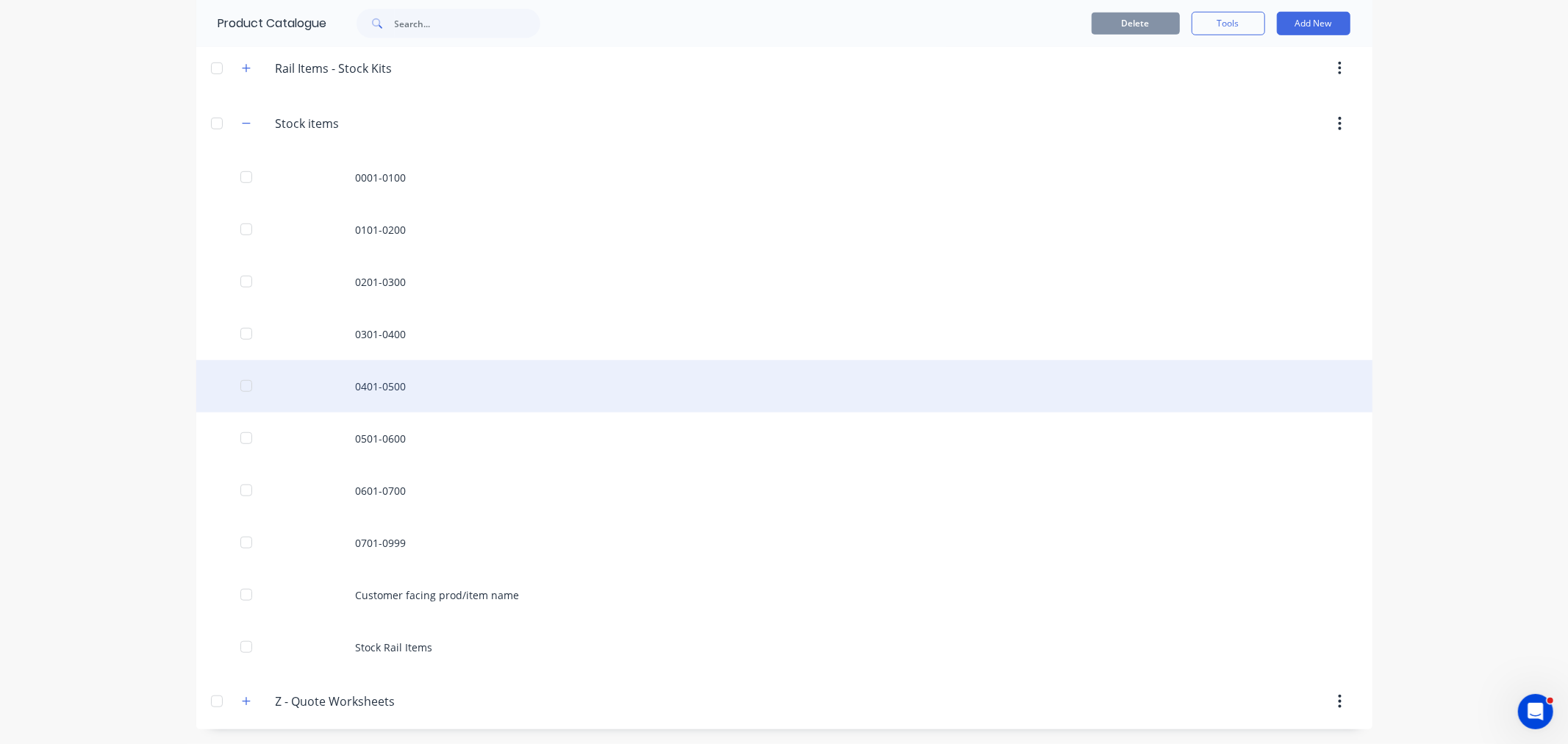
click at [361, 381] on div "0401-0500" at bounding box center [784, 386] width 1176 height 52
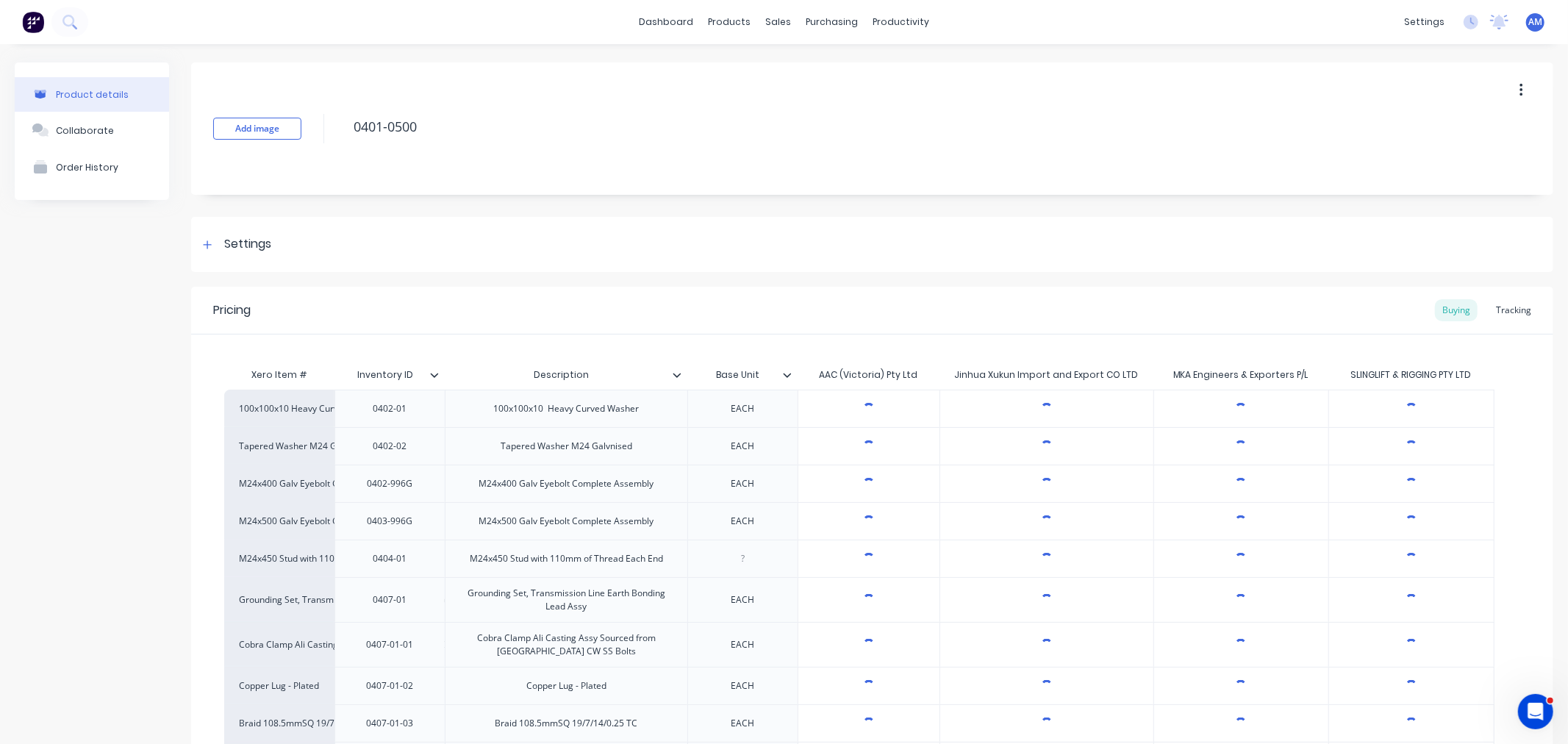
scroll to position [245, 0]
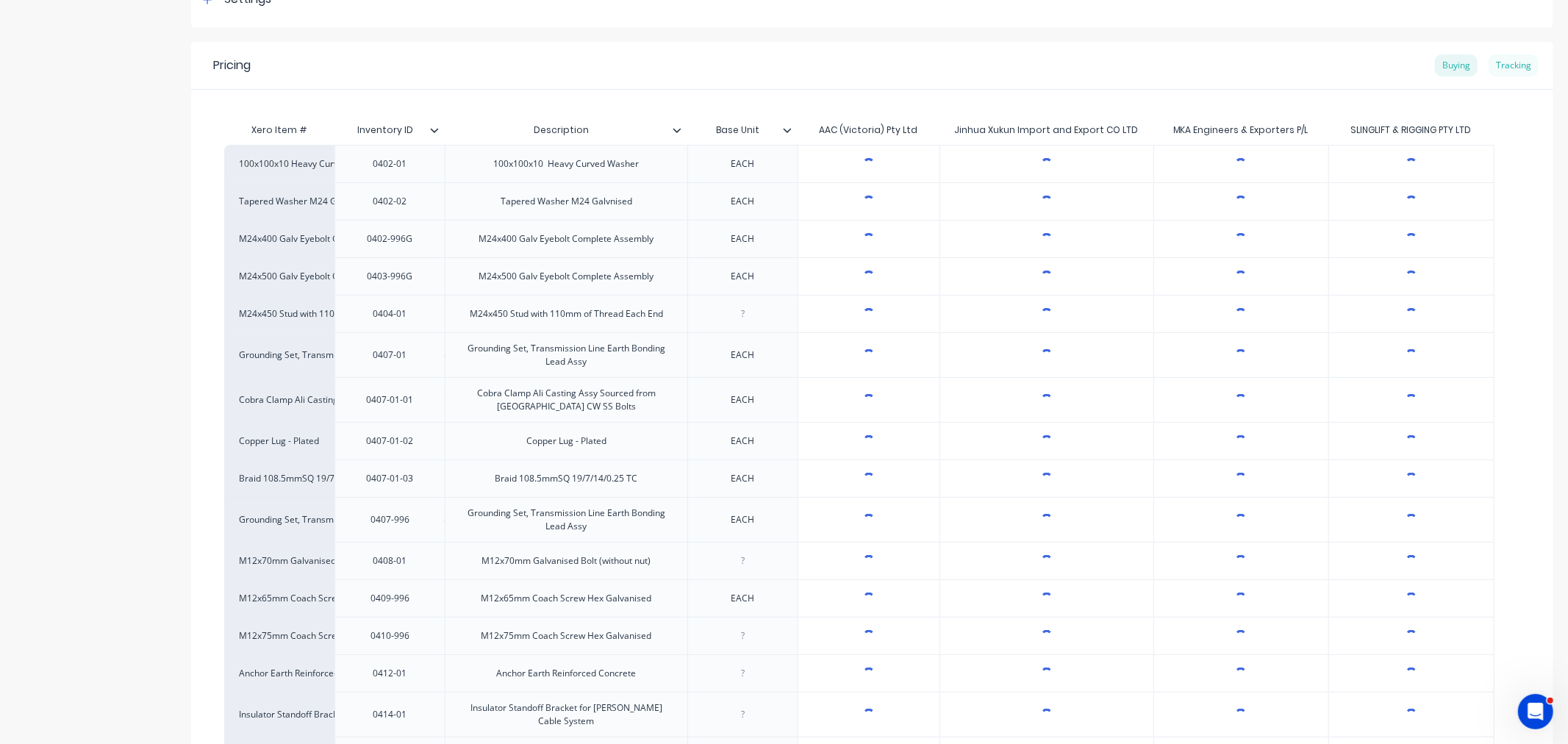
click at [1506, 68] on div "Tracking" at bounding box center [1513, 64] width 50 height 22
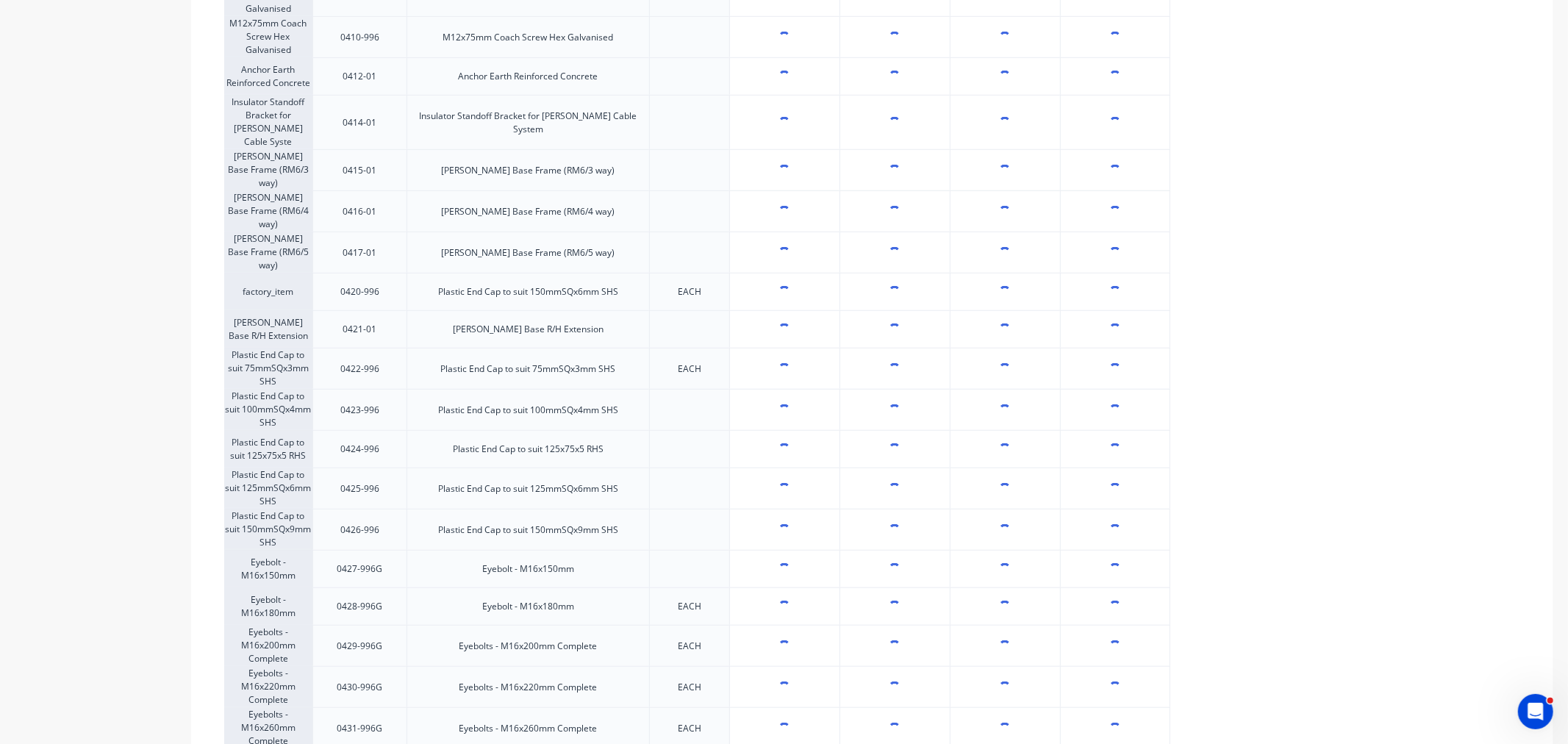
type textarea "x"
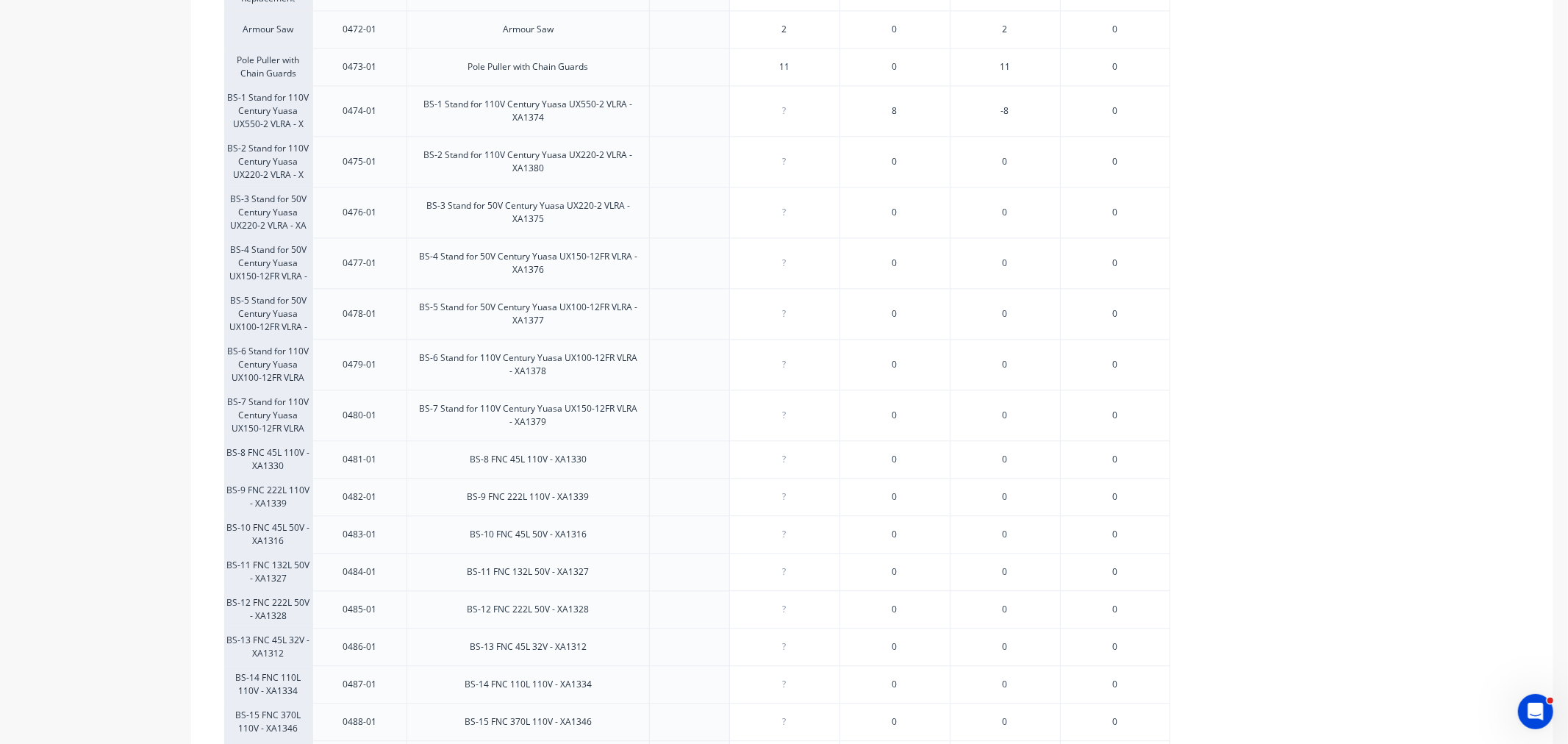
scroll to position [2825, 0]
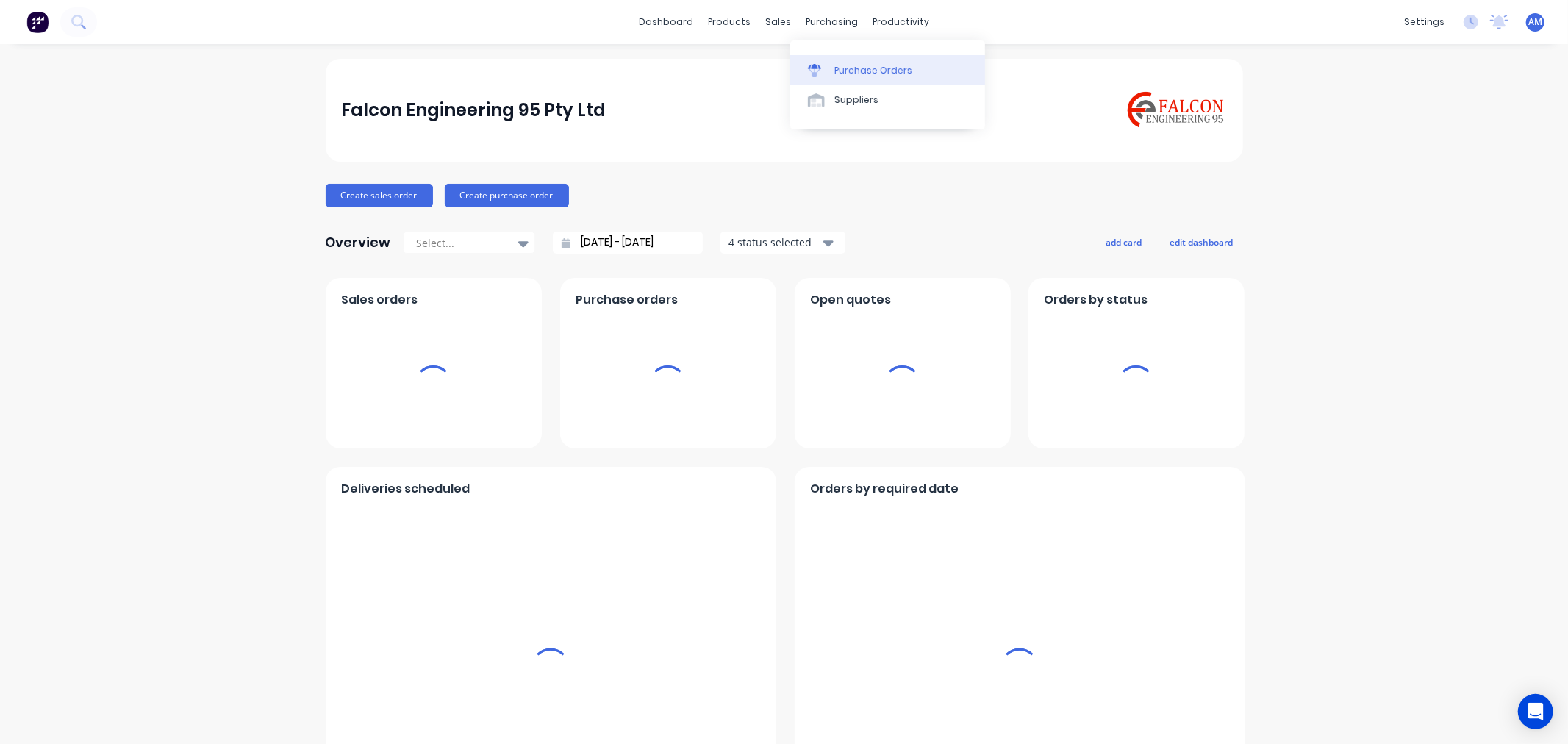
click at [856, 68] on div "Purchase Orders" at bounding box center [872, 71] width 78 height 13
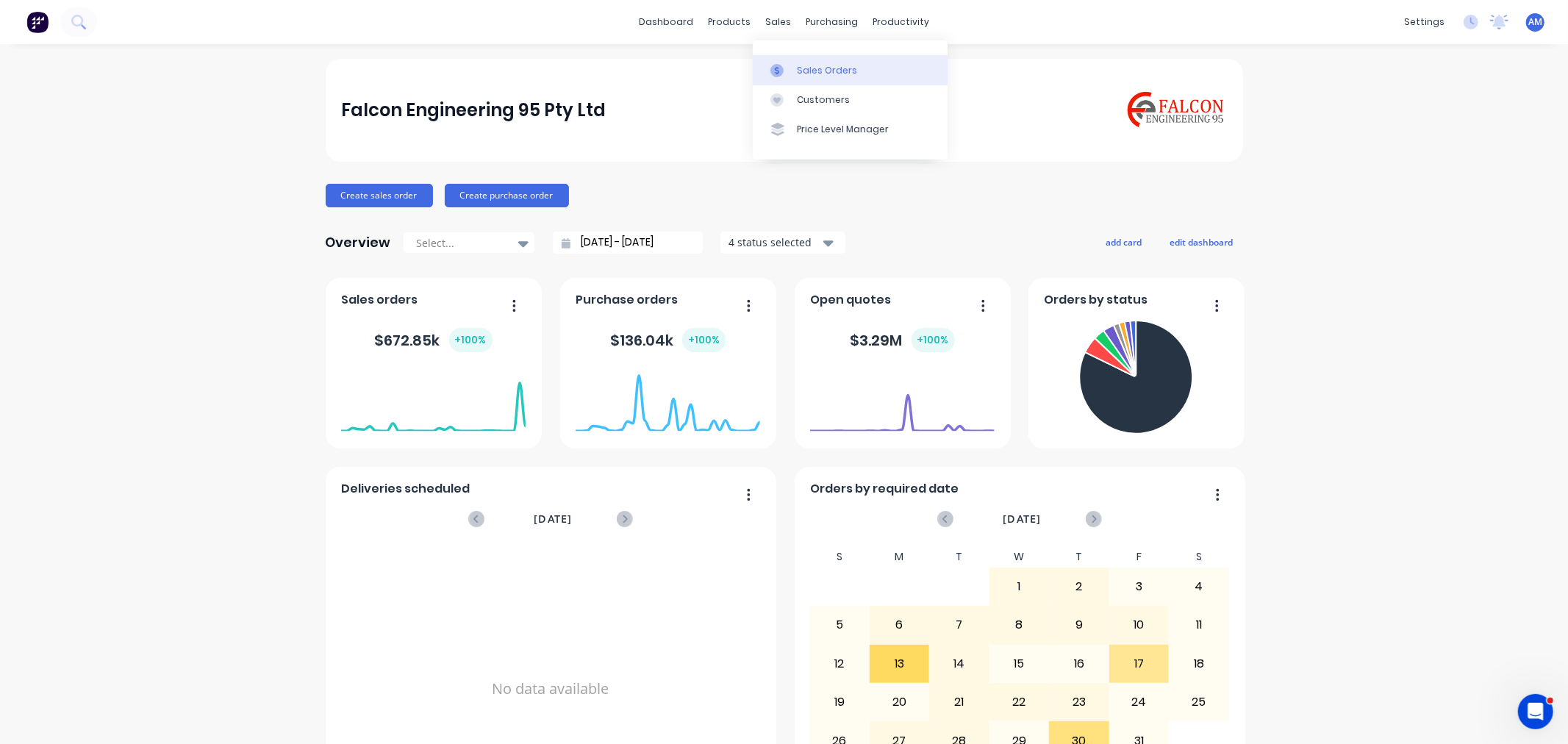
click at [784, 64] on div at bounding box center [781, 71] width 22 height 13
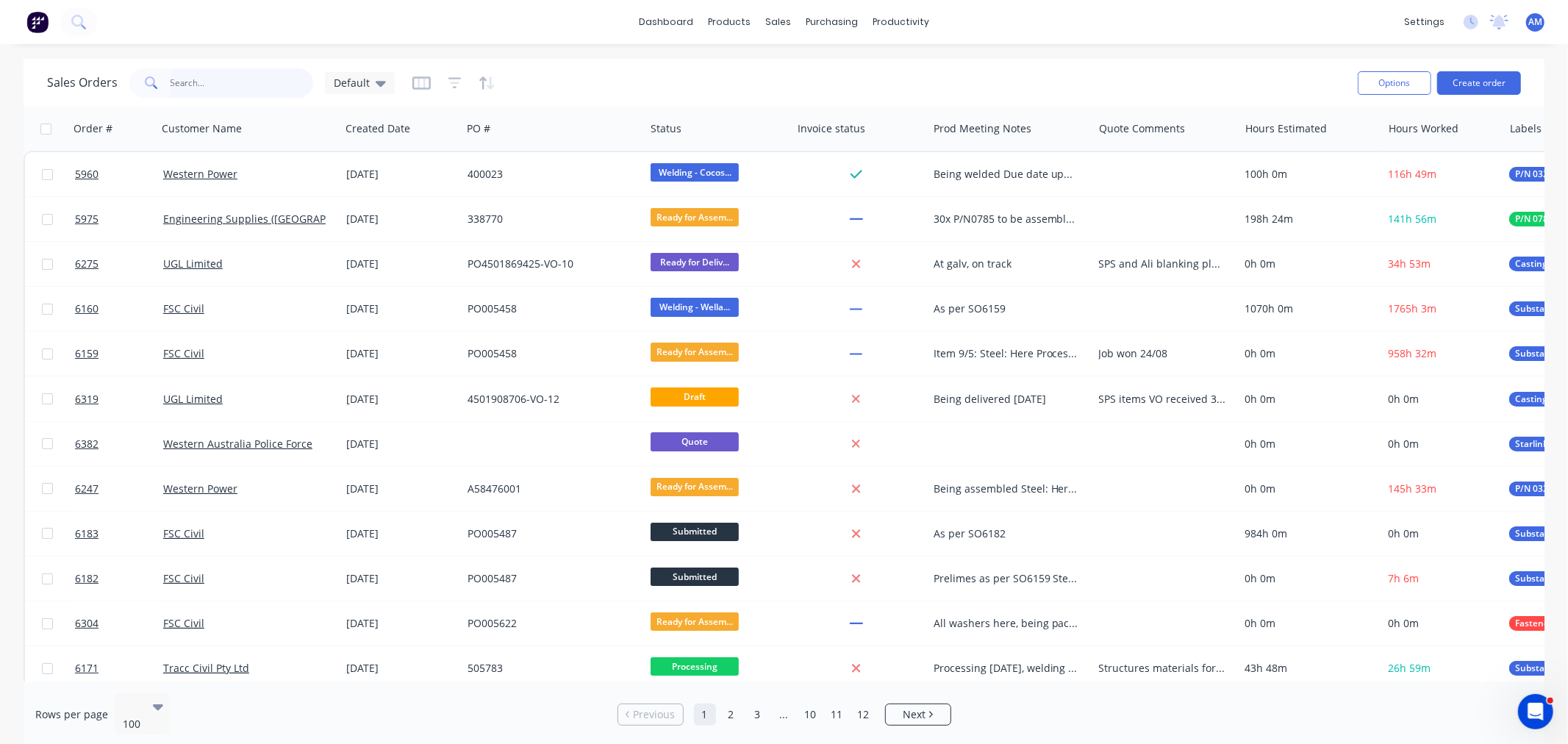
click at [189, 76] on input "text" at bounding box center [241, 82] width 143 height 29
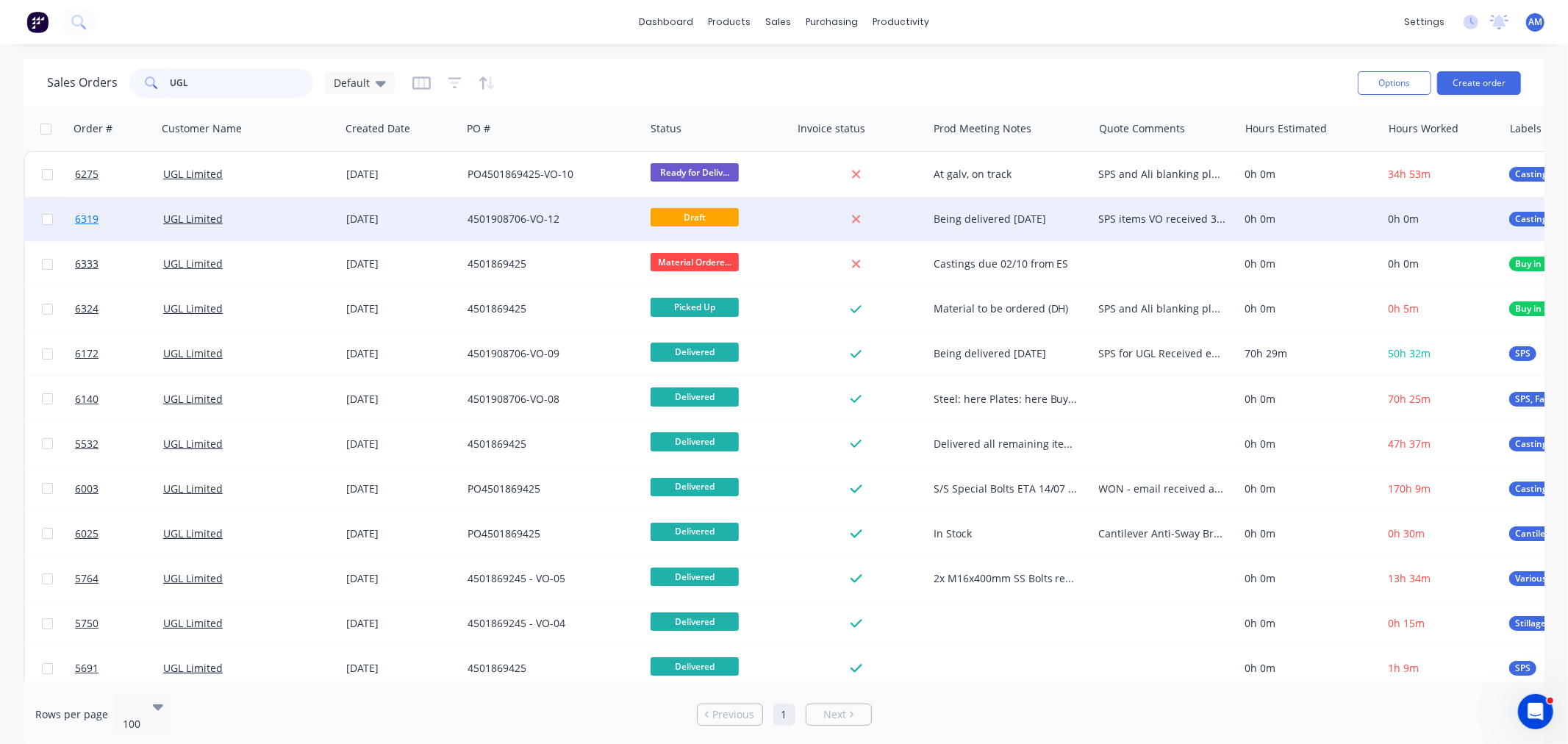
type input "UGL"
click at [136, 217] on link "6319" at bounding box center [118, 219] width 88 height 44
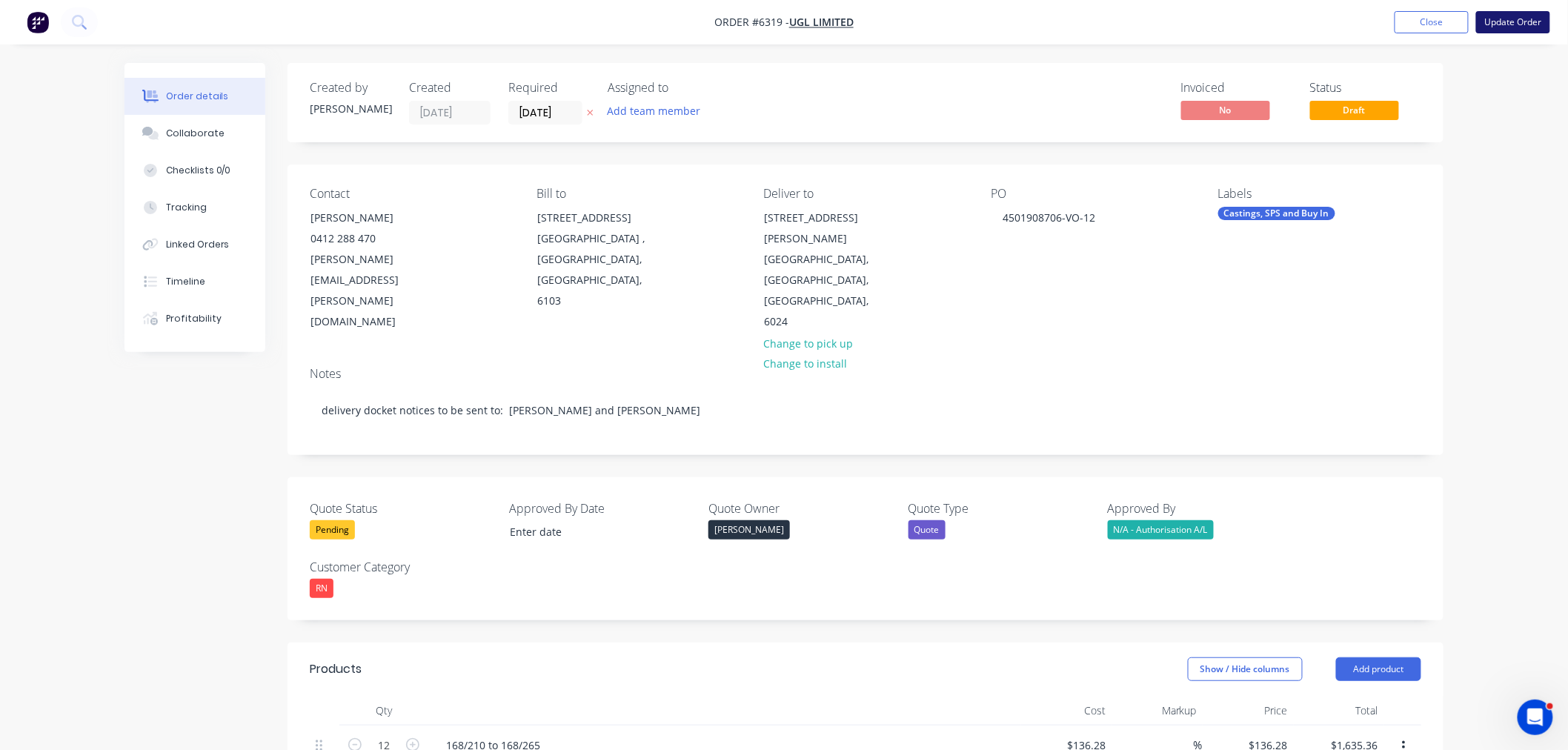
click at [1512, 25] on button "Update Order" at bounding box center [1514, 22] width 74 height 22
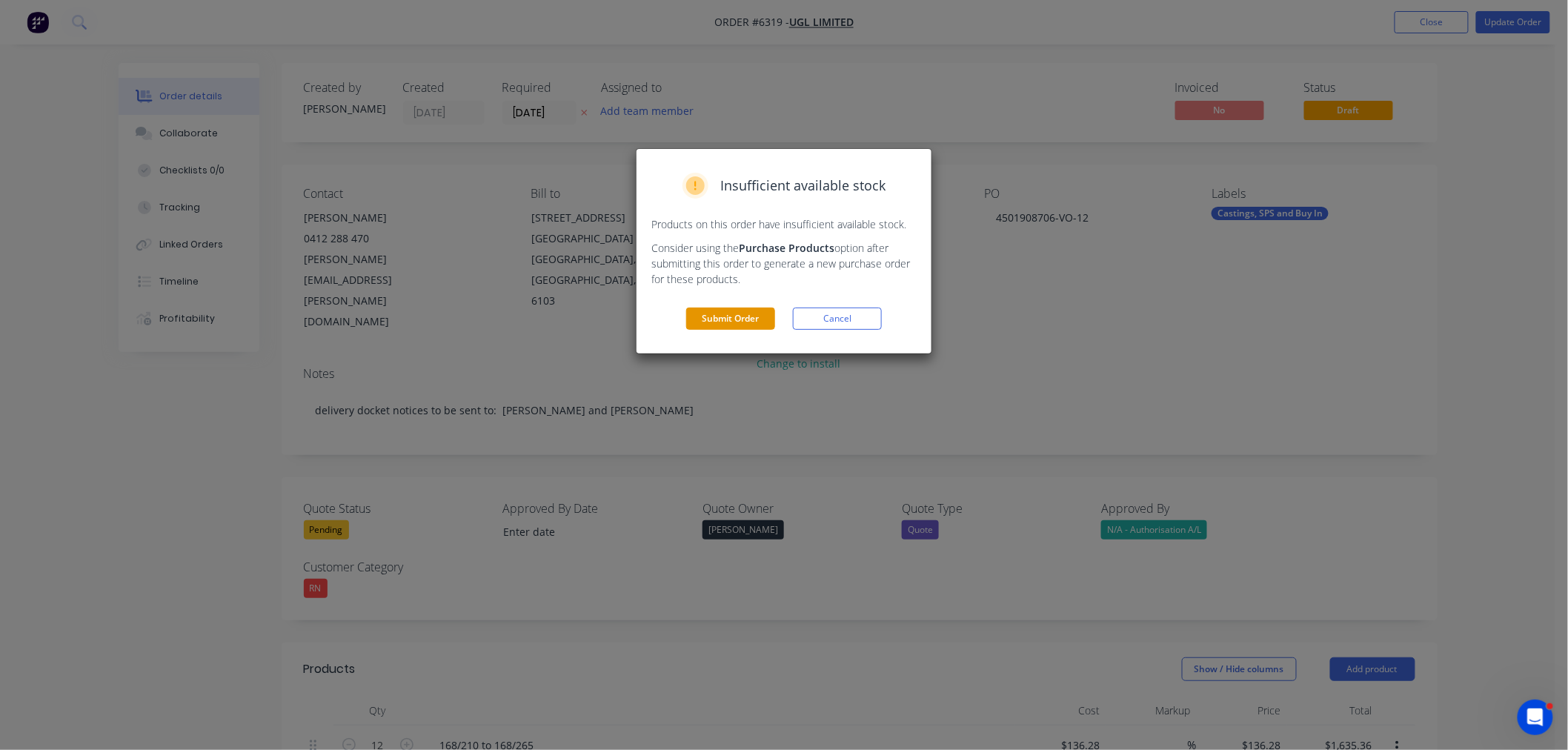
click at [739, 323] on button "Submit Order" at bounding box center [730, 318] width 89 height 22
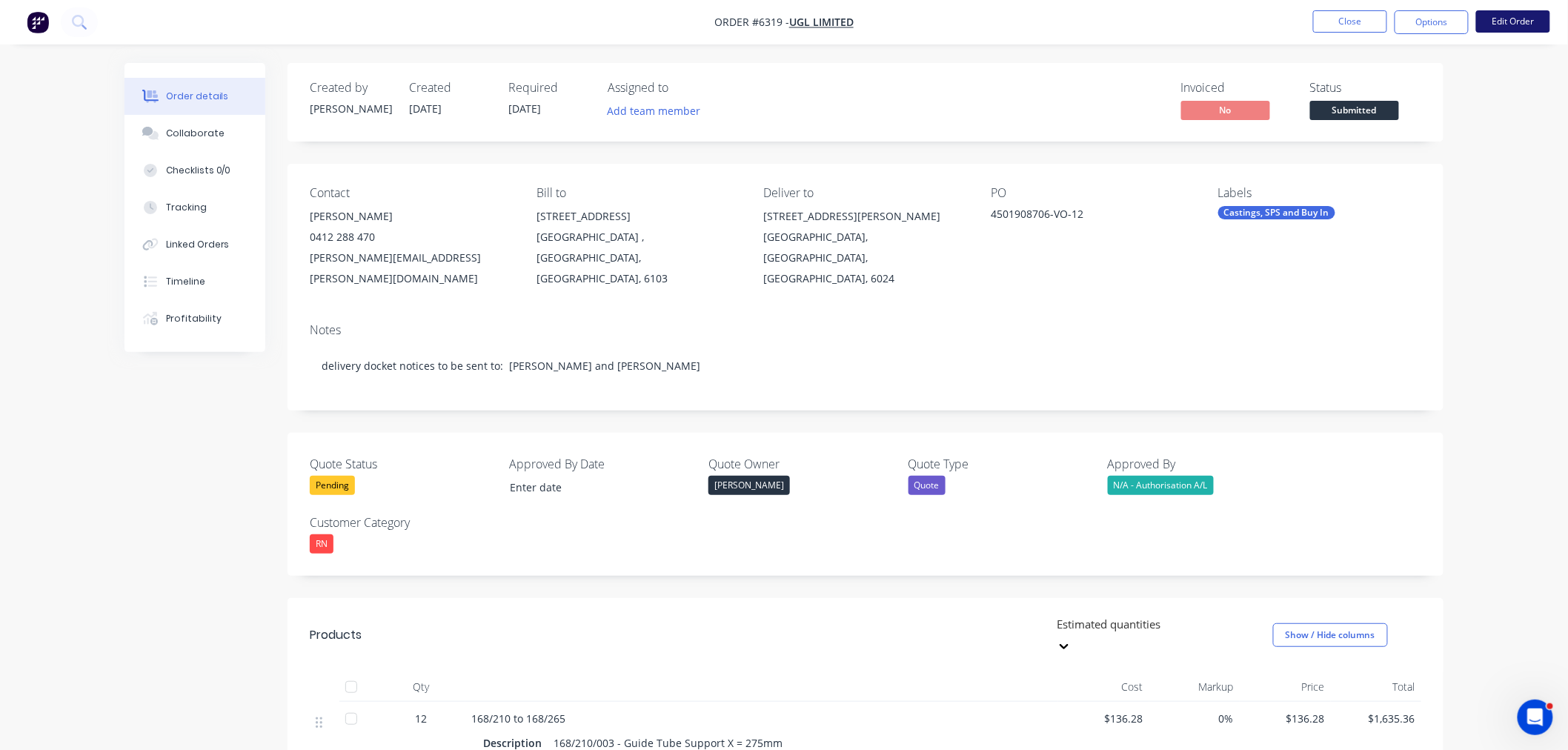
click at [1511, 17] on button "Edit Order" at bounding box center [1514, 21] width 74 height 22
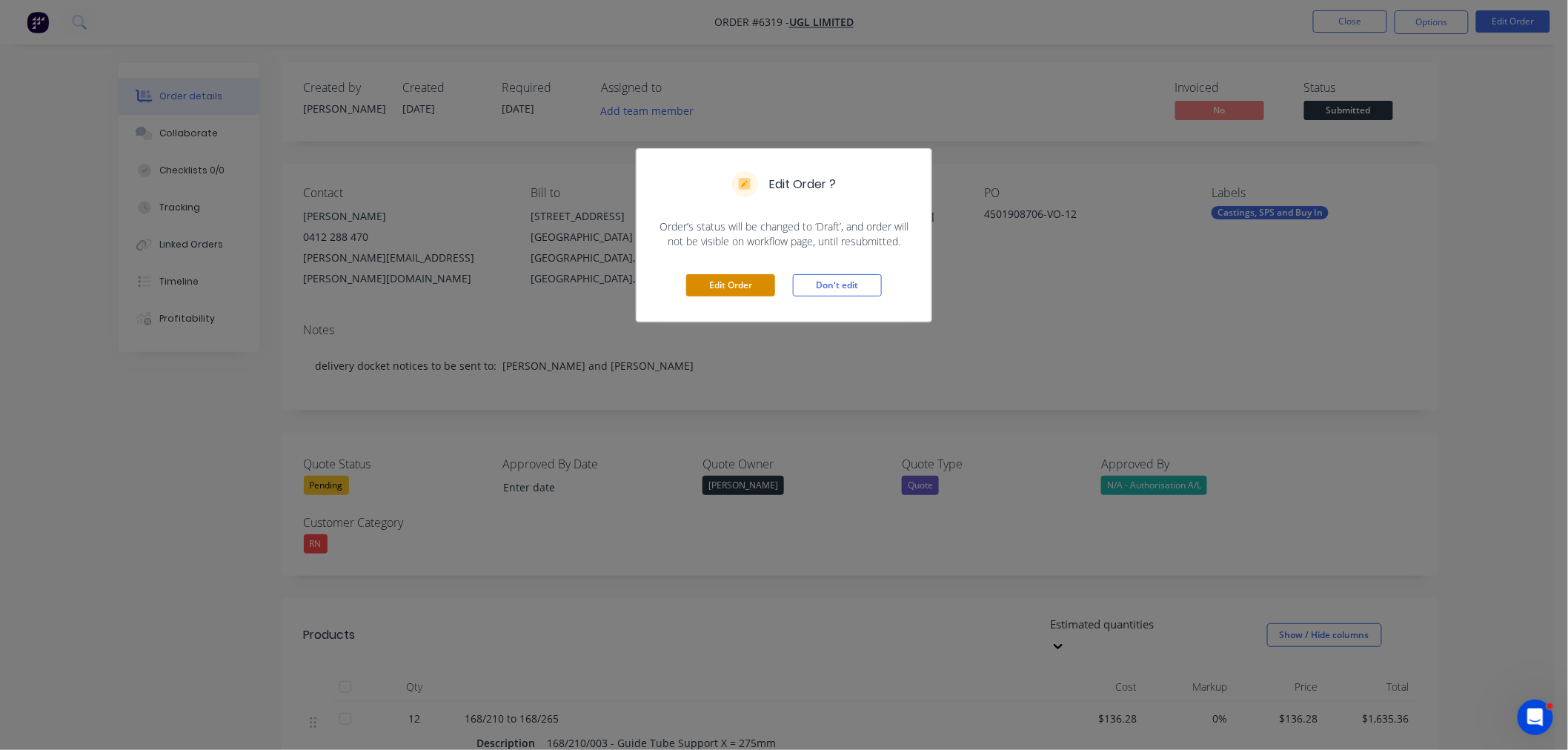
click at [751, 287] on button "Edit Order" at bounding box center [730, 284] width 89 height 22
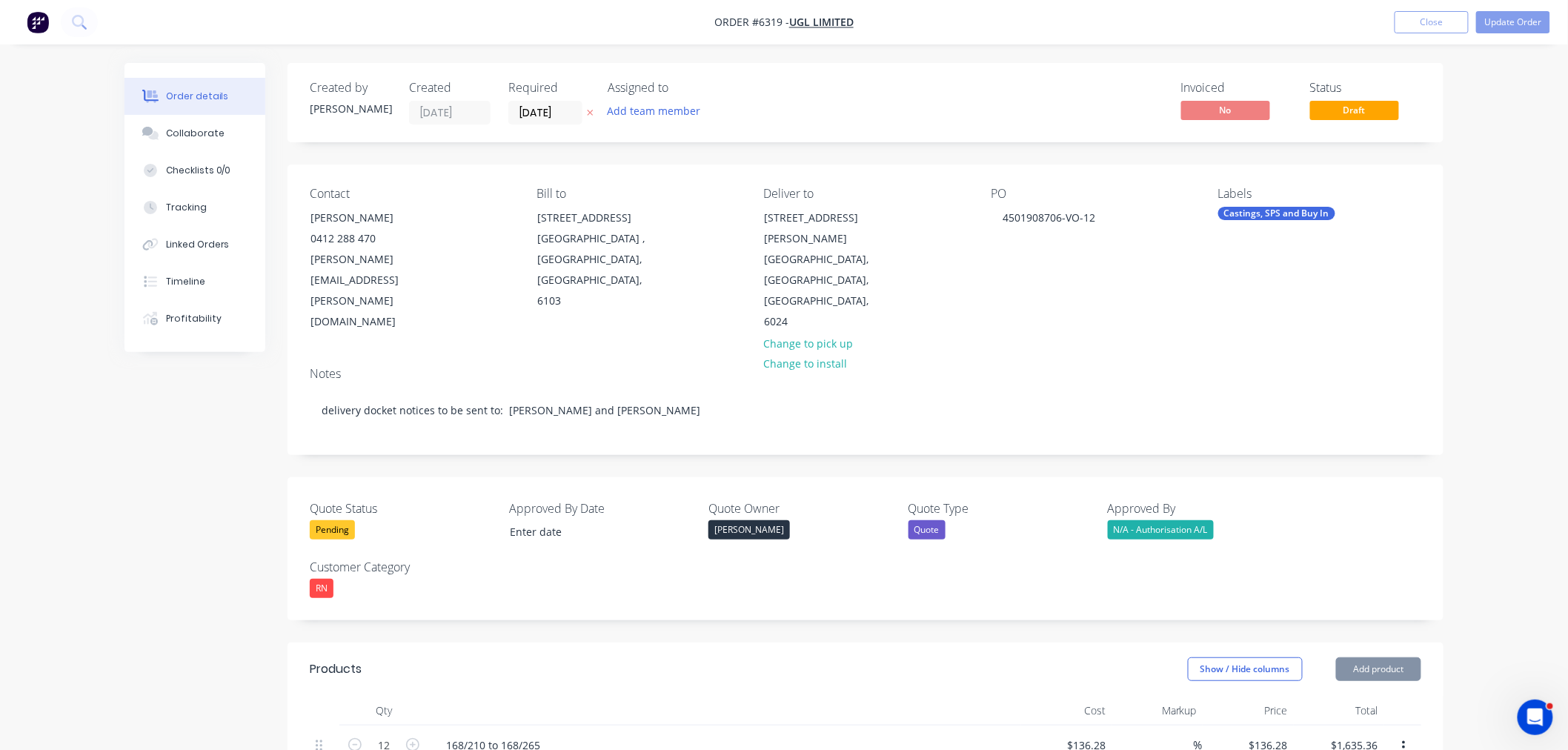
click at [538, 101] on label "03/11/25" at bounding box center [546, 113] width 74 height 24
click at [538, 101] on input "03/11/25" at bounding box center [546, 112] width 73 height 22
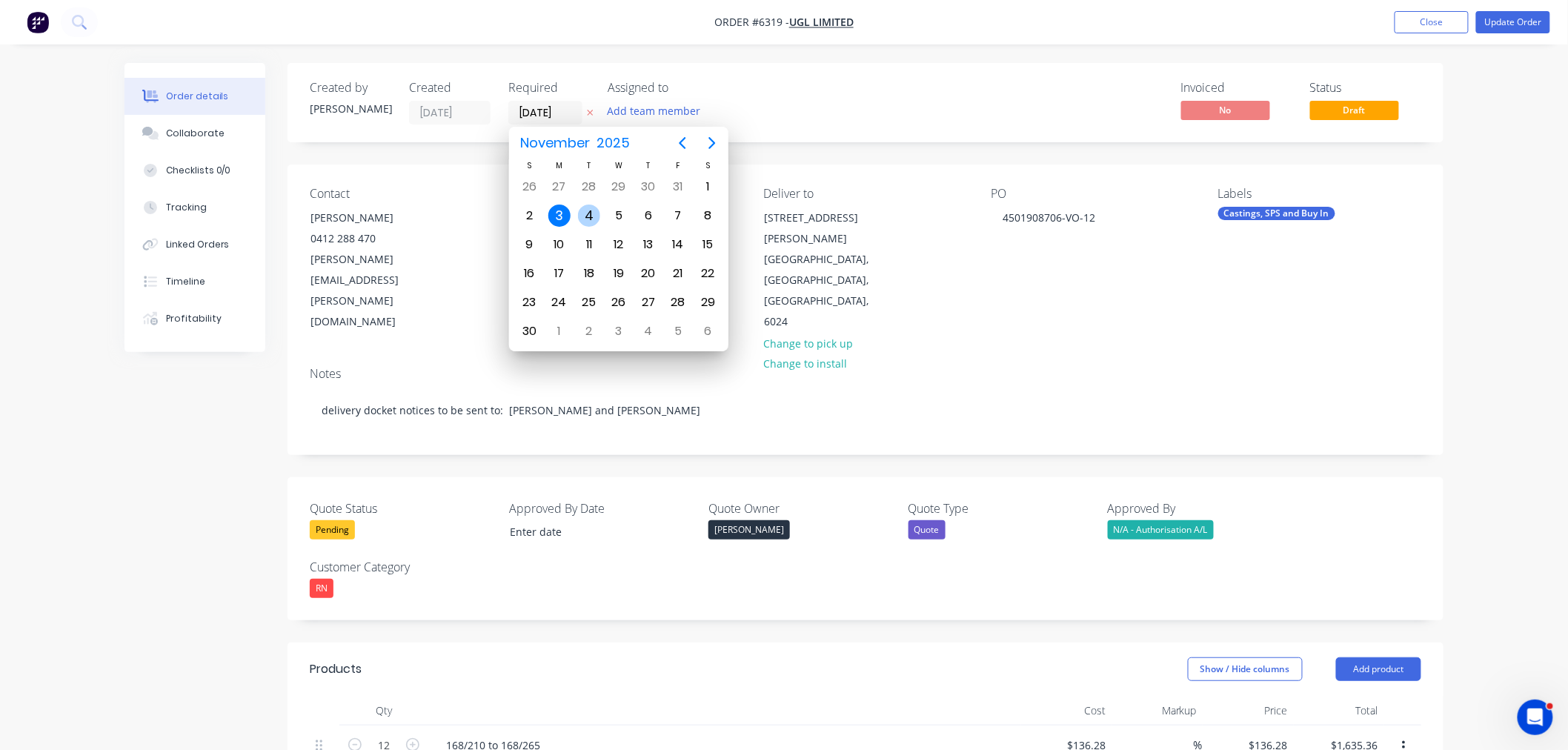
click at [584, 209] on div "4" at bounding box center [589, 215] width 22 height 22
type input "04/11/25"
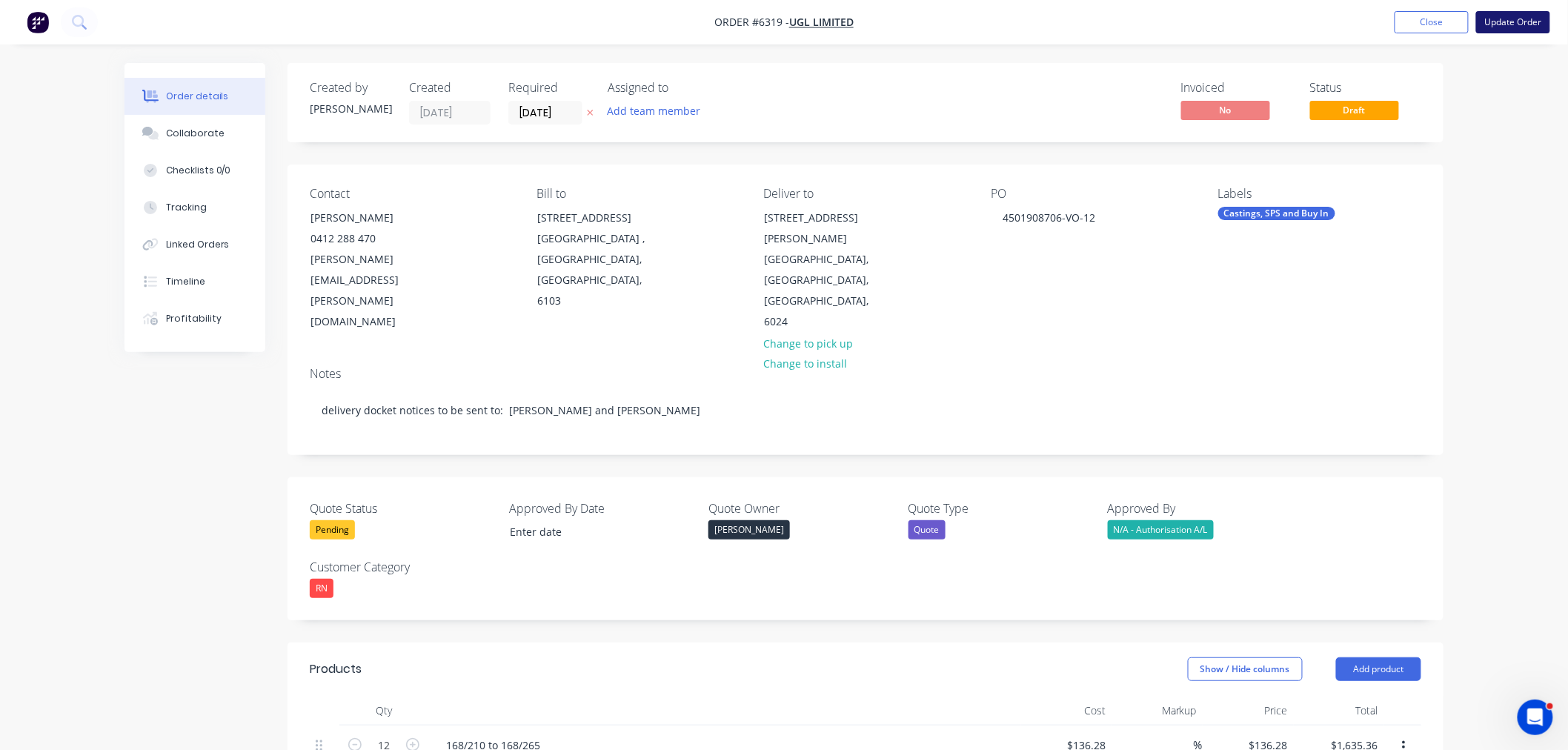
click at [1506, 25] on button "Update Order" at bounding box center [1514, 22] width 74 height 22
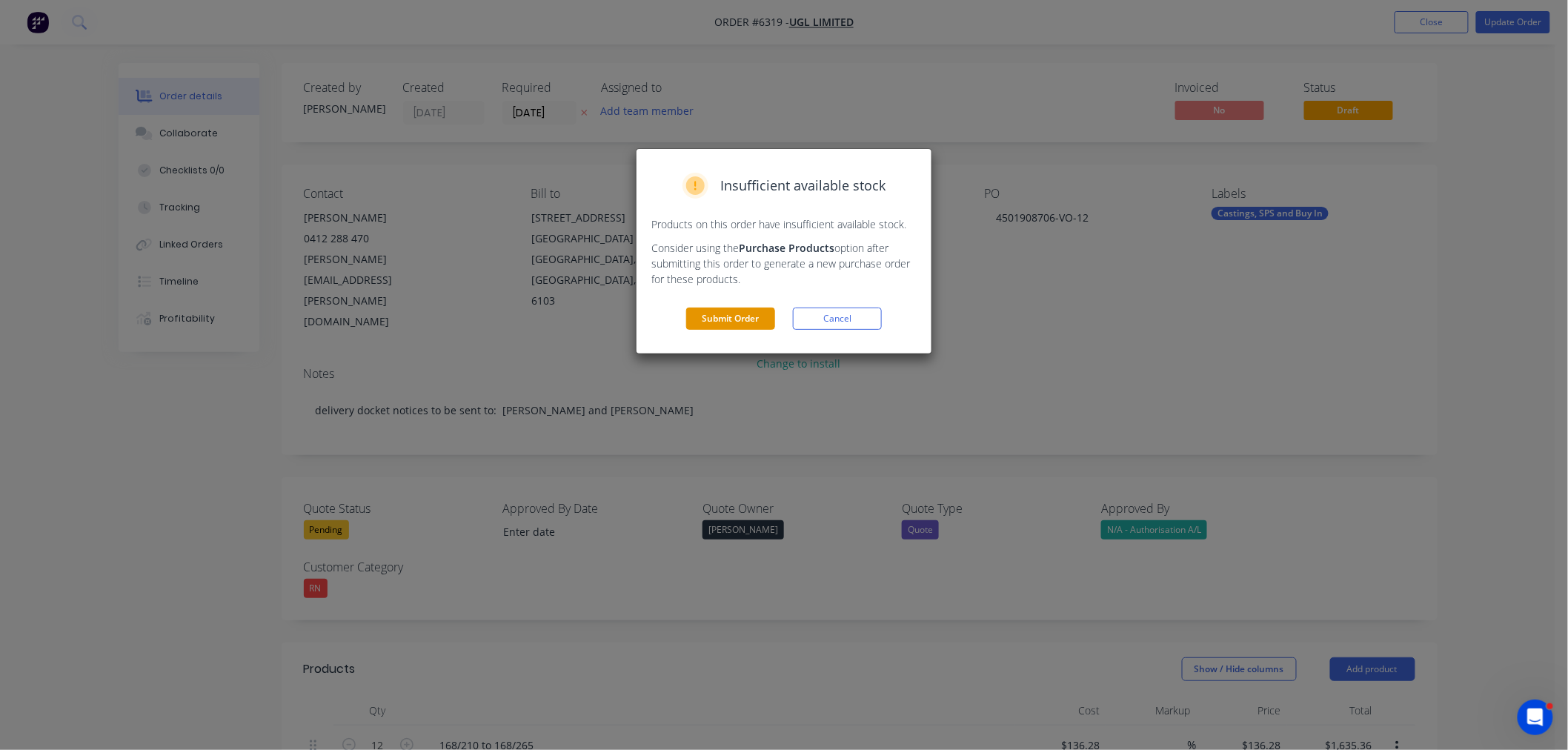
click at [728, 323] on button "Submit Order" at bounding box center [730, 318] width 89 height 22
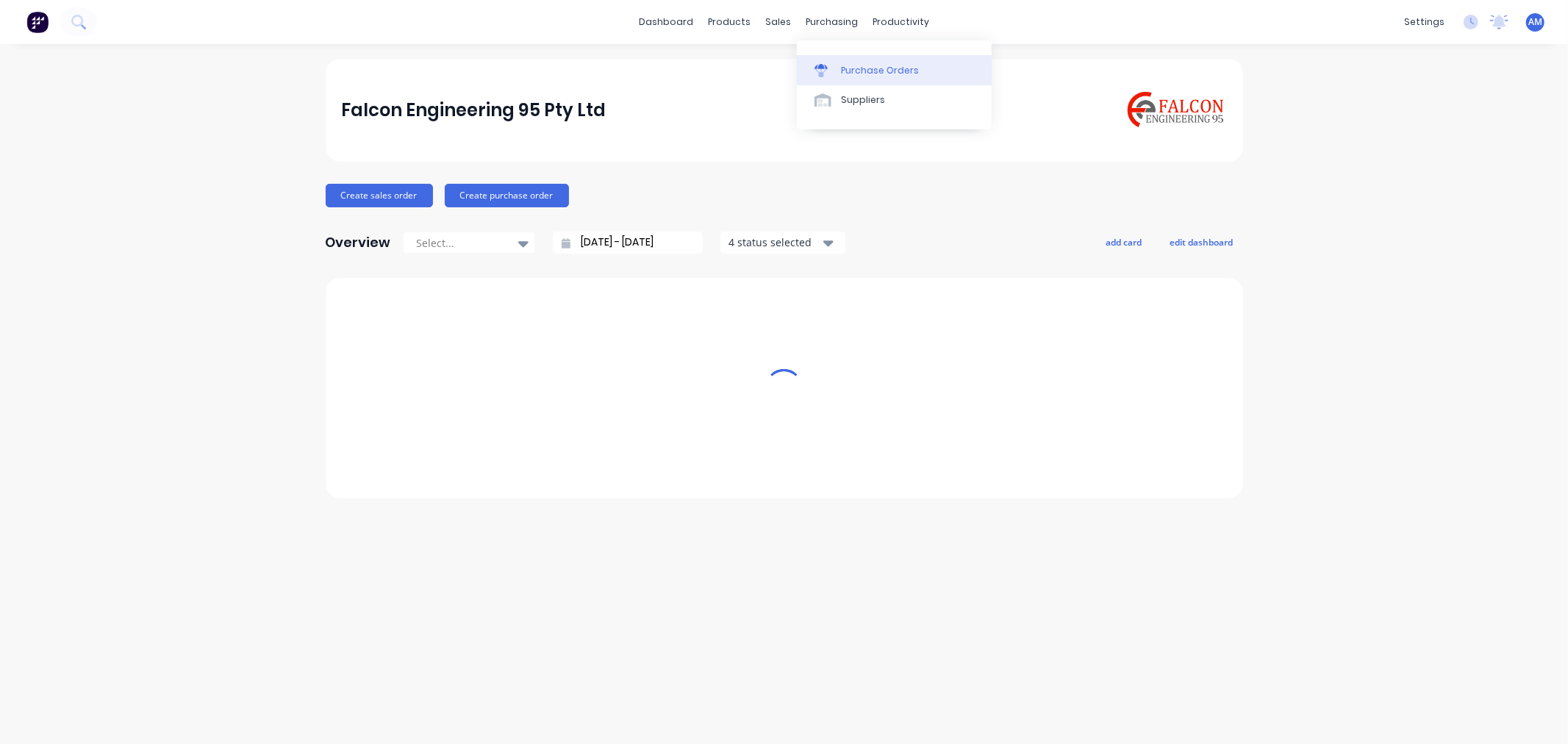
click at [872, 71] on div "Purchase Orders" at bounding box center [879, 71] width 78 height 13
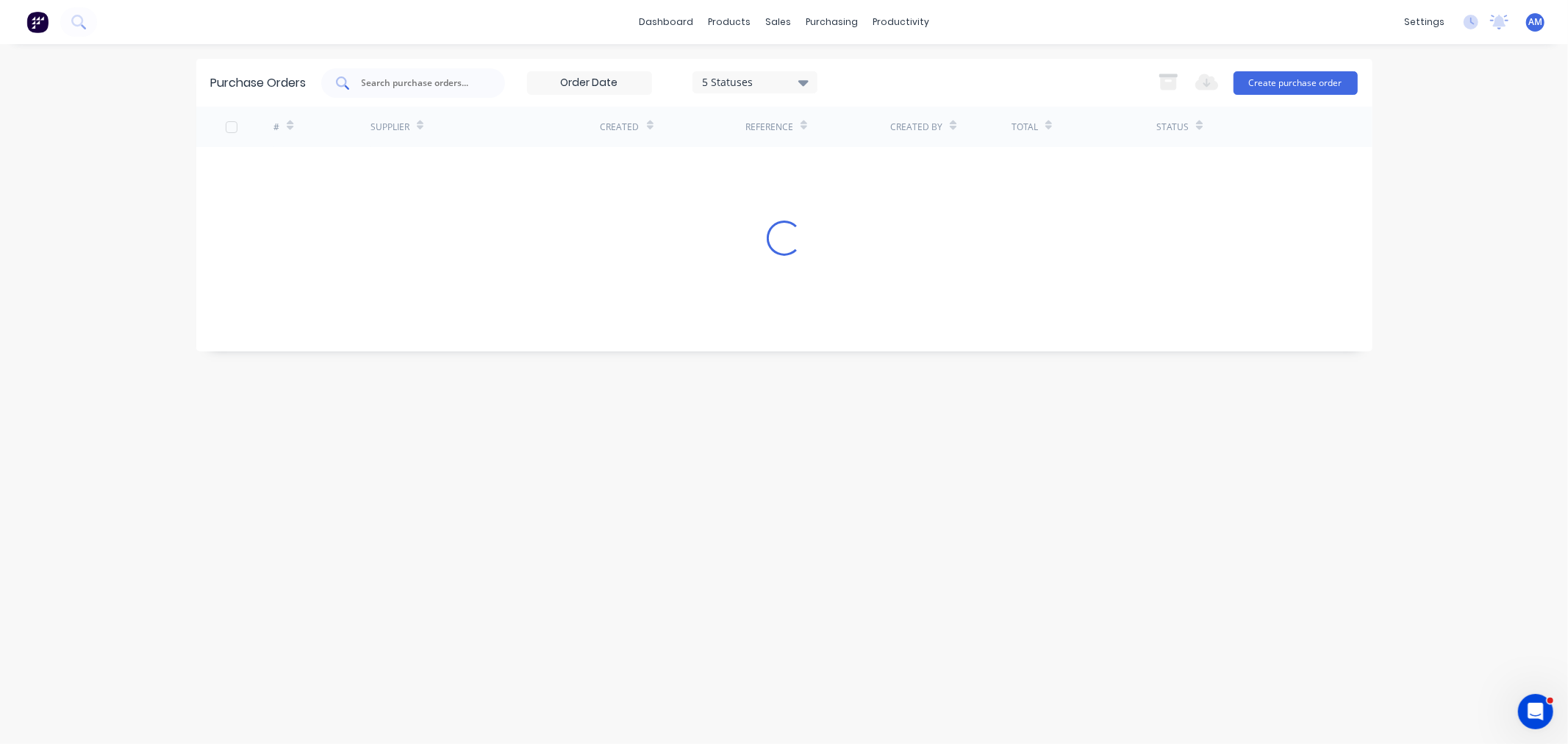
click at [371, 80] on input "text" at bounding box center [421, 83] width 122 height 15
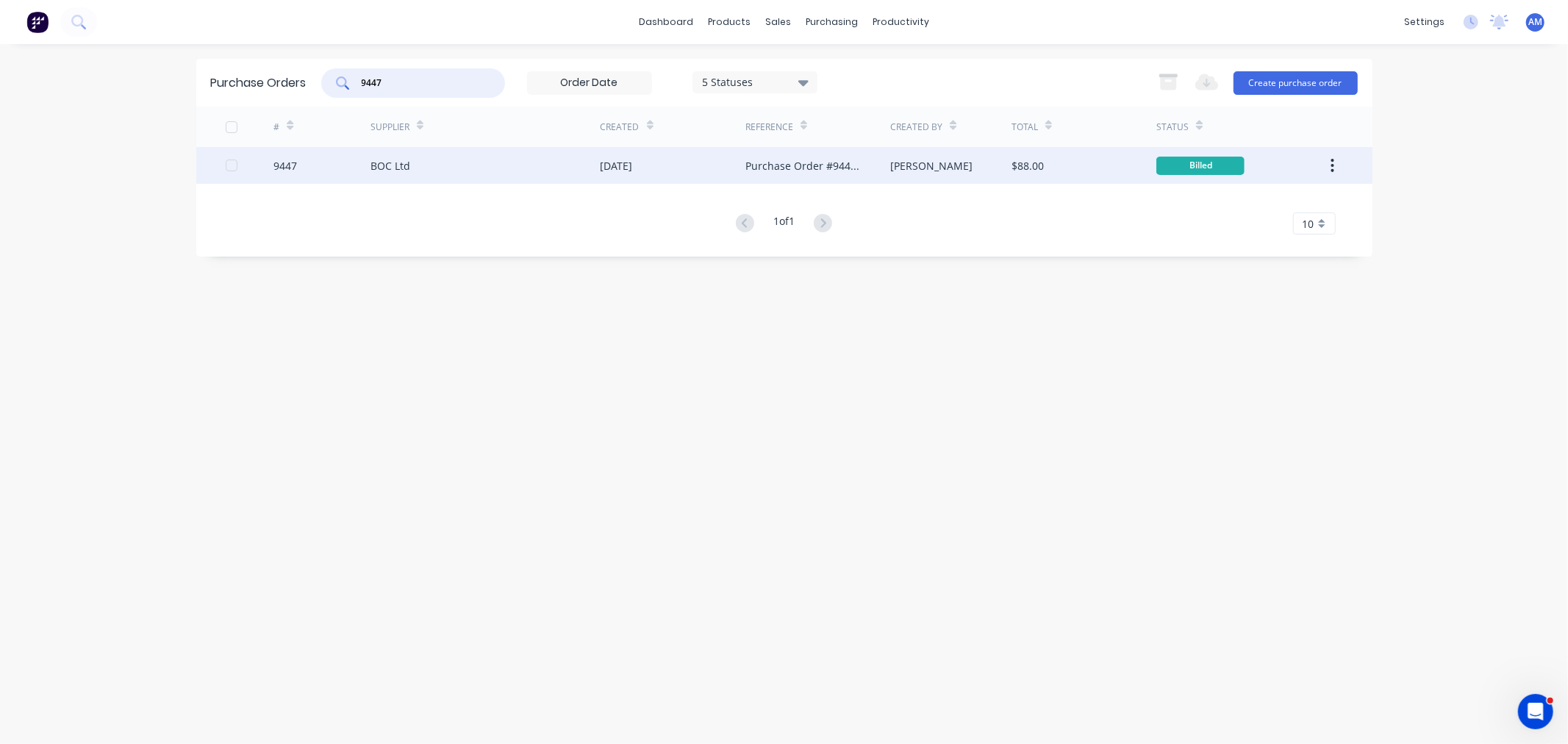
type input "9447"
click at [313, 169] on div "9447" at bounding box center [322, 165] width 97 height 37
